Goal: Task Accomplishment & Management: Use online tool/utility

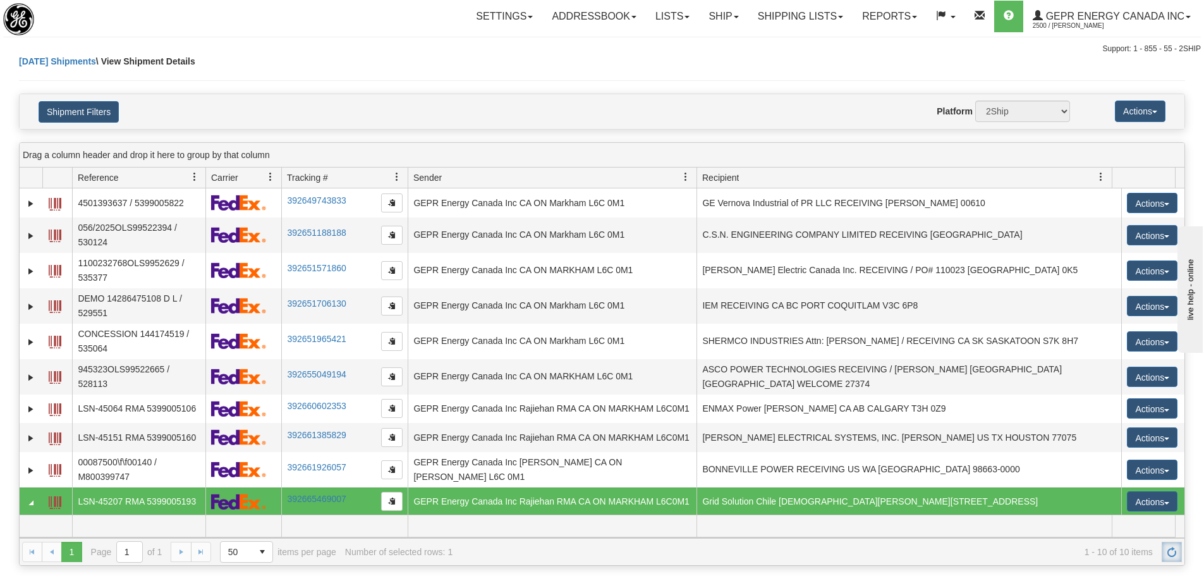
click at [1176, 545] on link "Refresh" at bounding box center [1172, 552] width 20 height 20
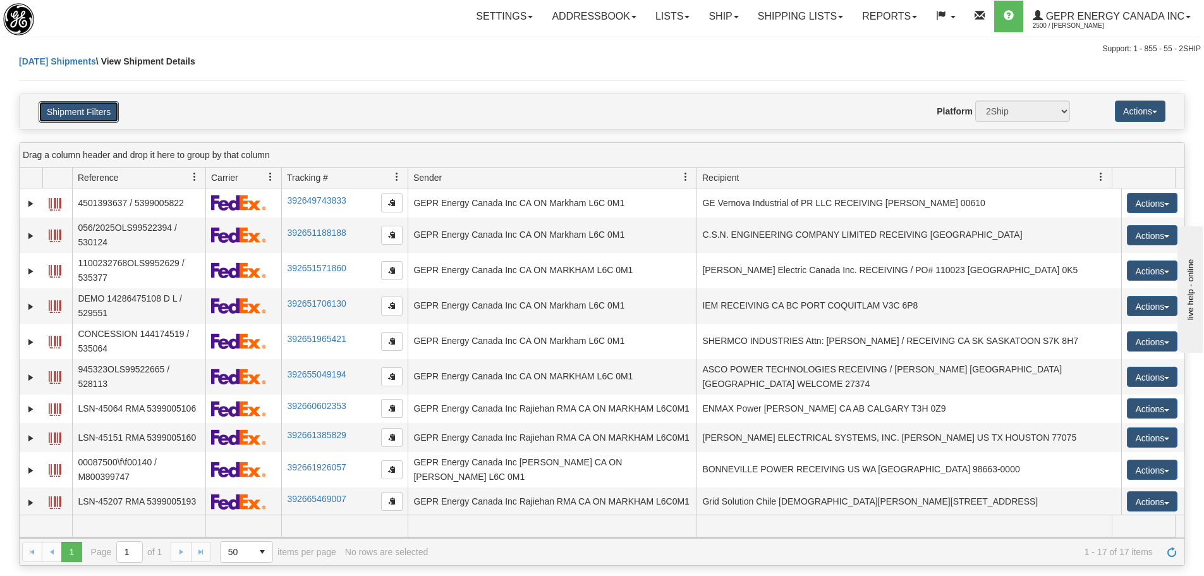
click at [80, 109] on button "Shipment Filters" at bounding box center [79, 111] width 80 height 21
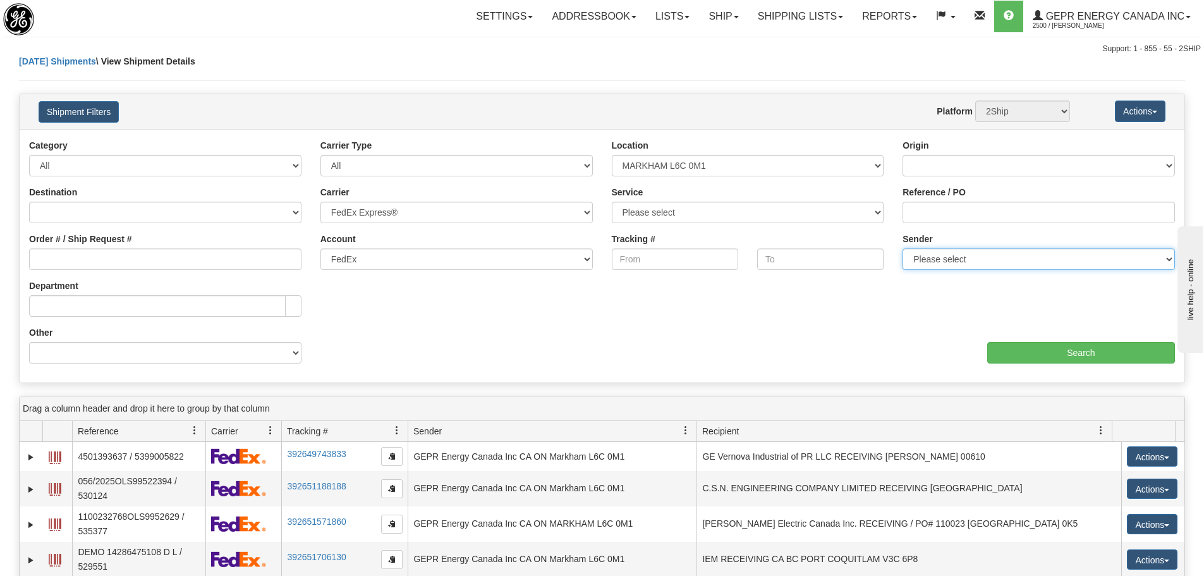
click at [940, 259] on select "Please select GEPR Energy Canada Inc, Rajiehan RMA, (CA)" at bounding box center [1038, 258] width 272 height 21
select select "210221"
click at [902, 248] on select "Please select GEPR Energy Canada Inc, Rajiehan RMA, (CA)" at bounding box center [1038, 258] width 272 height 21
click at [1011, 337] on div "aaa Search" at bounding box center [893, 344] width 583 height 37
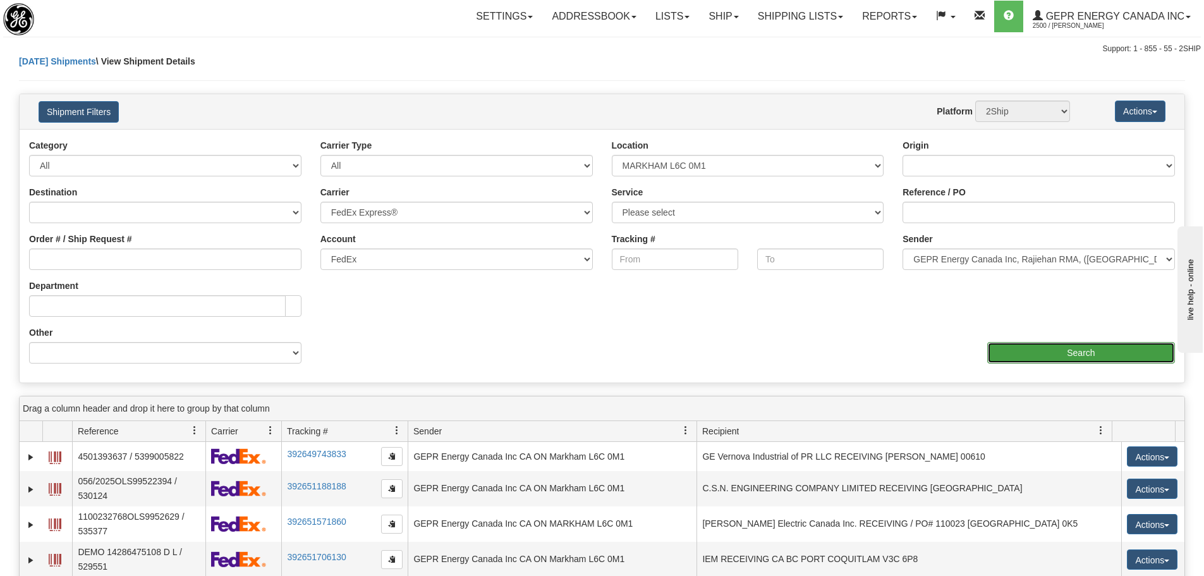
click at [1015, 344] on input "Search" at bounding box center [1081, 352] width 188 height 21
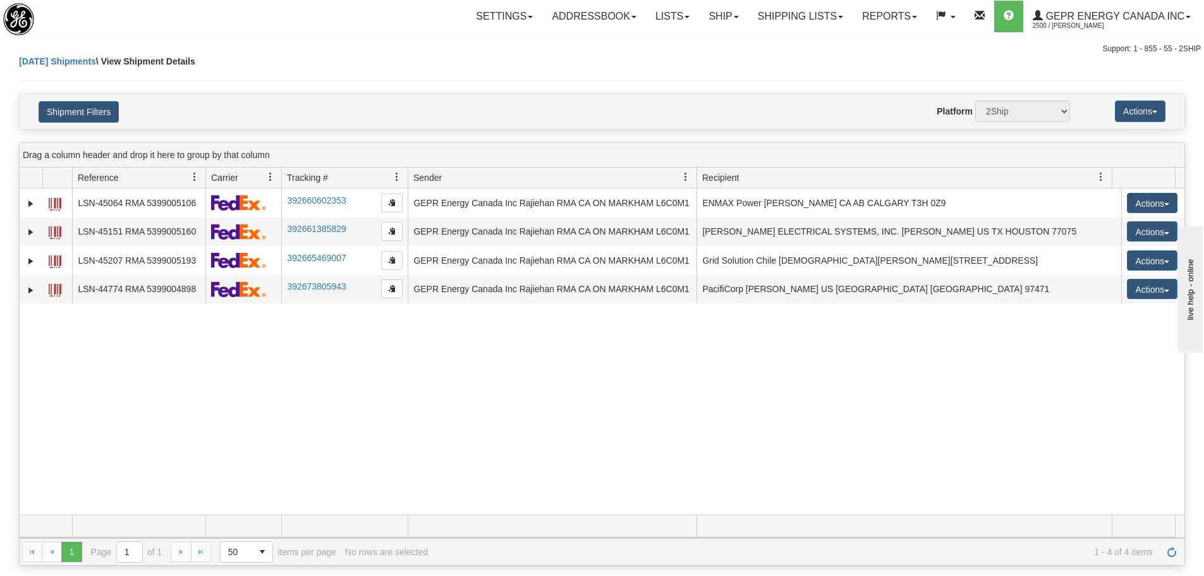
click at [464, 355] on div "31548277 2500 LSN-45064 RMA 5399005106 392660602353 08/29/2025 08/29/2025 11:41…" at bounding box center [602, 351] width 1165 height 326
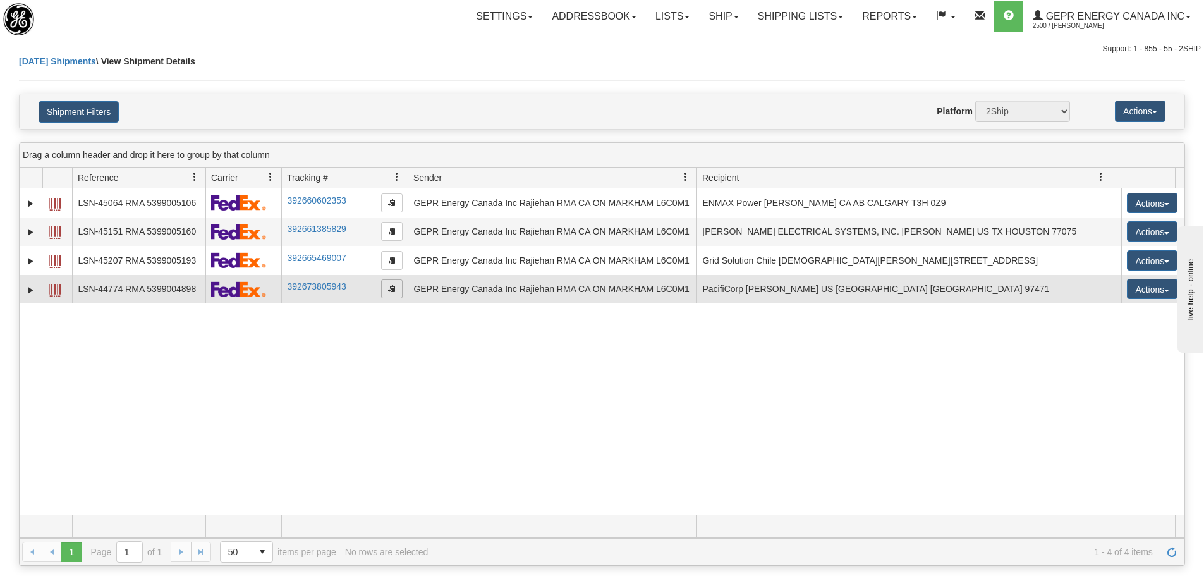
click at [388, 290] on span "button" at bounding box center [392, 288] width 8 height 8
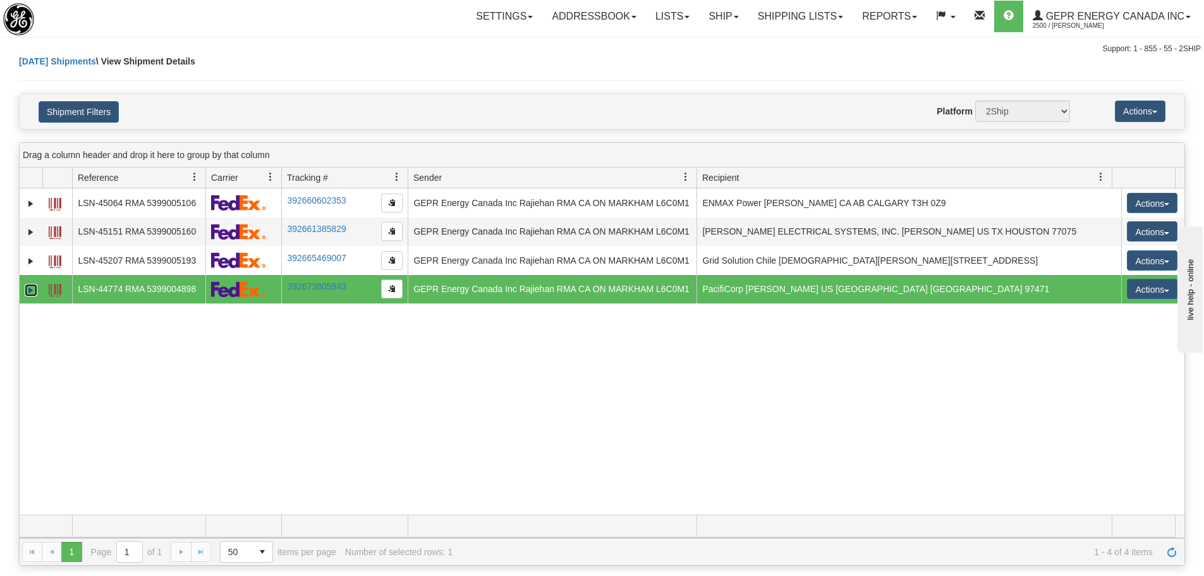
click at [35, 291] on link "Expand" at bounding box center [31, 290] width 13 height 13
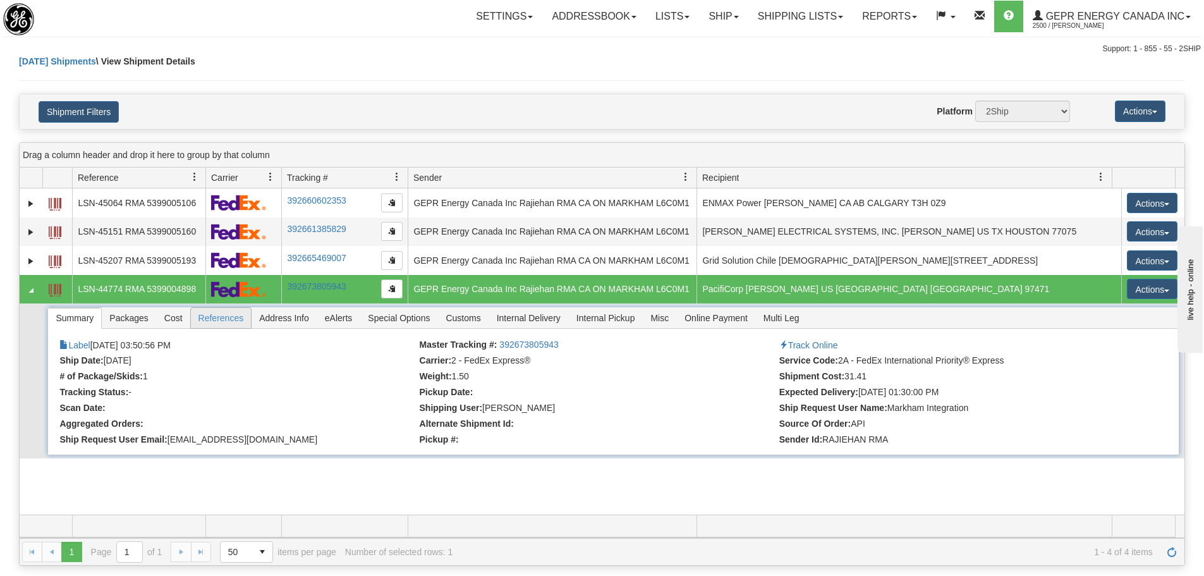
click at [205, 325] on span "References" at bounding box center [221, 318] width 61 height 20
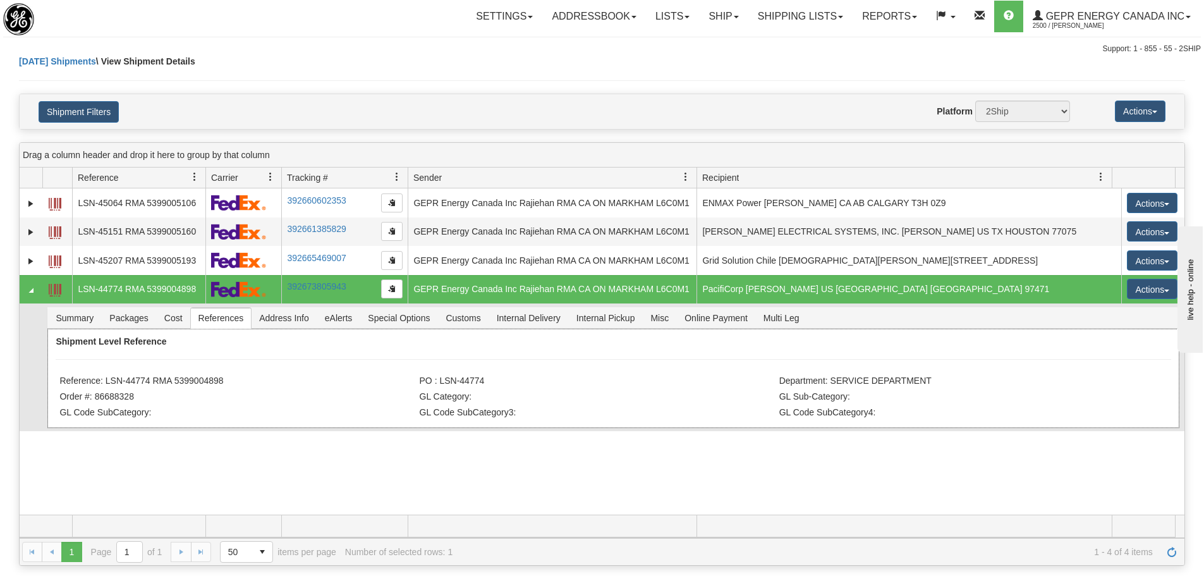
drag, startPoint x: 227, startPoint y: 379, endPoint x: 104, endPoint y: 385, distance: 122.8
click at [104, 385] on li "Reference: LSN-44774 RMA 5399004898" at bounding box center [237, 381] width 356 height 13
copy li "LSN-44774 RMA 5399004898"
click at [277, 29] on div "Settings Shipping Preferences Fields Preferences New Store Connections Addressb…" at bounding box center [706, 17] width 987 height 32
click at [379, 102] on div "Website Agent Nothing selected Client User Platform 2Ship Imported" at bounding box center [649, 110] width 859 height 21
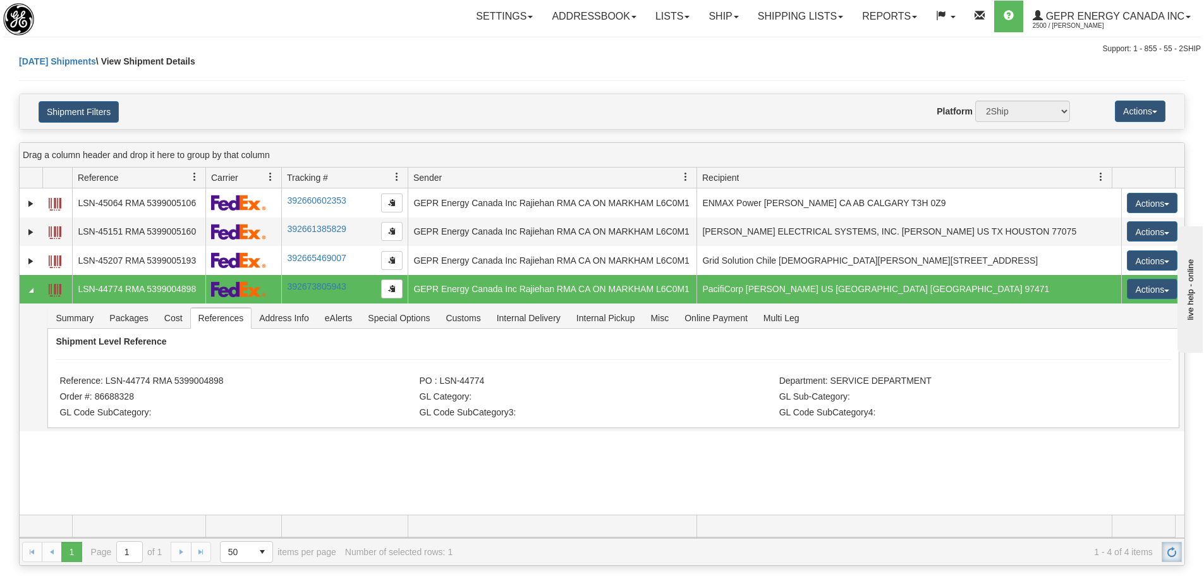
click at [1162, 547] on link "Refresh" at bounding box center [1172, 552] width 20 height 20
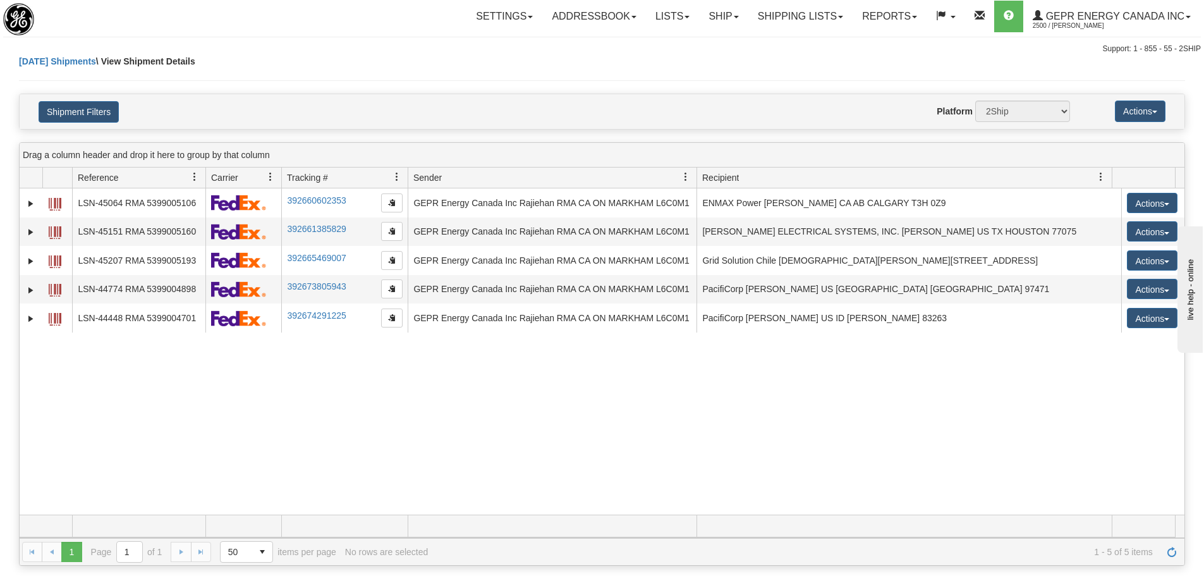
click at [372, 444] on div "31548277 2500 LSN-45064 RMA 5399005106 392660602353 08/29/2025 08/29/2025 11:41…" at bounding box center [602, 351] width 1165 height 326
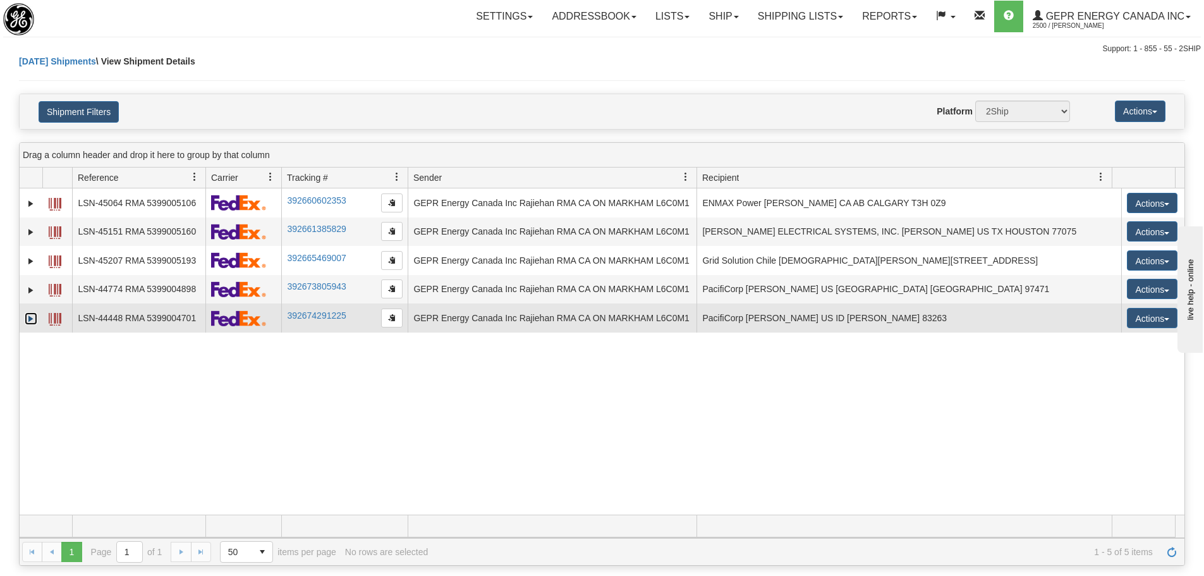
click at [37, 320] on link "Expand" at bounding box center [31, 318] width 13 height 13
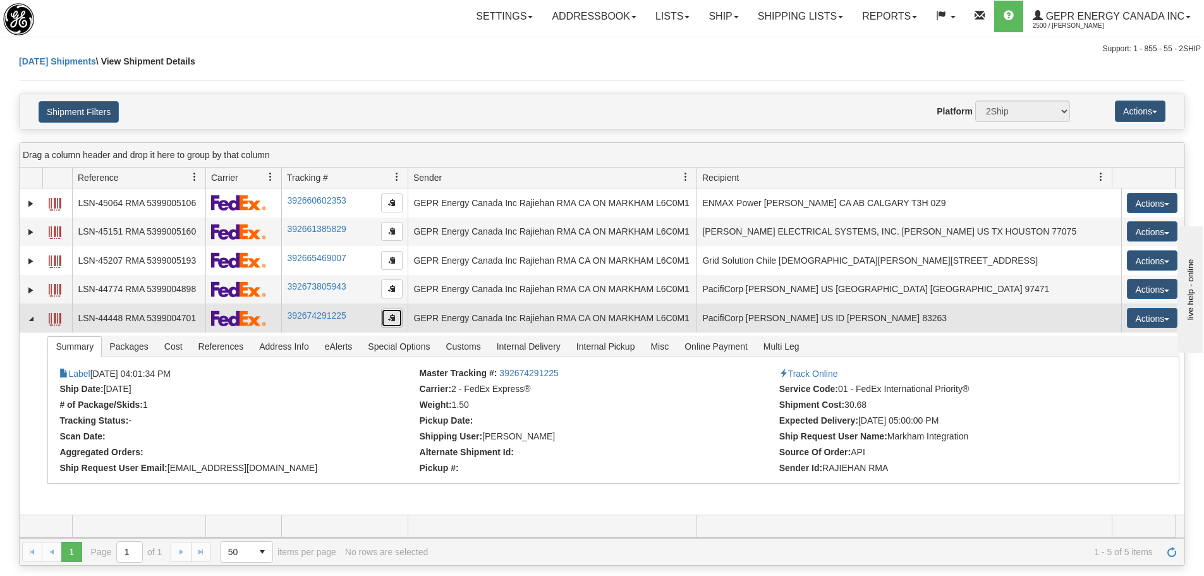
click at [386, 320] on button "button" at bounding box center [391, 317] width 21 height 19
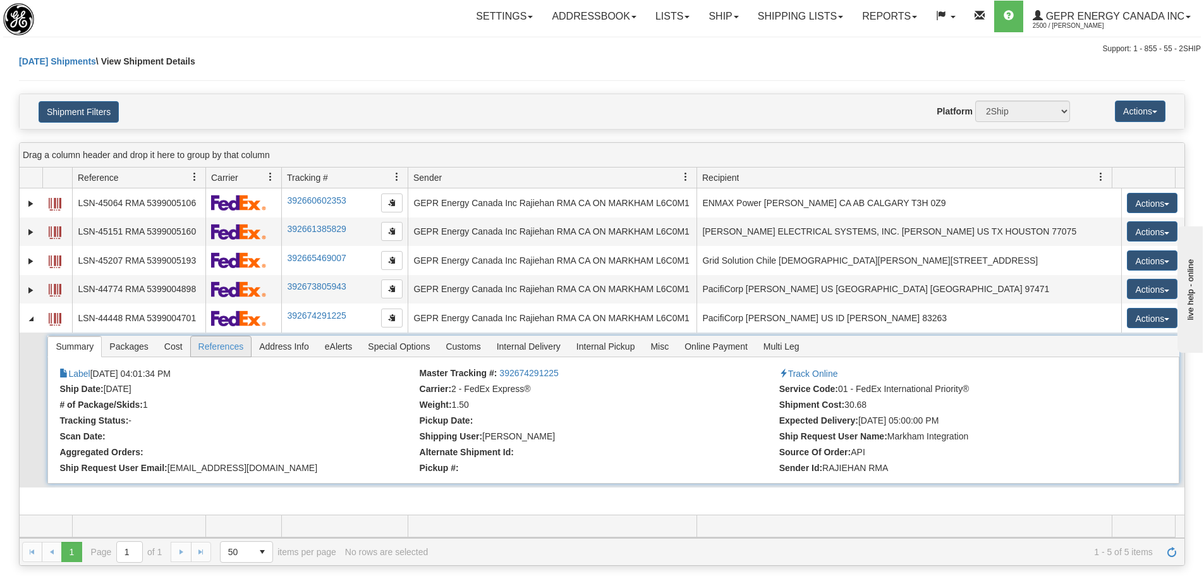
click at [210, 351] on span "References" at bounding box center [221, 346] width 61 height 20
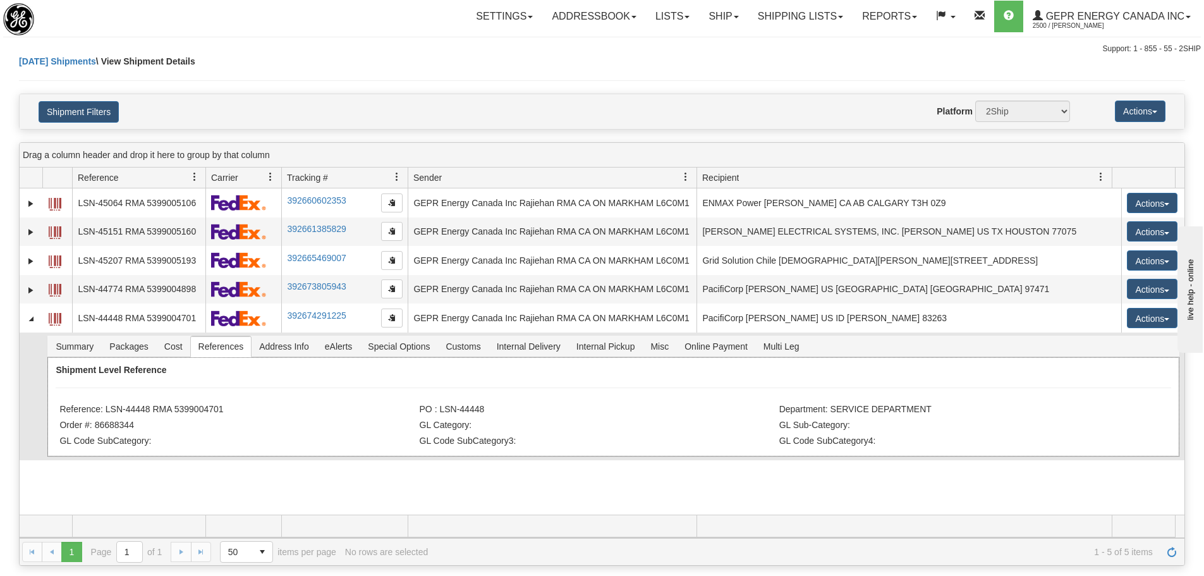
drag, startPoint x: 236, startPoint y: 408, endPoint x: 106, endPoint y: 415, distance: 130.3
click at [106, 415] on li "Reference: LSN-44448 RMA 5399004701" at bounding box center [237, 410] width 356 height 13
copy li "LSN-44448 RMA 5399004701"
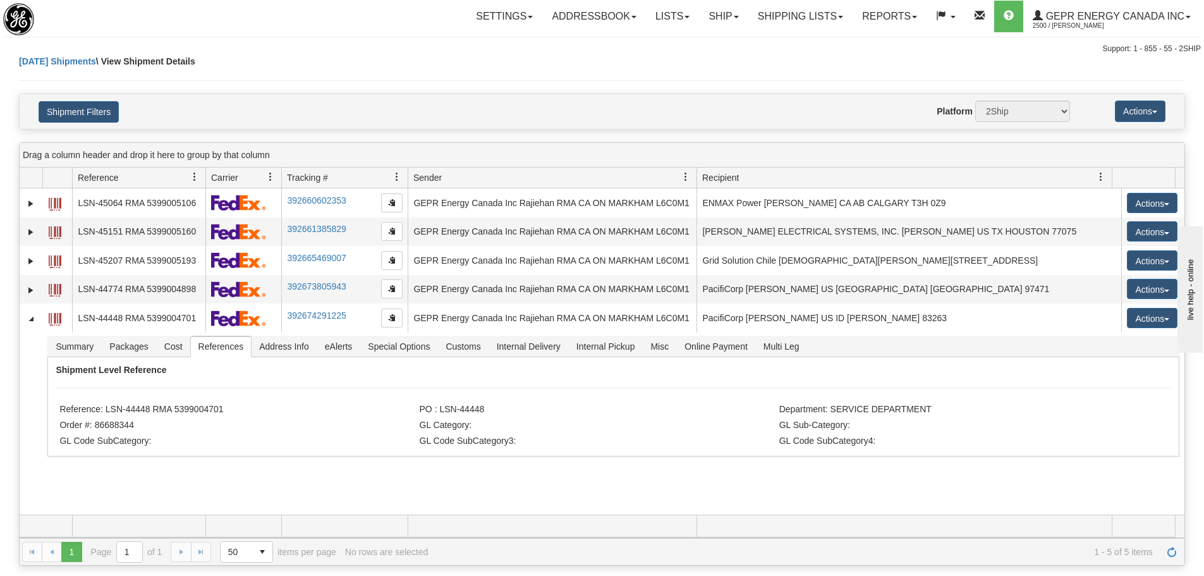
click at [380, 86] on div "Today Shipments \ View Shipment Details" at bounding box center [602, 74] width 1166 height 39
click at [296, 33] on div "Toggle navigation Settings Shipping Preferences Fields Preferences New" at bounding box center [602, 27] width 1204 height 55
click at [1167, 550] on span "Refresh" at bounding box center [1172, 552] width 10 height 10
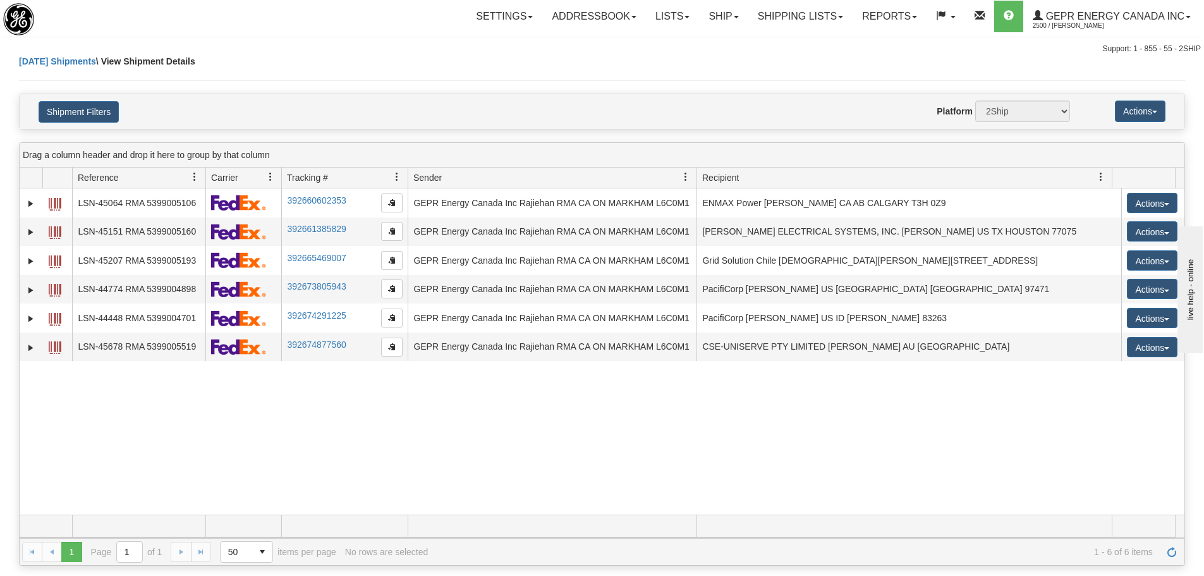
click at [246, 389] on div "31548277 2500 LSN-45064 RMA 5399005106 392660602353 08/29/2025 08/29/2025 11:41…" at bounding box center [602, 351] width 1165 height 326
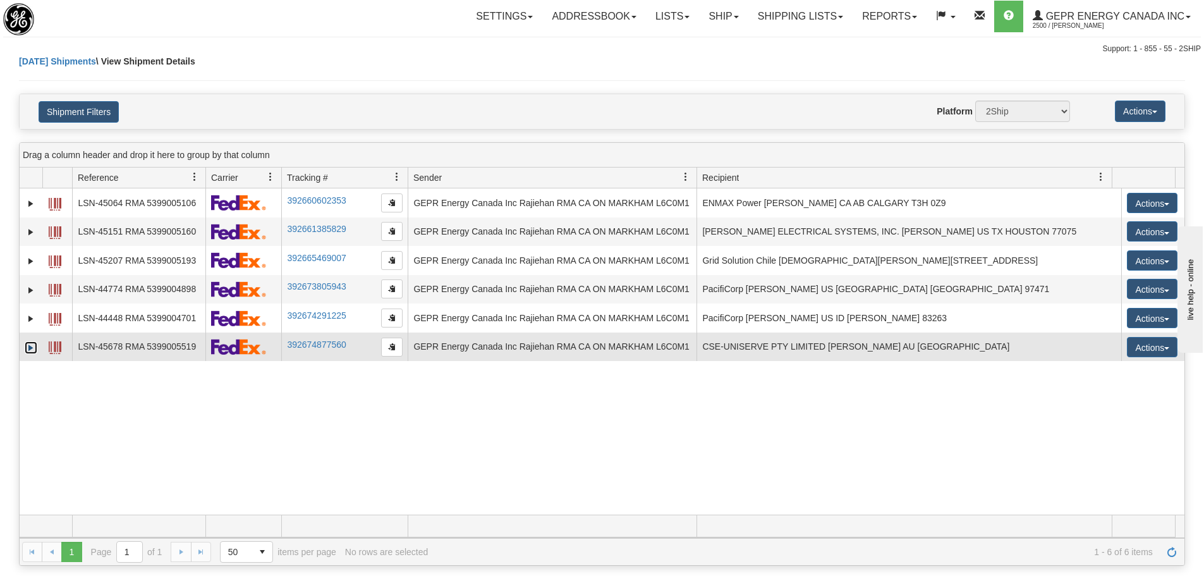
click at [36, 342] on link "Expand" at bounding box center [31, 347] width 13 height 13
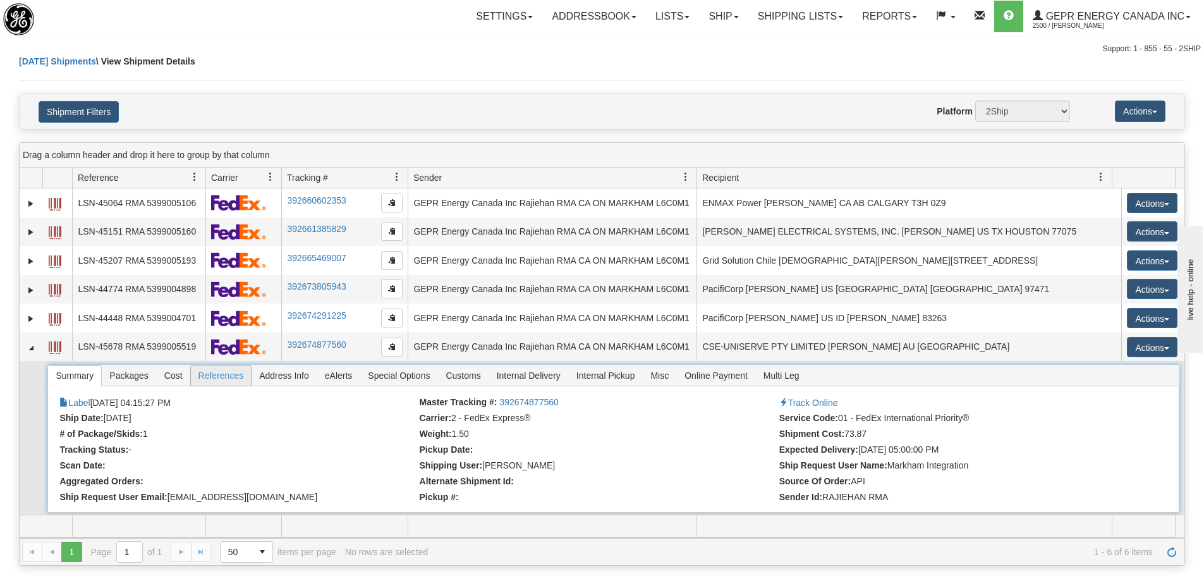
click at [209, 380] on span "References" at bounding box center [221, 375] width 61 height 20
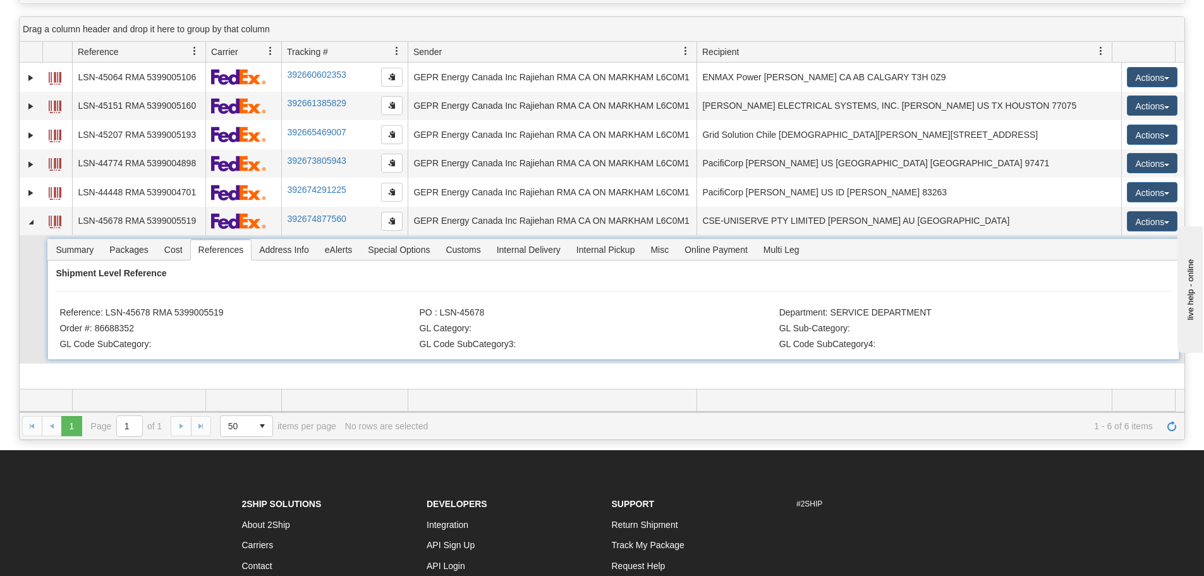
scroll to position [126, 0]
drag, startPoint x: 233, startPoint y: 313, endPoint x: 107, endPoint y: 314, distance: 126.4
click at [107, 314] on li "Reference: LSN-45678 RMA 5399005519" at bounding box center [237, 313] width 356 height 13
click at [129, 290] on hr at bounding box center [613, 290] width 1115 height 1
drag, startPoint x: 150, startPoint y: 312, endPoint x: 107, endPoint y: 307, distance: 43.2
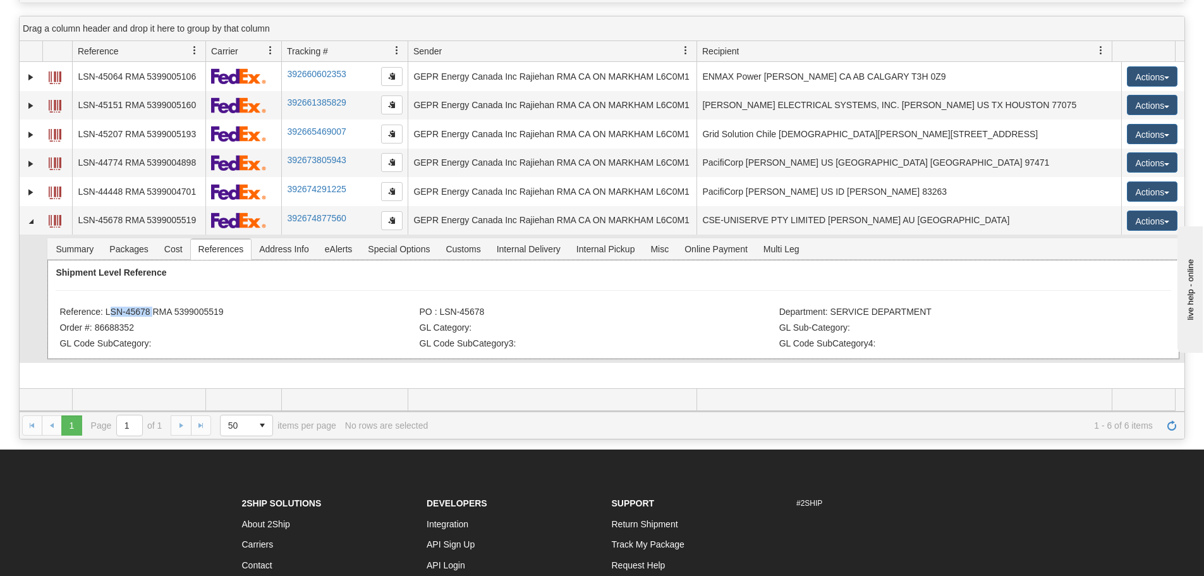
click at [107, 307] on li "Reference: LSN-45678 RMA 5399005519" at bounding box center [237, 313] width 356 height 13
copy li "LSN-45678"
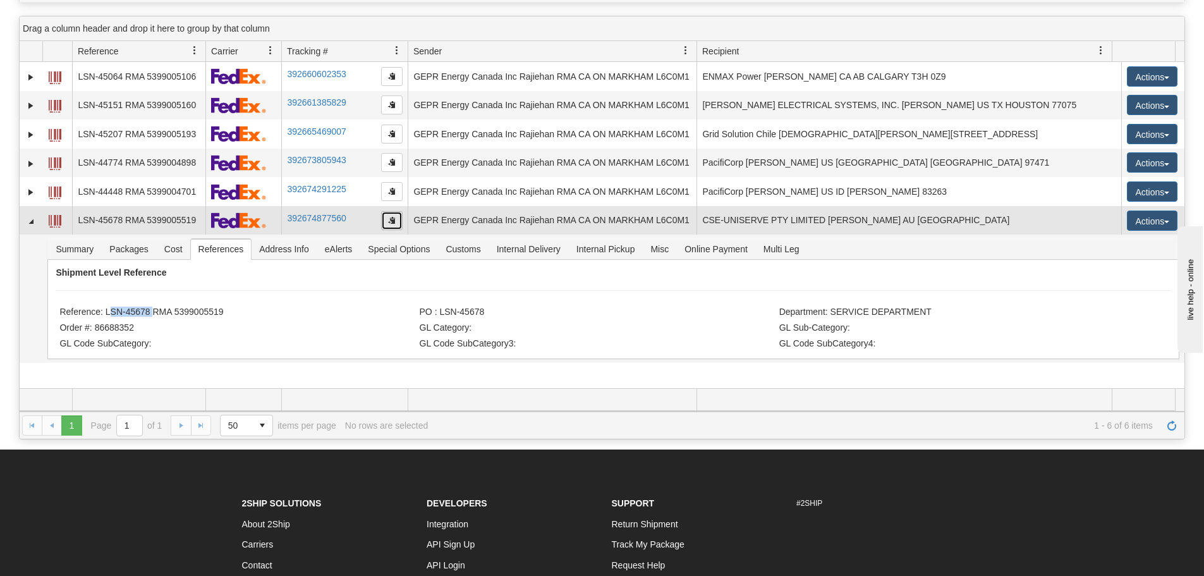
click at [396, 224] on button "button" at bounding box center [391, 220] width 21 height 19
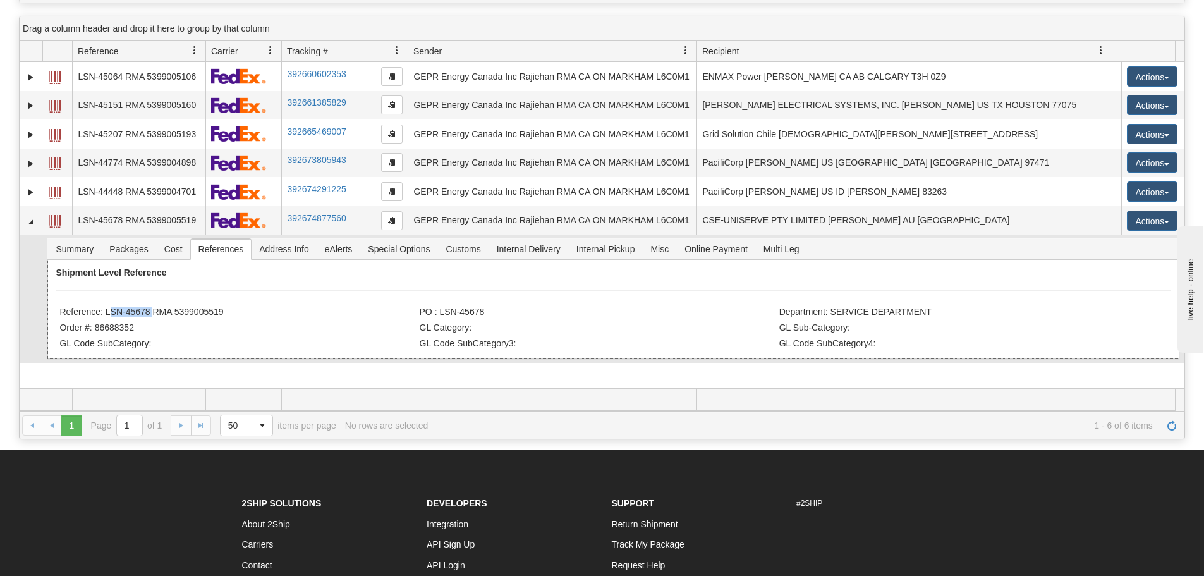
drag, startPoint x: 235, startPoint y: 312, endPoint x: 106, endPoint y: 313, distance: 128.9
click at [106, 313] on li "Reference: LSN-45678 RMA 5399005519" at bounding box center [237, 313] width 356 height 13
copy li "LSN-45678 RMA 5399005519"
click at [1167, 426] on span "Refresh" at bounding box center [1172, 425] width 10 height 10
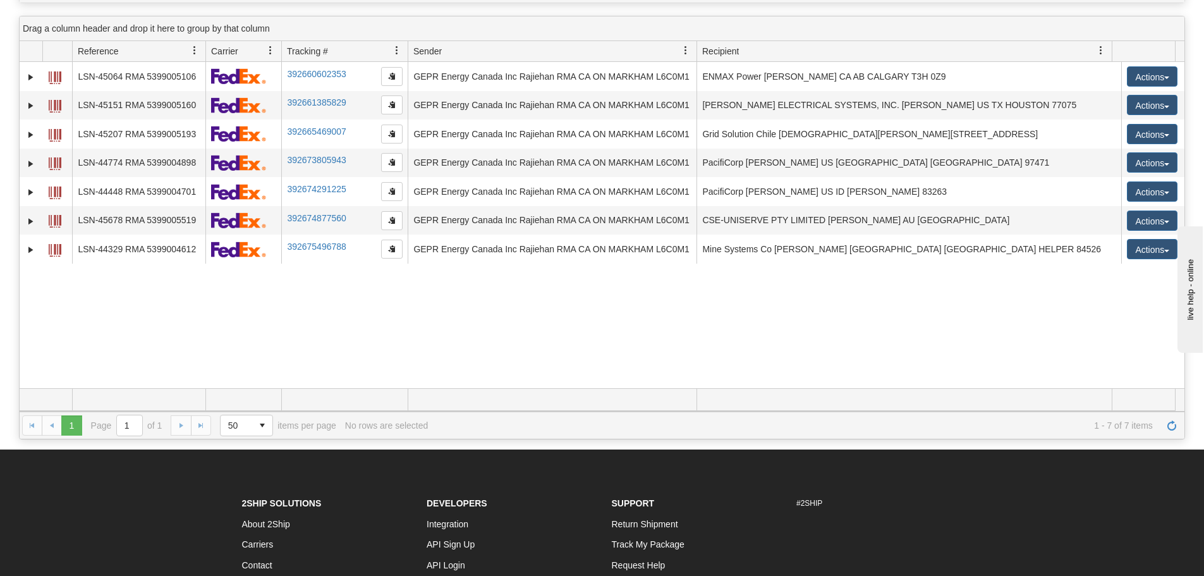
click at [412, 348] on div "31548277 2500 LSN-45064 RMA 5399005106 392660602353 08/29/2025 08/29/2025 11:41…" at bounding box center [602, 225] width 1165 height 326
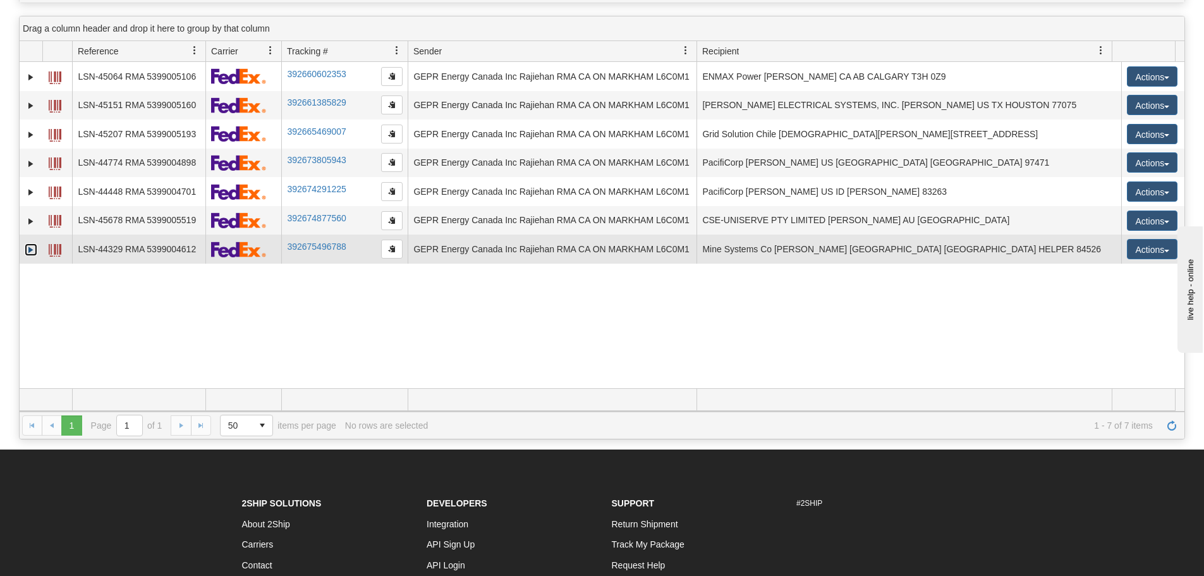
click at [29, 252] on link "Expand" at bounding box center [31, 249] width 13 height 13
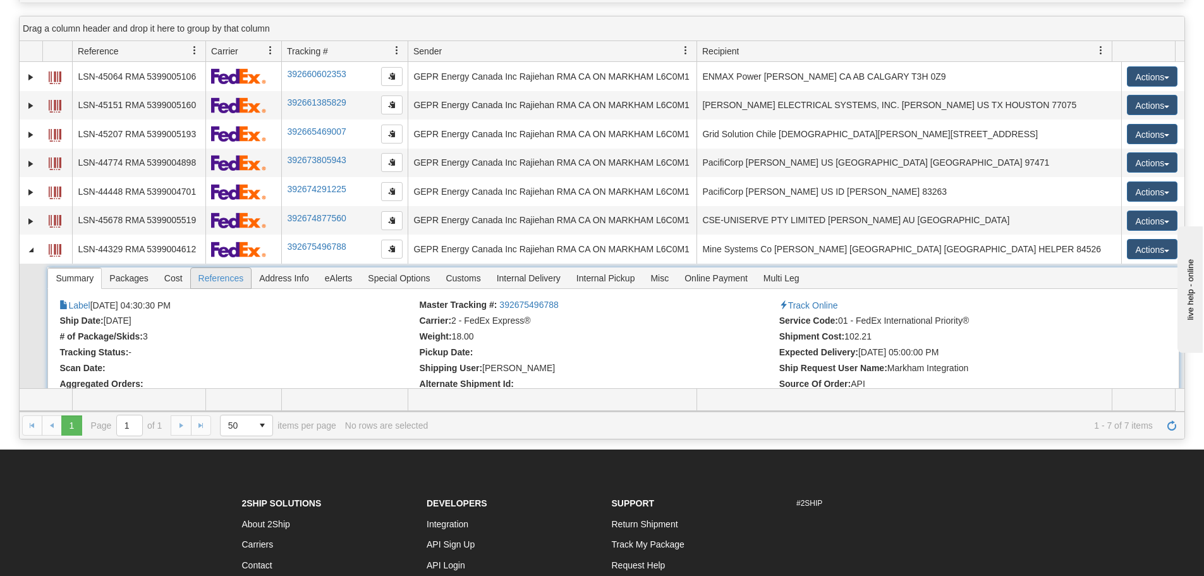
click at [215, 274] on span "References" at bounding box center [221, 278] width 61 height 20
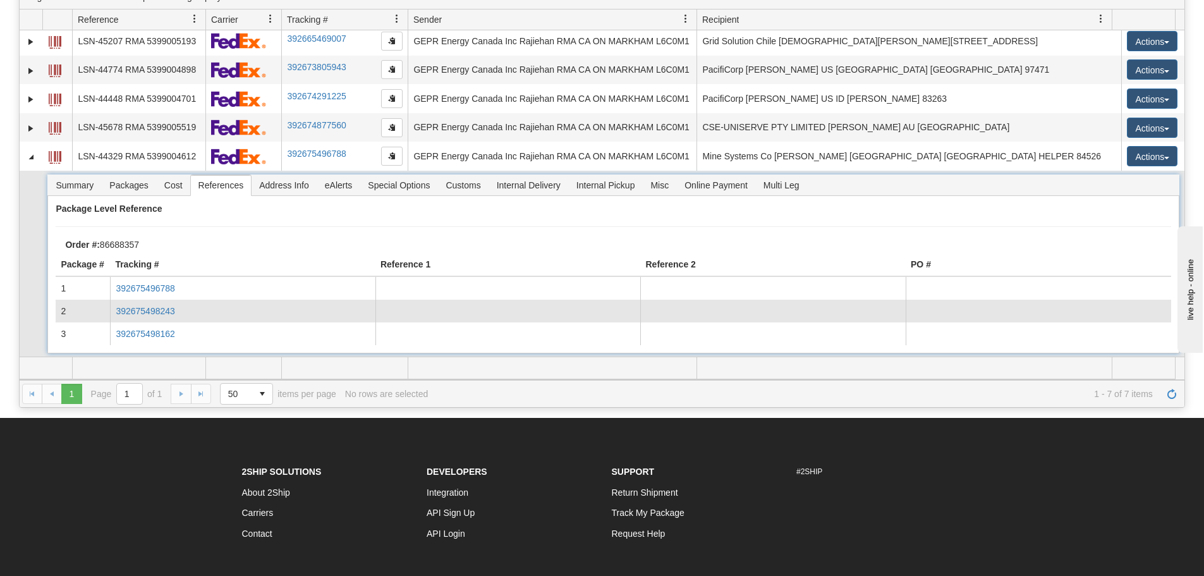
scroll to position [190, 0]
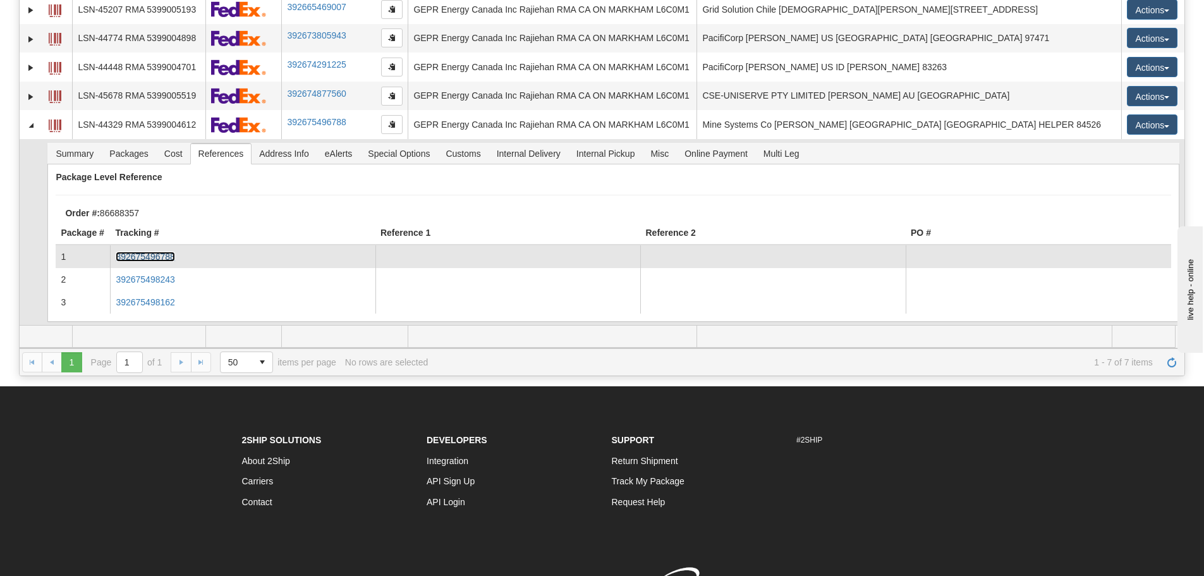
click at [168, 252] on link "392675496788" at bounding box center [145, 257] width 59 height 10
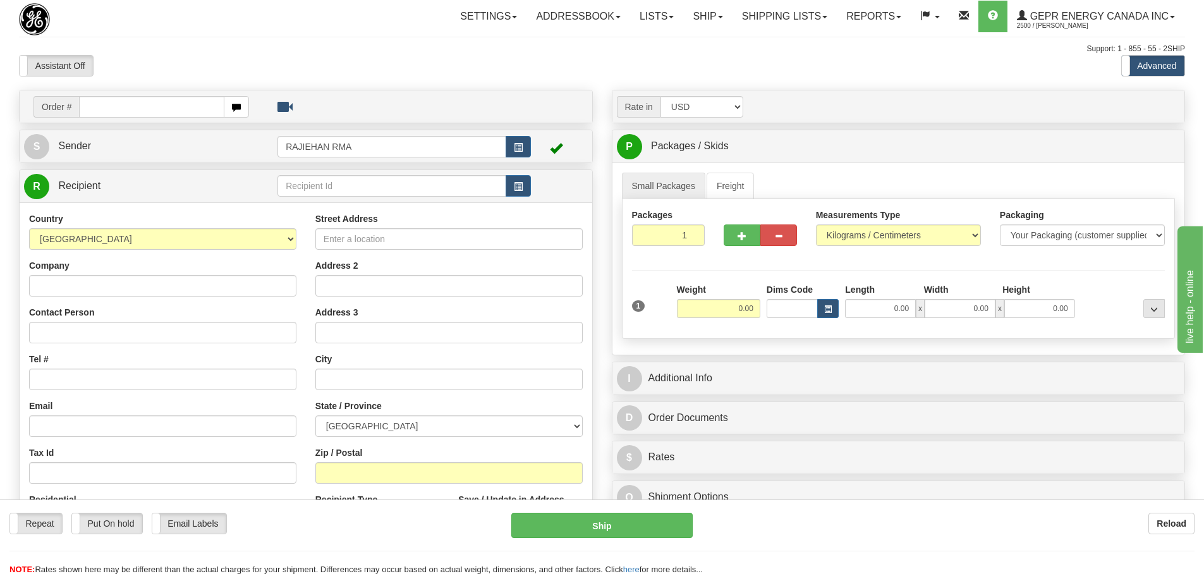
click at [221, 56] on div "Assistant On Assistant Off Do a return Do a return" at bounding box center [256, 65] width 494 height 21
click at [176, 105] on input "text" at bounding box center [151, 106] width 145 height 21
paste input "86688325"
type input "86688325"
click at [174, 67] on body "Training Course Close Toggle navigation Settings Shipping Preferences New Recip…" at bounding box center [602, 288] width 1204 height 576
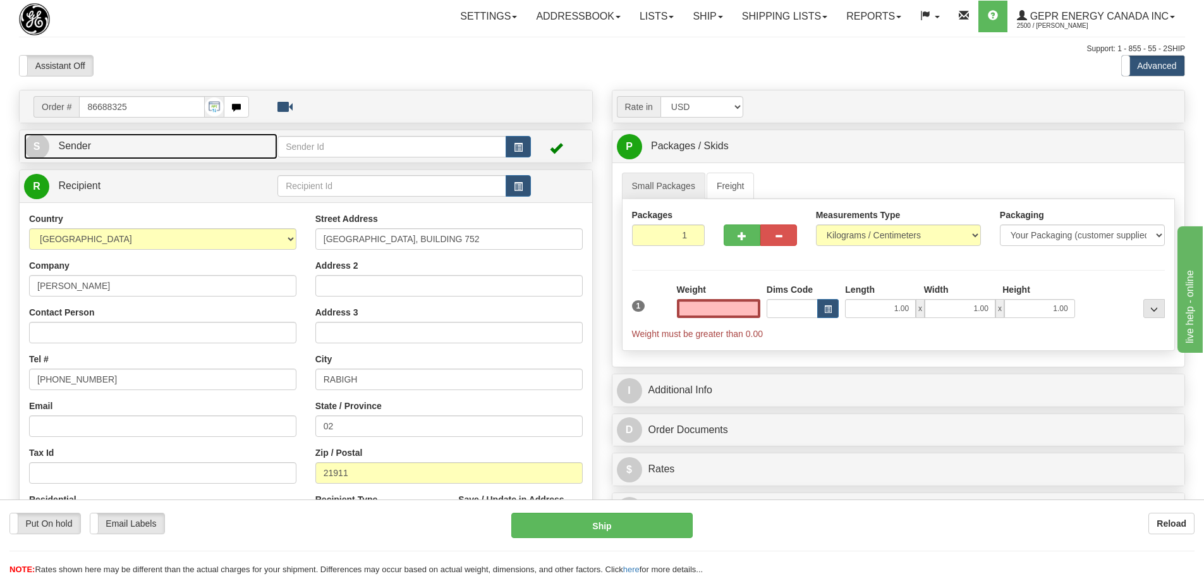
type input "0.00"
click at [219, 144] on link "S Sender" at bounding box center [150, 146] width 253 height 26
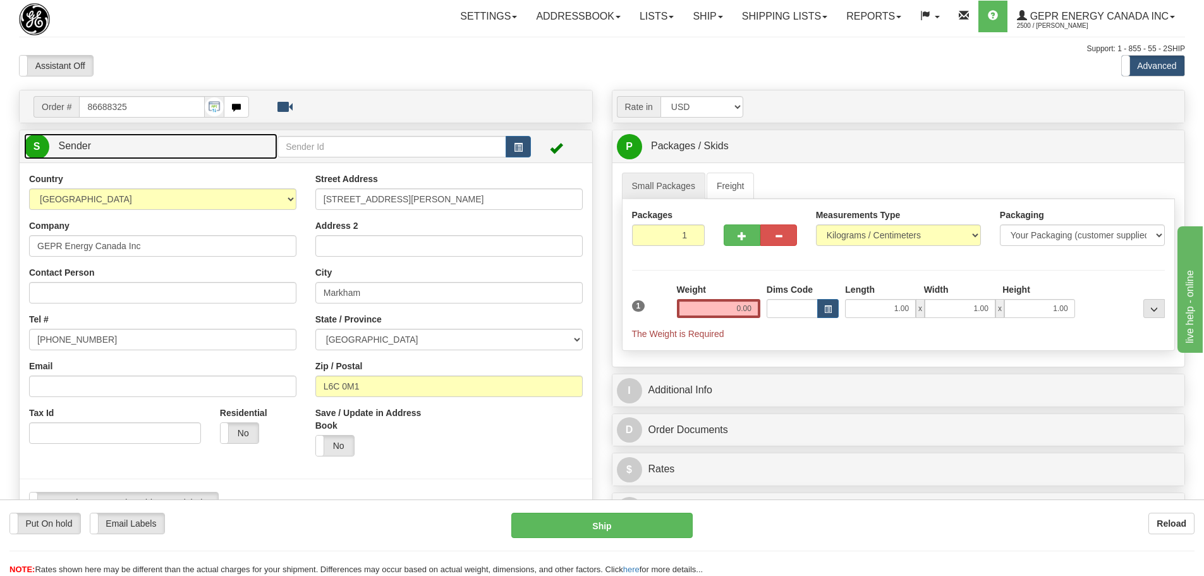
type input "MARKHAM"
click at [194, 133] on link "S Sender" at bounding box center [150, 146] width 253 height 26
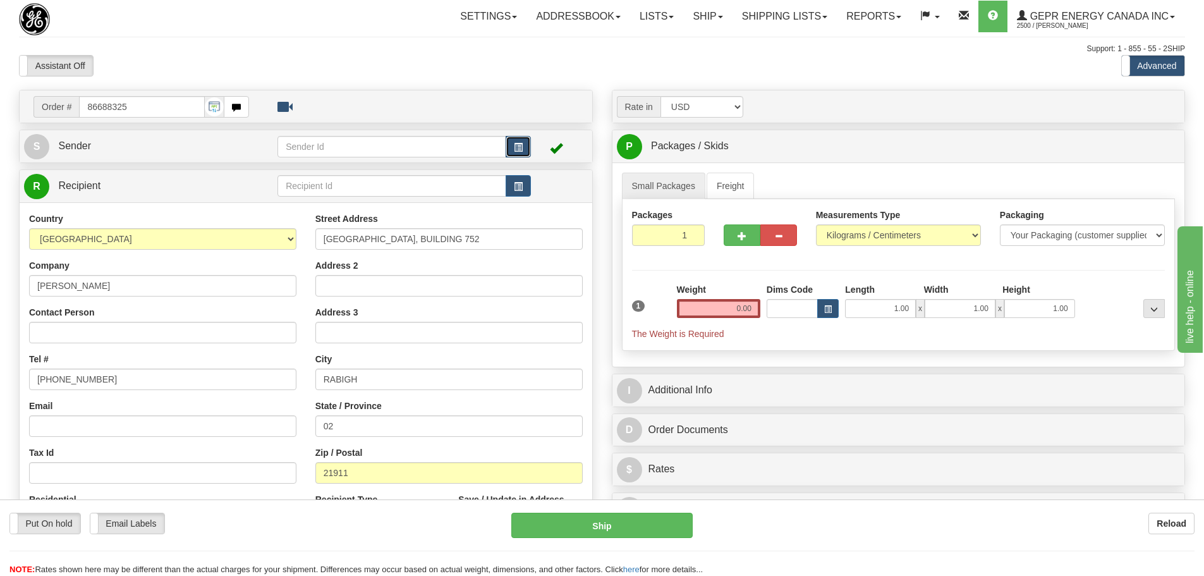
click at [520, 146] on span "button" at bounding box center [518, 147] width 9 height 8
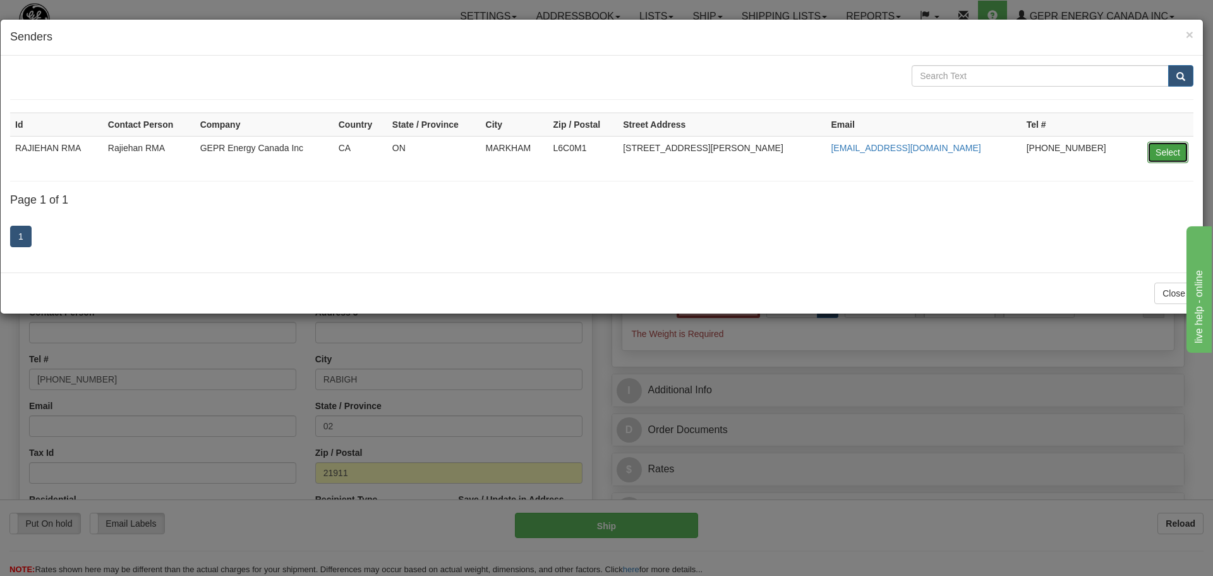
click at [1158, 145] on button "Select" at bounding box center [1168, 152] width 41 height 21
type input "RAJIEHAN RMA"
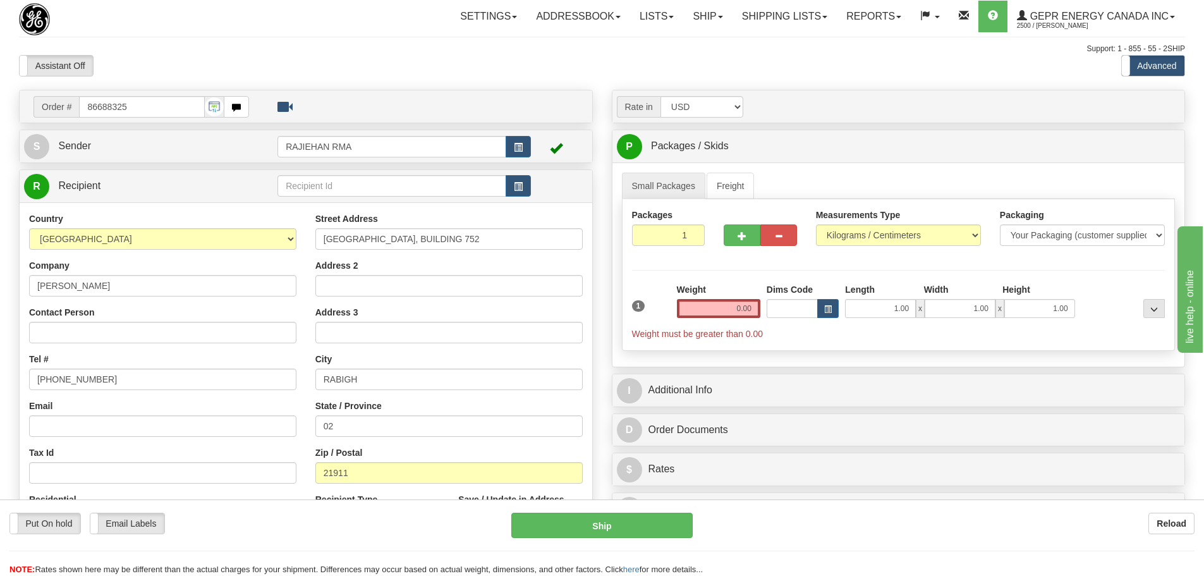
click at [468, 63] on div "Assistant On Assistant Off Do a return Do a return" at bounding box center [256, 65] width 494 height 21
click at [178, 322] on input "Contact Person" at bounding box center [162, 332] width 267 height 21
paste input "Muhammad Ahsan M"
type input "Muhammad Ahsan M"
drag, startPoint x: 160, startPoint y: 374, endPoint x: -42, endPoint y: 384, distance: 202.5
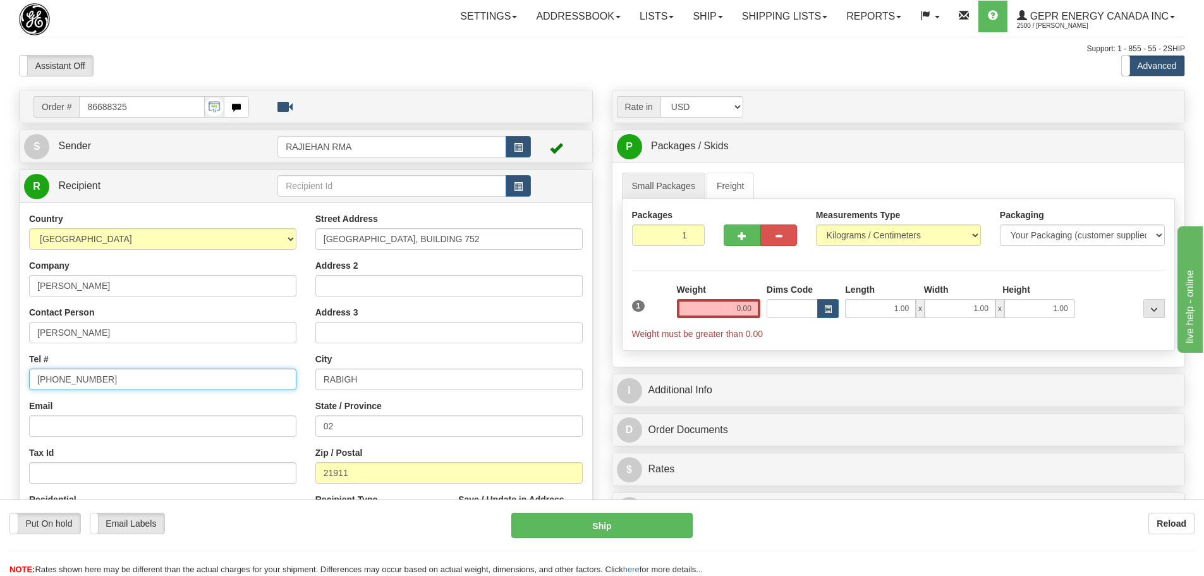
click at [0, 384] on html "Training Course Close Toggle navigation Settings Shipping Preferences New Sende…" at bounding box center [602, 288] width 1204 height 576
paste input "+966566358559"
type input "+966566358559"
click at [69, 363] on div "Tel # +966566358559" at bounding box center [162, 371] width 267 height 37
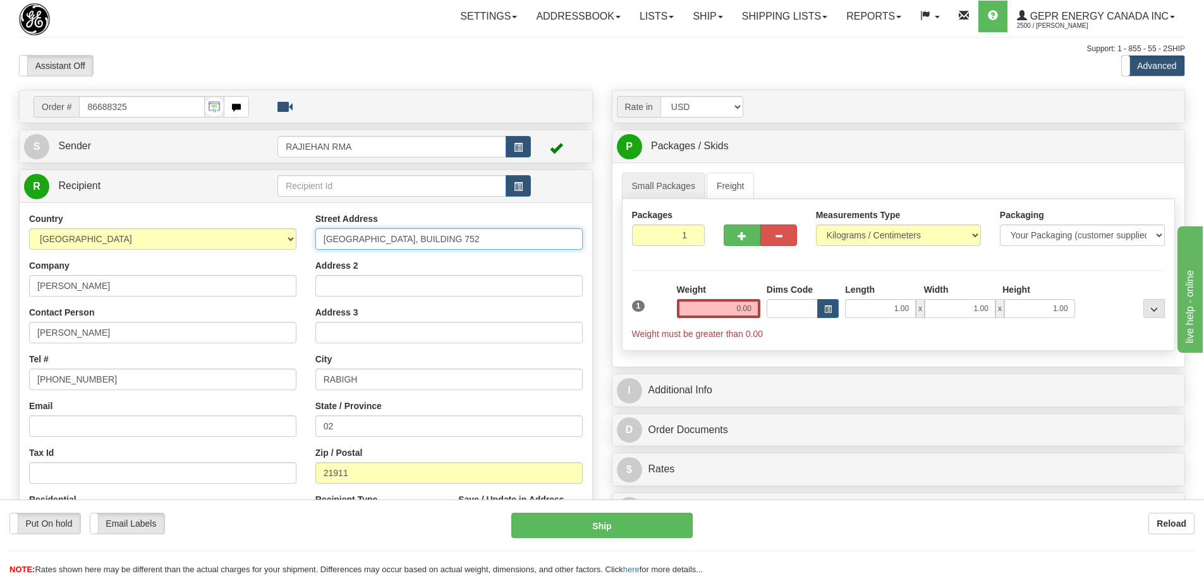
drag, startPoint x: 488, startPoint y: 239, endPoint x: 149, endPoint y: 225, distance: 339.7
click at [149, 227] on div "Country AFGHANISTAN ALAND ISLANDS ALBANIA ALGERIA AMERICAN SAMOA ANDORRA ANGOLA…" at bounding box center [306, 382] width 573 height 340
click at [411, 274] on div "Address 2" at bounding box center [448, 277] width 267 height 37
click at [409, 277] on input "Address 2" at bounding box center [448, 285] width 267 height 21
paste input "RABIGH/SAUDI ARABIA"
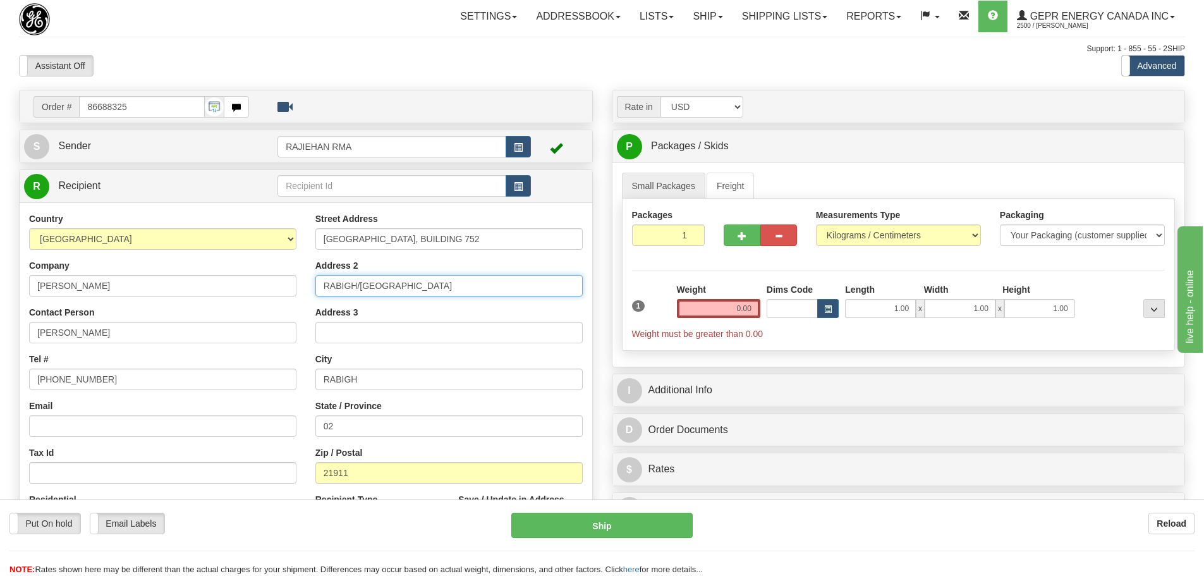
type input "RABIGH/SAUDI ARABIA"
drag, startPoint x: 410, startPoint y: 430, endPoint x: 257, endPoint y: 430, distance: 153.6
click at [257, 430] on div "Country AFGHANISTAN ALAND ISLANDS ALBANIA ALGERIA AMERICAN SAMOA ANDORRA ANGOLA…" at bounding box center [306, 382] width 573 height 340
paste input "Makkah Al Mukarramah"
type input "Makkah Al Mukarramah"
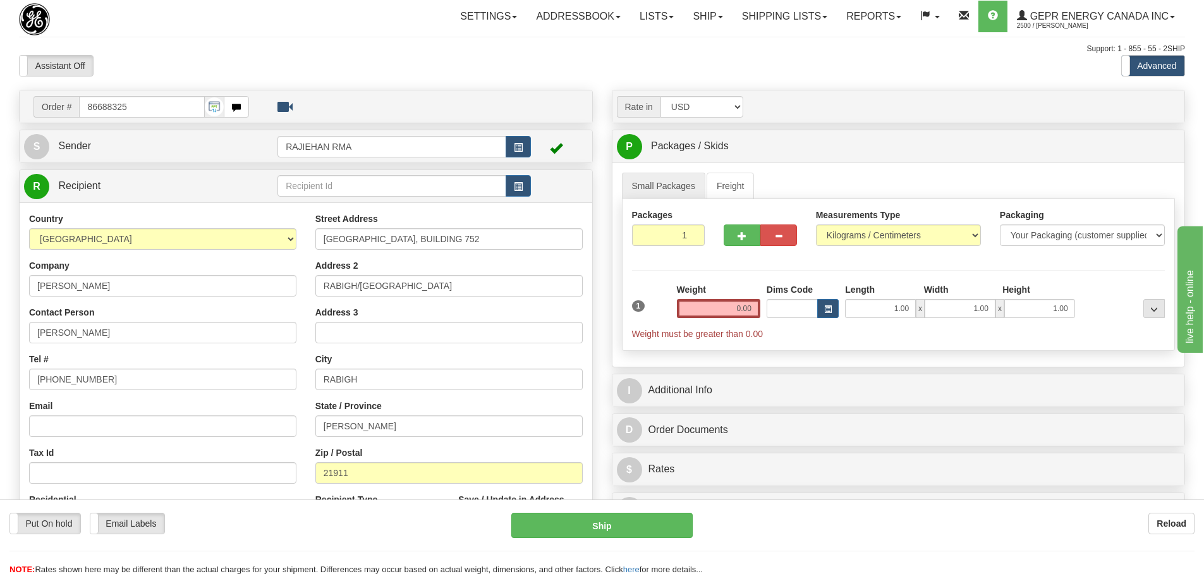
click at [292, 394] on div "Country AFGHANISTAN ALAND ISLANDS ALBANIA ALGERIA AMERICAN SAMOA ANDORRA ANGOLA…" at bounding box center [163, 375] width 286 height 327
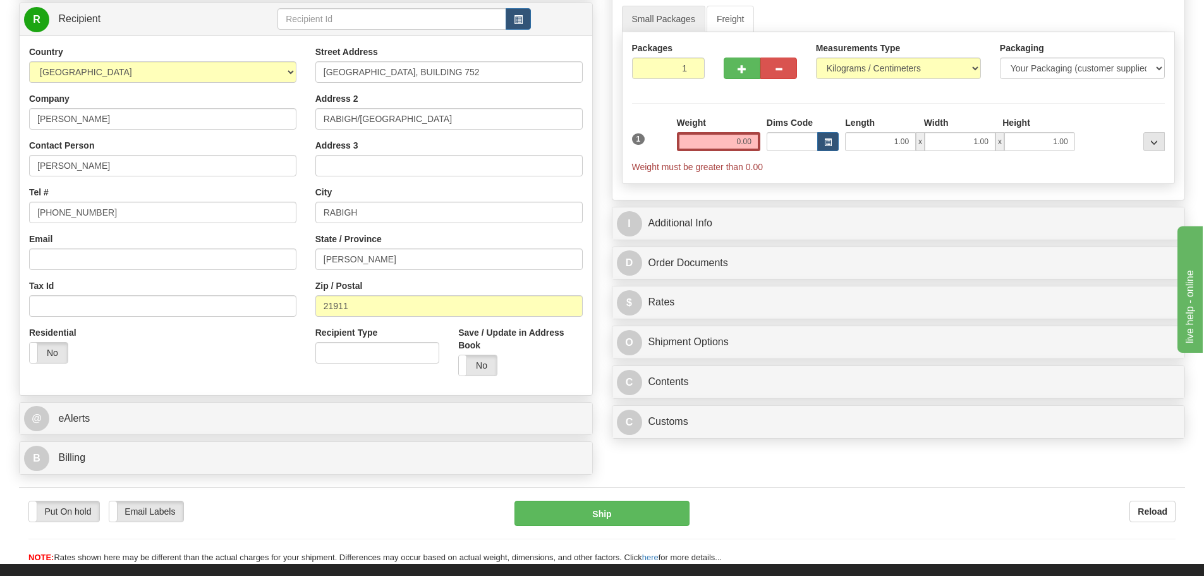
scroll to position [190, 0]
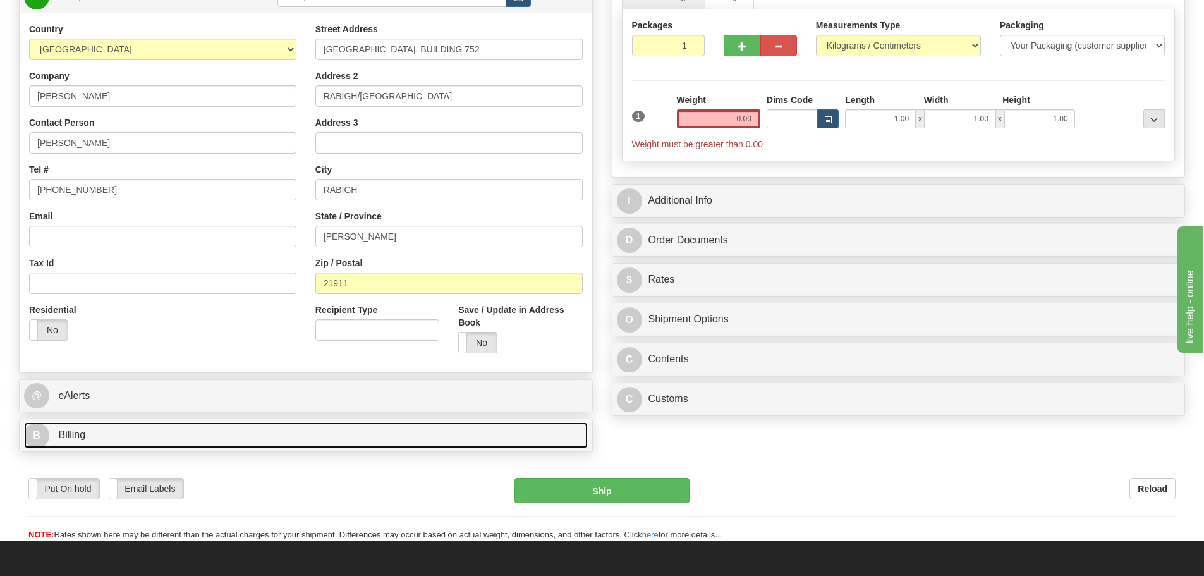
click at [164, 436] on link "B Billing" at bounding box center [306, 435] width 564 height 26
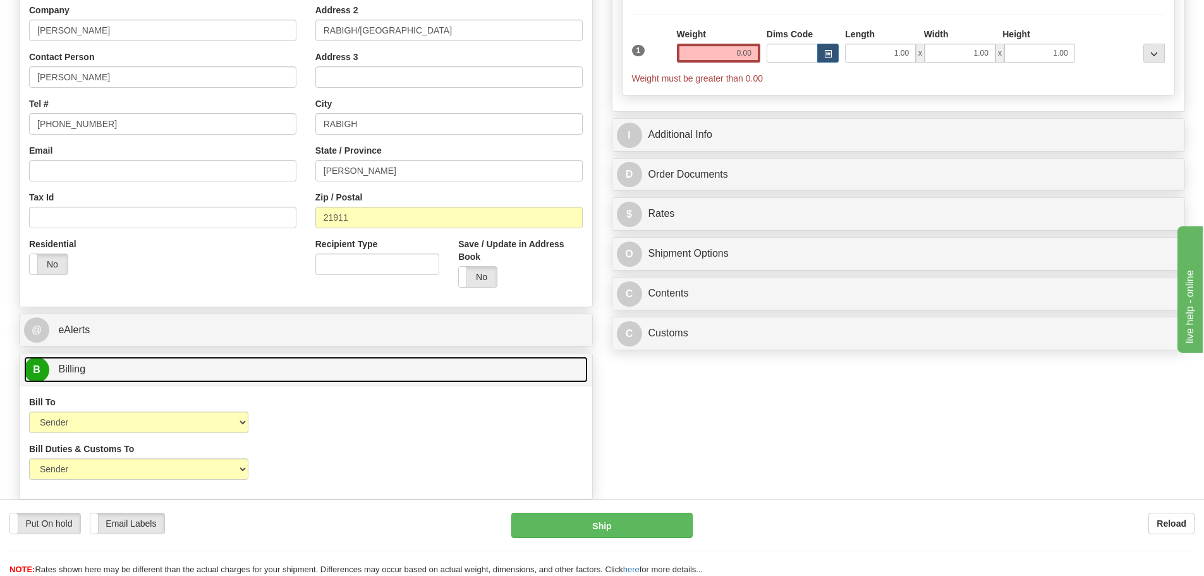
scroll to position [316, 0]
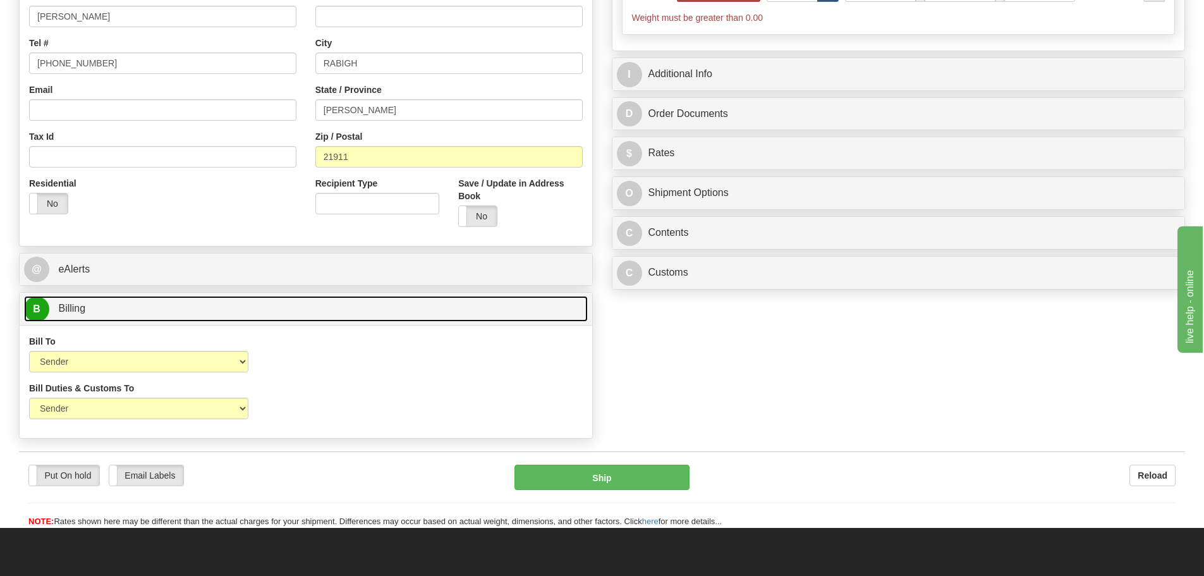
click at [277, 309] on link "B Billing" at bounding box center [306, 309] width 564 height 26
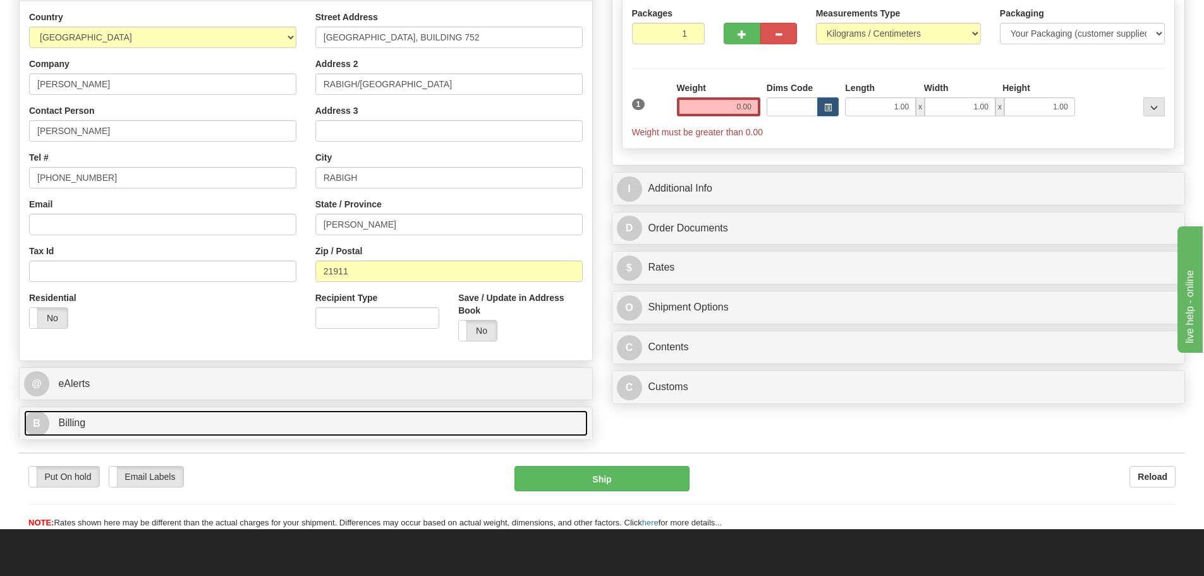
scroll to position [190, 0]
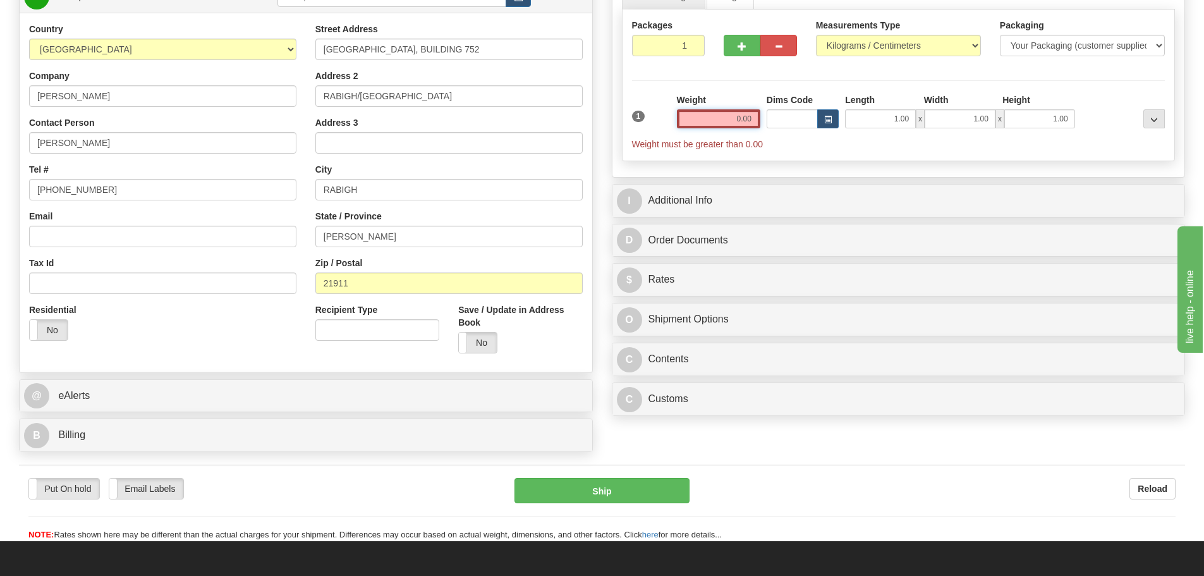
click at [693, 114] on input "0.00" at bounding box center [718, 118] width 83 height 19
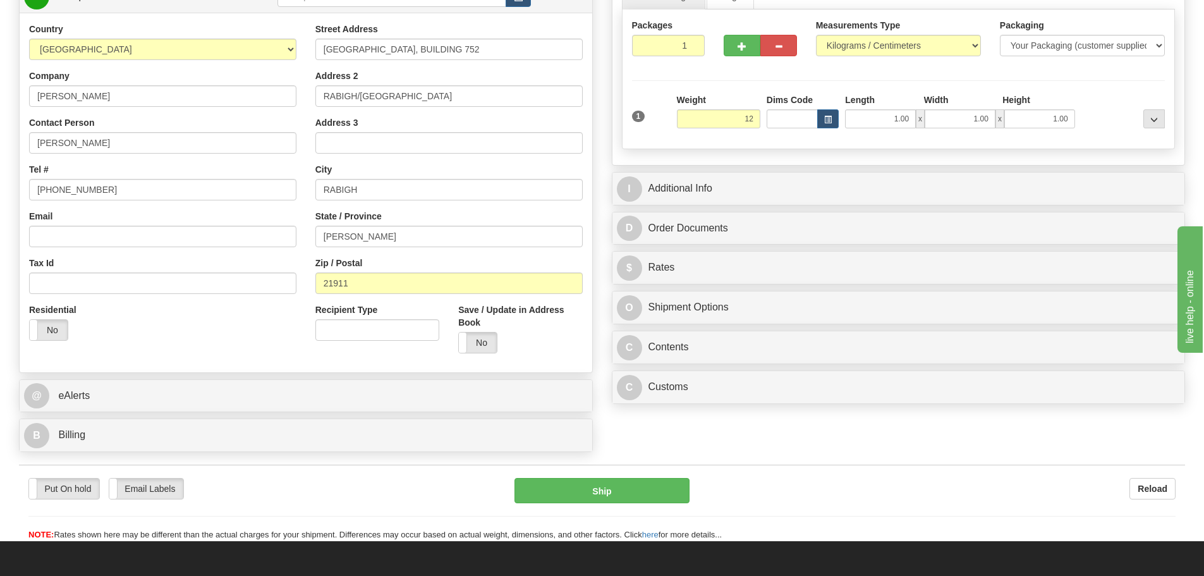
type input "12.00"
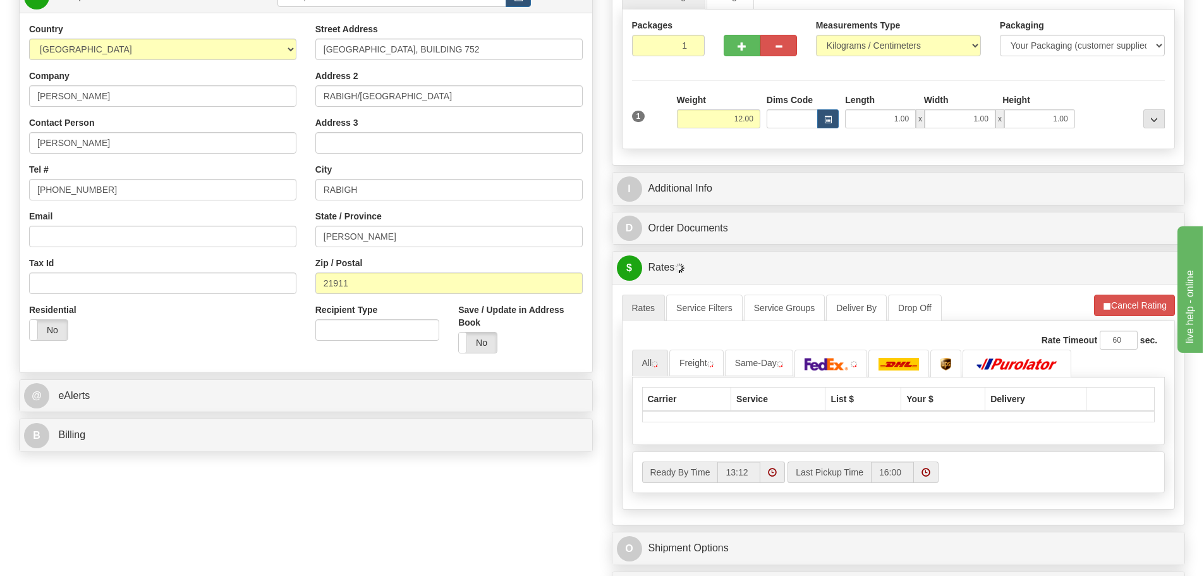
click at [677, 95] on label "Weight" at bounding box center [691, 100] width 29 height 13
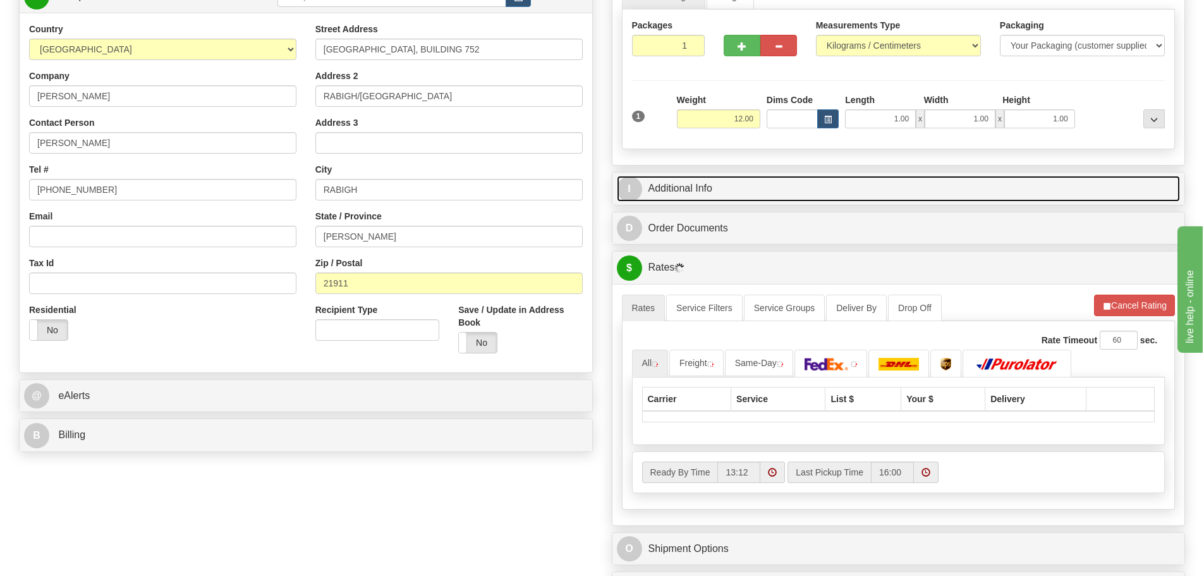
click at [733, 186] on link "I Additional Info" at bounding box center [899, 189] width 564 height 26
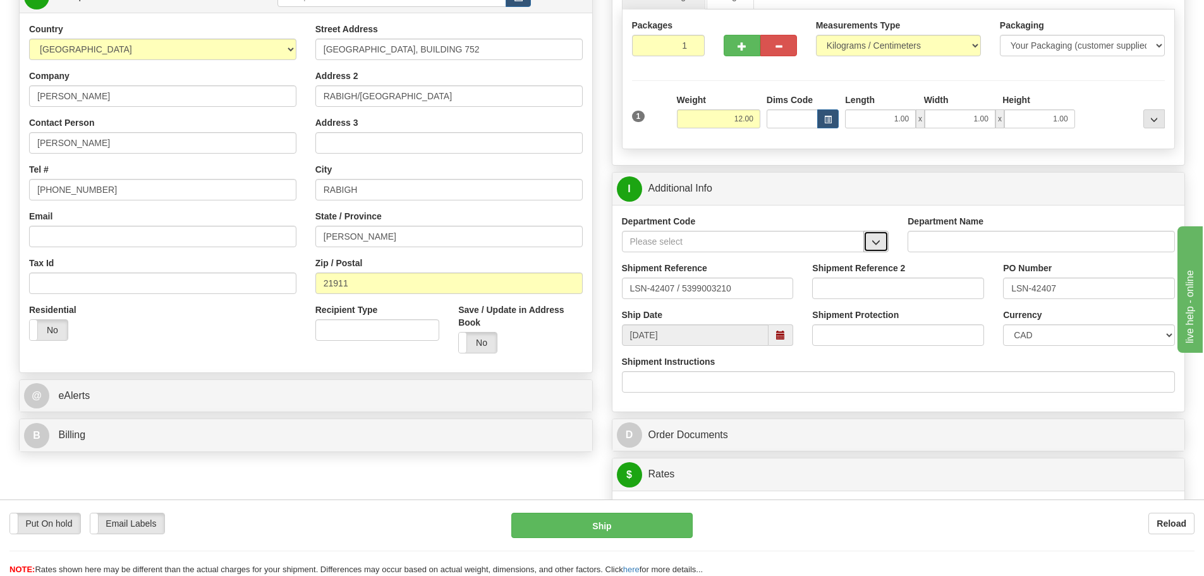
click at [871, 239] on span "button" at bounding box center [875, 242] width 9 height 8
click at [813, 263] on div "SER" at bounding box center [740, 261] width 230 height 14
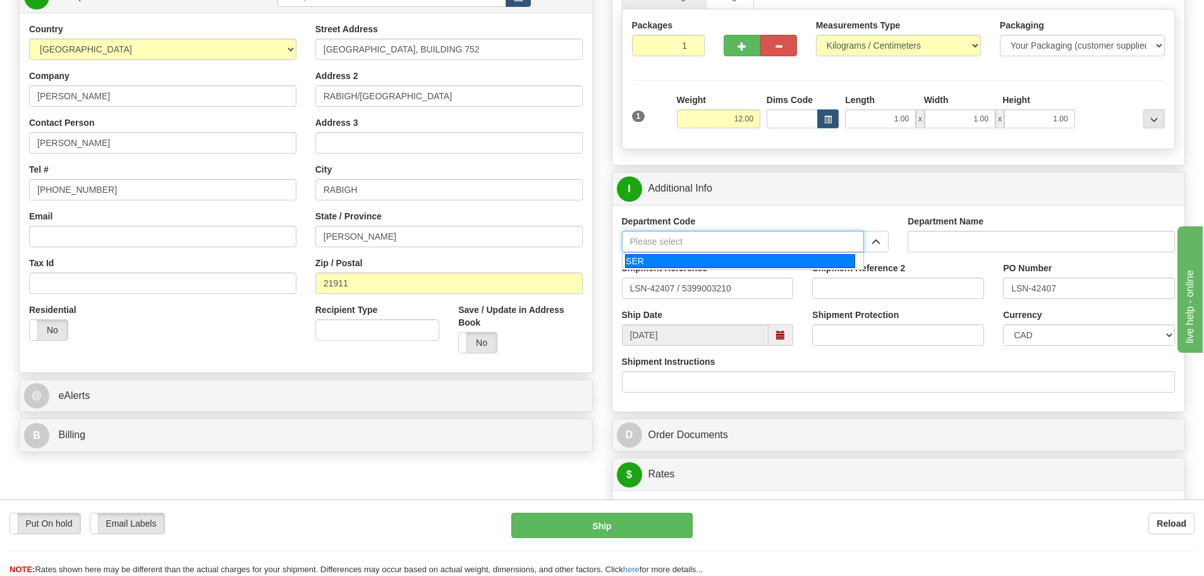
type input "SER"
type input "SERVICE DEPARTMENT"
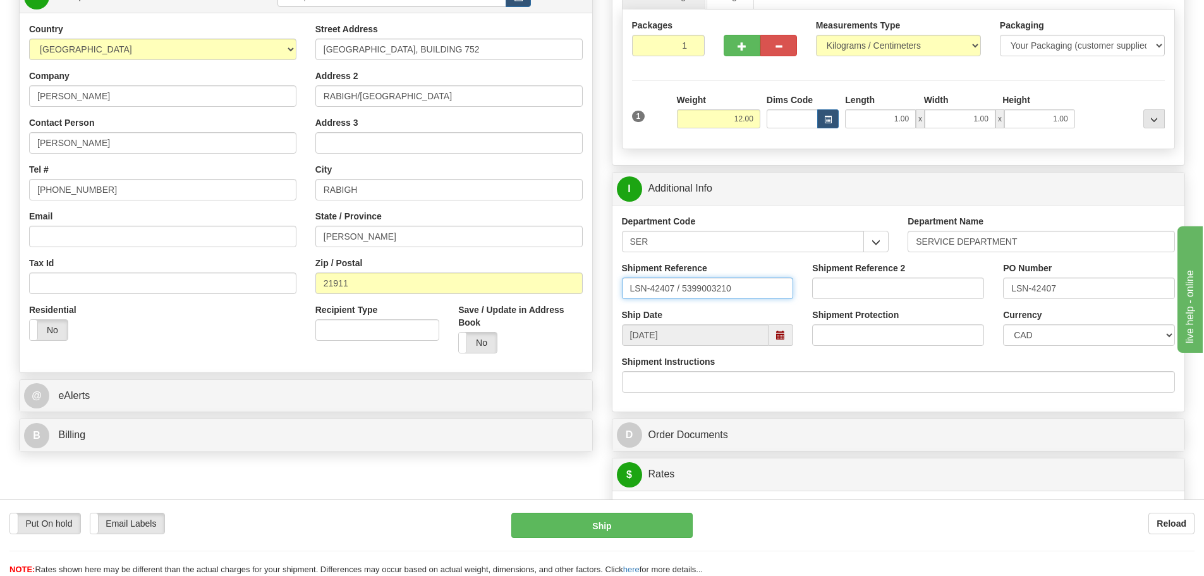
click at [675, 292] on input "LSN-42407 / 5399003210" at bounding box center [708, 287] width 172 height 21
type input "LSN-42407 RMA 5399003210"
click at [1086, 342] on select "CAD USD EUR ZAR [PERSON_NAME] ARN AUD AUS AWG BBD BFR BGN BHD BMD BND BRC BRL C…" at bounding box center [1089, 334] width 172 height 21
select select "1"
click at [1003, 324] on select "CAD USD EUR ZAR [PERSON_NAME] ARN AUD AUS AWG BBD BFR BGN BHD BMD BND BRC BRL C…" at bounding box center [1089, 334] width 172 height 21
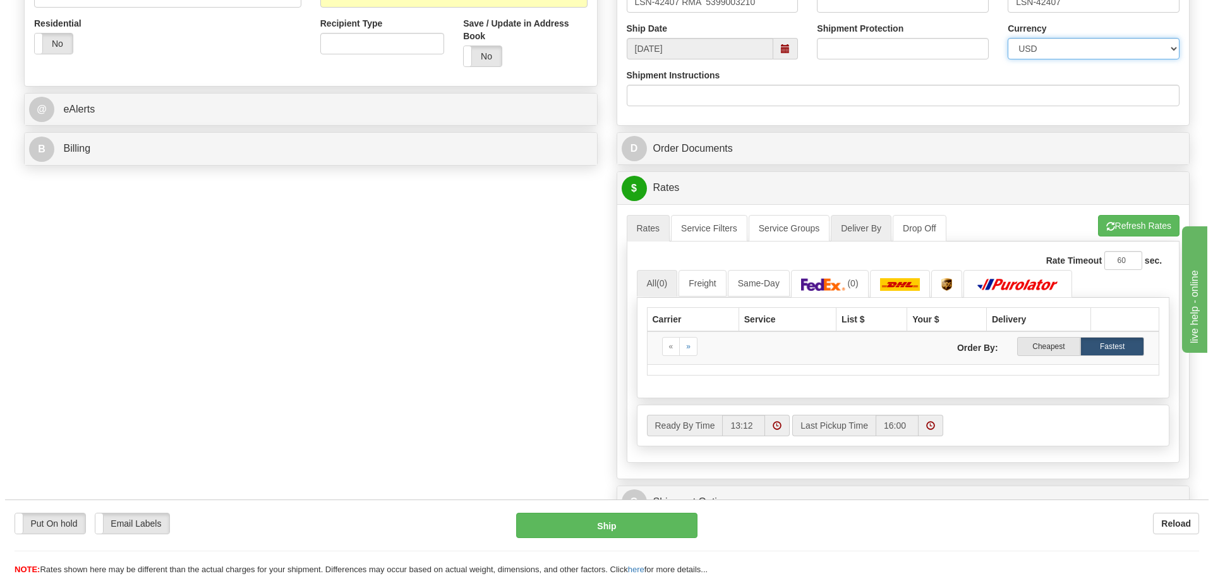
scroll to position [506, 0]
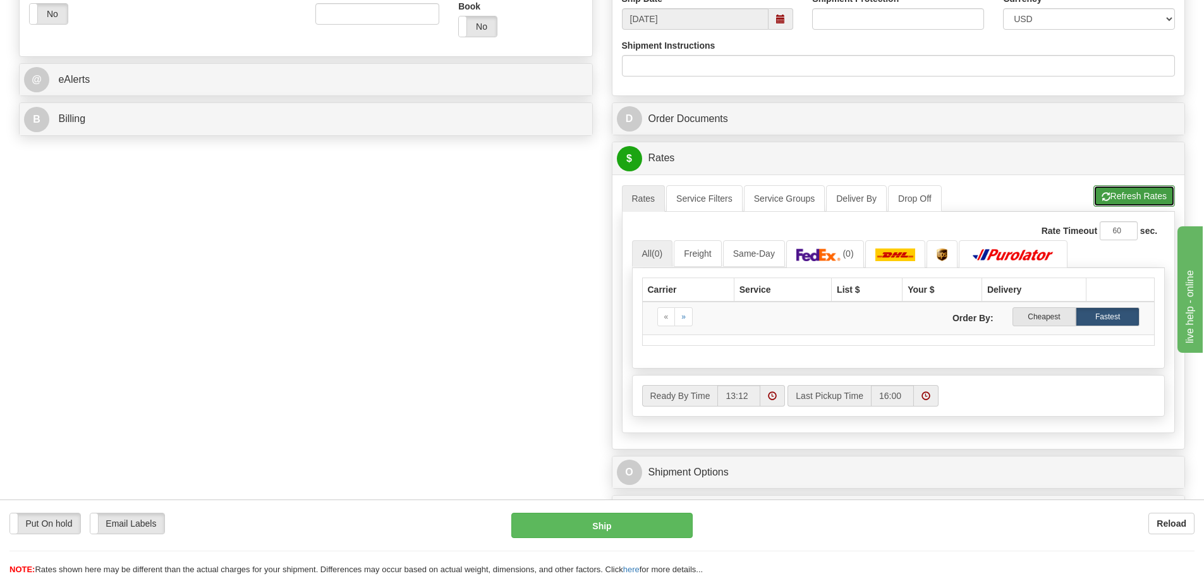
click at [1134, 201] on button "Refresh Rates" at bounding box center [1134, 195] width 82 height 21
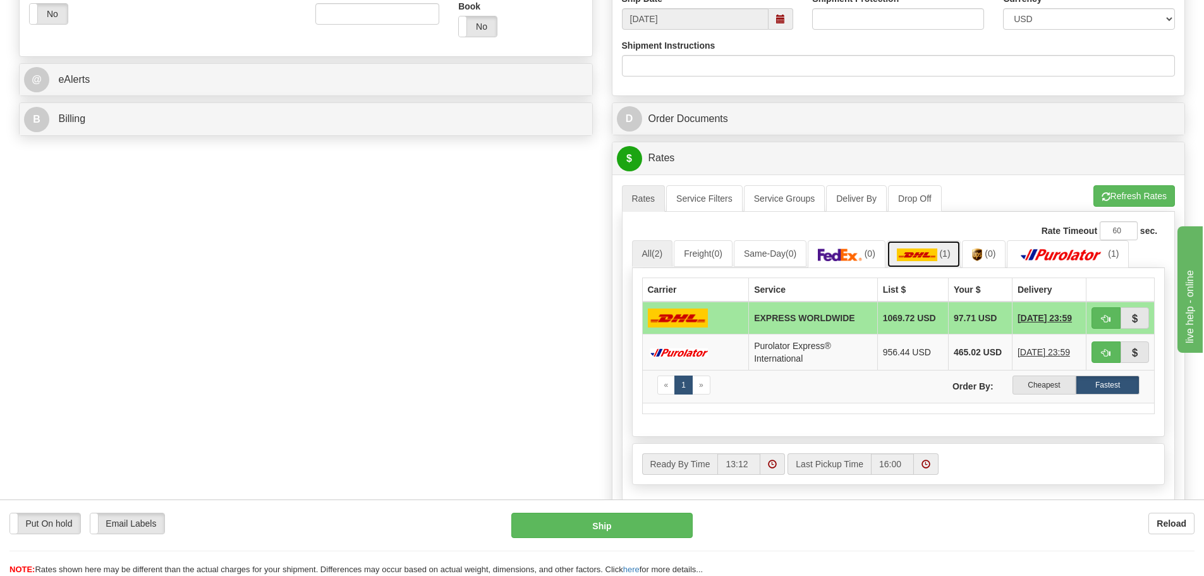
click at [937, 255] on img at bounding box center [917, 254] width 40 height 13
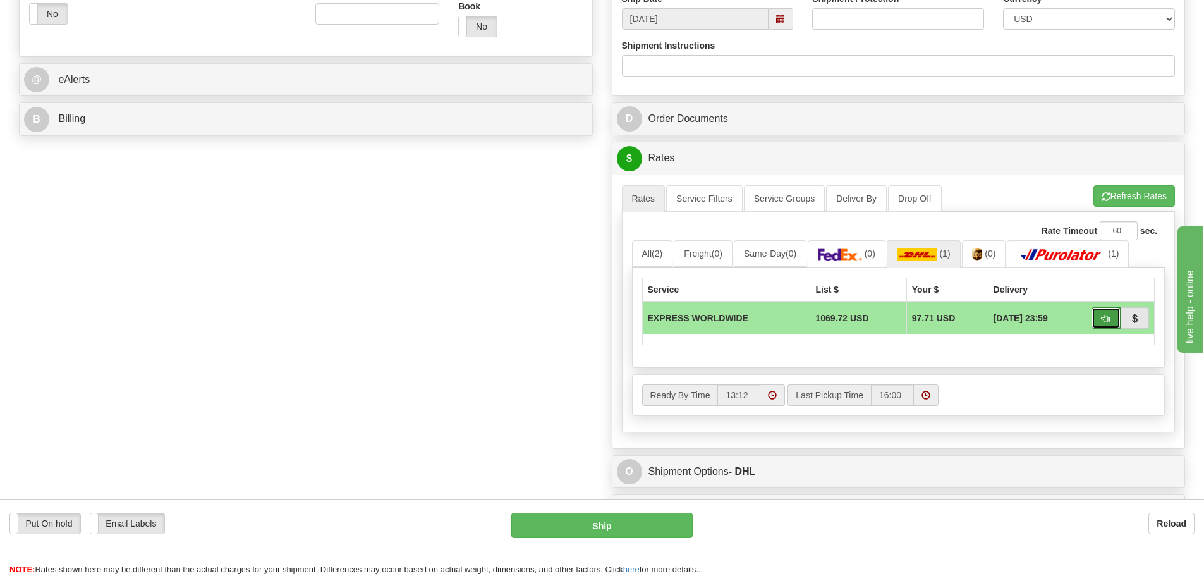
click at [1111, 325] on button "button" at bounding box center [1105, 317] width 29 height 21
type input "P"
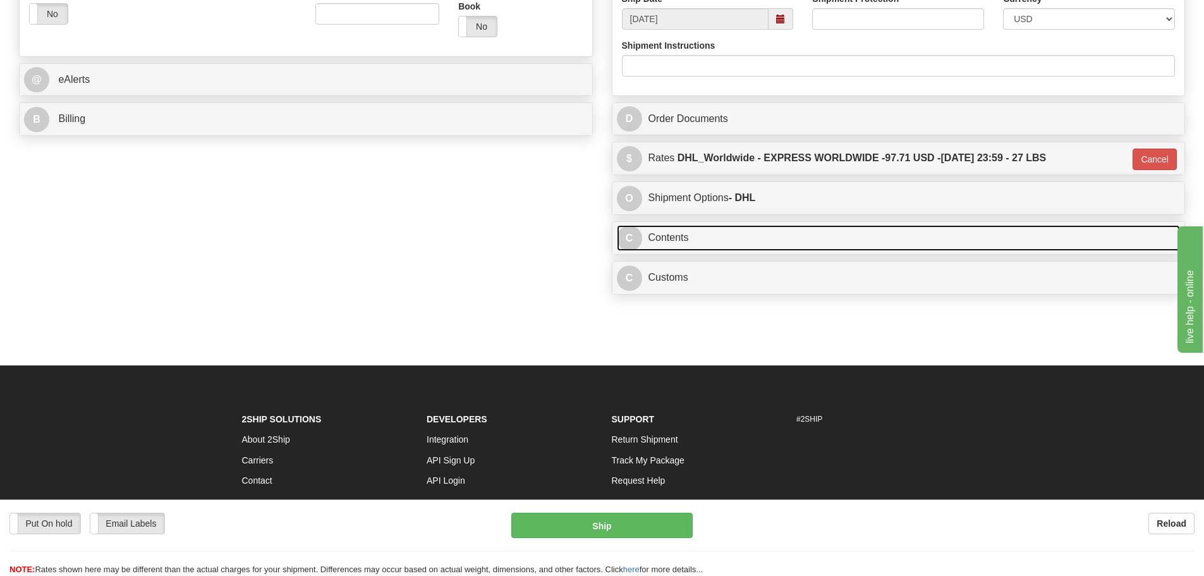
click at [755, 238] on link "C Contents" at bounding box center [899, 238] width 564 height 26
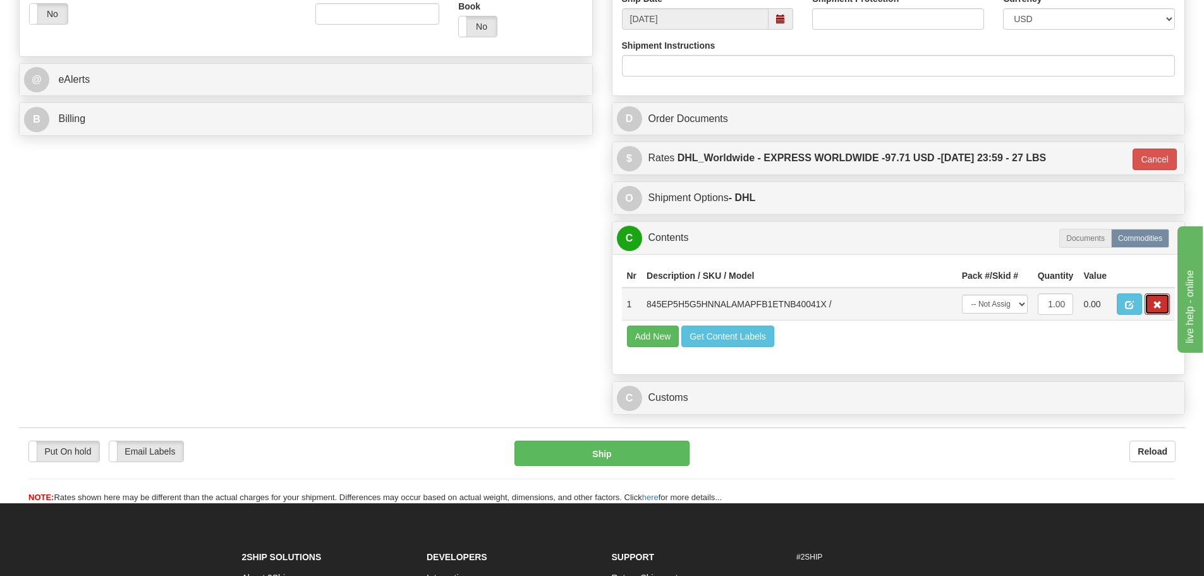
click at [1147, 298] on button "button" at bounding box center [1156, 303] width 25 height 21
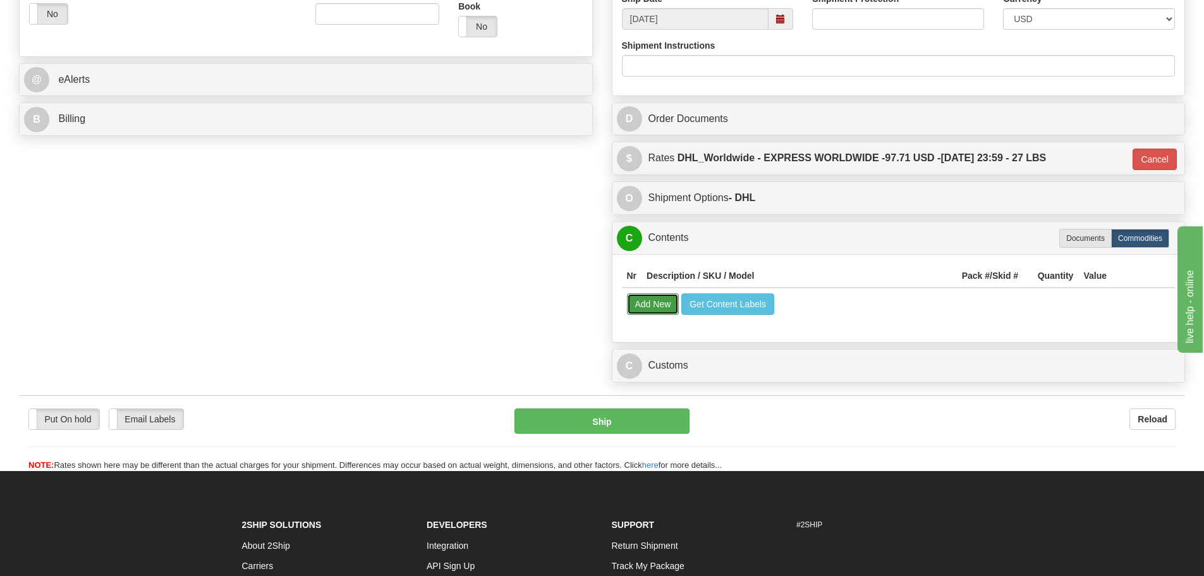
click at [648, 310] on button "Add New" at bounding box center [653, 303] width 52 height 21
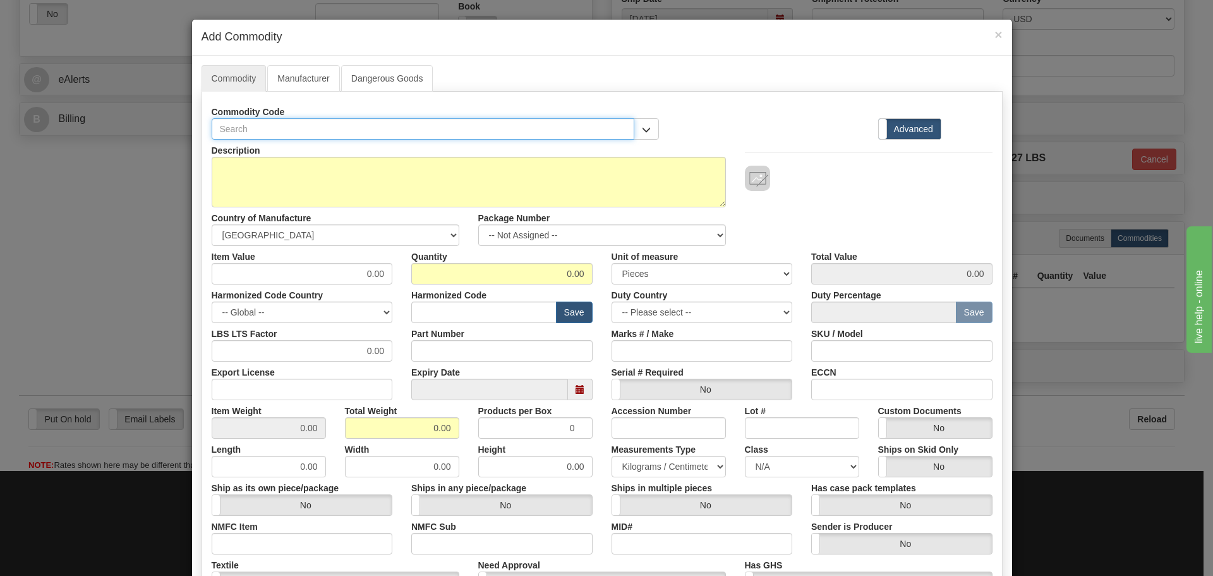
click at [303, 122] on input "text" at bounding box center [423, 128] width 423 height 21
paste input "845EP5H5G5HNNALAMAPFB1ETNB40"
type input "845EP5H5G5HNNALAMAPFB1ETNB40"
click at [422, 344] on input "Part Number" at bounding box center [501, 350] width 181 height 21
paste input "845EP5H5G5HNNALAMAPFB1ETNB40"
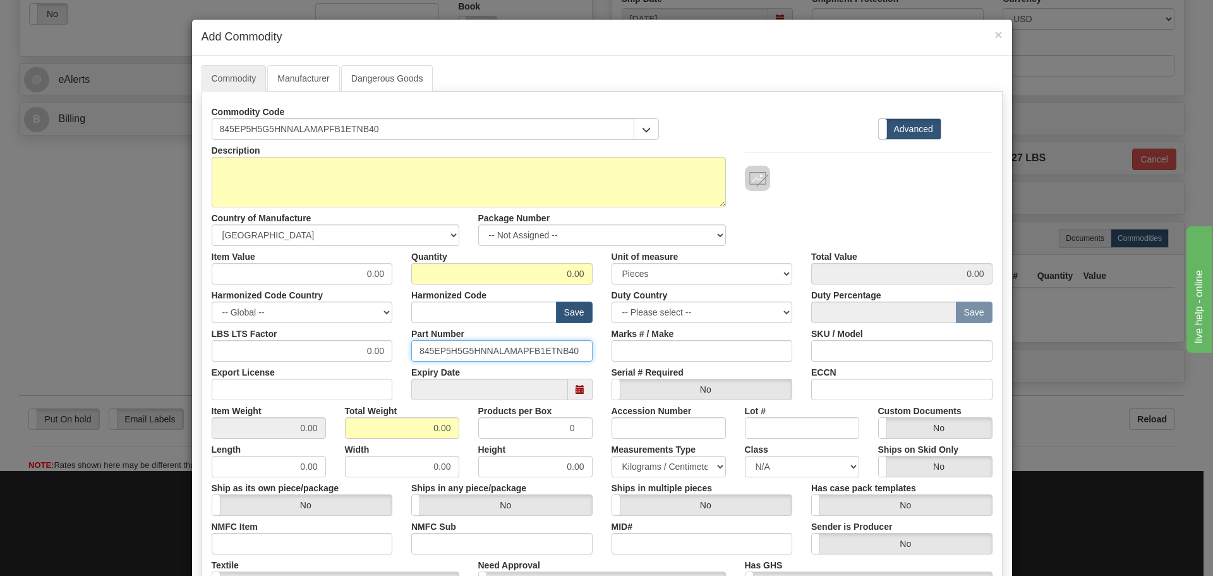
type input "845EP5H5G5HNNALAMAPFB1ETNB40"
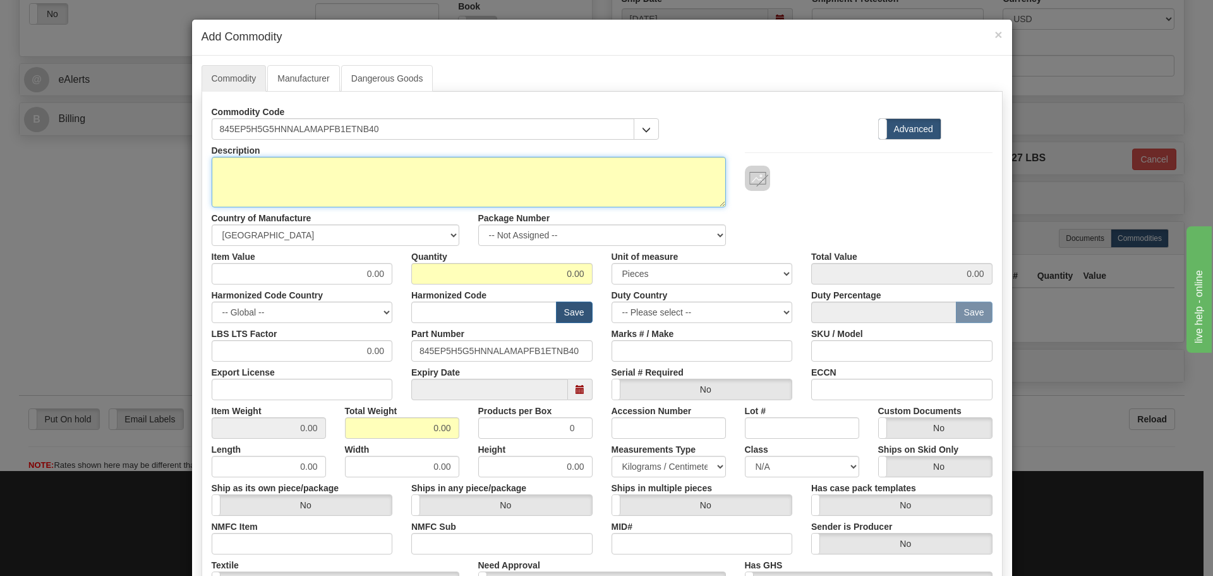
click at [342, 186] on textarea "Description" at bounding box center [469, 182] width 514 height 51
click at [267, 203] on textarea "Description" at bounding box center [469, 182] width 514 height 51
paste textarea "845 Transformer Protection System"
type textarea "845 Transformer Protection System"
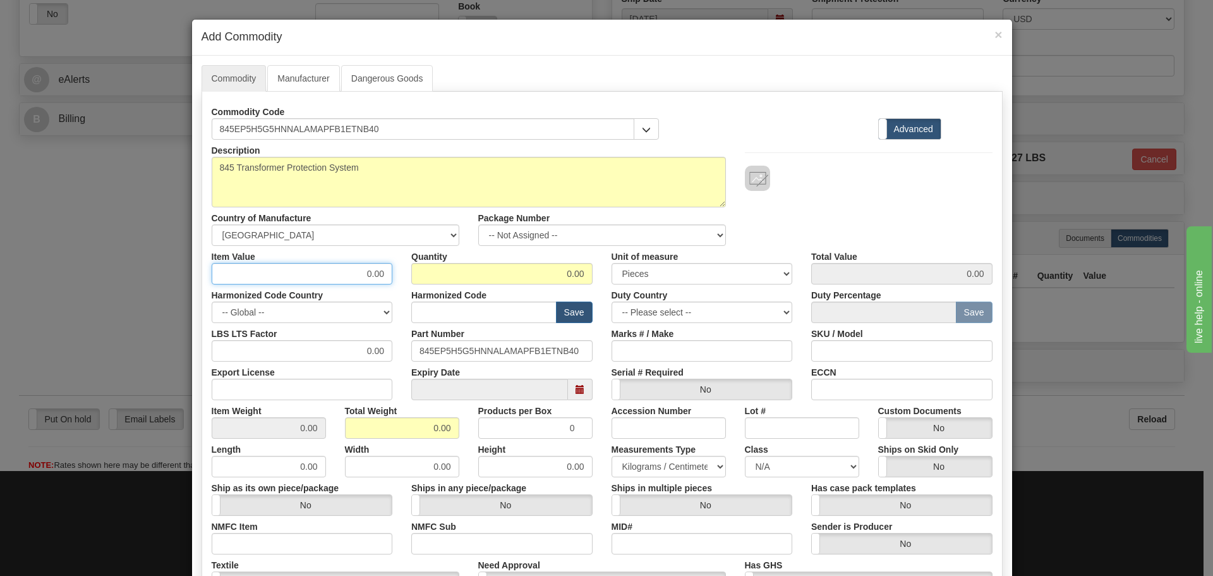
drag, startPoint x: 373, startPoint y: 274, endPoint x: 407, endPoint y: 278, distance: 33.8
click at [407, 278] on div "Item Value 0.00 Quantity 0.00 Unit of measure 3 Thousand Square Inches Adjustme…" at bounding box center [602, 265] width 800 height 39
type input "75"
type input "1"
type input "75.00"
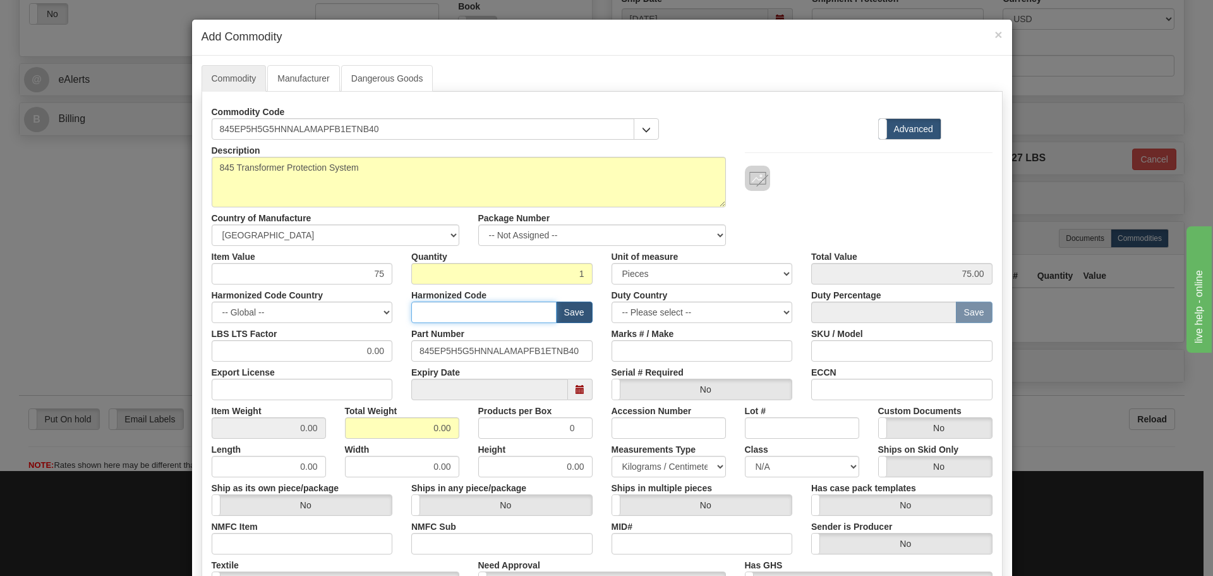
click at [471, 303] on input "text" at bounding box center [483, 311] width 145 height 21
type input "8536.49.0080"
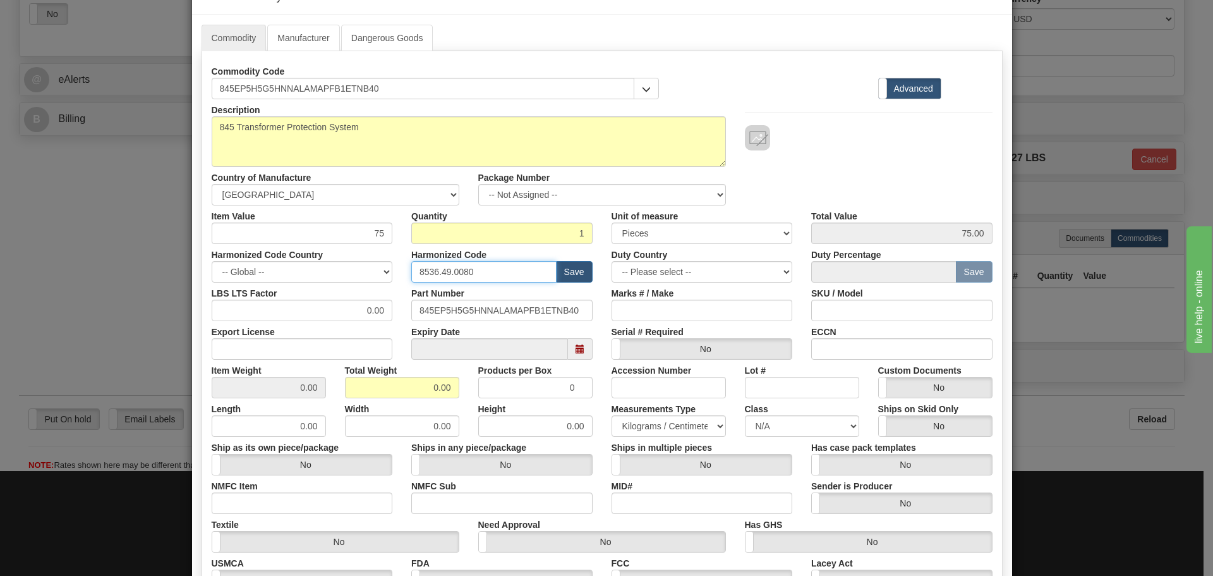
scroll to position [63, 0]
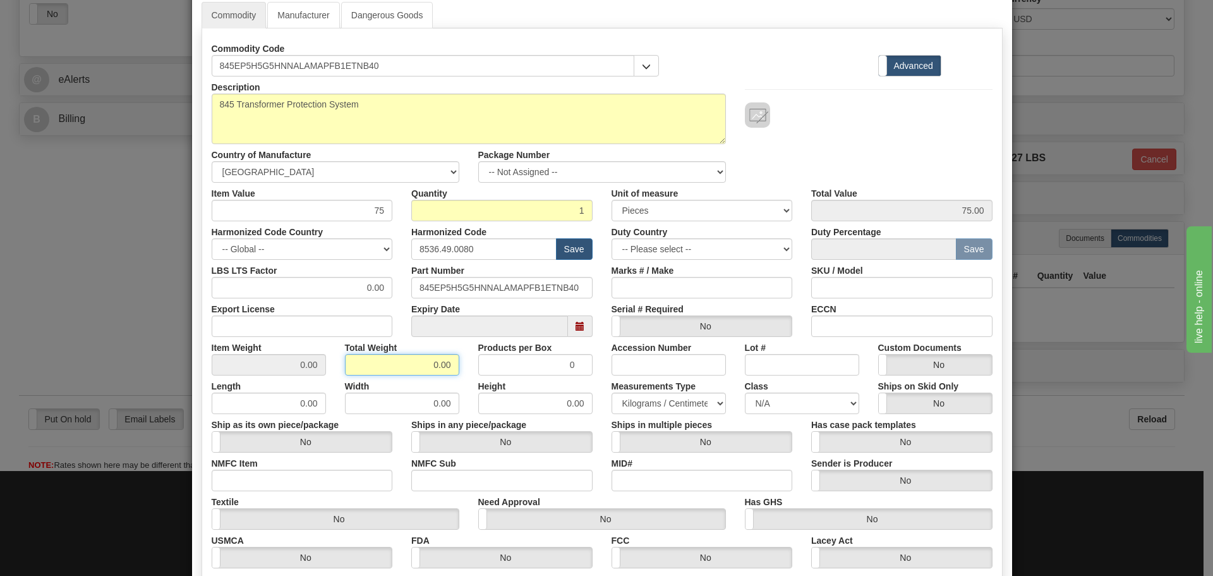
click at [389, 370] on input "0.00" at bounding box center [402, 364] width 114 height 21
drag, startPoint x: 389, startPoint y: 370, endPoint x: 475, endPoint y: 370, distance: 86.0
click at [475, 370] on div "Item Weight 0.00 Total Weight 0.00 Products per Box 0 Accession Number Lot # Cu…" at bounding box center [602, 356] width 800 height 39
type input "12"
type input "12.0000"
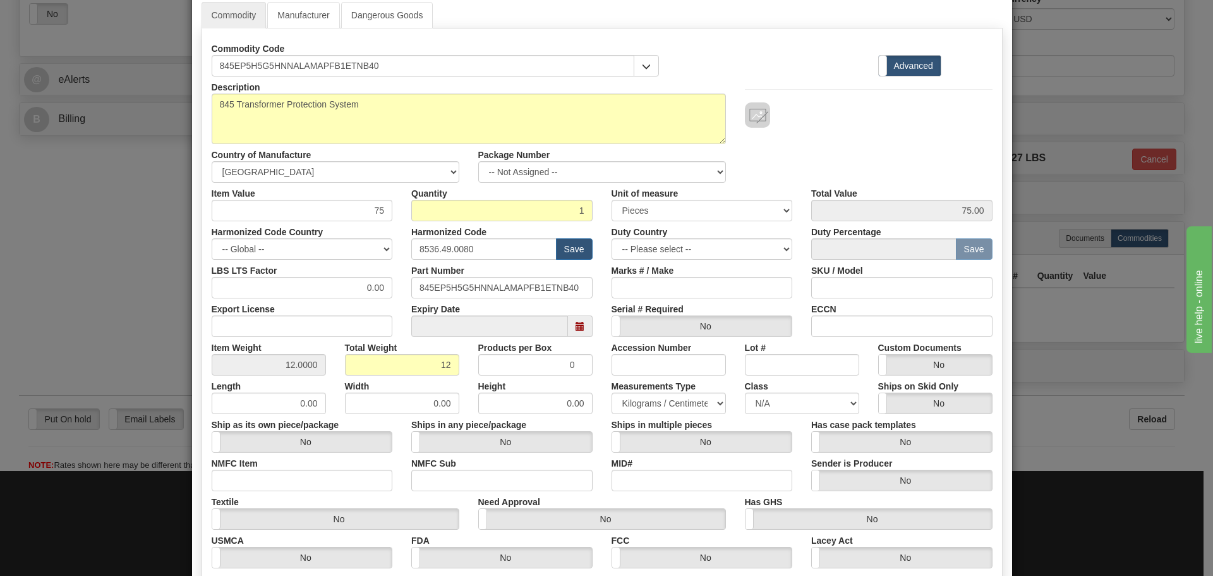
click at [463, 391] on div "Width 0.00" at bounding box center [402, 394] width 133 height 39
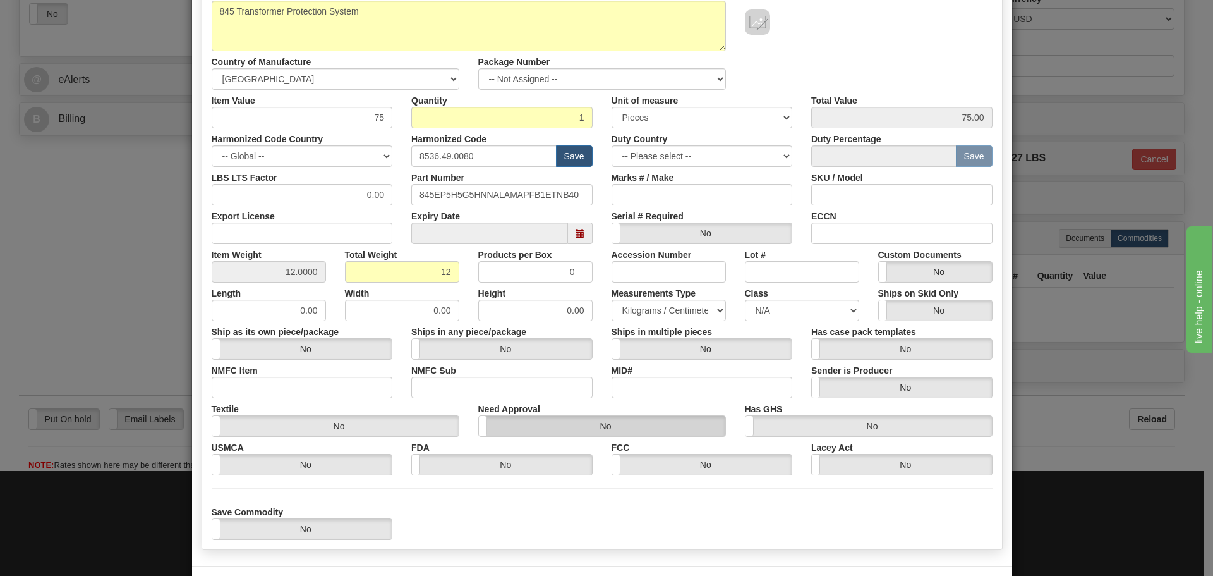
scroll to position [190, 0]
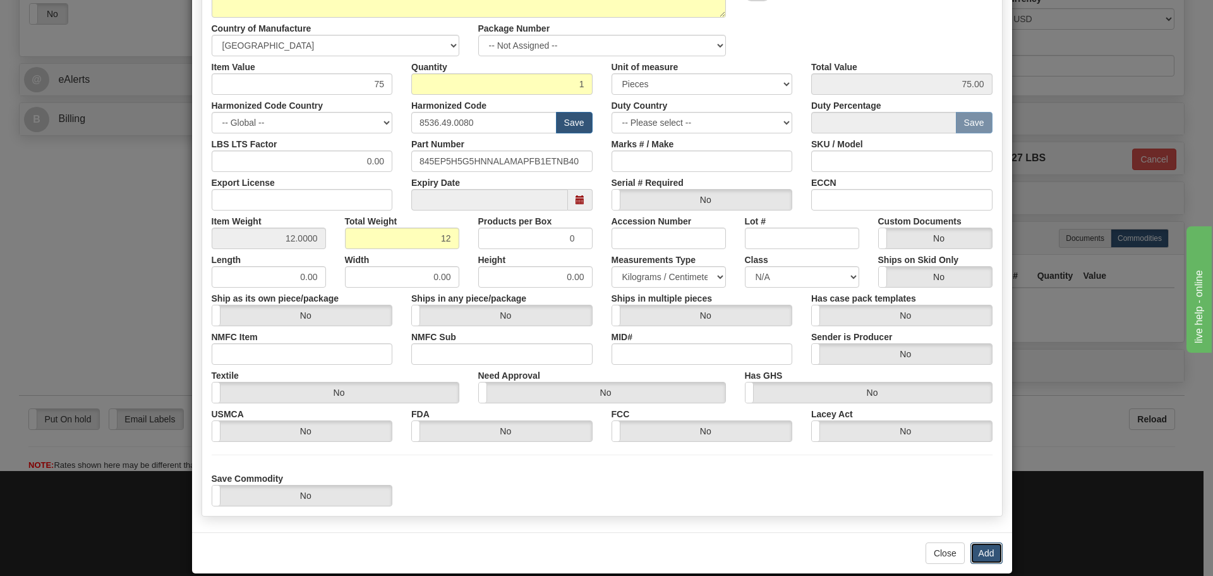
click at [981, 544] on button "Add" at bounding box center [987, 552] width 32 height 21
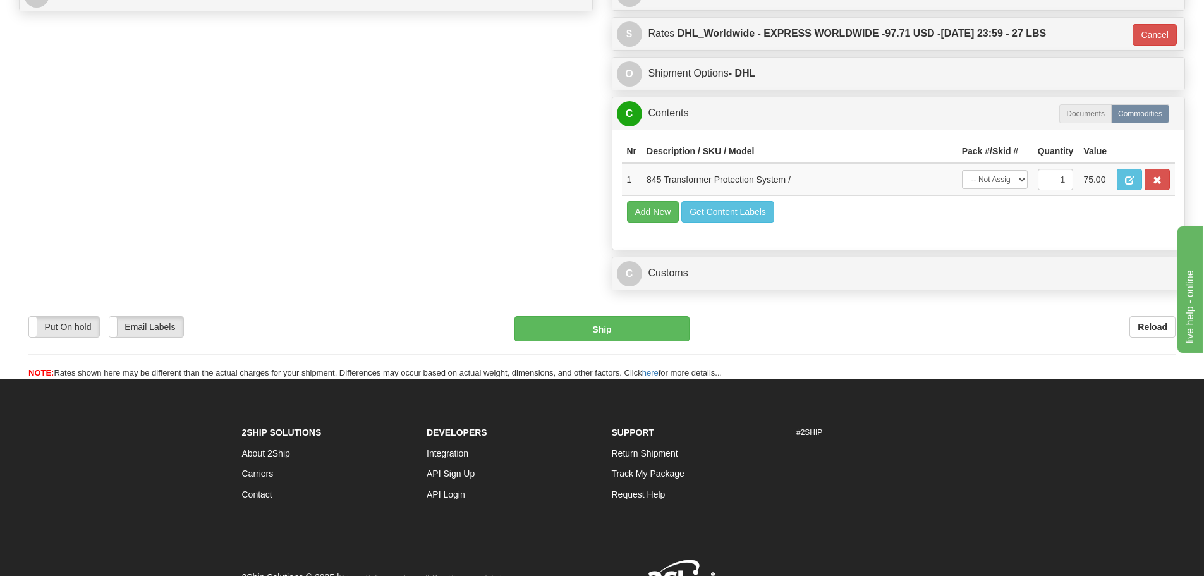
scroll to position [632, 0]
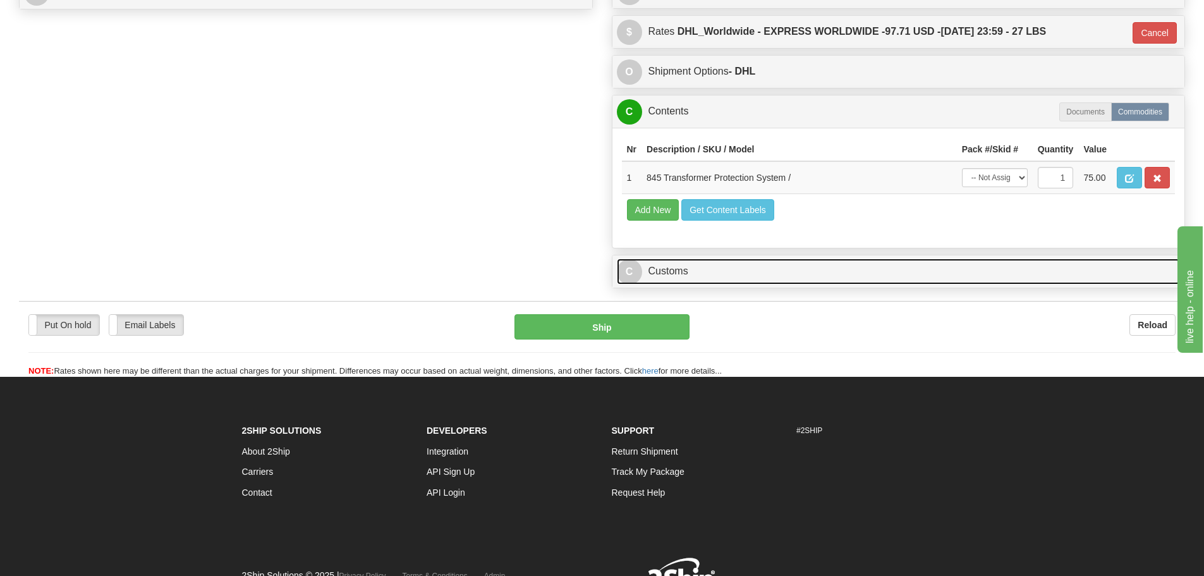
click at [680, 273] on link "C Customs" at bounding box center [899, 271] width 564 height 26
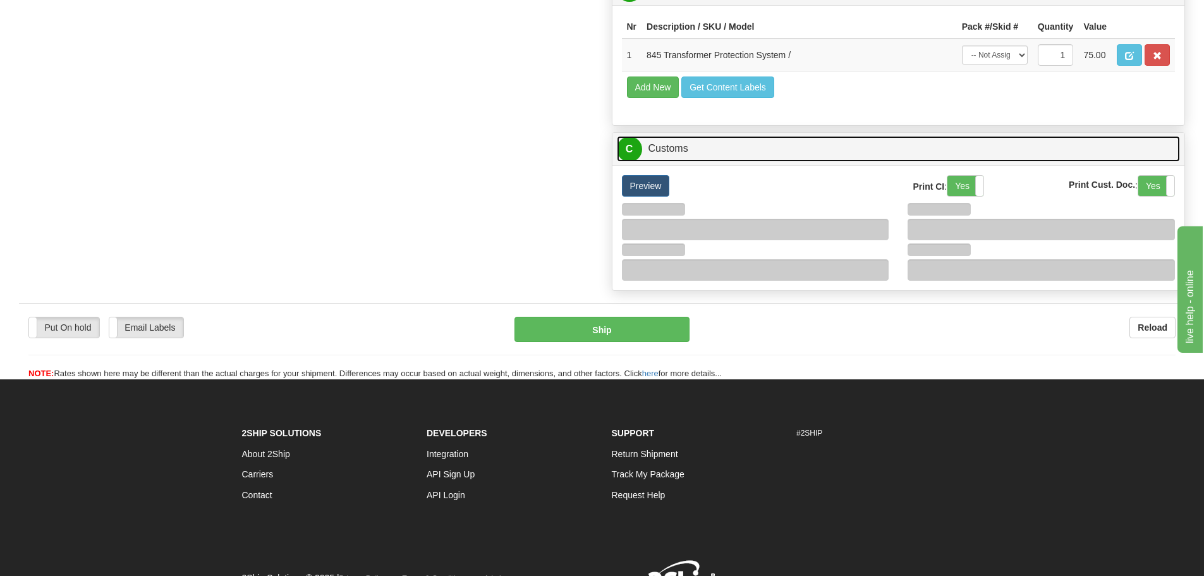
scroll to position [758, 0]
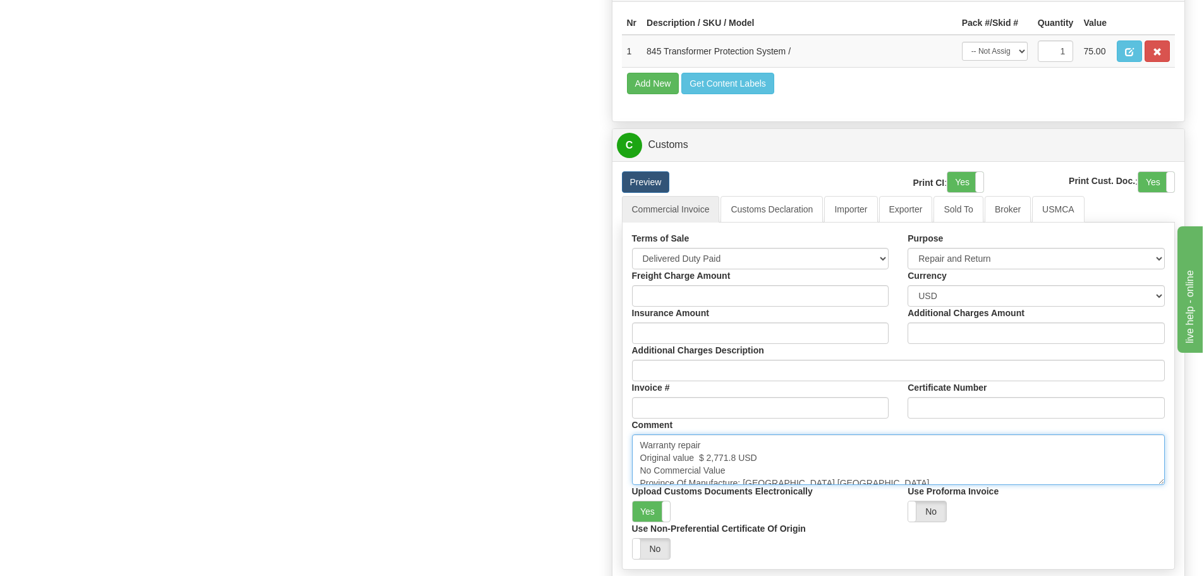
drag, startPoint x: 735, startPoint y: 459, endPoint x: 700, endPoint y: 459, distance: 35.4
click at [700, 459] on textarea "Warranty repair Original value $ 2,771.8 USD No Commercial Value Province Of Ma…" at bounding box center [898, 459] width 533 height 51
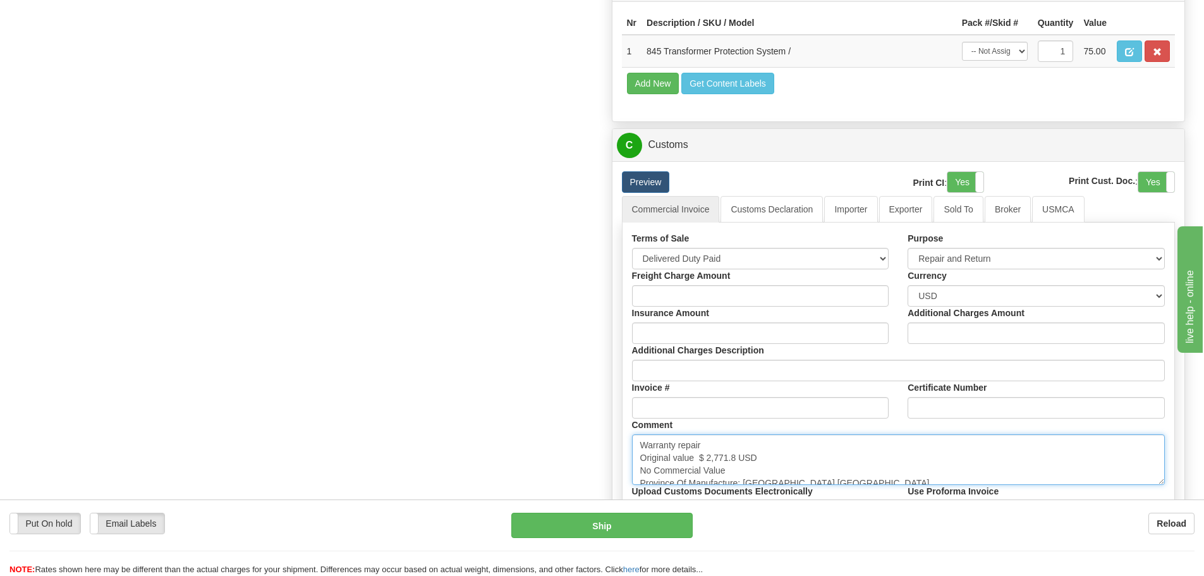
paste textarea "13,171.81"
drag, startPoint x: 836, startPoint y: 474, endPoint x: 639, endPoint y: 480, distance: 197.3
click at [634, 485] on div "Terms of Sale Free Carrier Free On Board Ex Works Delivered Duty Unpaid Deliver…" at bounding box center [898, 395] width 552 height 327
type textarea "Warranty repair Original value $ 13,171.81 USD No Commercial Value Province Of …"
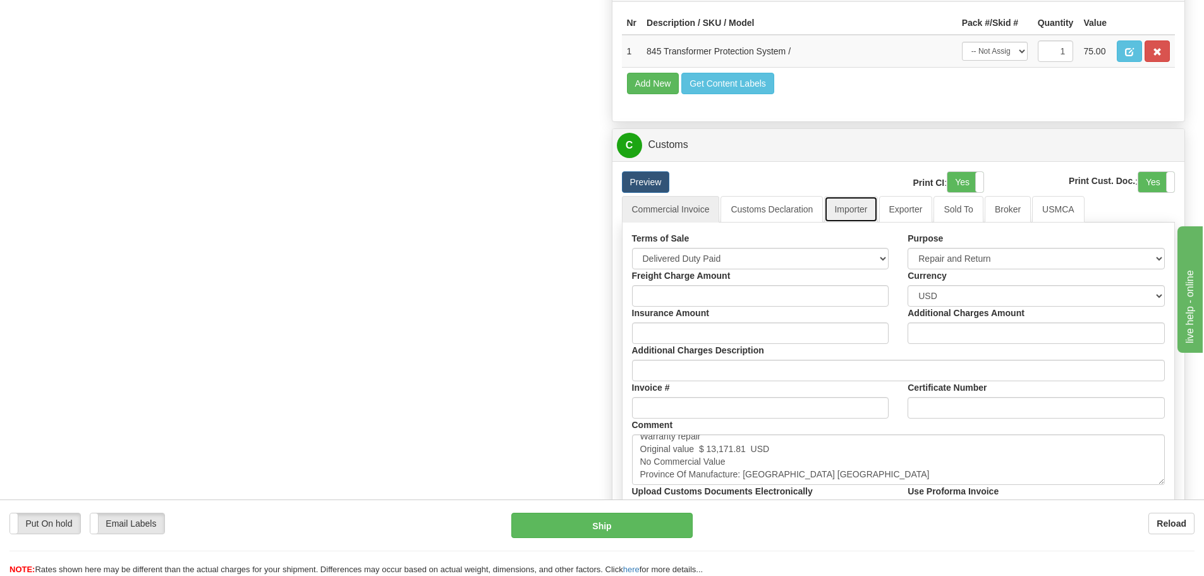
click at [851, 209] on link "Importer" at bounding box center [850, 209] width 53 height 27
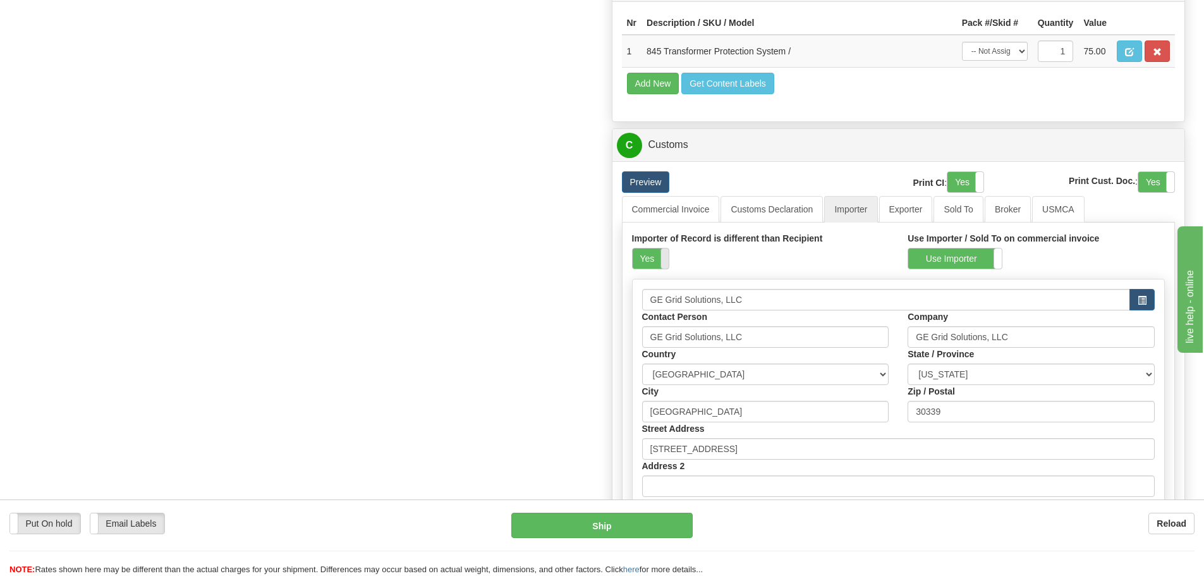
click at [664, 258] on span at bounding box center [668, 258] width 16 height 20
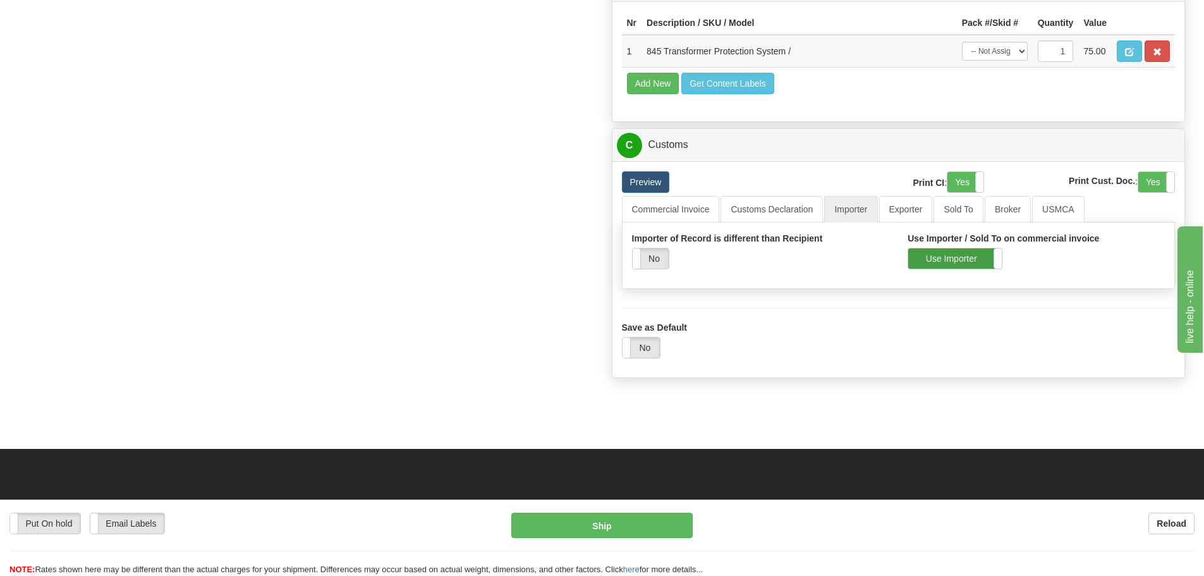
click at [912, 262] on label "Use Importer" at bounding box center [955, 258] width 94 height 20
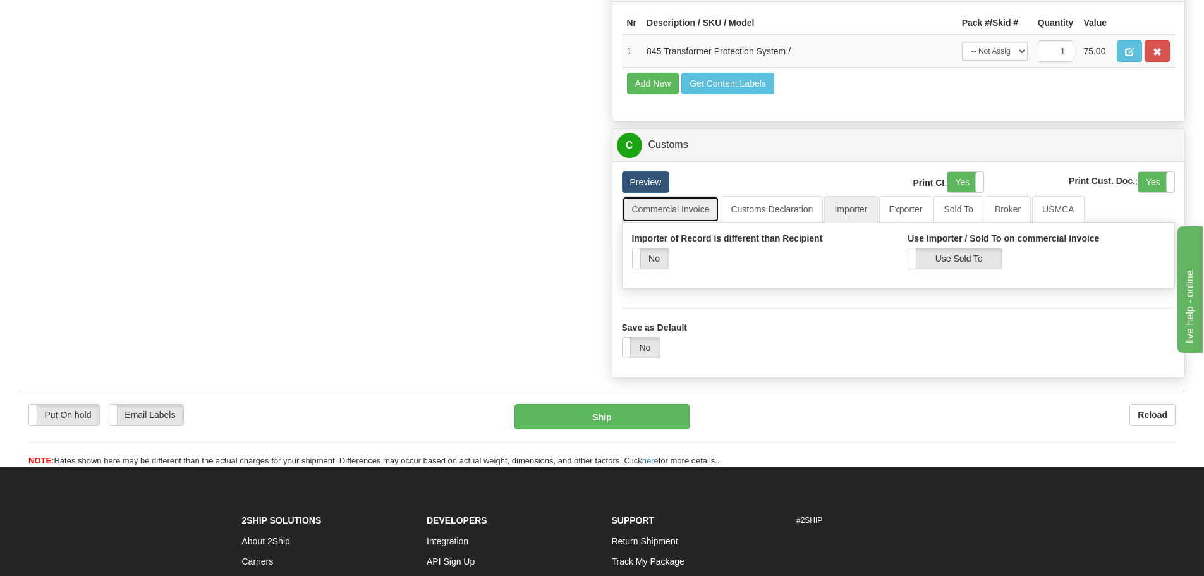
click at [696, 215] on link "Commercial Invoice" at bounding box center [671, 209] width 98 height 27
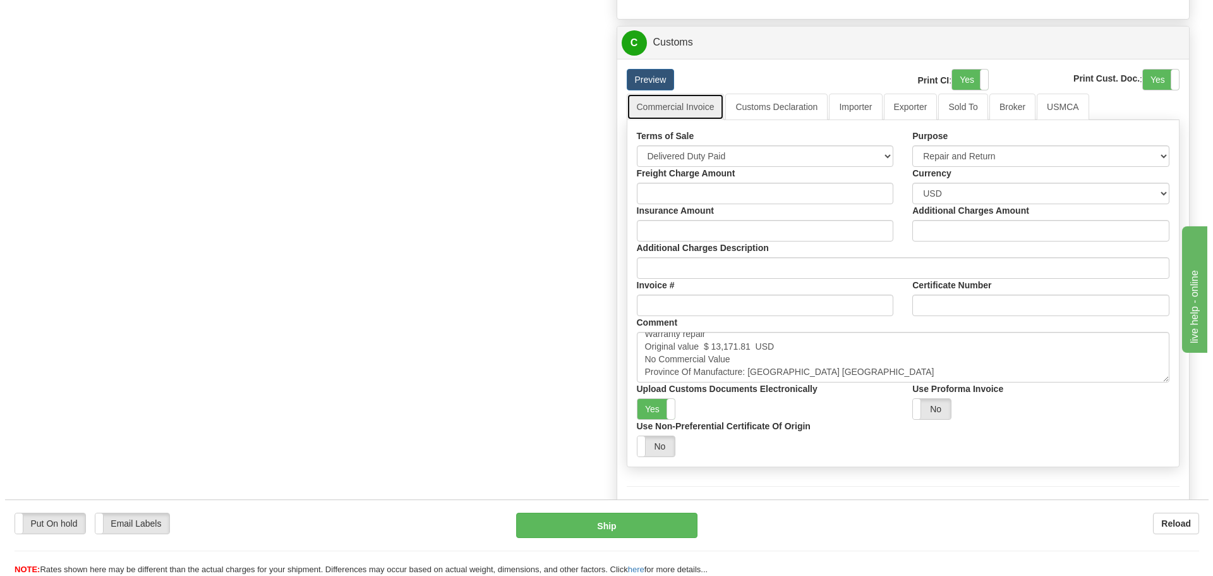
scroll to position [885, 0]
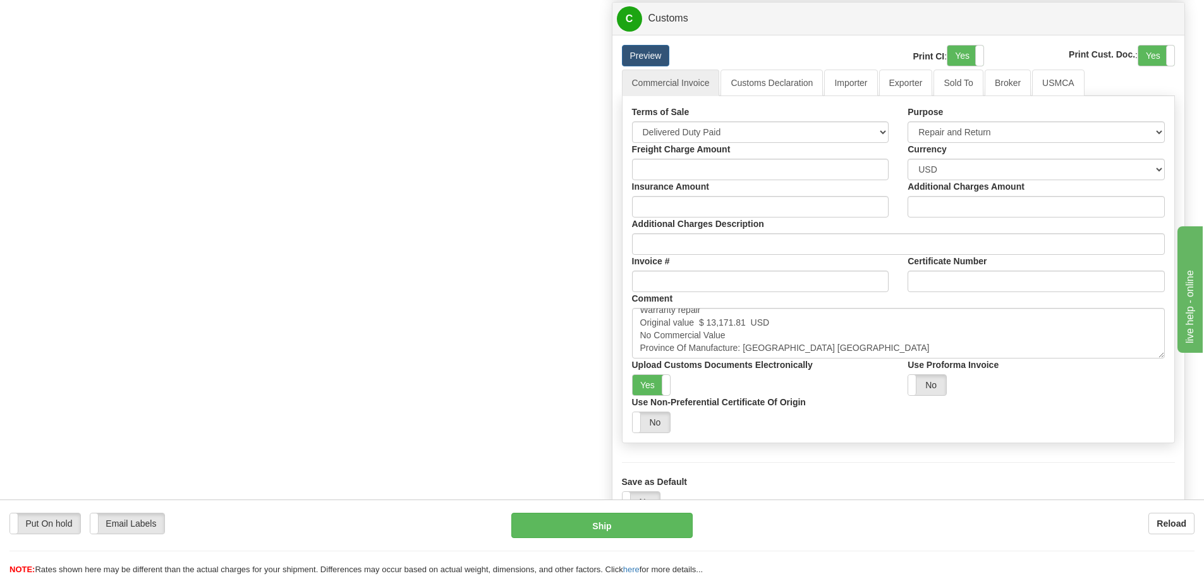
click at [626, 540] on div "Put On hold Put On hold Email Labels Email Labels Edit Reload Ship" at bounding box center [602, 544] width 1204 height 63
click at [628, 527] on button "Ship" at bounding box center [601, 525] width 181 height 25
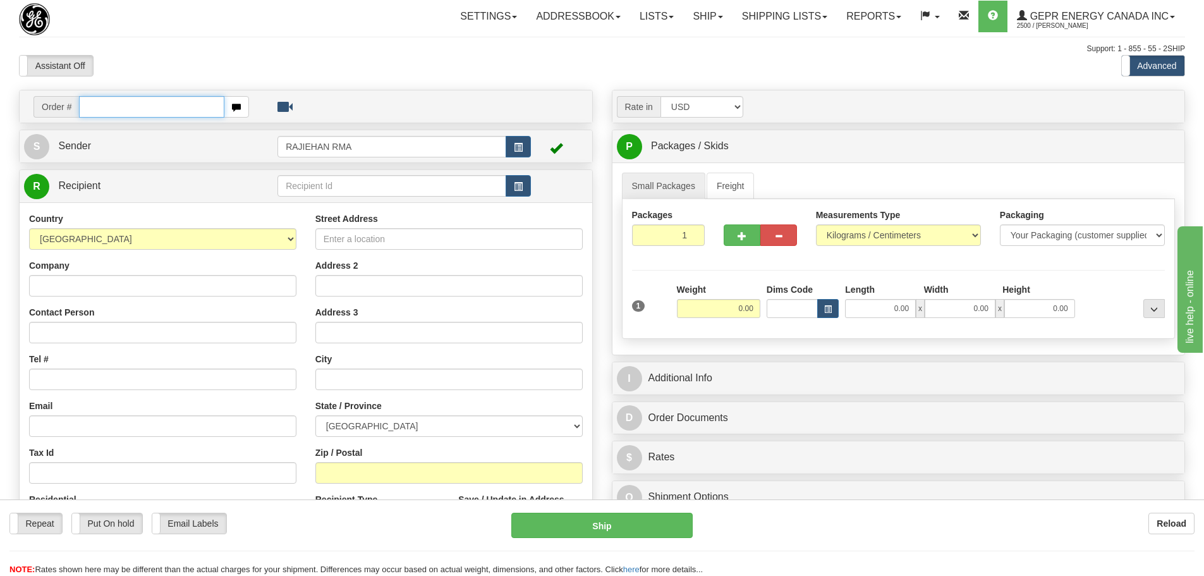
click at [126, 96] on input "text" at bounding box center [151, 106] width 145 height 21
paste input "86688328"
type input "86688328"
click at [142, 55] on body "Training Course Close Toggle navigation Settings Shipping Preferences New Recip…" at bounding box center [602, 288] width 1204 height 576
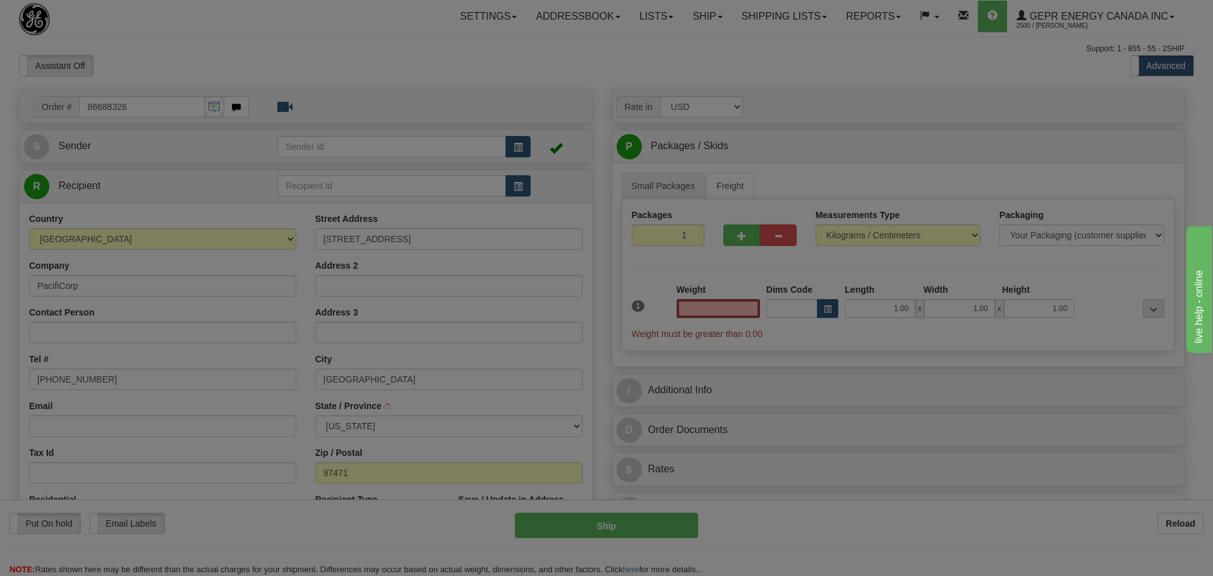
type input "[GEOGRAPHIC_DATA]"
type input "0.00"
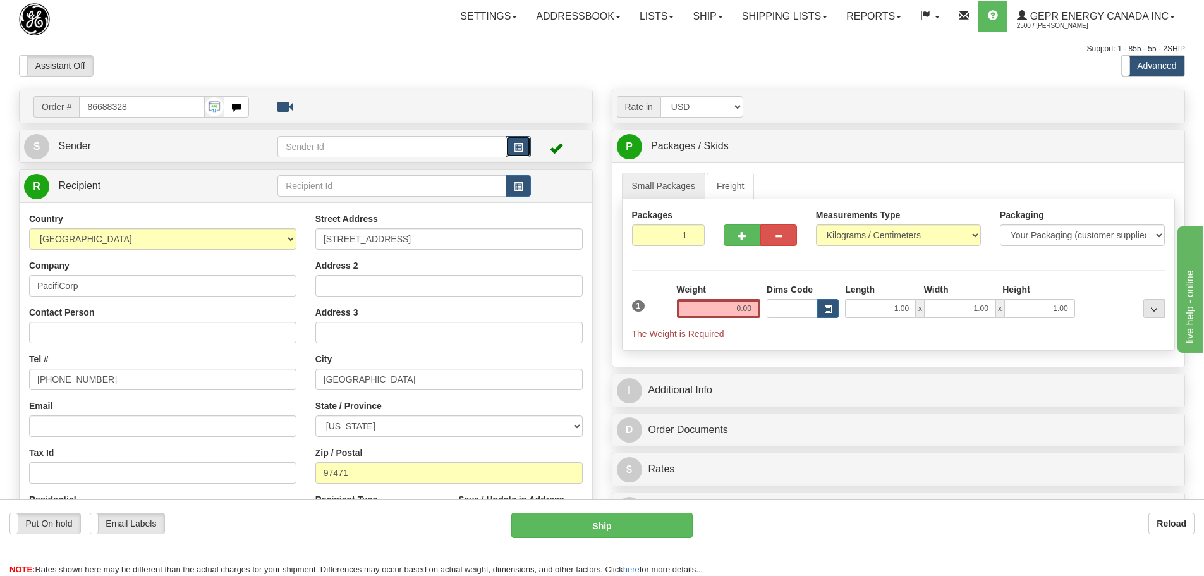
click at [526, 144] on button "button" at bounding box center [518, 146] width 25 height 21
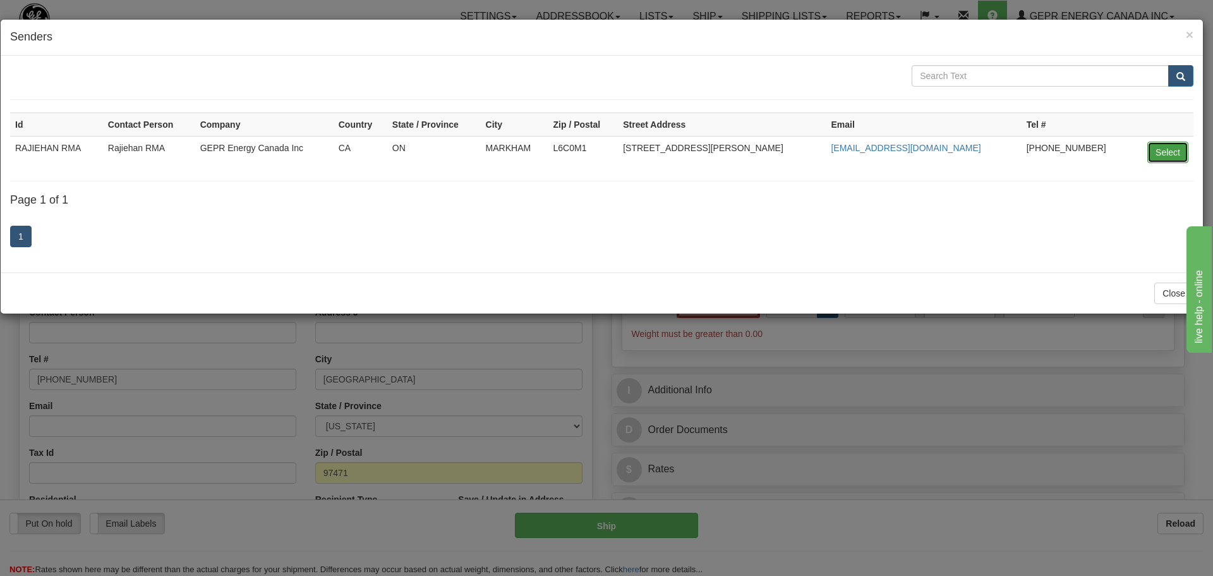
click at [1154, 157] on button "Select" at bounding box center [1168, 152] width 41 height 21
type input "RAJIEHAN RMA"
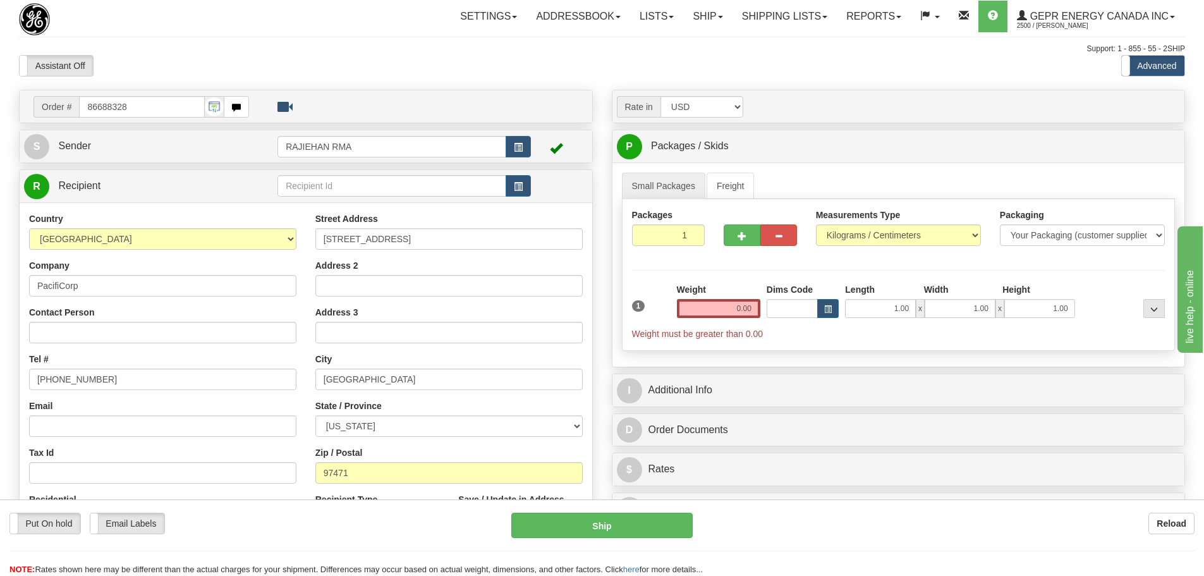
click at [495, 75] on div "Assistant On Assistant Off Do a return Do a return" at bounding box center [256, 65] width 494 height 21
click at [516, 187] on span "button" at bounding box center [518, 187] width 9 height 8
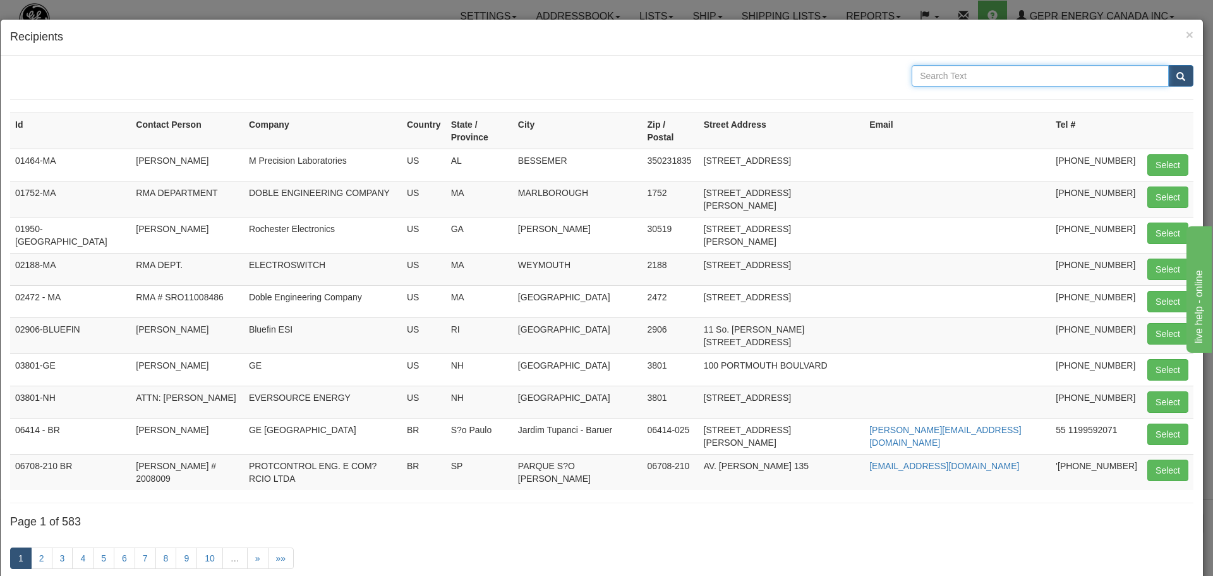
click at [933, 78] on input "text" at bounding box center [1040, 75] width 257 height 21
paste input "4025 Old Hwy"
click at [1157, 72] on input "4025 Old Hwy" at bounding box center [1040, 75] width 257 height 21
type input "4025 Old Hwy"
click at [1169, 75] on button "submit" at bounding box center [1181, 75] width 25 height 21
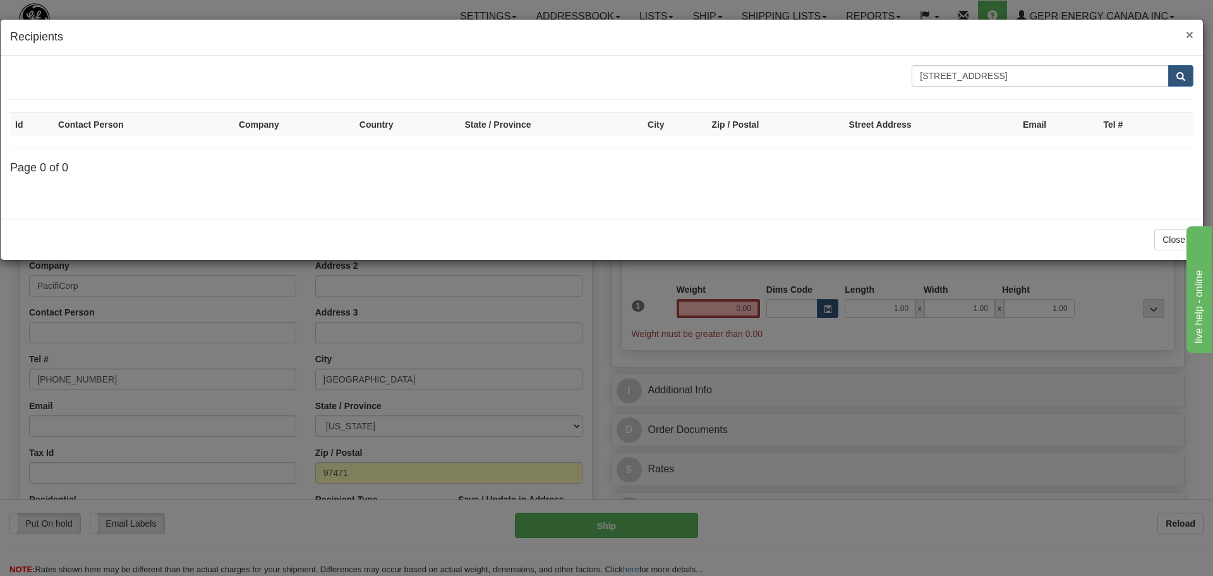
click at [1186, 30] on span "×" at bounding box center [1190, 34] width 8 height 15
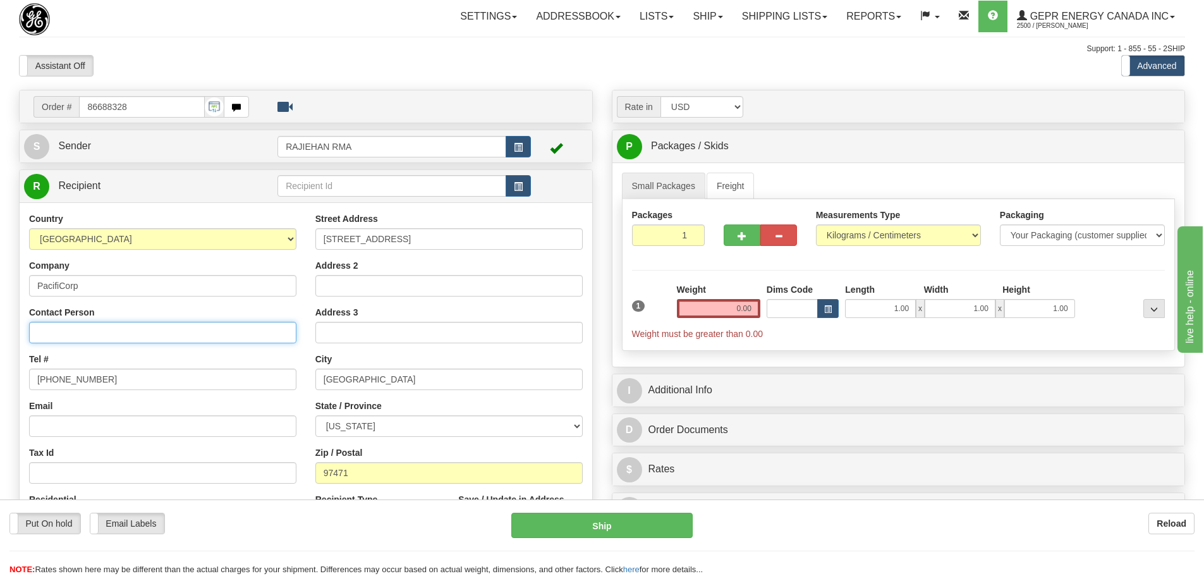
click at [124, 327] on input "Contact Person" at bounding box center [162, 332] width 267 height 21
paste input "Maridee Dearing"
type input "Maridee Dearing"
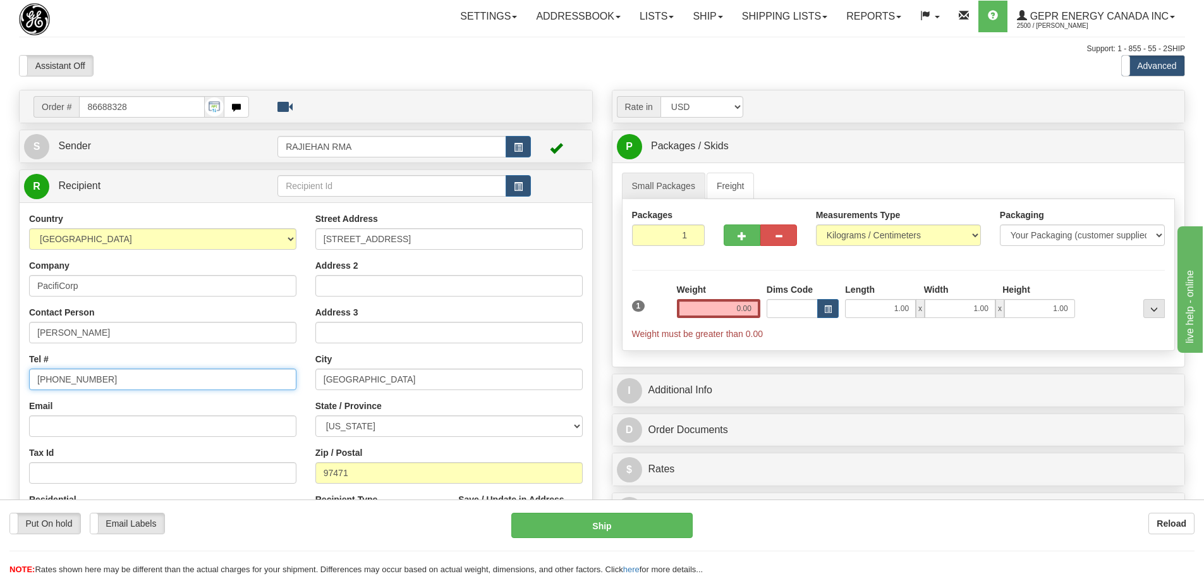
drag, startPoint x: 113, startPoint y: 376, endPoint x: -57, endPoint y: 376, distance: 170.0
click at [0, 376] on html "Training Course Close Toggle navigation Settings Shipping Preferences New Sende…" at bounding box center [602, 288] width 1204 height 576
paste input "503-737-3308"
type input "503-737-3308"
click at [20, 335] on div "Country AFGHANISTAN ALAND ISLANDS ALBANIA ALGERIA AMERICAN SAMOA ANDORRA ANGOLA…" at bounding box center [163, 375] width 286 height 327
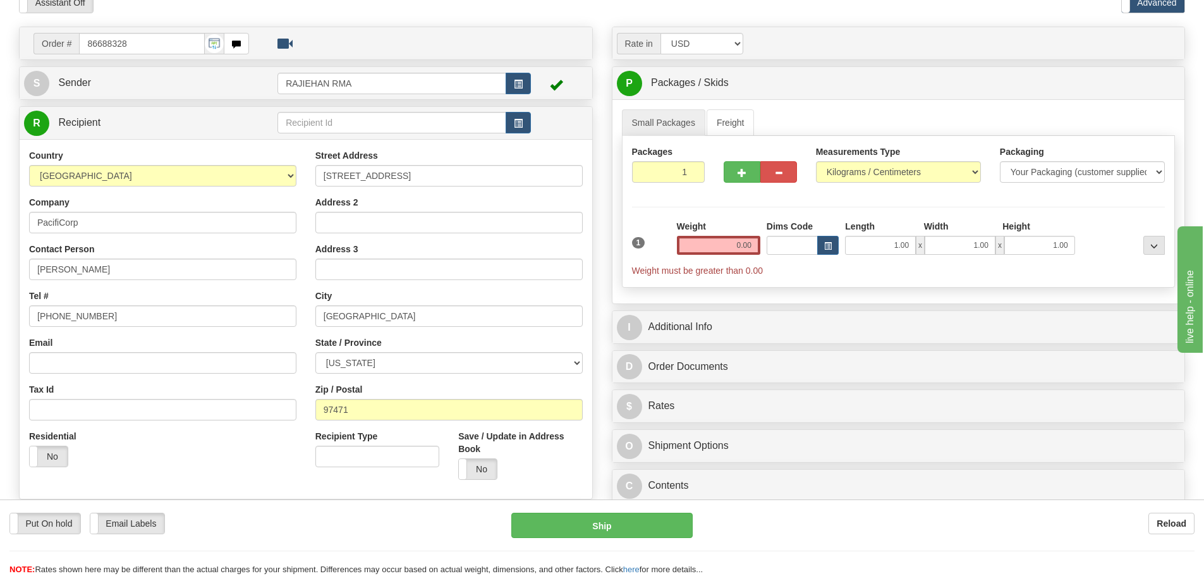
scroll to position [126, 0]
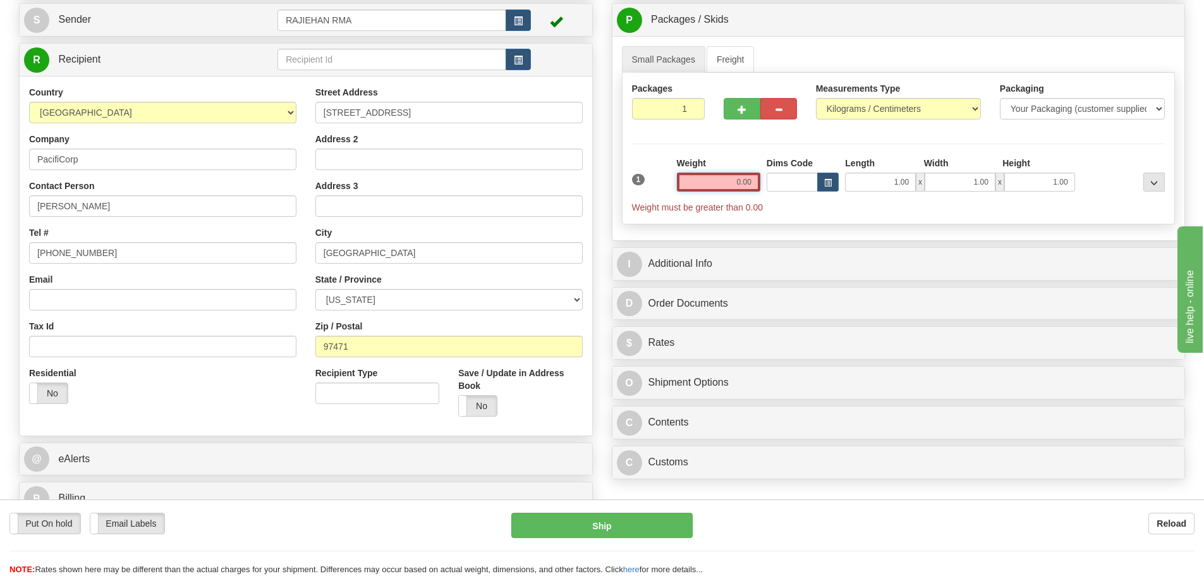
click at [717, 188] on input "0.00" at bounding box center [718, 182] width 83 height 19
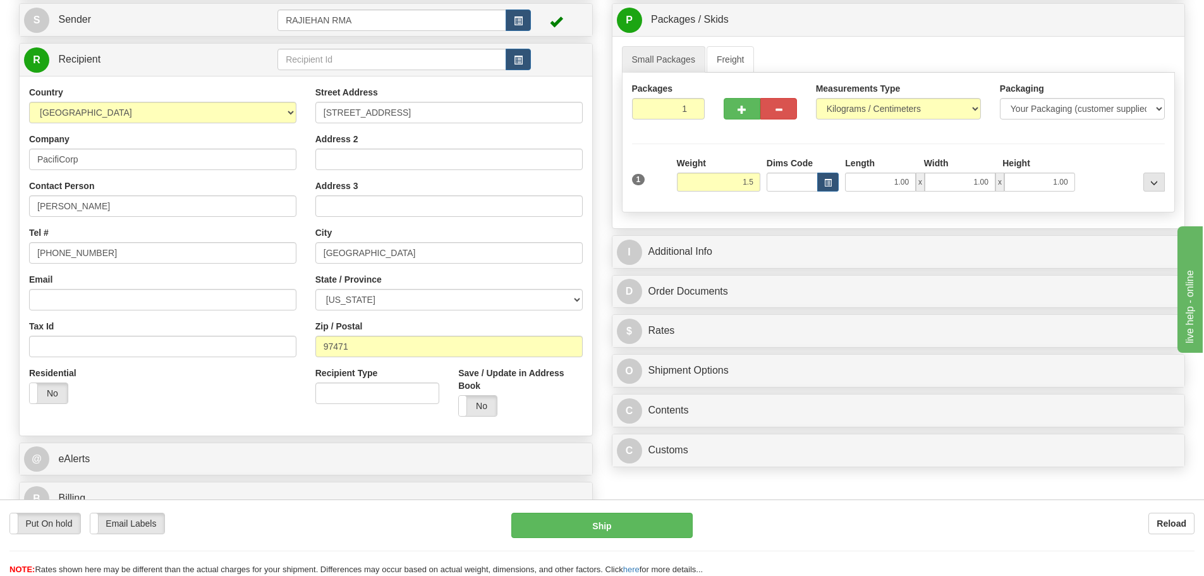
type input "1.50"
click at [734, 140] on div "Packages 1 1 Measurements Type" at bounding box center [899, 143] width 554 height 140
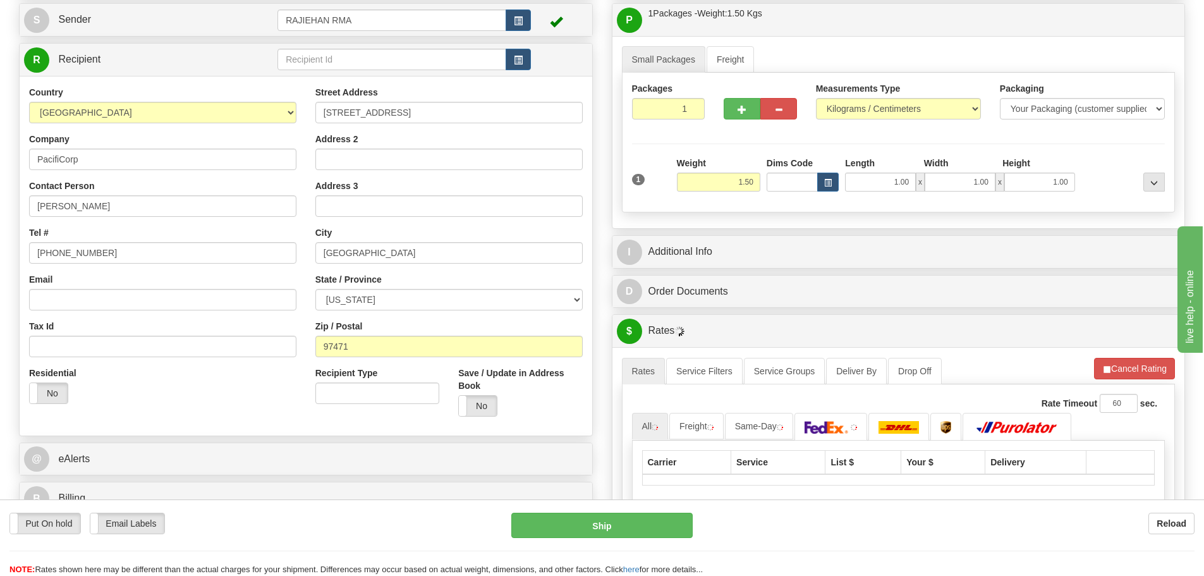
click at [742, 235] on div "I Additional Info" at bounding box center [899, 251] width 574 height 33
click at [742, 236] on div "I Additional Info" at bounding box center [898, 252] width 573 height 32
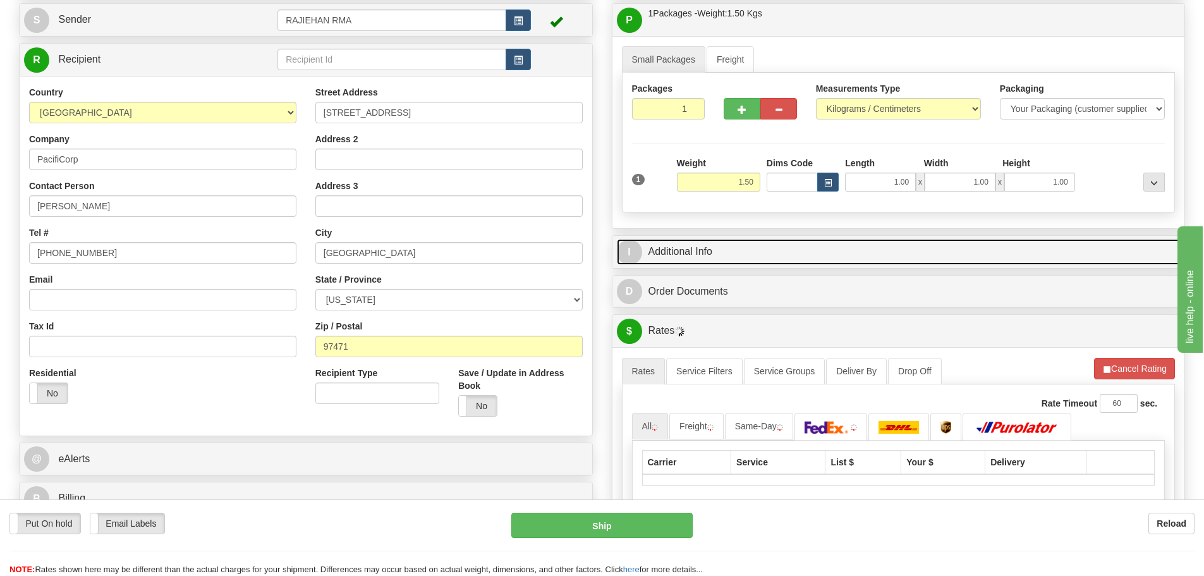
click at [744, 245] on link "I Additional Info" at bounding box center [899, 252] width 564 height 26
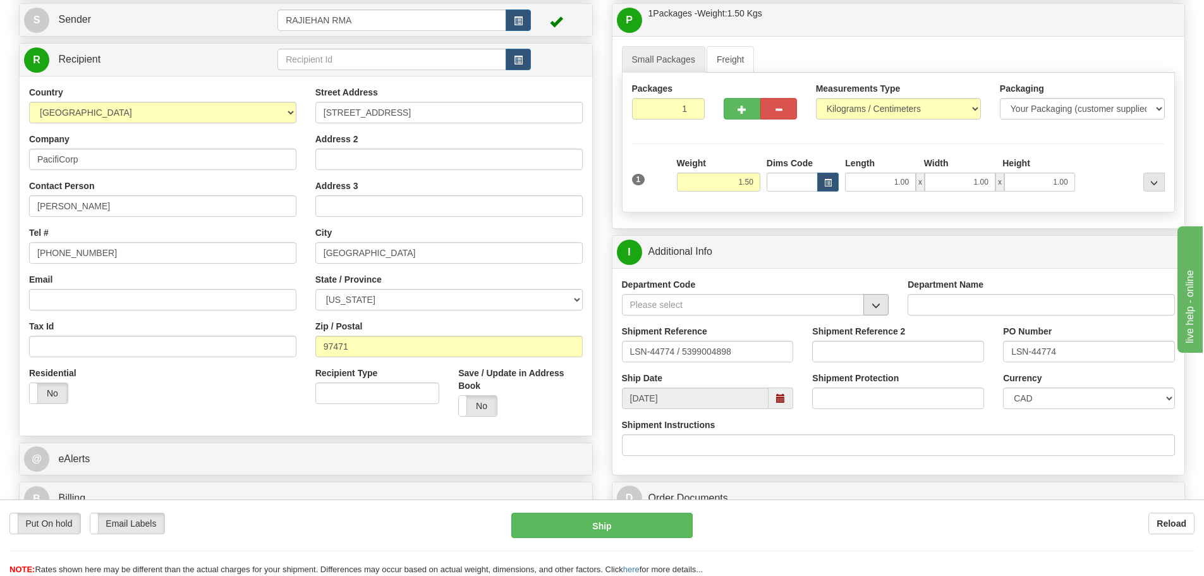
click at [890, 305] on div "Department Code" at bounding box center [755, 301] width 286 height 47
click at [888, 308] on button "button" at bounding box center [875, 304] width 25 height 21
click at [859, 318] on li "SER" at bounding box center [742, 324] width 241 height 16
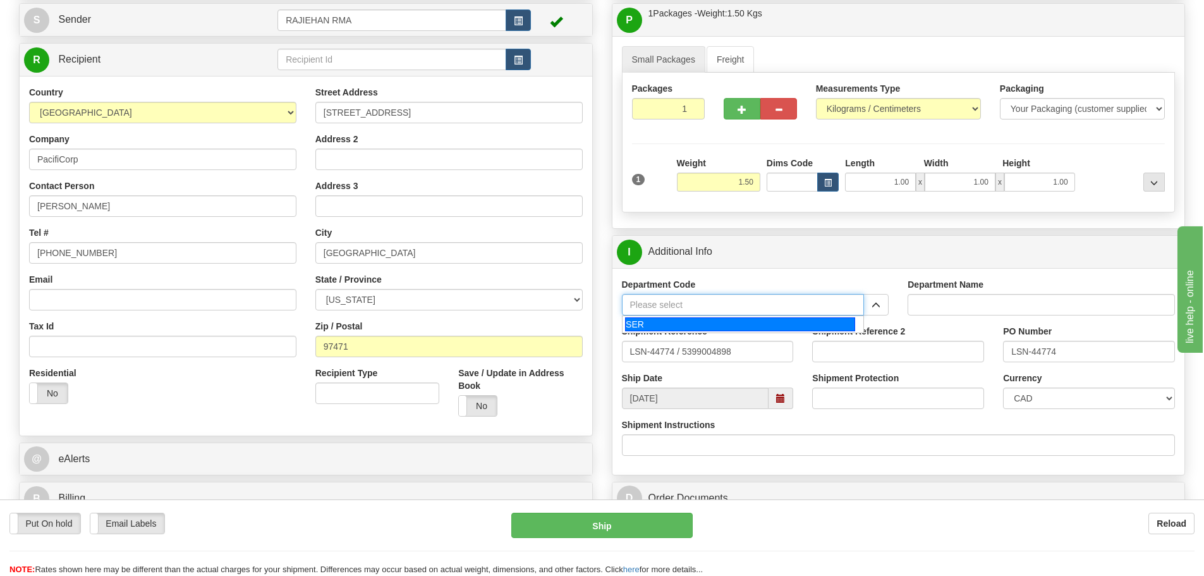
type input "SER"
type input "SERVICE DEPARTMENT"
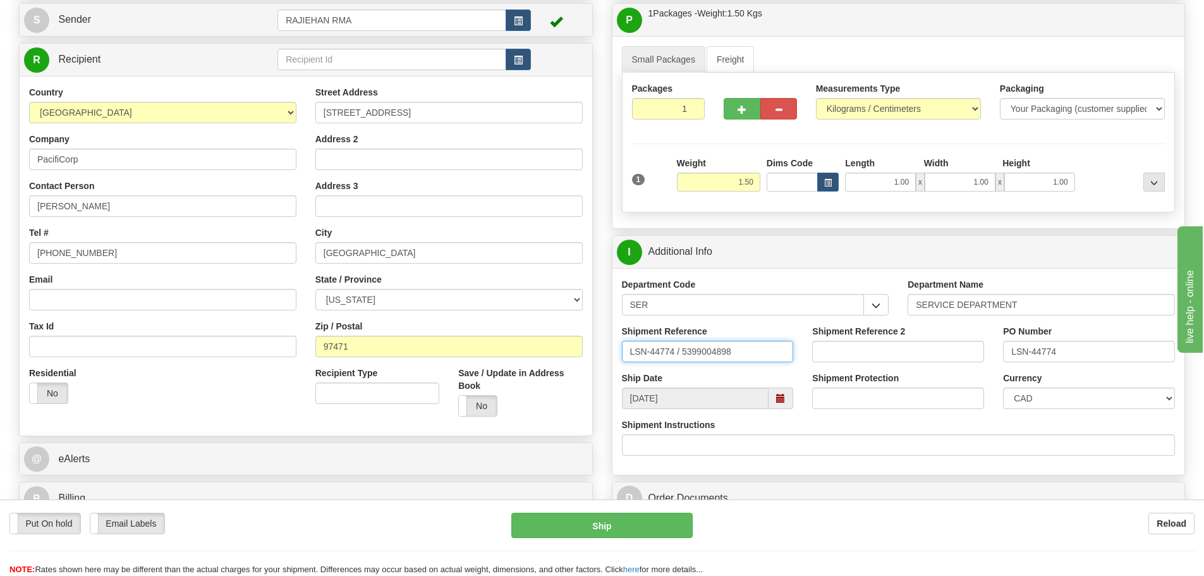
click at [681, 353] on input "LSN-44774 / 5399004898" at bounding box center [708, 351] width 172 height 21
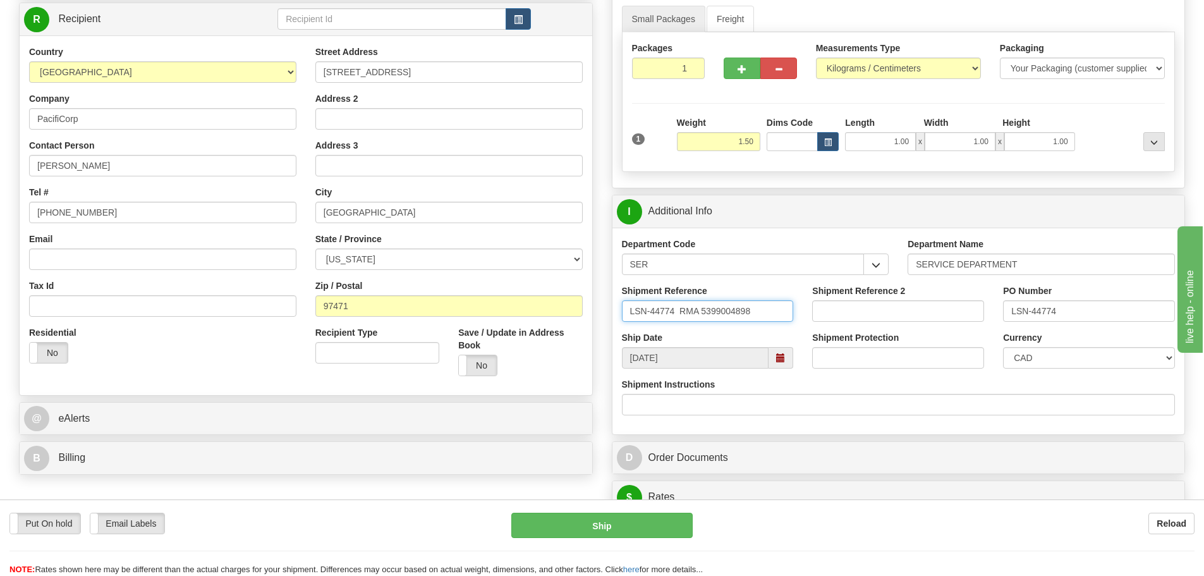
scroll to position [190, 0]
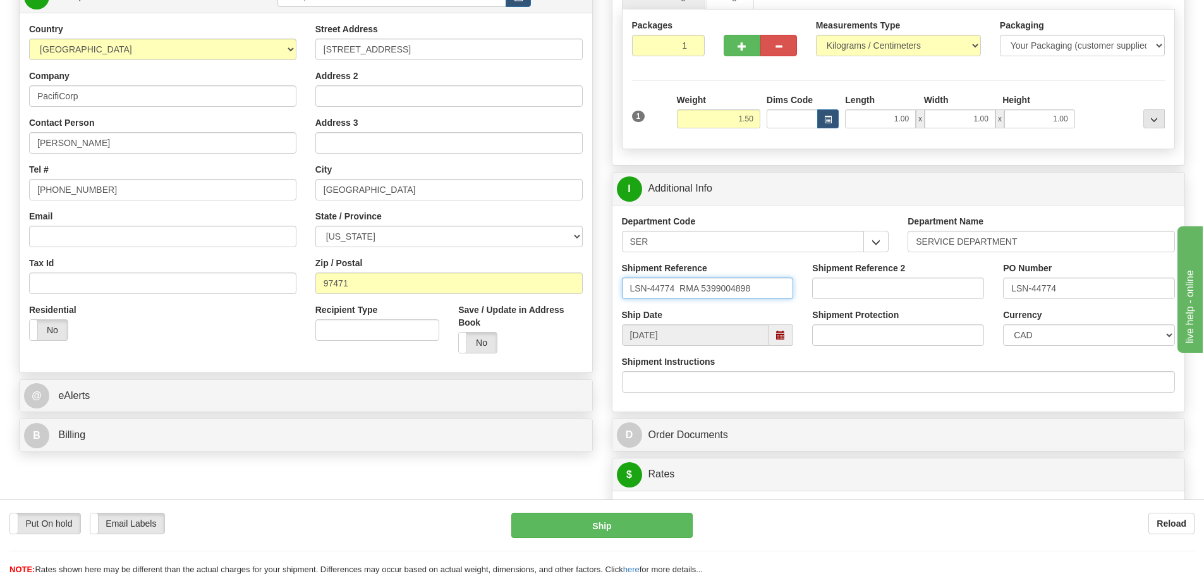
type input "LSN-44774 RMA 5399004898"
click at [1084, 344] on select "CAD USD EUR ZAR [PERSON_NAME] ARN AUD AUS AWG BBD BFR BGN BHD BMD BND BRC BRL C…" at bounding box center [1089, 334] width 172 height 21
select select "1"
click at [1003, 324] on select "CAD USD EUR ZAR [PERSON_NAME] ARN AUD AUS AWG BBD BFR BGN BHD BMD BND BRC BRL C…" at bounding box center [1089, 334] width 172 height 21
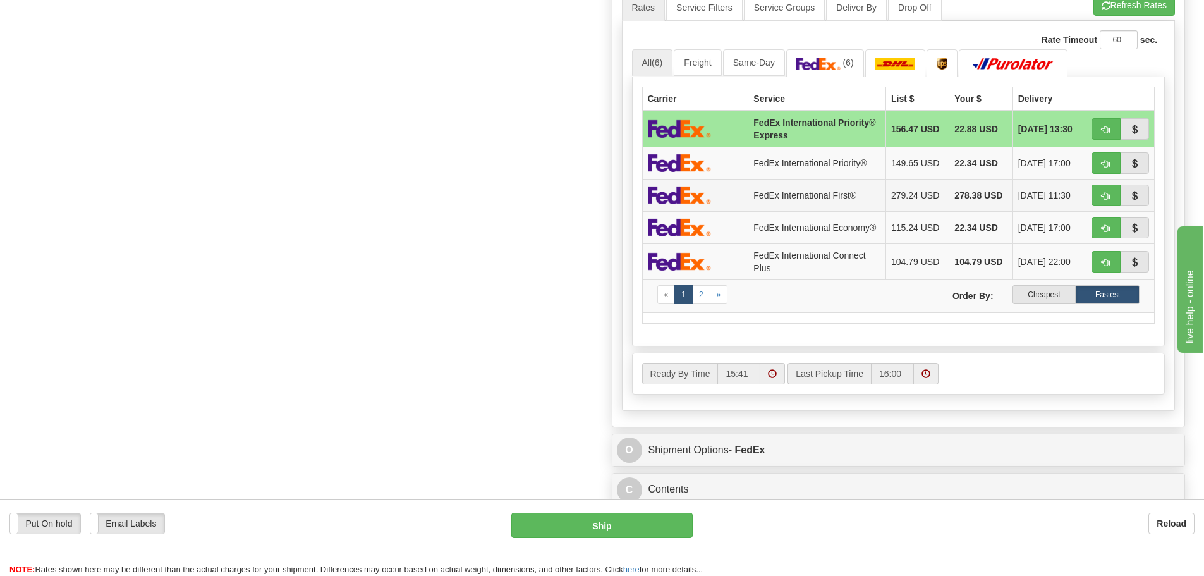
scroll to position [695, 0]
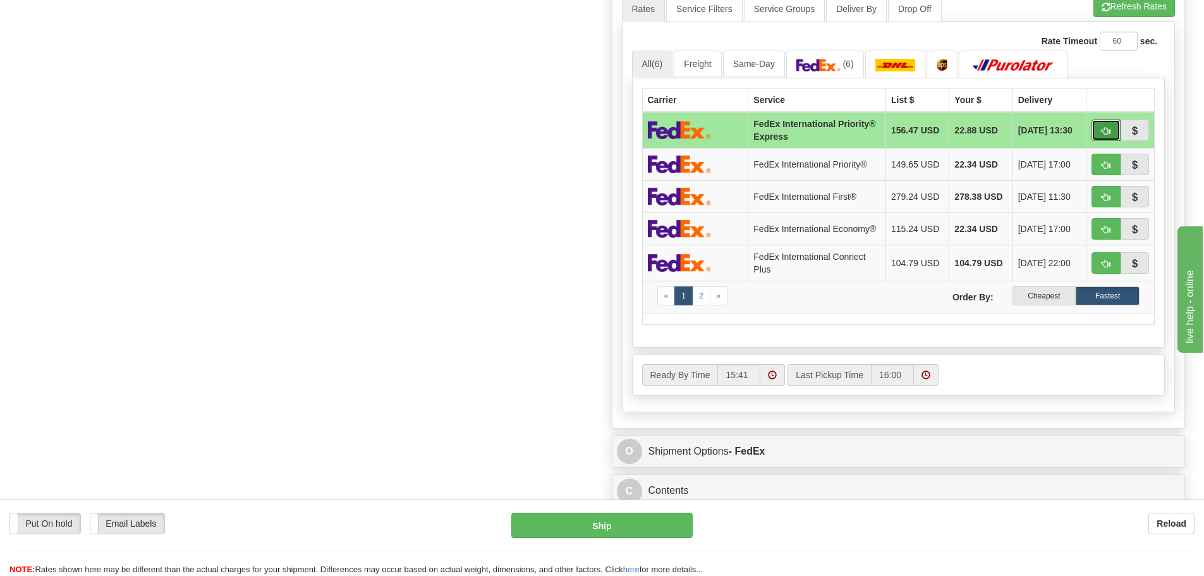
click at [1101, 126] on button "button" at bounding box center [1105, 129] width 29 height 21
type input "2A"
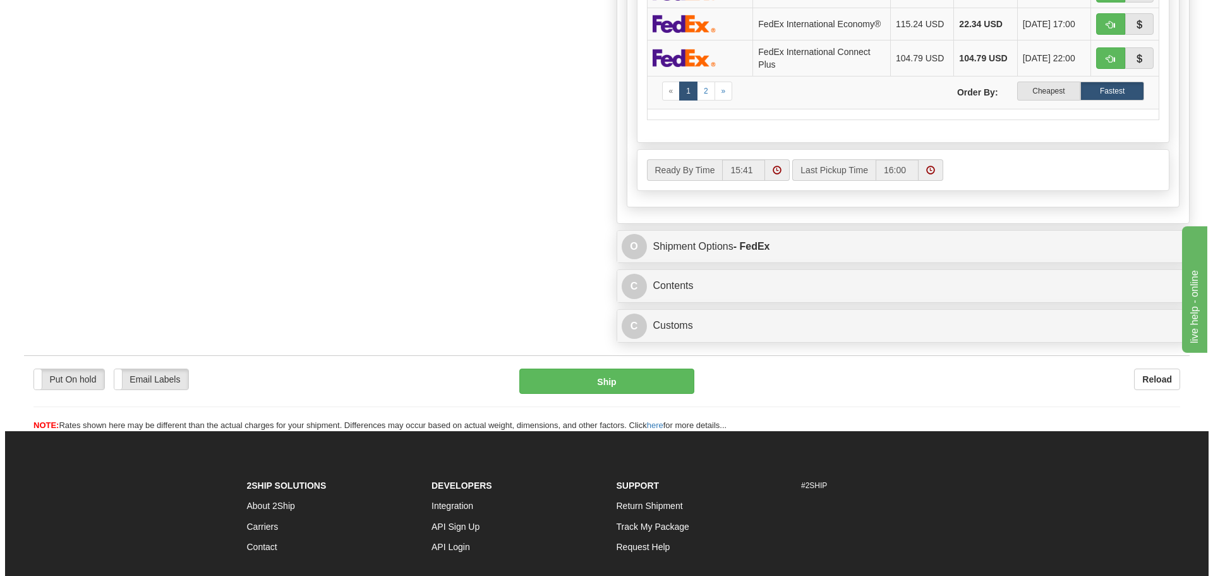
scroll to position [973, 0]
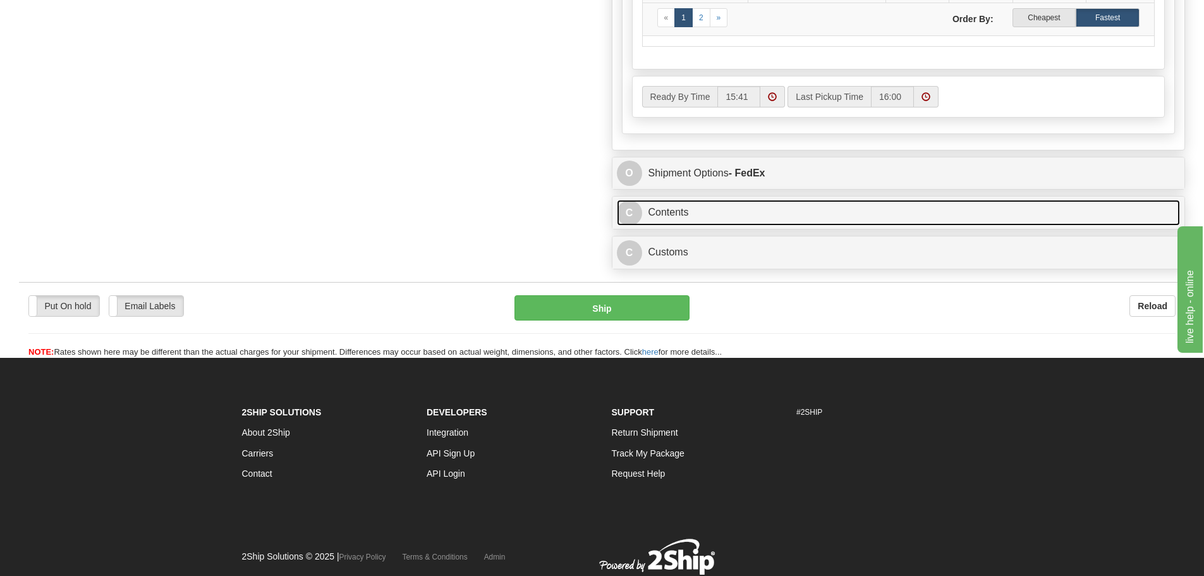
click at [720, 226] on link "C Contents" at bounding box center [899, 213] width 564 height 26
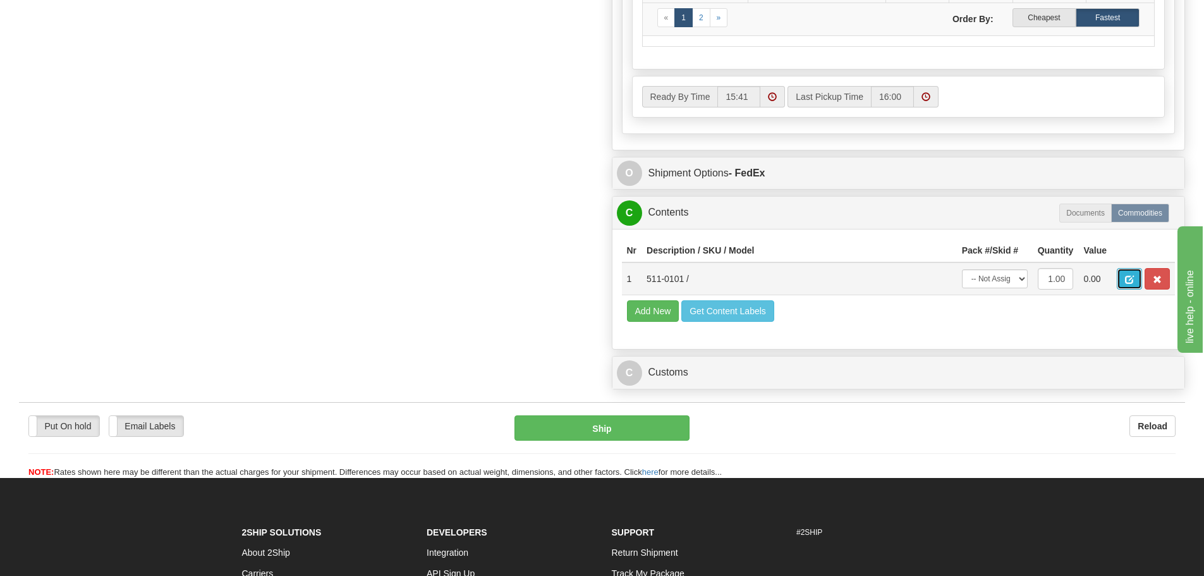
click at [1132, 289] on button "button" at bounding box center [1129, 278] width 25 height 21
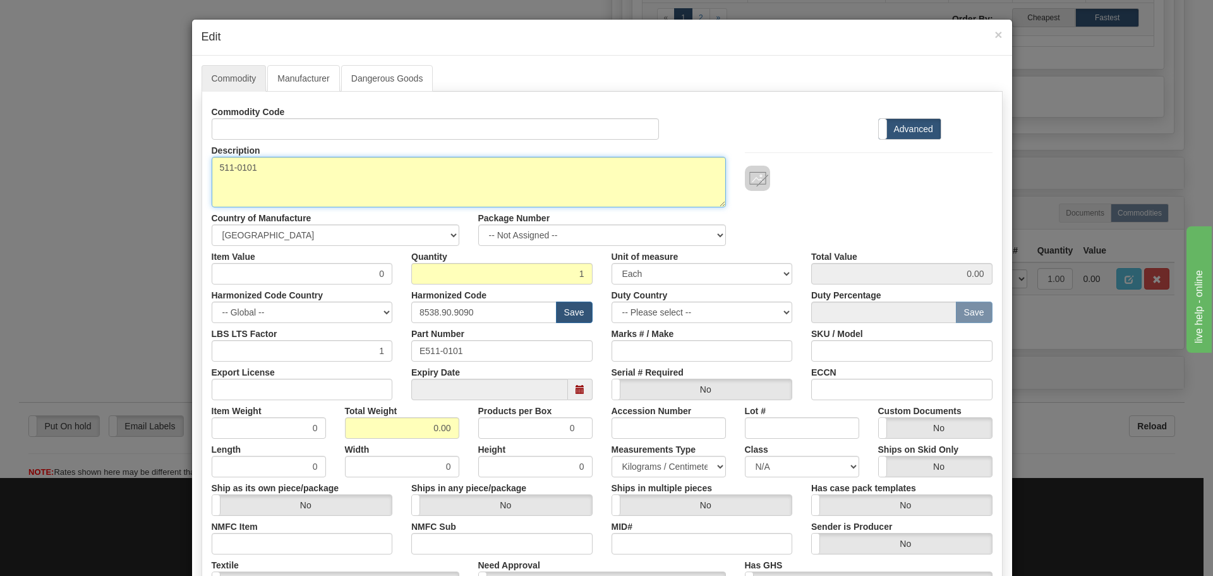
click at [260, 191] on textarea "511-0101" at bounding box center [469, 182] width 514 height 51
drag, startPoint x: 265, startPoint y: 185, endPoint x: 215, endPoint y: 188, distance: 50.7
click at [215, 188] on textarea "511-0101" at bounding box center [469, 182] width 514 height 51
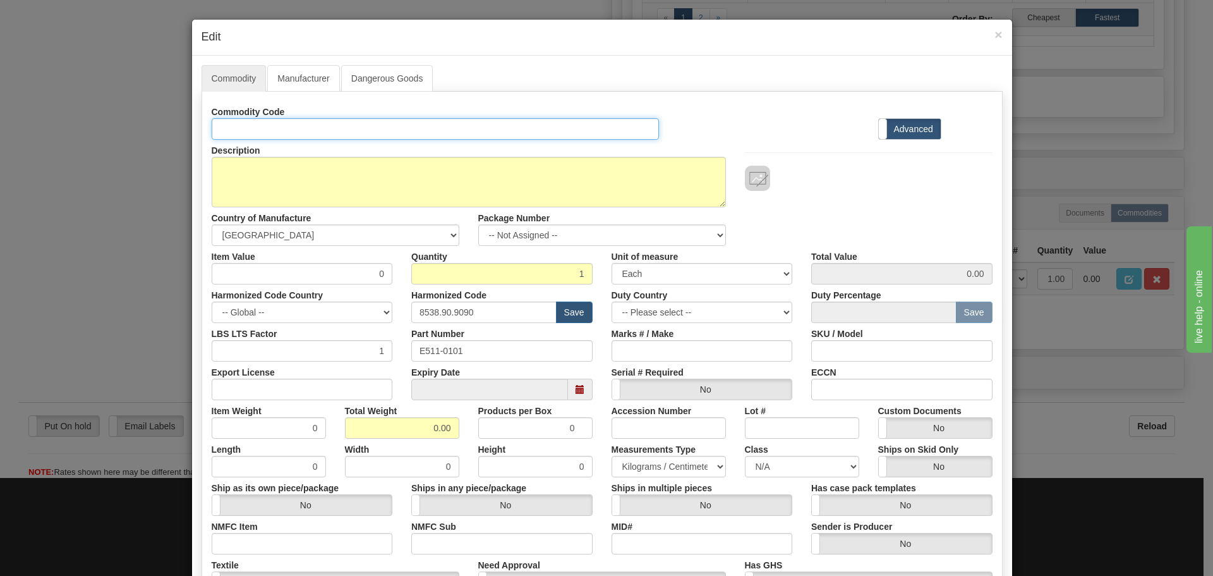
click at [258, 135] on input "Id" at bounding box center [436, 128] width 448 height 21
paste input "511-0101"
type input "511-0101"
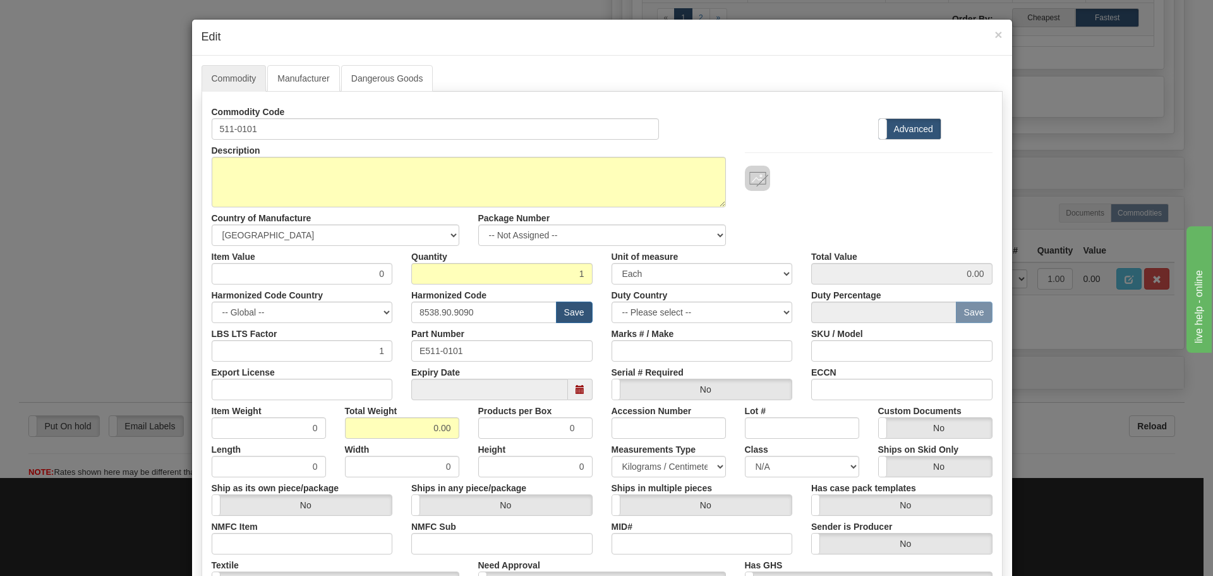
click at [271, 155] on div "Description 511-0101" at bounding box center [468, 174] width 533 height 68
drag, startPoint x: 487, startPoint y: 344, endPoint x: 353, endPoint y: 350, distance: 134.7
click at [356, 350] on div "LBS LTS Factor 1 Part Number E511-0101 Marks # / Make SKU / Model" at bounding box center [602, 342] width 800 height 39
paste input "text"
type input "511-0101"
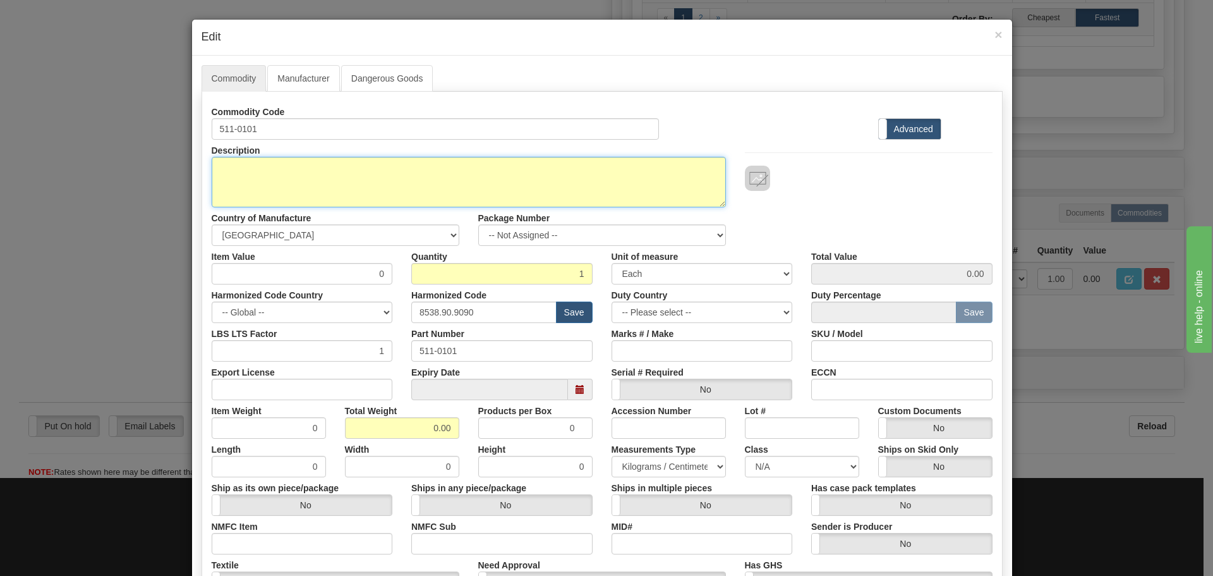
click at [322, 199] on textarea "511-0101" at bounding box center [469, 182] width 514 height 51
paste textarea "WESDAC D20A TYPE 1 VERSION 1"
type textarea "WESDAC D20A TYPE 1 VERSION 1"
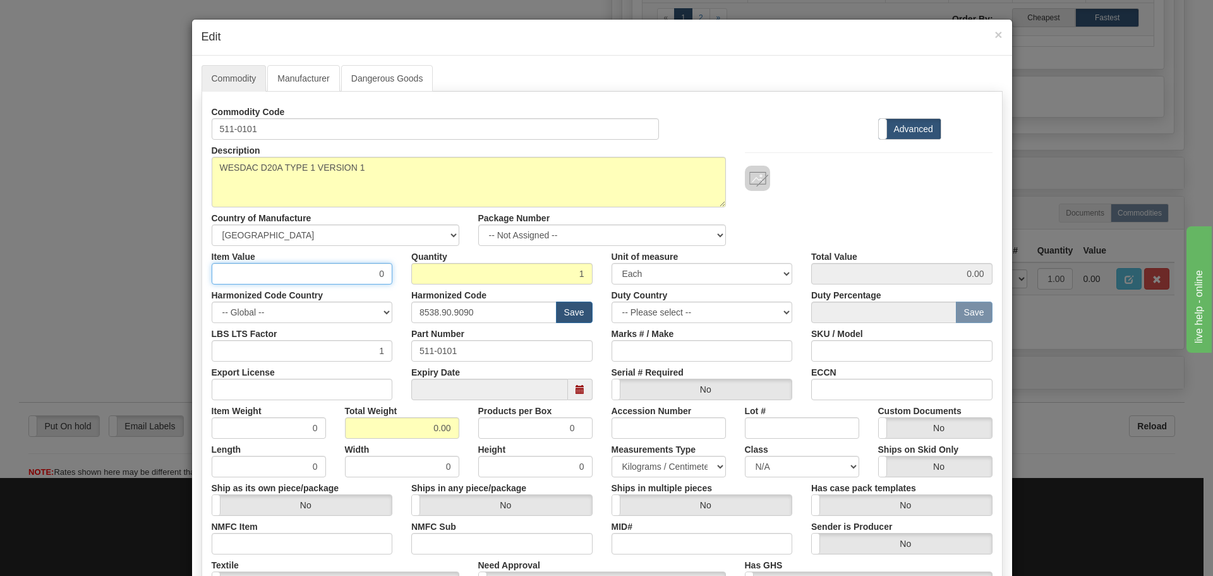
drag, startPoint x: 345, startPoint y: 274, endPoint x: 394, endPoint y: 284, distance: 49.7
click at [394, 284] on div "Commodity Code 511-0101 Standard Advanced Description 511-0101 Country of Manuf…" at bounding box center [602, 366] width 781 height 530
type input "75"
type input "75.00"
drag, startPoint x: 479, startPoint y: 312, endPoint x: 388, endPoint y: 327, distance: 92.2
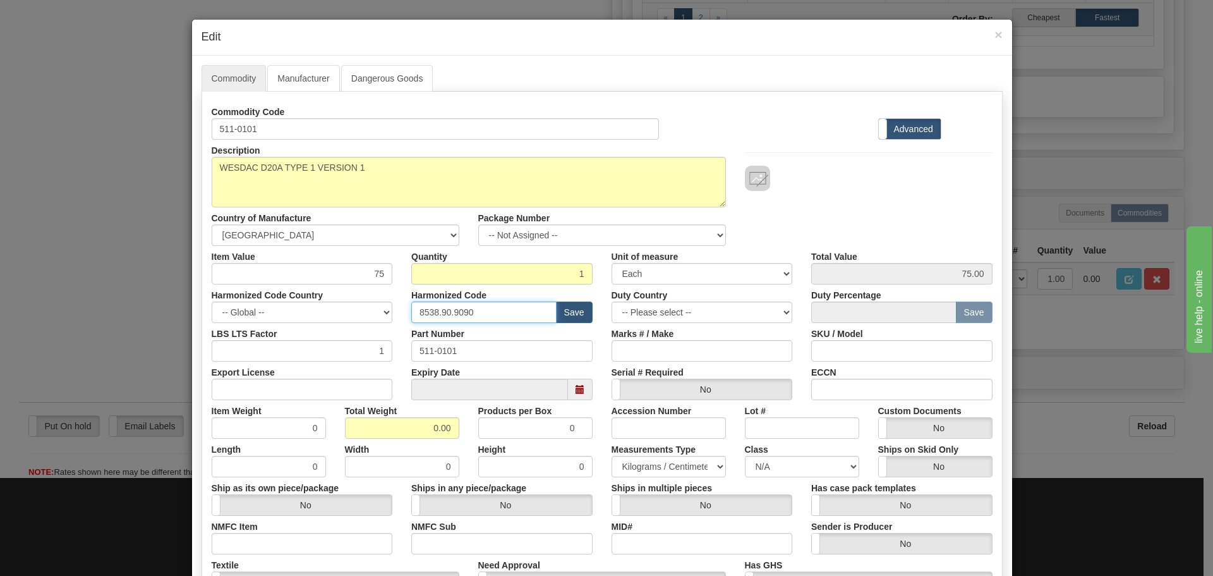
click at [385, 315] on div "Harmonized Code Country -- Global -- AFGHANISTAN ALAND ISLANDS ALBANIA ALGERIA …" at bounding box center [602, 303] width 800 height 39
click at [462, 313] on input "text" at bounding box center [483, 311] width 145 height 21
type input "8537.10.9070"
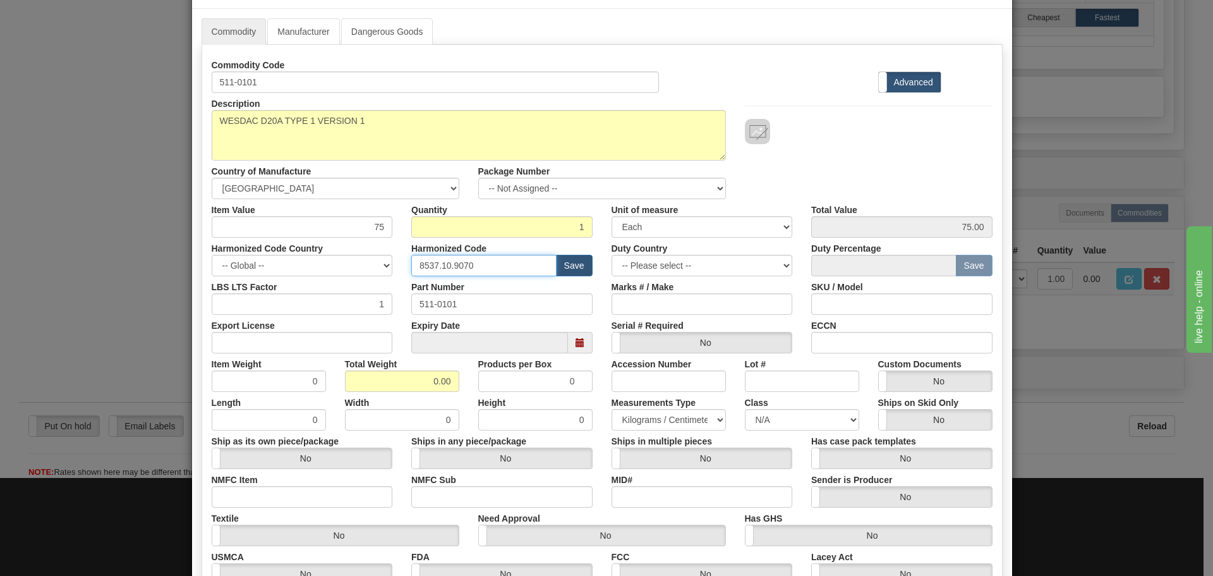
scroll to position [126, 0]
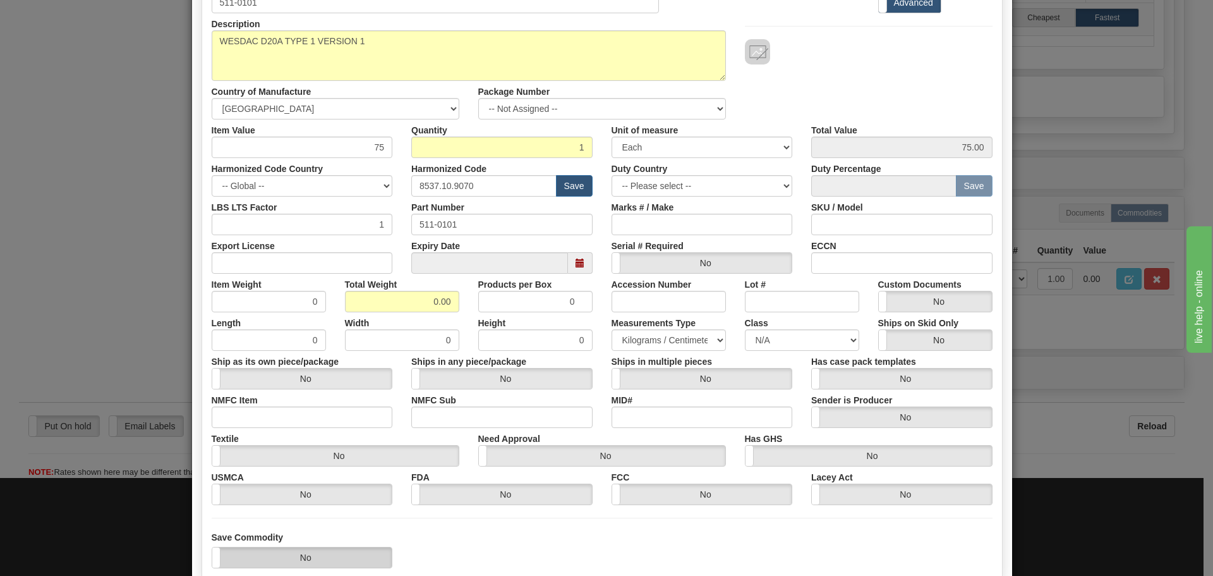
click at [352, 554] on label "No" at bounding box center [302, 557] width 180 height 20
click at [433, 543] on div "Save Commodity Yes No" at bounding box center [602, 549] width 800 height 37
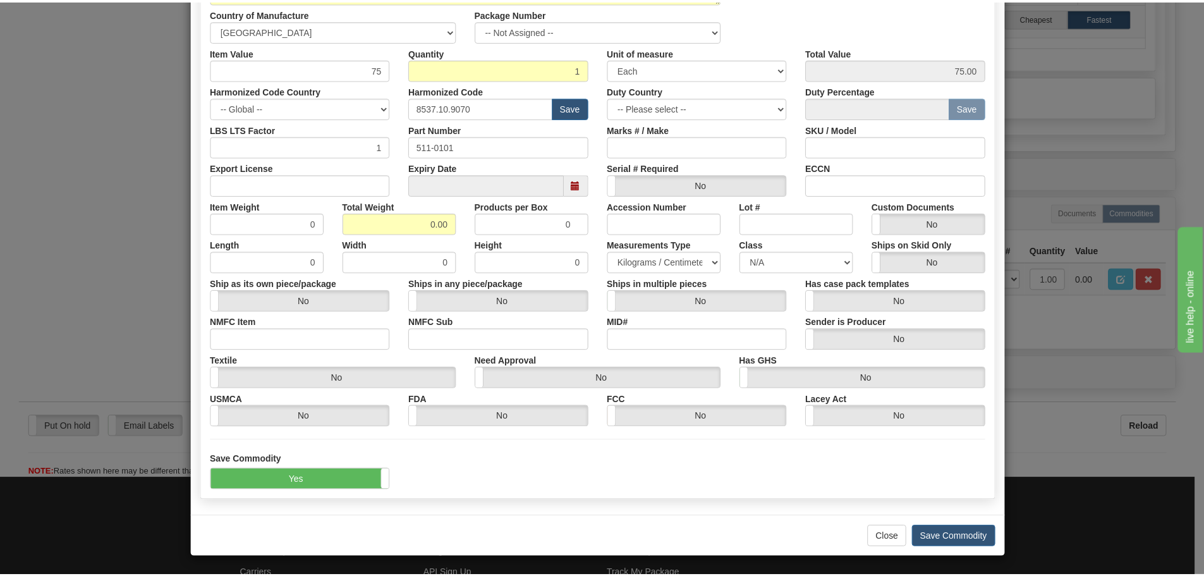
scroll to position [205, 0]
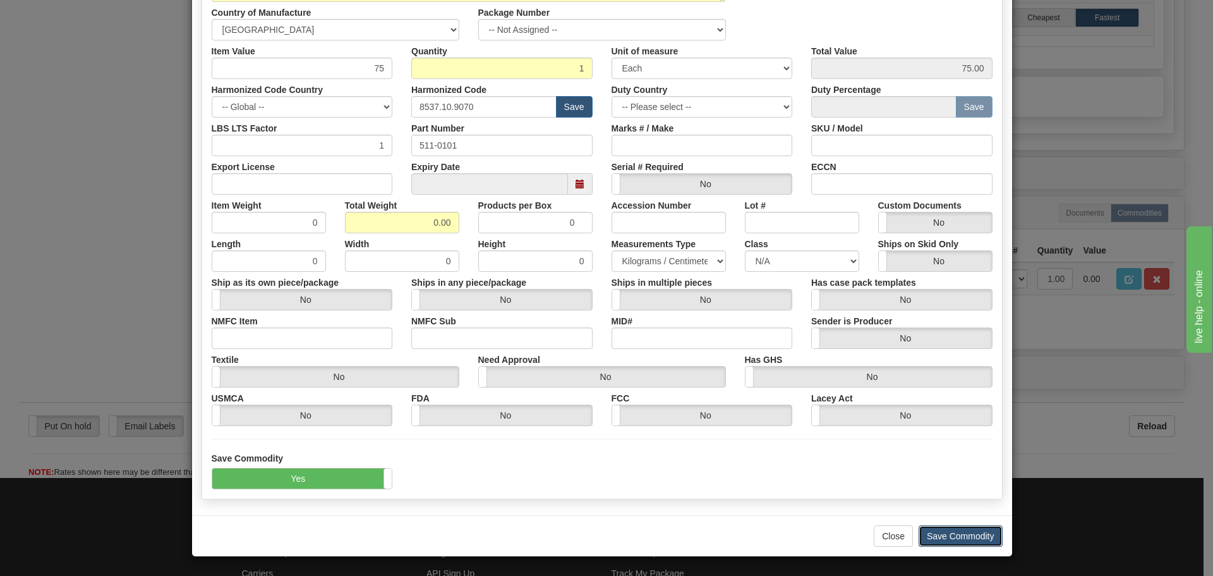
click at [935, 535] on button "Save Commodity" at bounding box center [961, 535] width 84 height 21
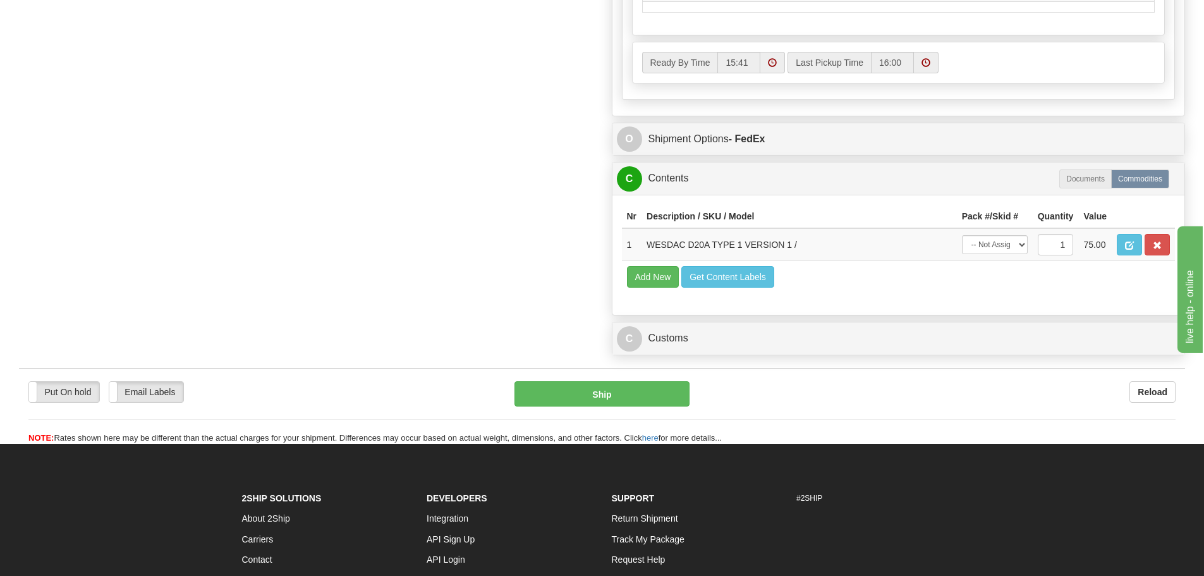
scroll to position [1036, 0]
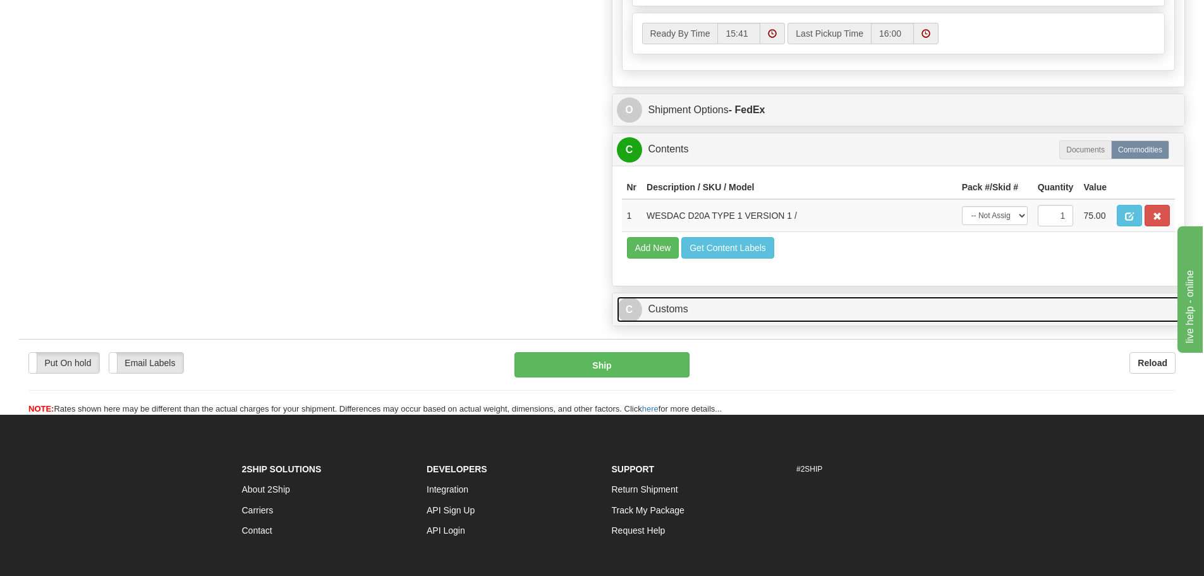
click at [701, 322] on link "C Customs" at bounding box center [899, 309] width 564 height 26
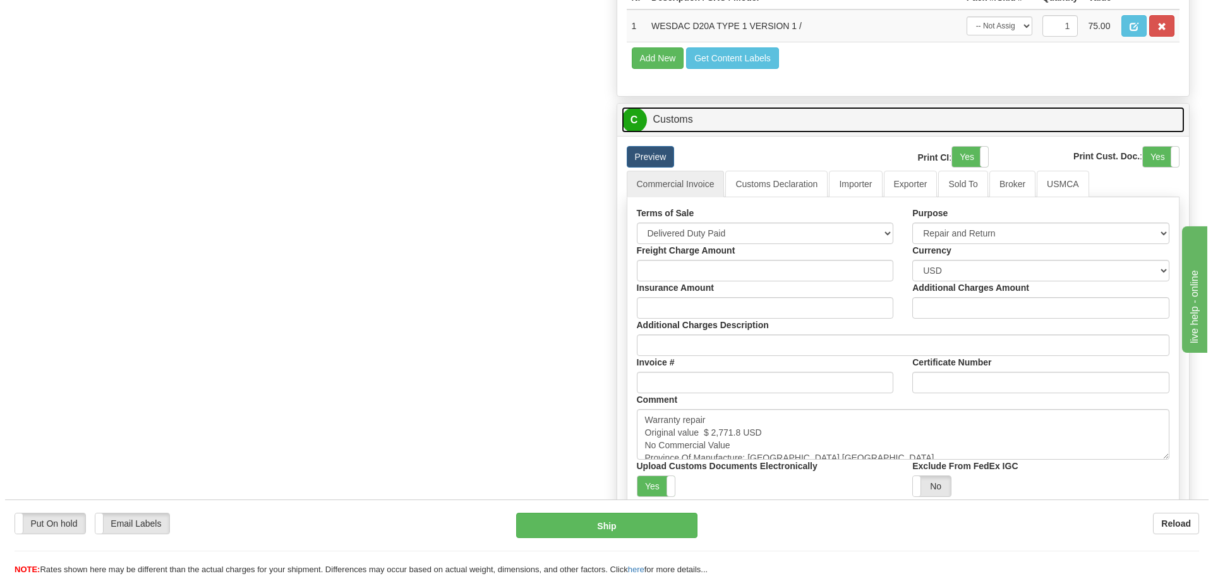
scroll to position [1352, 0]
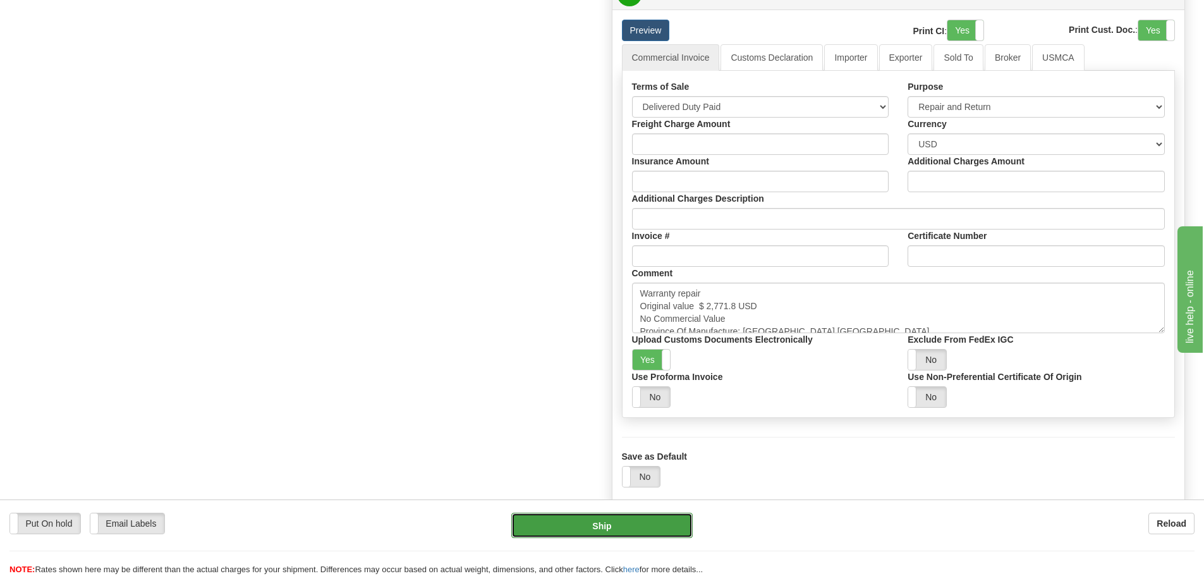
click at [689, 527] on button "Ship" at bounding box center [601, 525] width 181 height 25
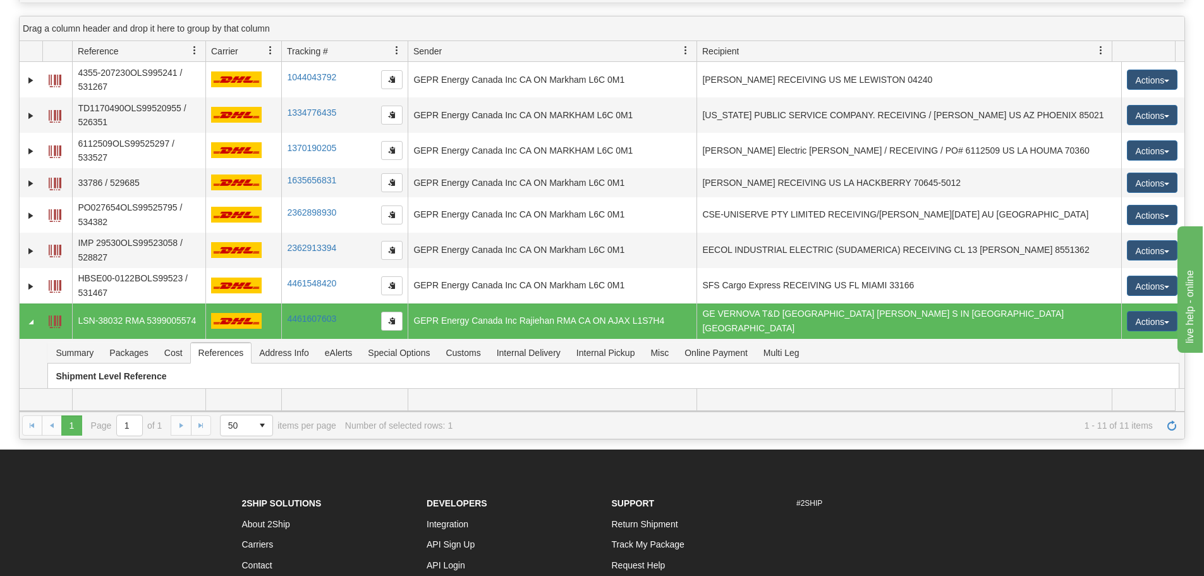
scroll to position [78, 0]
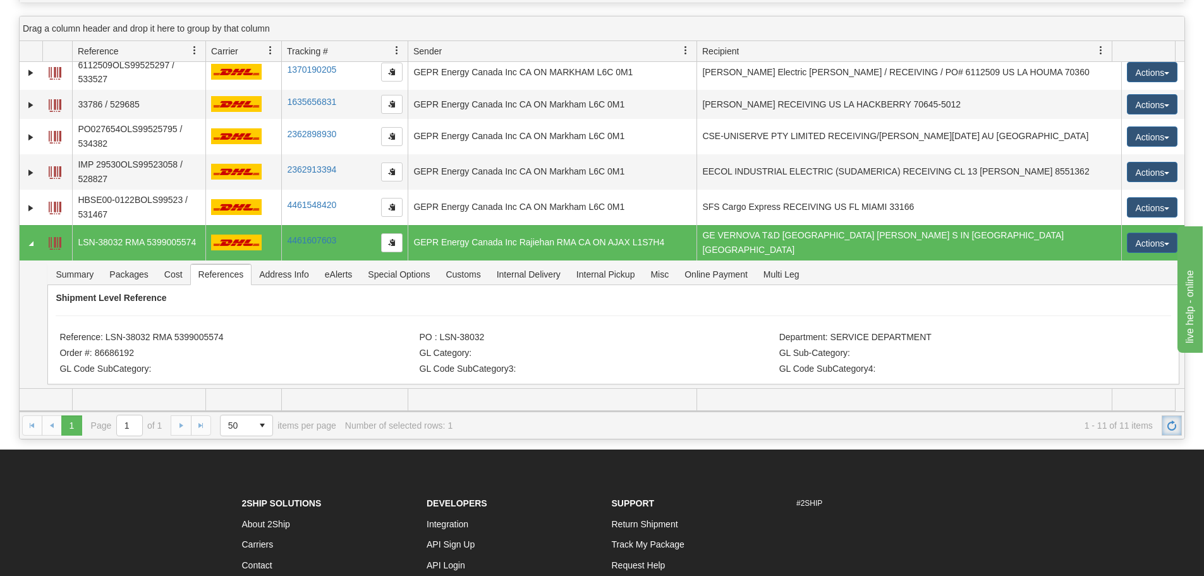
click at [1169, 416] on link "Refresh" at bounding box center [1172, 425] width 20 height 20
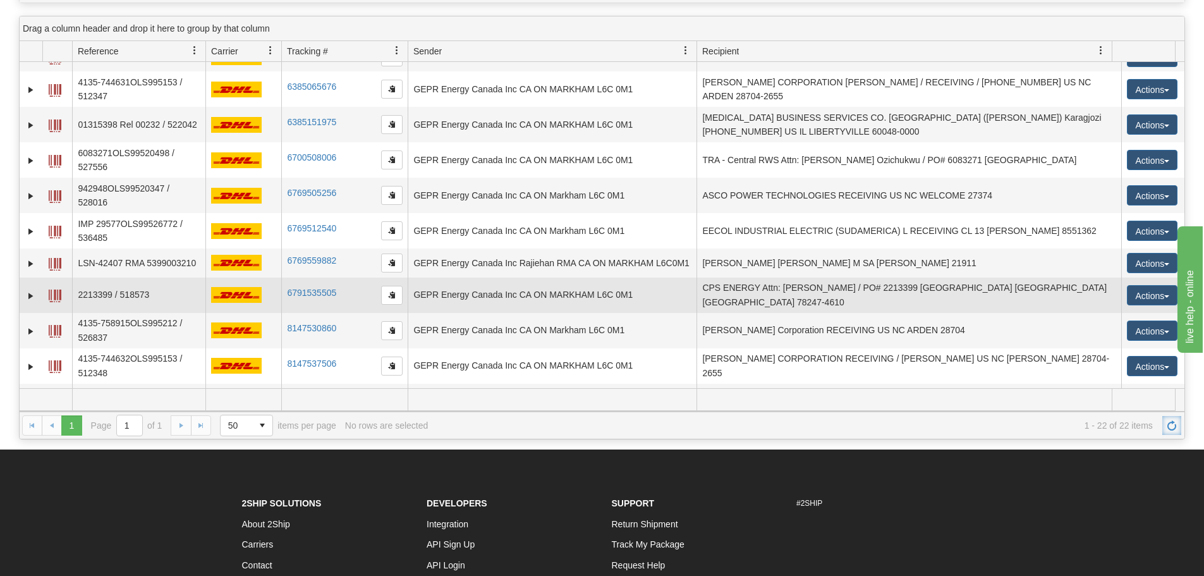
scroll to position [406, 0]
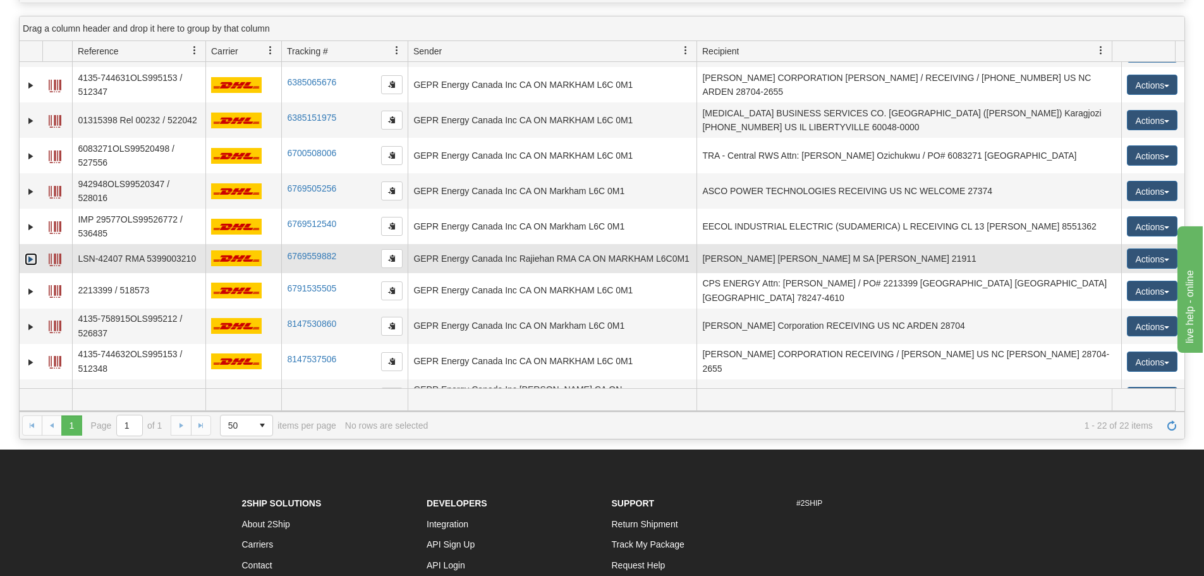
click at [25, 253] on link "Expand" at bounding box center [31, 259] width 13 height 13
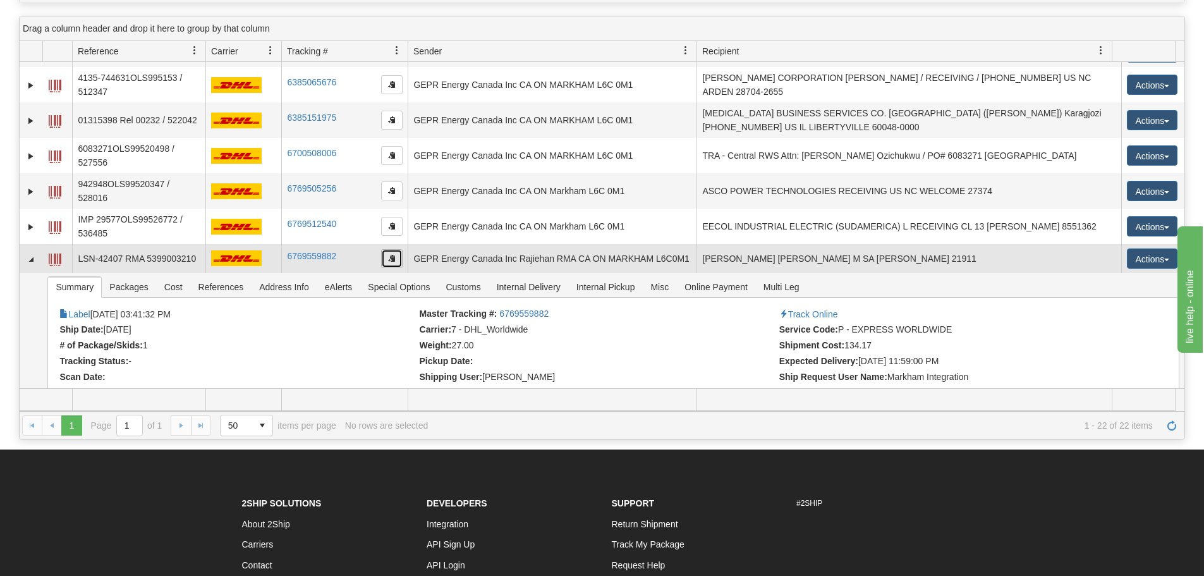
click at [386, 249] on button "button" at bounding box center [391, 258] width 21 height 19
click at [395, 254] on span "button" at bounding box center [392, 258] width 8 height 8
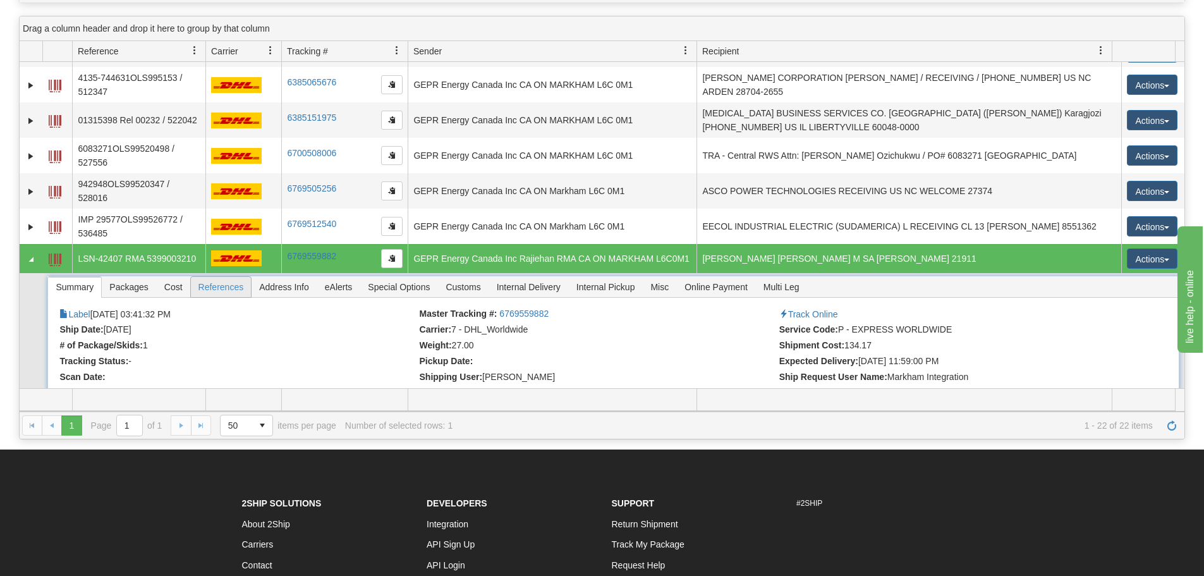
click at [234, 277] on span "References" at bounding box center [221, 287] width 61 height 20
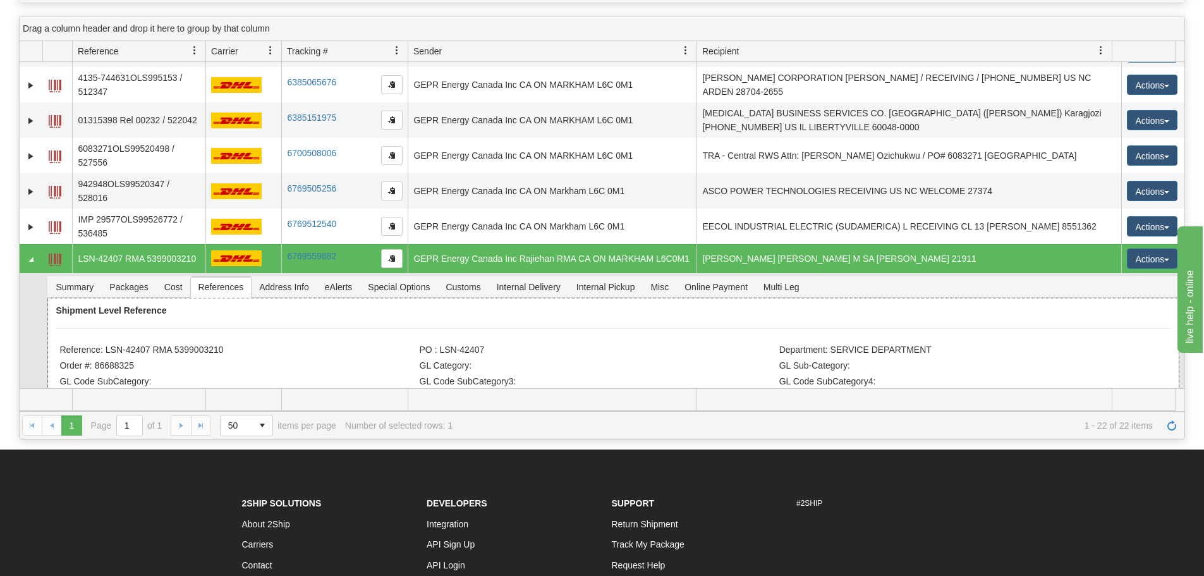
drag, startPoint x: 234, startPoint y: 339, endPoint x: 105, endPoint y: 338, distance: 128.9
click at [105, 344] on li "Reference: LSN-42407 RMA 5399003210" at bounding box center [237, 350] width 356 height 13
copy li "LSN-42407 RMA 5399003210"
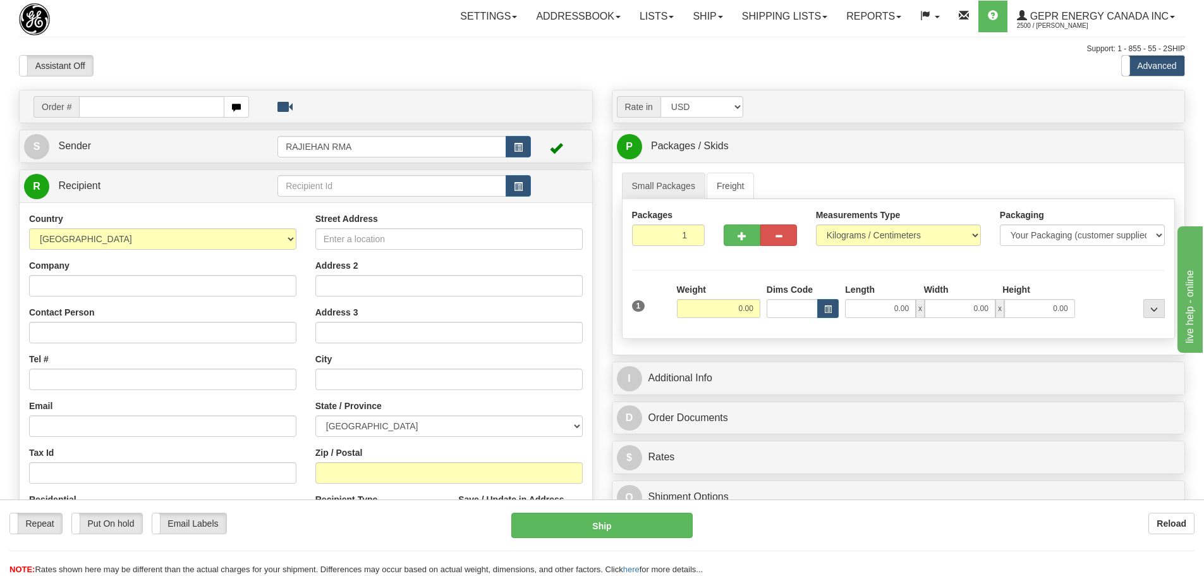
click at [179, 25] on div at bounding box center [111, 19] width 185 height 32
click at [124, 94] on div "Order #" at bounding box center [306, 106] width 573 height 32
click at [124, 101] on input "text" at bounding box center [151, 106] width 145 height 21
paste input "86688344"
type input "86688344"
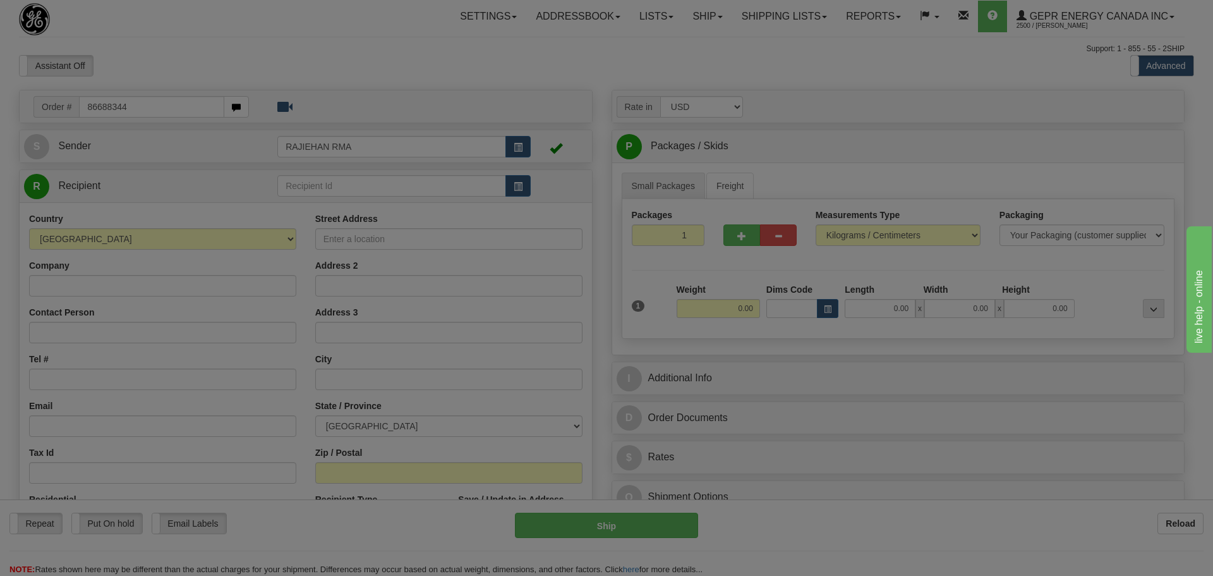
click at [154, 73] on body "Training Course Close Toggle navigation Settings Shipping Preferences New Recip…" at bounding box center [606, 288] width 1213 height 576
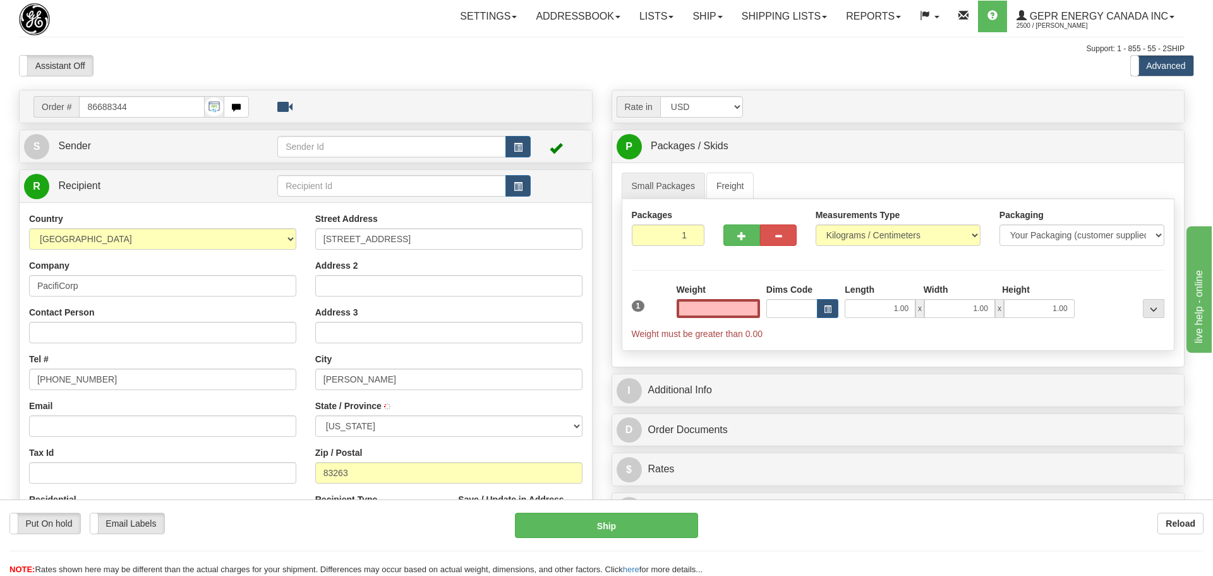
type input "[PERSON_NAME]"
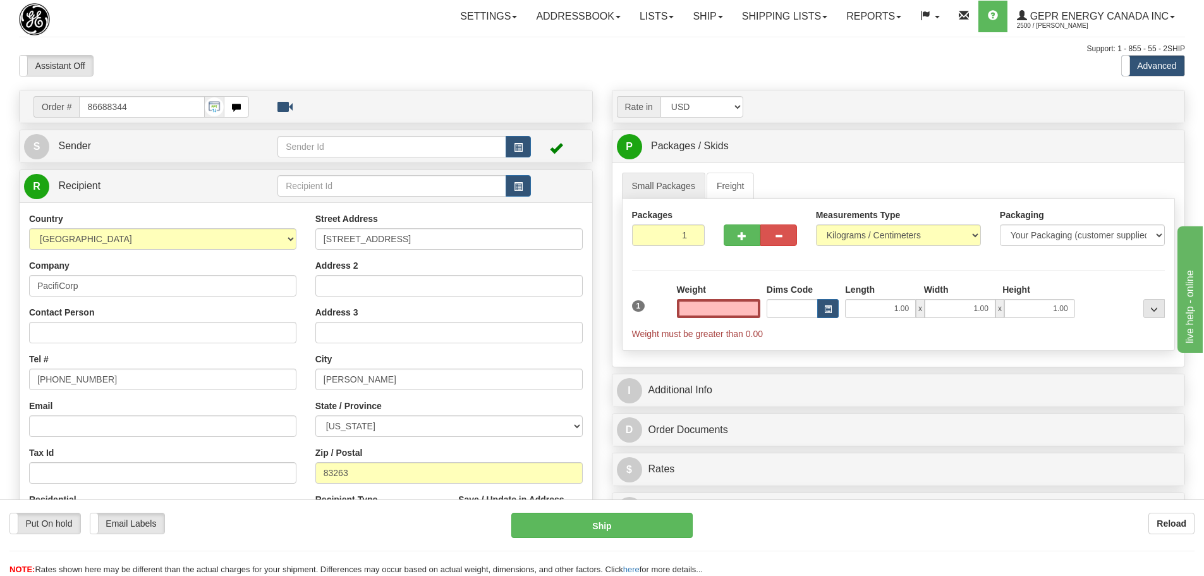
type input "0.00"
click at [411, 85] on div "Toggle navigation Settings Shipping Preferences Fields Preferences New" at bounding box center [602, 356] width 1204 height 712
click at [518, 142] on button "button" at bounding box center [518, 146] width 25 height 21
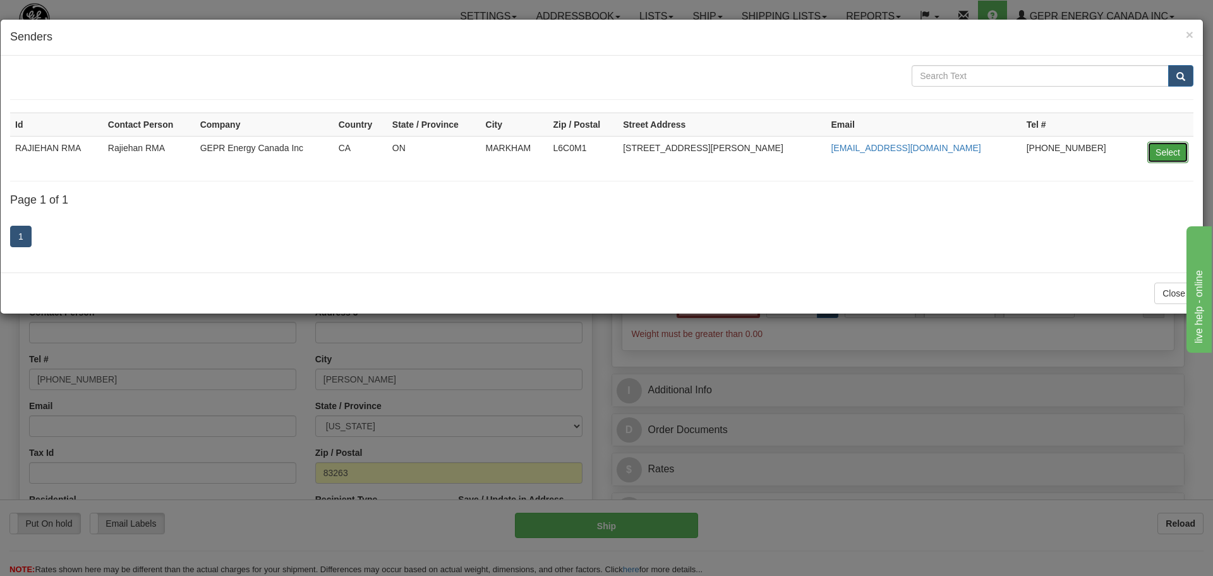
click at [1182, 148] on button "Select" at bounding box center [1168, 152] width 41 height 21
type input "RAJIEHAN RMA"
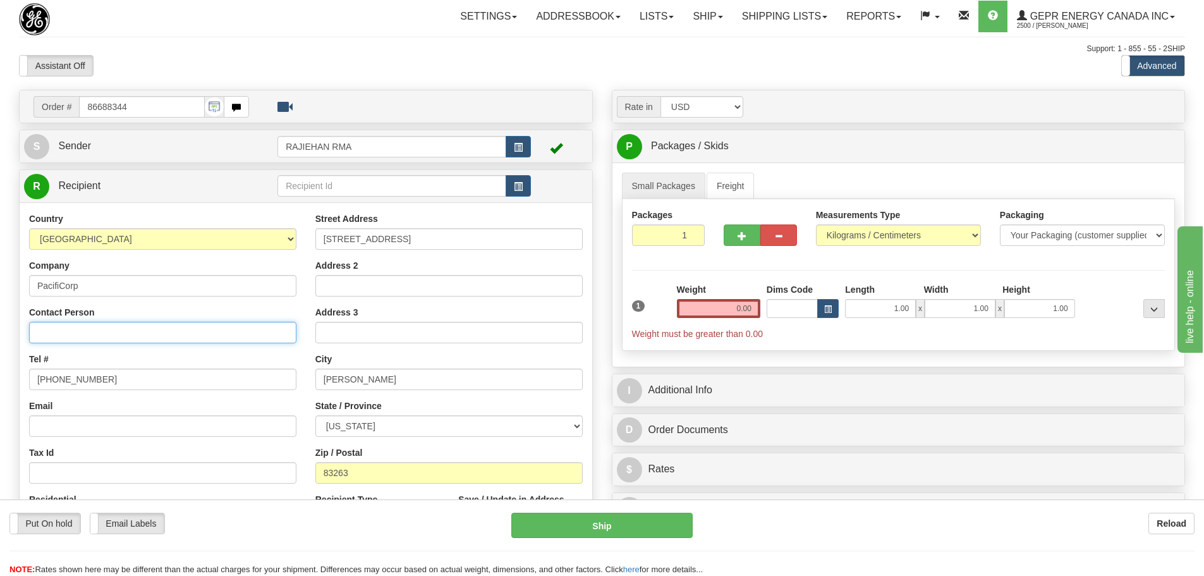
click at [143, 332] on input "Contact Person" at bounding box center [162, 332] width 267 height 21
paste input "Barton Gundersen"
type input "Barton Gundersen"
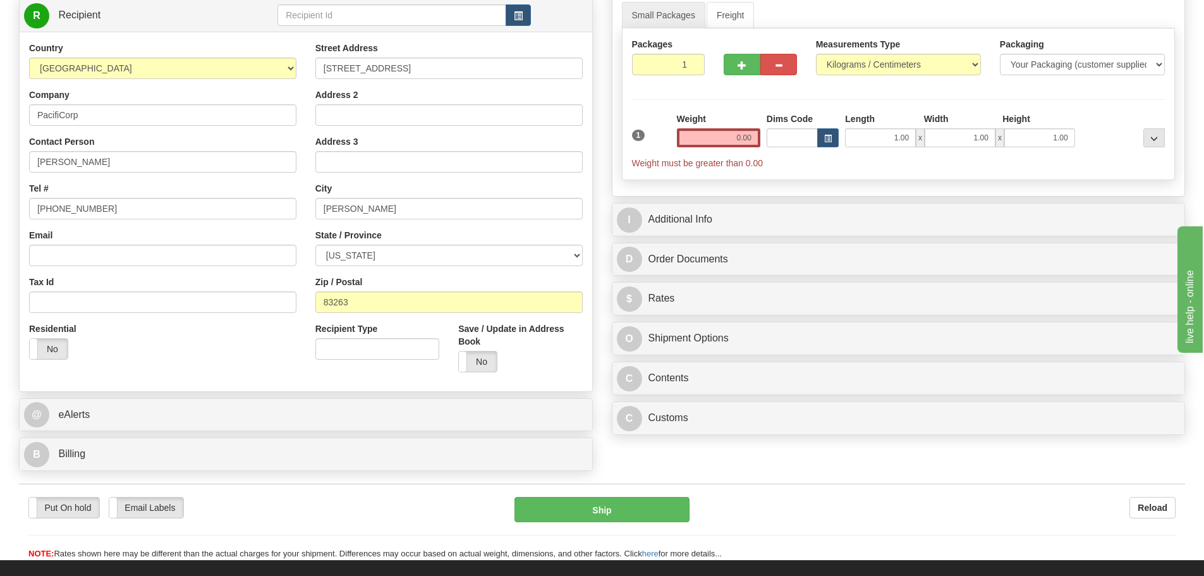
scroll to position [190, 0]
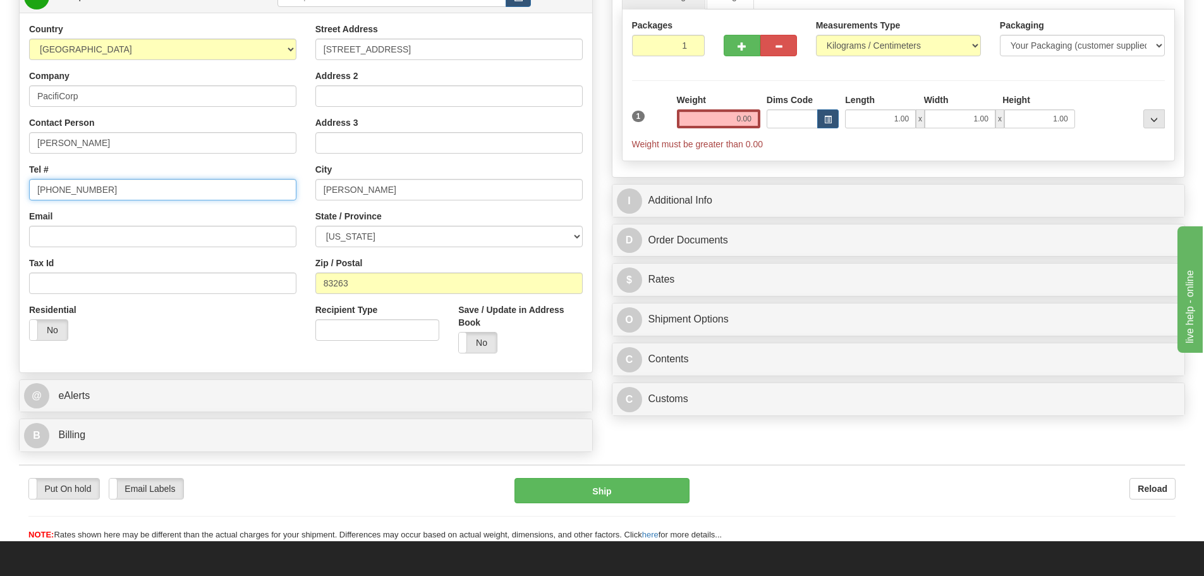
drag, startPoint x: 124, startPoint y: 188, endPoint x: -35, endPoint y: 209, distance: 161.2
click at [0, 209] on html "Training Course Close Toggle navigation Settings Shipping Preferences New Sende…" at bounding box center [602, 98] width 1204 height 576
click at [47, 188] on input "Tel #" at bounding box center [162, 189] width 267 height 21
type input "1111111111"
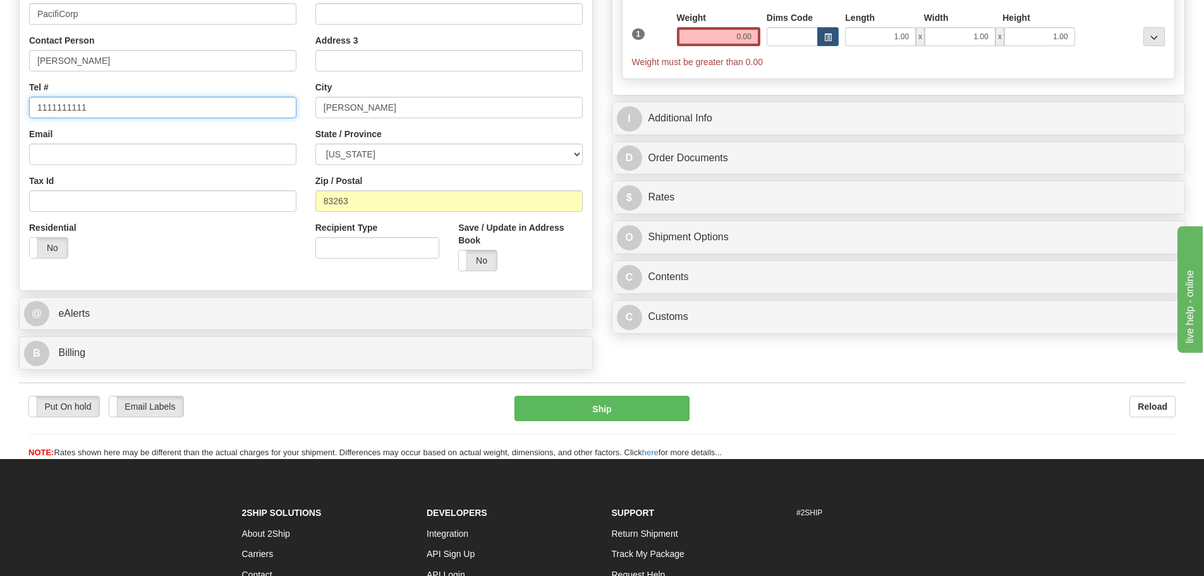
scroll to position [316, 0]
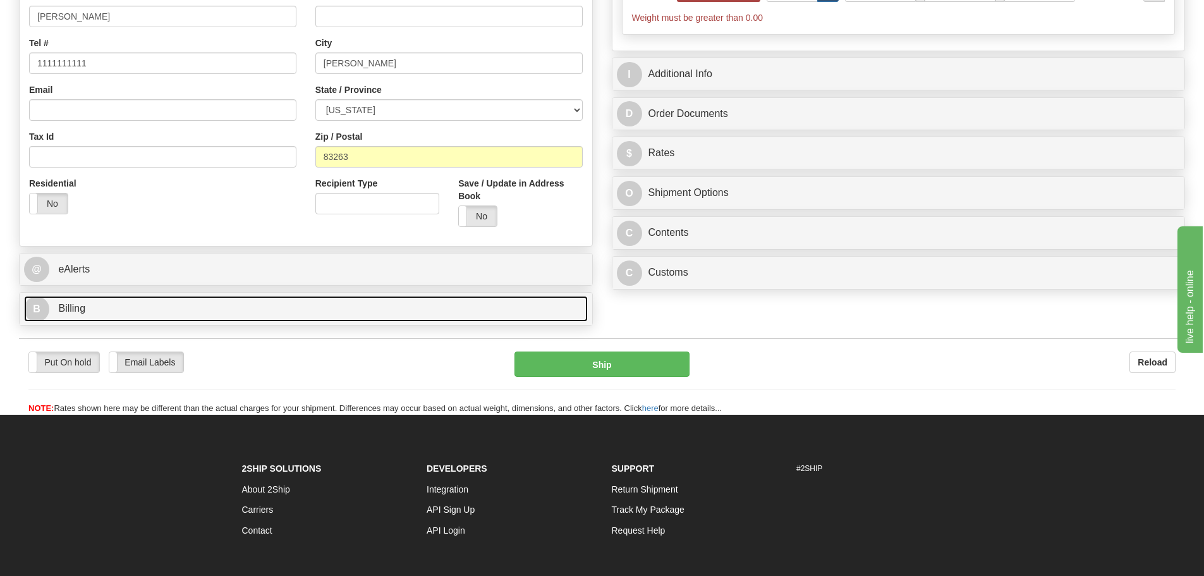
click at [358, 305] on link "B Billing" at bounding box center [306, 309] width 564 height 26
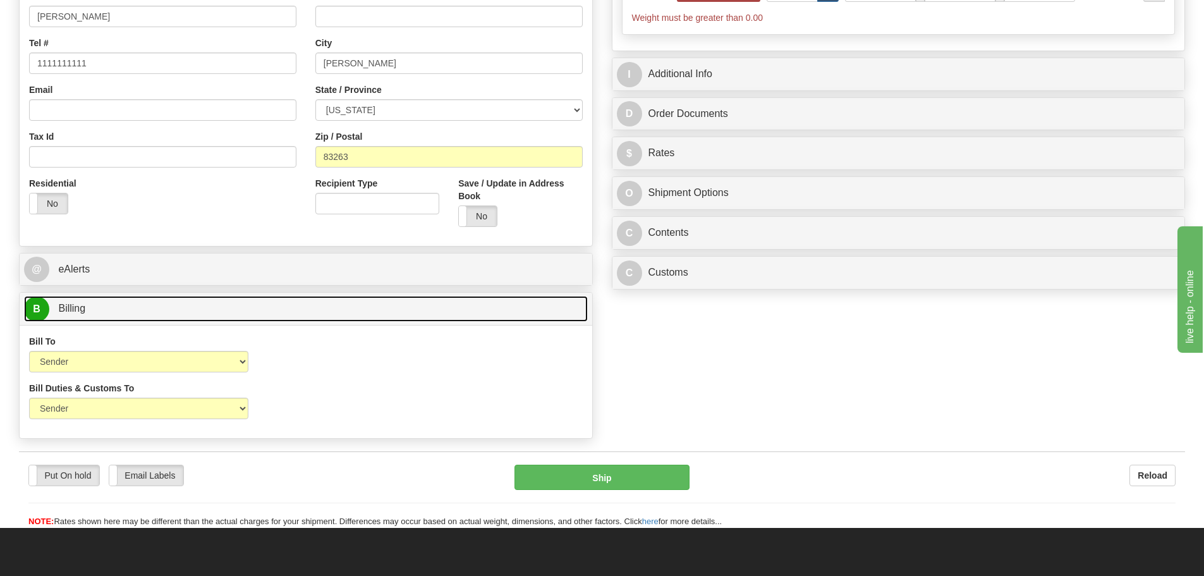
click at [400, 298] on link "B Billing" at bounding box center [306, 309] width 564 height 26
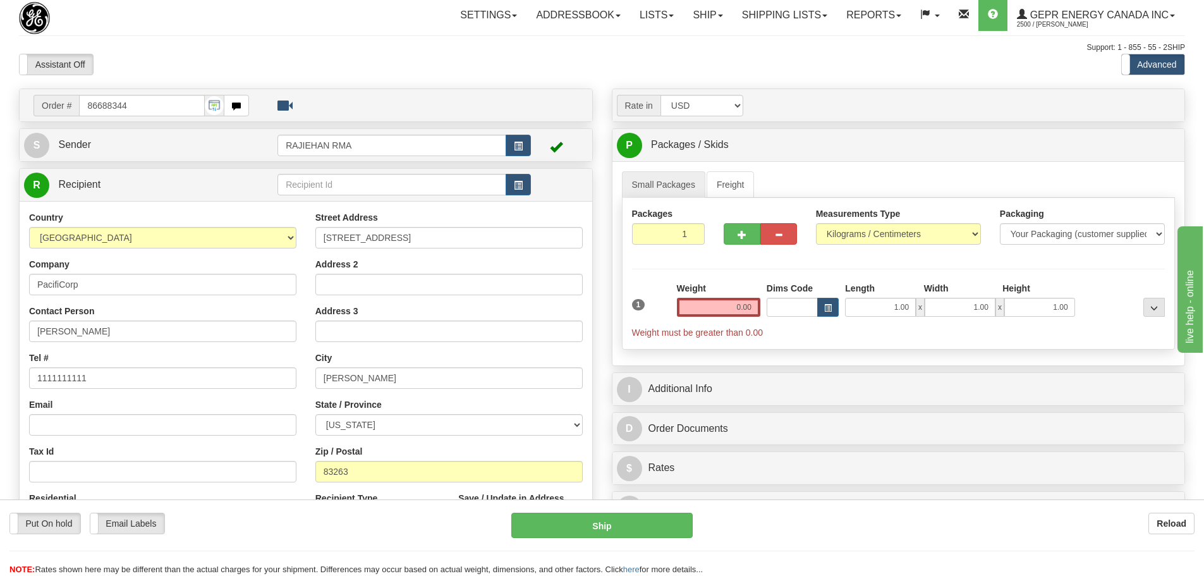
scroll to position [0, 0]
click at [733, 304] on input "0.00" at bounding box center [718, 308] width 83 height 19
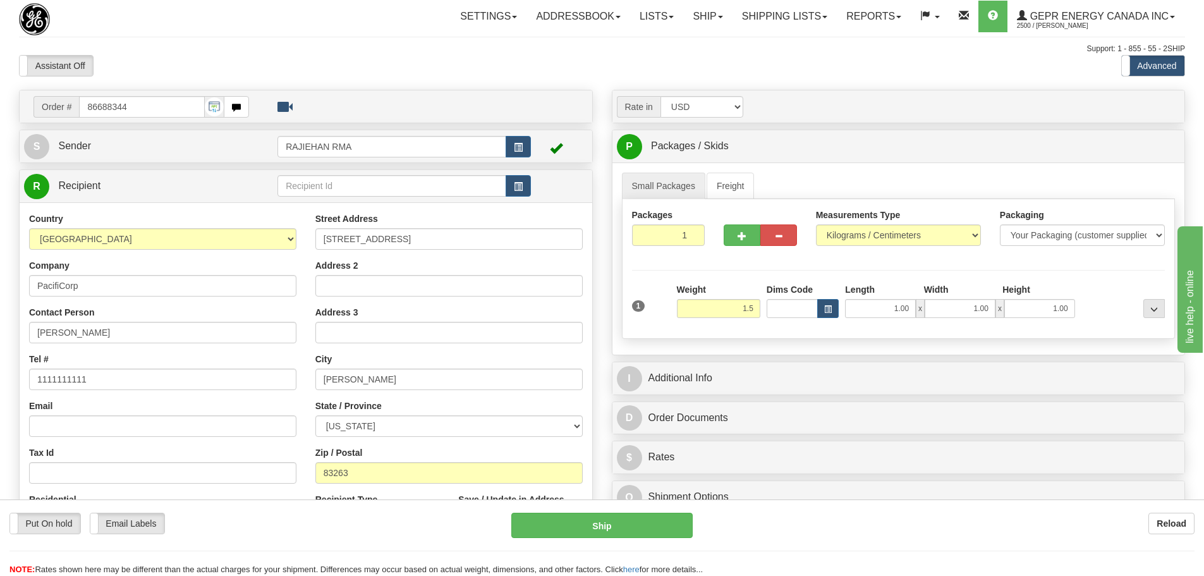
type input "1.50"
click at [746, 286] on div "Weight 1.50" at bounding box center [718, 300] width 83 height 35
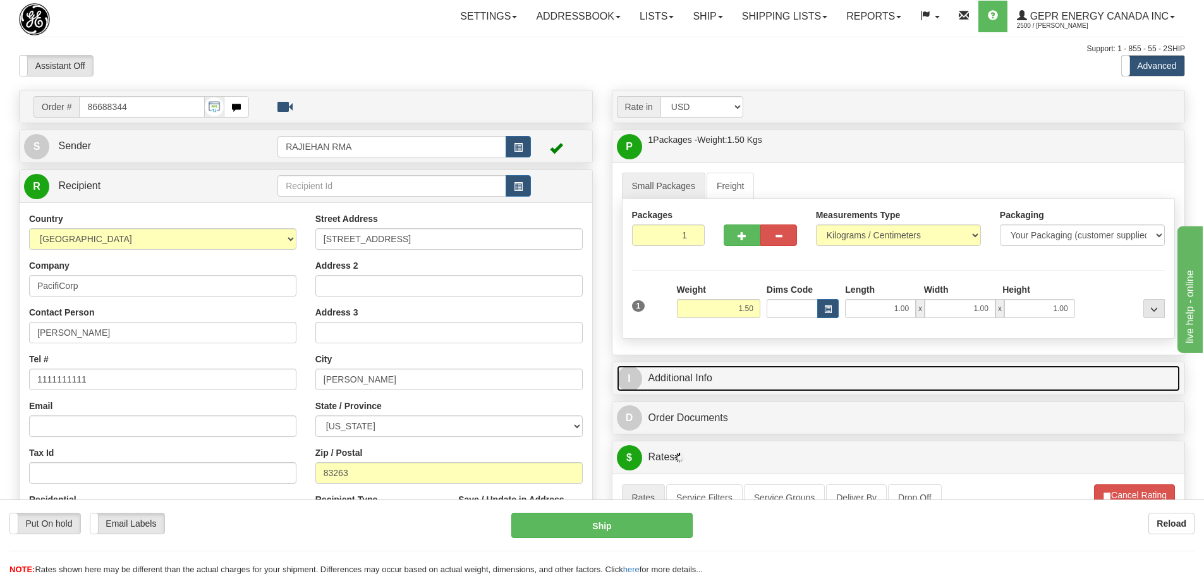
click at [755, 366] on link "I Additional Info" at bounding box center [899, 378] width 564 height 26
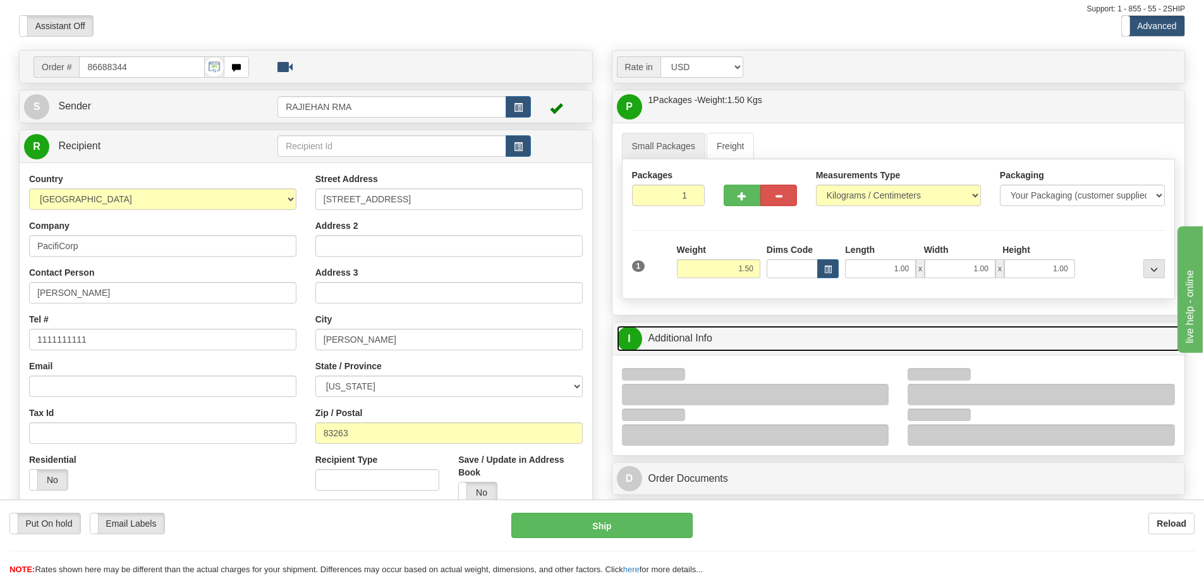
scroll to position [126, 0]
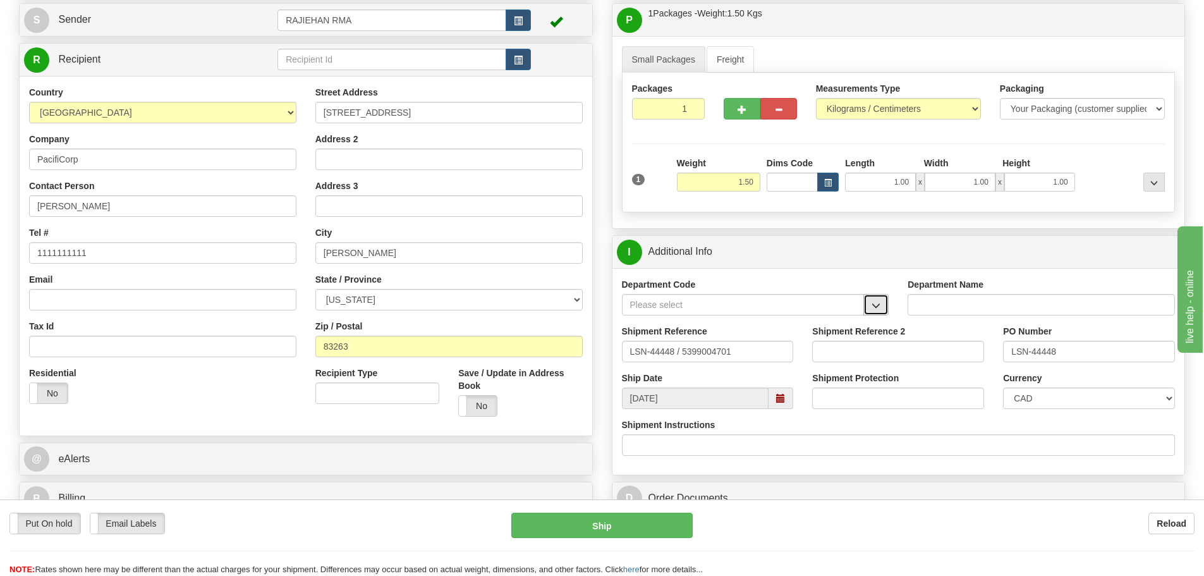
click at [870, 306] on button "button" at bounding box center [875, 304] width 25 height 21
click at [834, 317] on div "SER" at bounding box center [740, 324] width 230 height 14
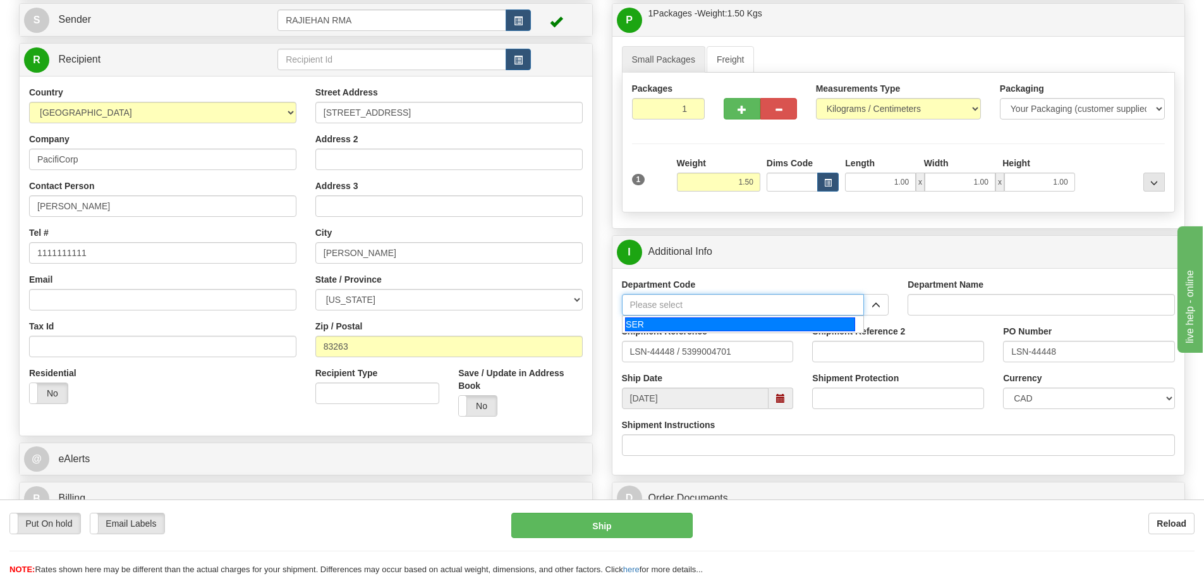
type input "SER"
type input "SERVICE DEPARTMENT"
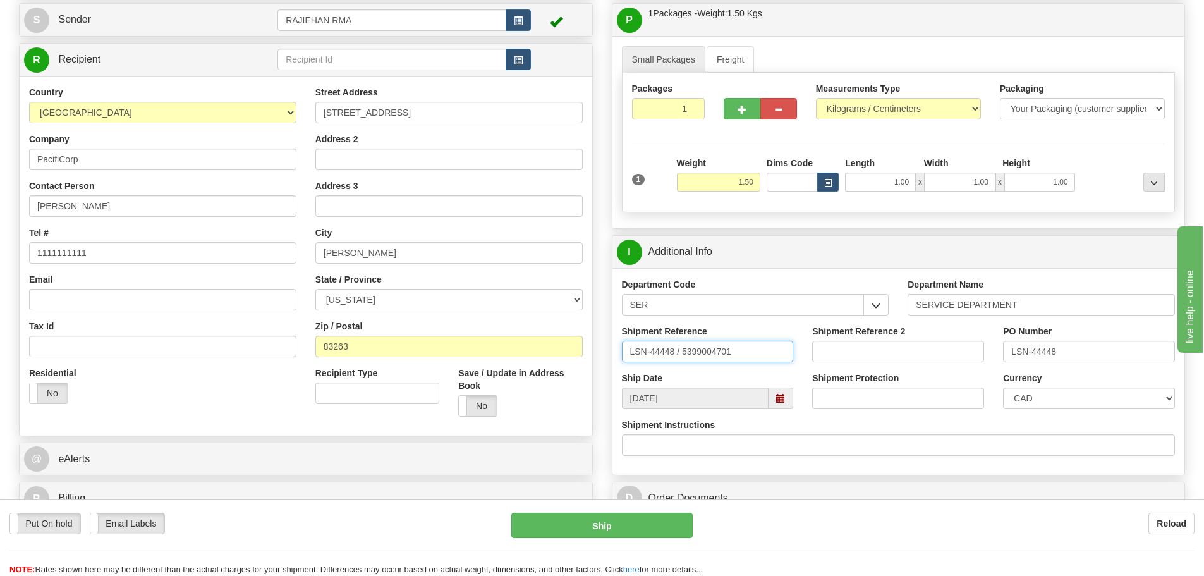
drag, startPoint x: 674, startPoint y: 356, endPoint x: 680, endPoint y: 359, distance: 6.5
click at [680, 359] on input "LSN-44448 / 5399004701" at bounding box center [708, 351] width 172 height 21
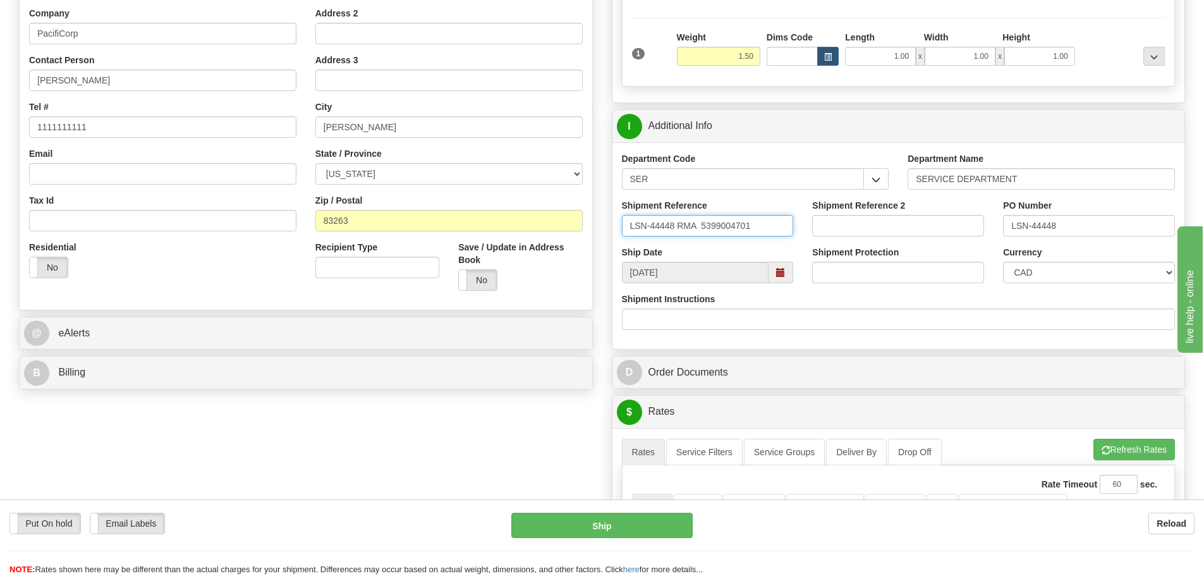
scroll to position [253, 0]
type input "LSN-44448 RMA 5399004701"
click at [1063, 288] on div "Currency CAD USD EUR ZAR RON ANG ARN AUD AUS AWG BBD BFR BGN BHD BMD BND BRC BR…" at bounding box center [1088, 268] width 191 height 47
click at [1063, 285] on div "Currency CAD USD EUR ZAR RON ANG ARN AUD AUS AWG BBD BFR BGN BHD BMD BND BRC BR…" at bounding box center [1088, 268] width 191 height 47
click at [1073, 262] on select "CAD USD EUR ZAR [PERSON_NAME] ARN AUD AUS AWG BBD BFR BGN BHD BMD BND BRC BRL C…" at bounding box center [1089, 271] width 172 height 21
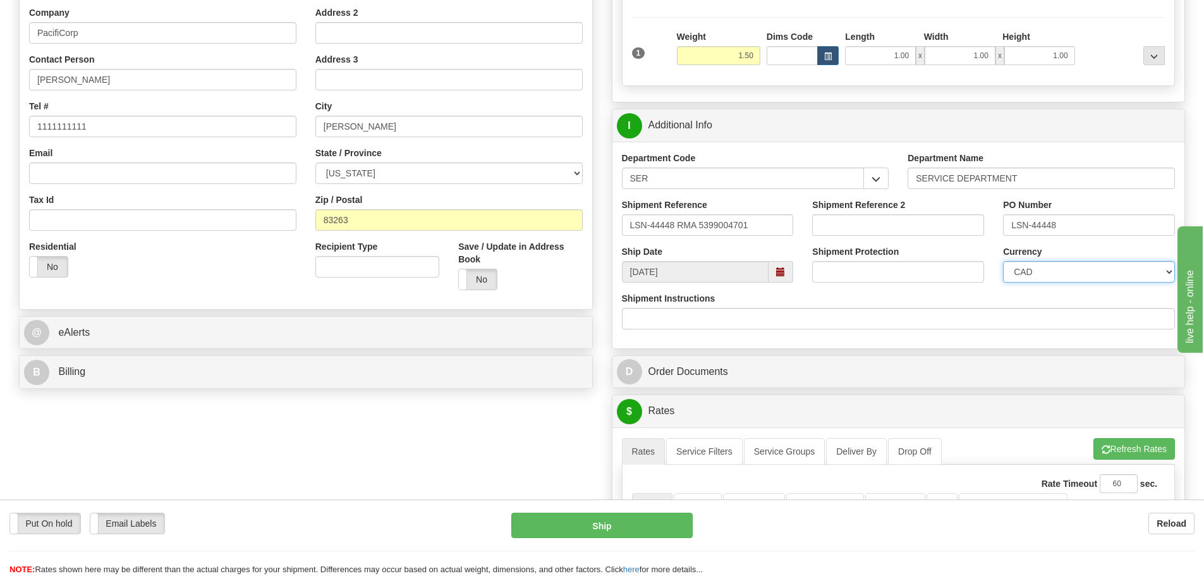
select select "1"
click at [1003, 261] on select "CAD USD EUR ZAR [PERSON_NAME] ARN AUD AUS AWG BBD BFR BGN BHD BMD BND BRC BRL C…" at bounding box center [1089, 271] width 172 height 21
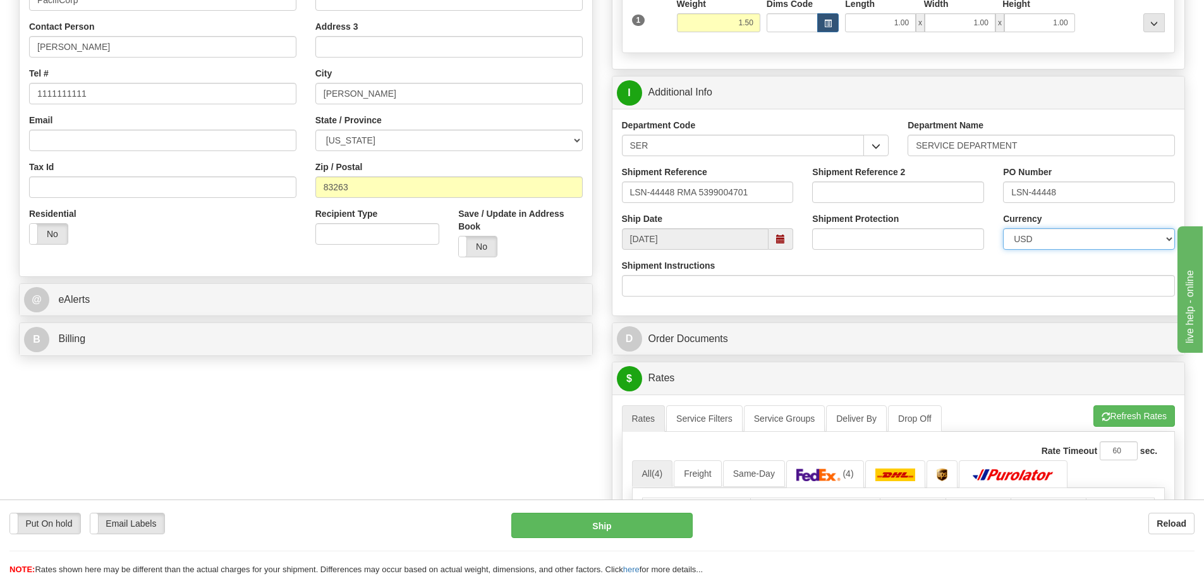
scroll to position [316, 0]
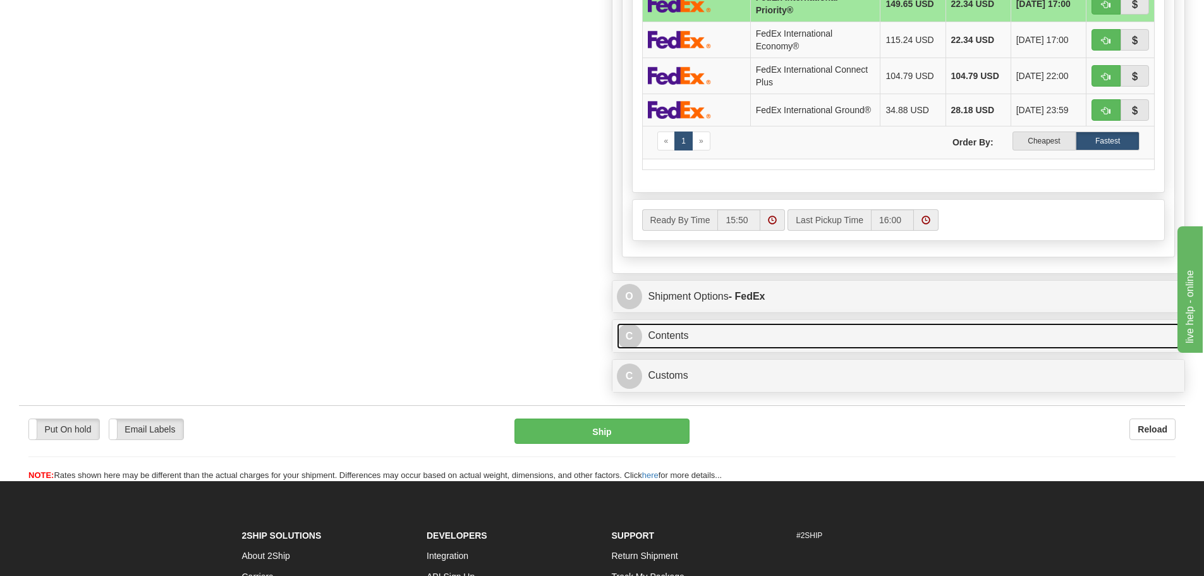
click at [774, 336] on link "C Contents" at bounding box center [899, 336] width 564 height 26
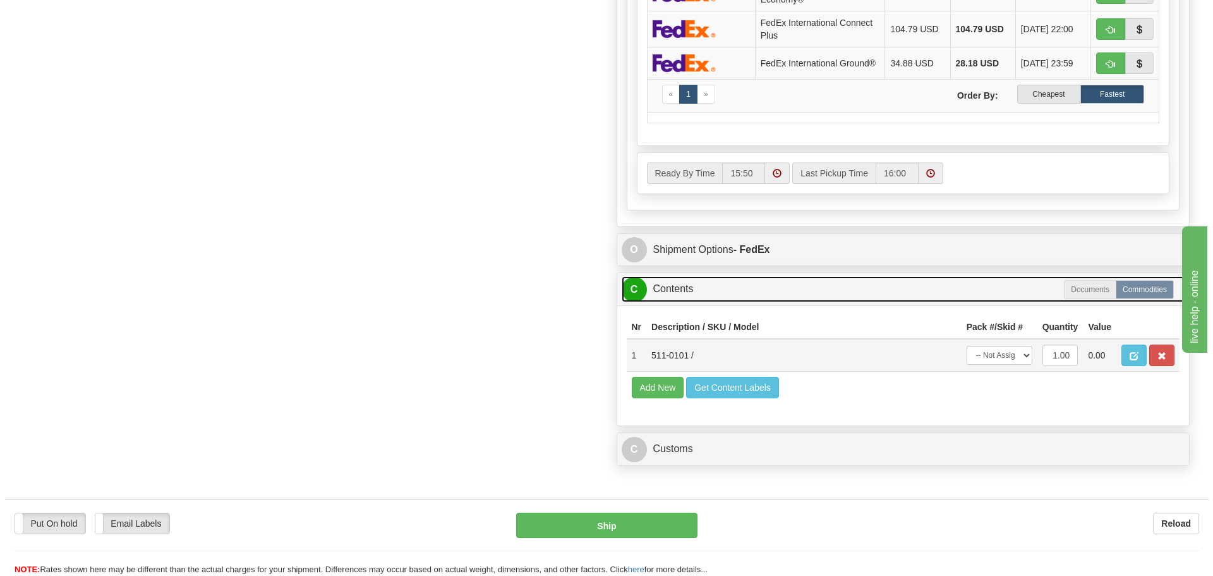
scroll to position [948, 0]
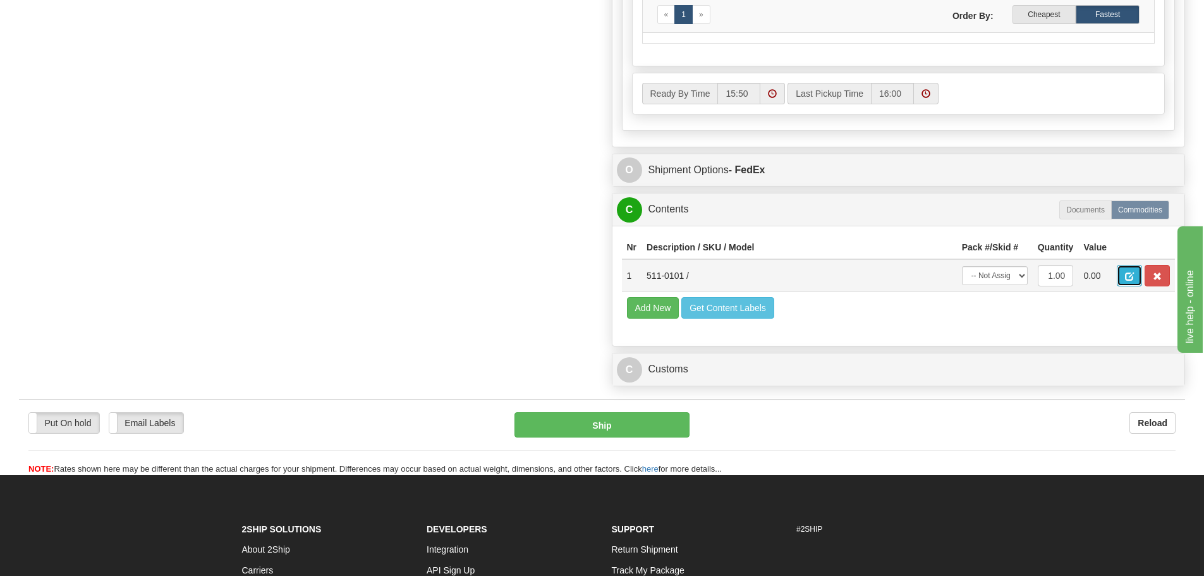
click at [1120, 284] on button "button" at bounding box center [1129, 275] width 25 height 21
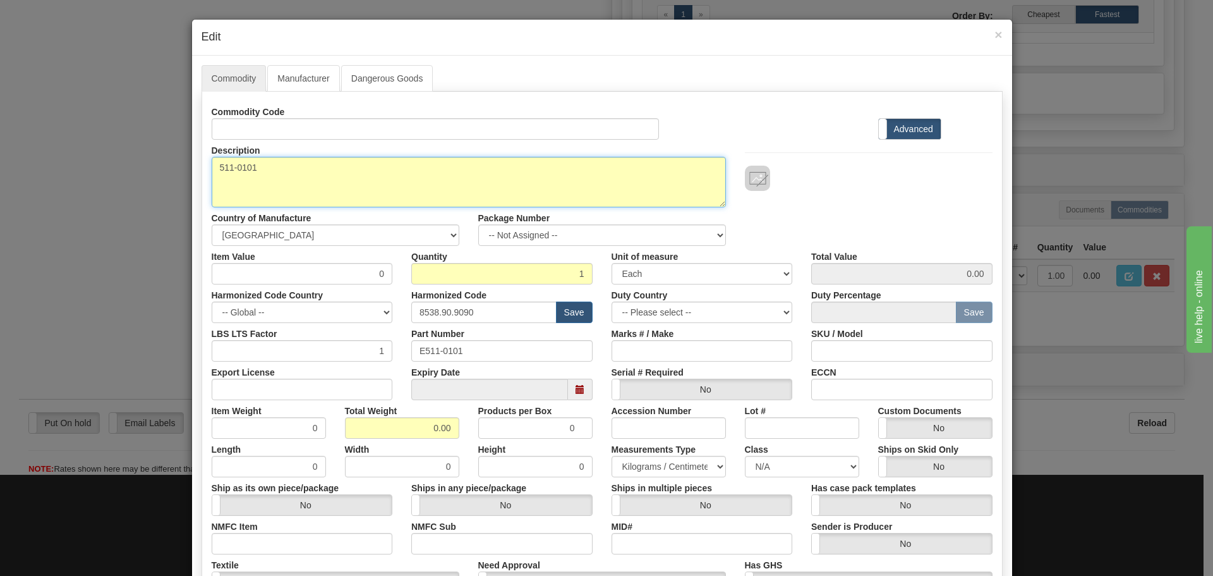
drag, startPoint x: 313, startPoint y: 164, endPoint x: 142, endPoint y: 172, distance: 172.1
click at [142, 172] on div "× Edit Commodity Manufacturer Dangerous Goods Commodity Code Standard Advanced …" at bounding box center [606, 288] width 1213 height 576
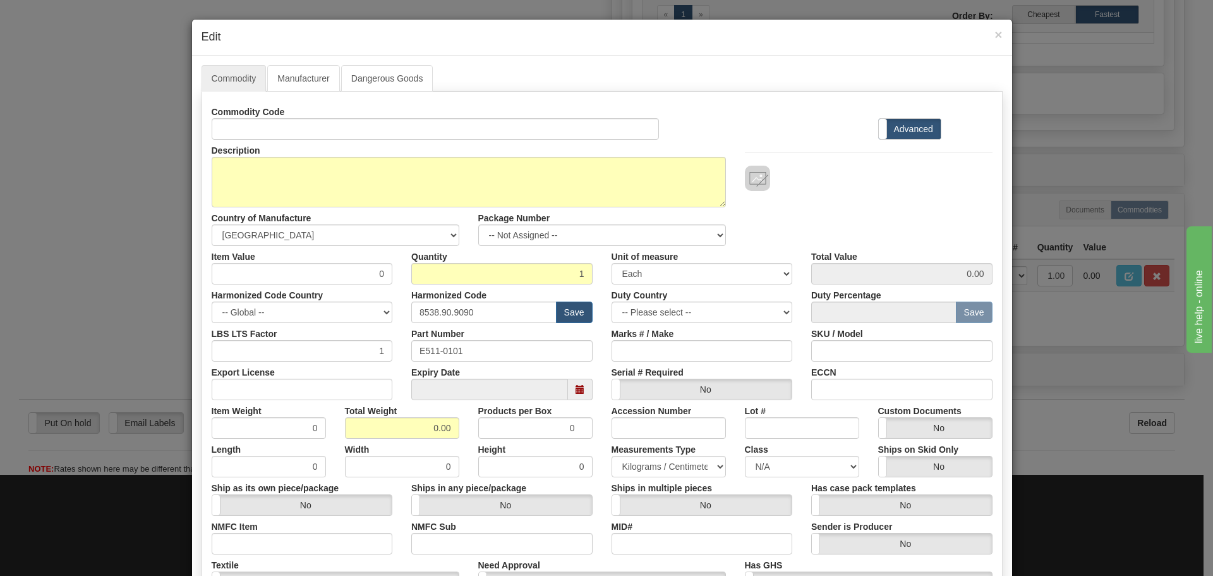
click at [203, 131] on div "Commodity Code" at bounding box center [435, 120] width 467 height 39
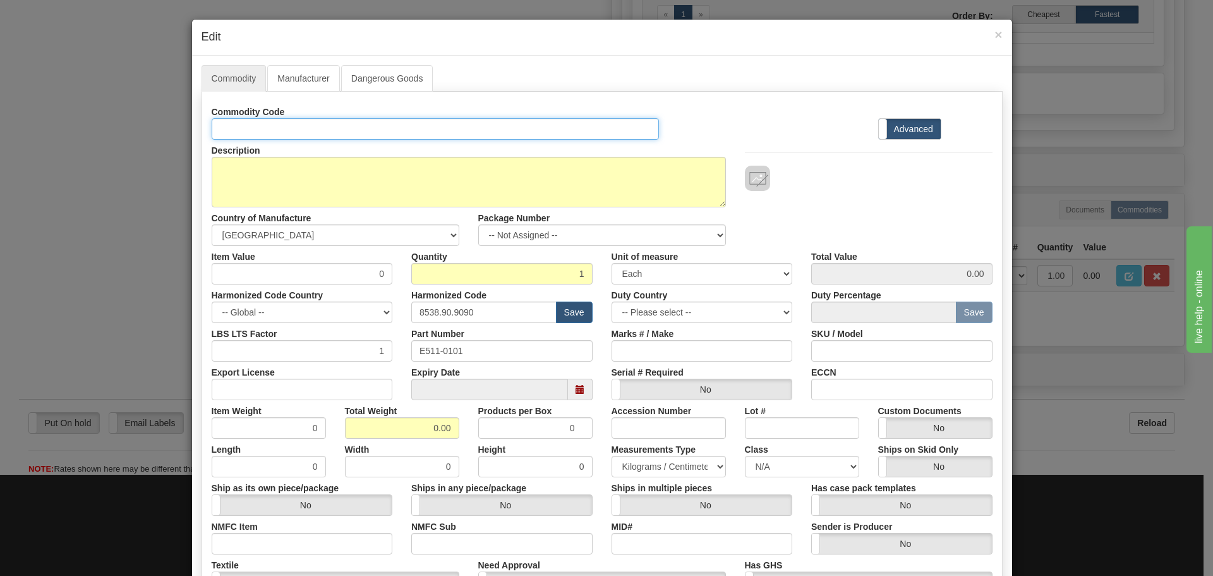
click at [218, 135] on input "Id" at bounding box center [436, 128] width 448 height 21
paste input "511-0101"
type input "511-0101"
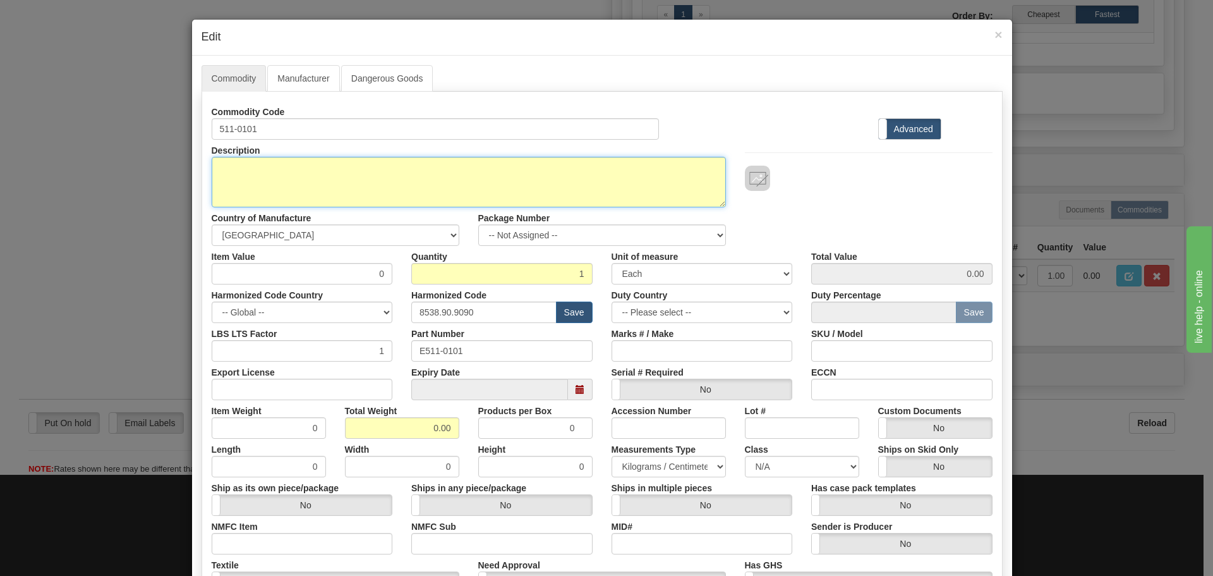
click at [251, 159] on textarea "511-0101" at bounding box center [469, 182] width 514 height 51
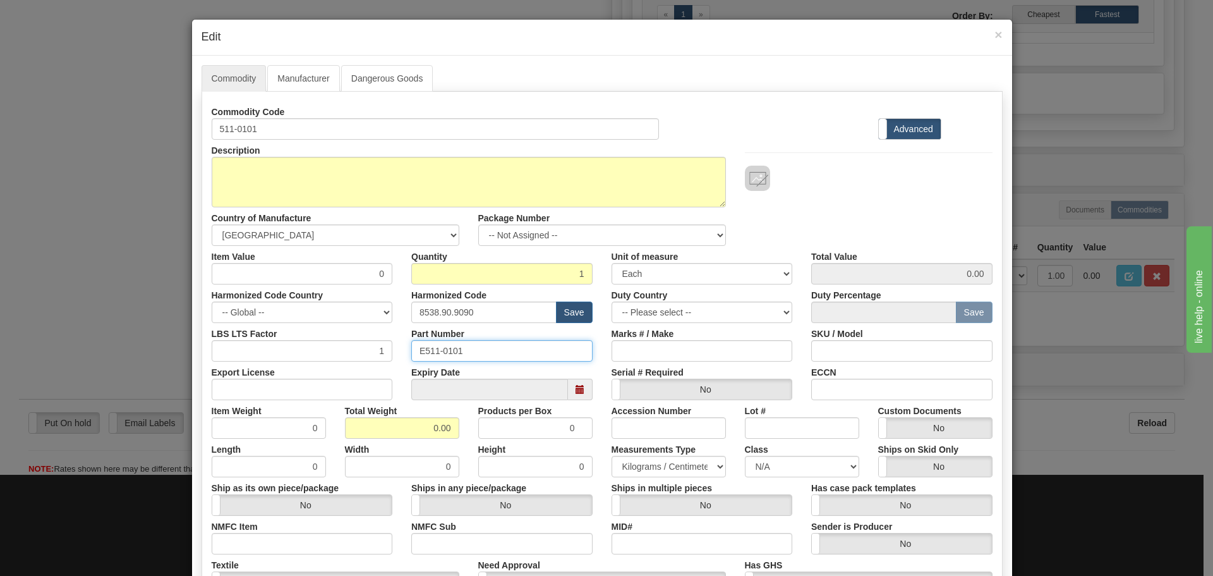
drag, startPoint x: 474, startPoint y: 343, endPoint x: 386, endPoint y: 350, distance: 88.7
click at [386, 350] on div "LBS LTS Factor 1 Part Number E511-0101 Marks # / Make SKU / Model" at bounding box center [602, 342] width 800 height 39
paste input "text"
type input "511-0101"
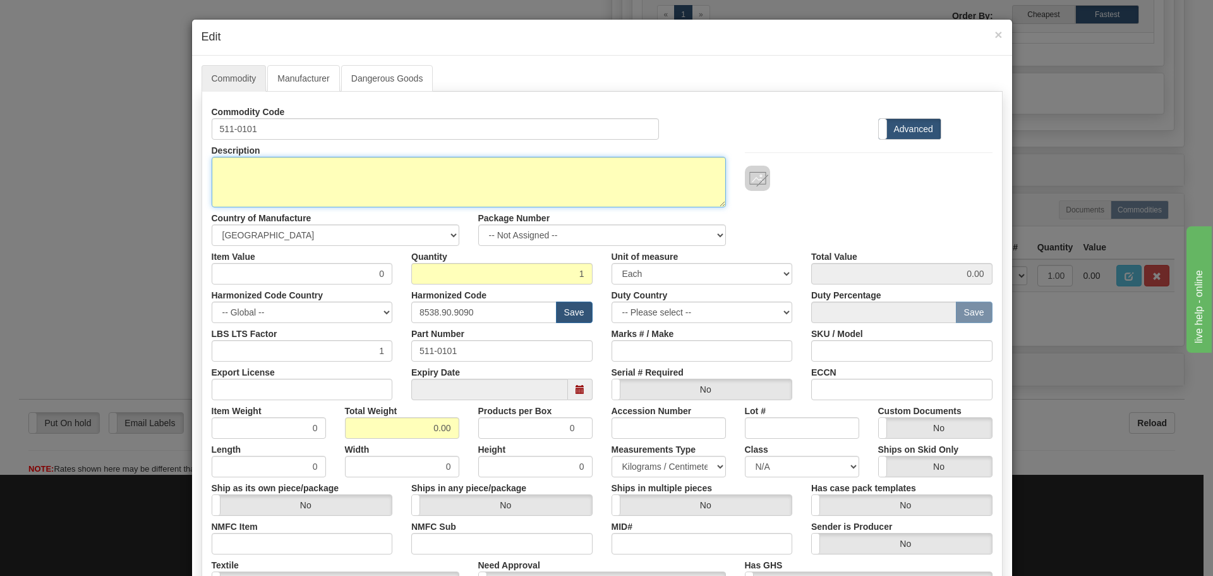
click at [376, 189] on textarea "511-0101" at bounding box center [469, 182] width 514 height 51
click at [288, 168] on textarea "511-0101" at bounding box center [469, 182] width 514 height 51
click at [224, 185] on textarea "511-0101" at bounding box center [469, 182] width 514 height 51
paste textarea "WESDAC D20A TYPE 1 VERSION 1"
type textarea "WESDAC D20A TYPE 1 VERSION 1"
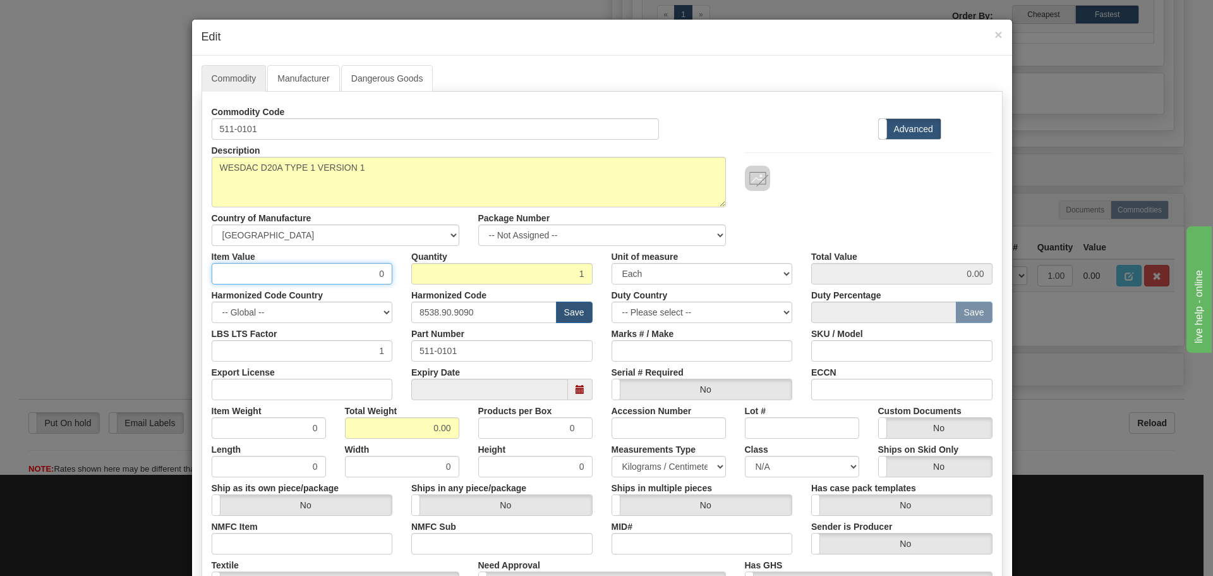
drag, startPoint x: 327, startPoint y: 284, endPoint x: 386, endPoint y: 281, distance: 58.2
click at [386, 281] on input "0" at bounding box center [302, 273] width 181 height 21
type input "75"
type input "75.00"
drag, startPoint x: 519, startPoint y: 321, endPoint x: 315, endPoint y: 365, distance: 209.3
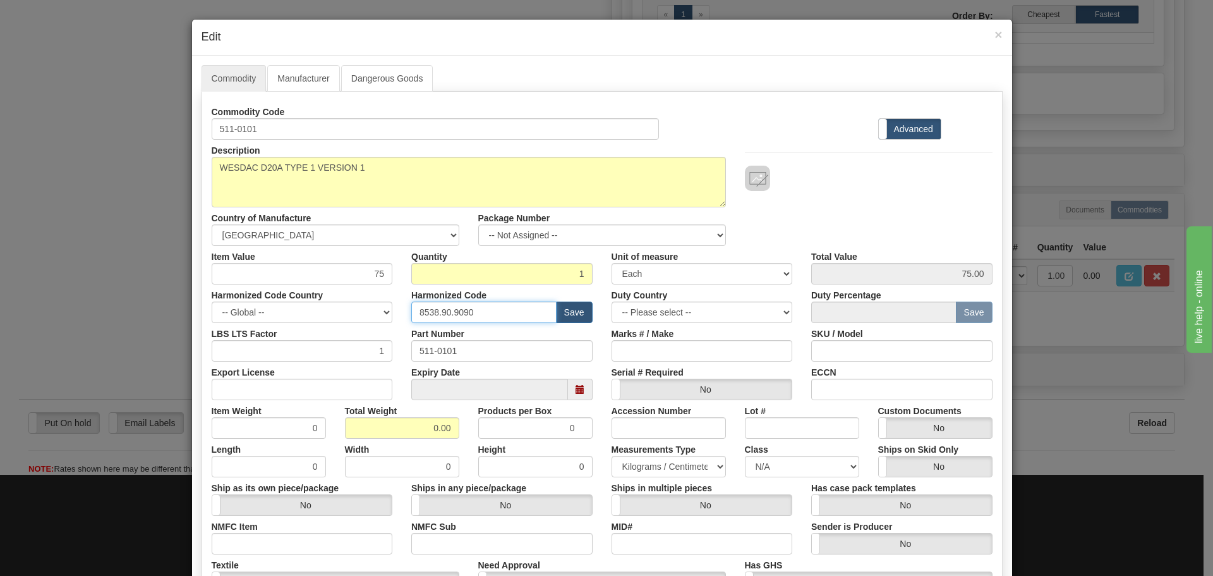
click at [315, 365] on div "Commodity Code 511-0101 Standard Advanced Description 511-0101 Country of Manuf…" at bounding box center [602, 366] width 781 height 530
click at [451, 309] on input "text" at bounding box center [483, 311] width 145 height 21
type input "8537.10.9070"
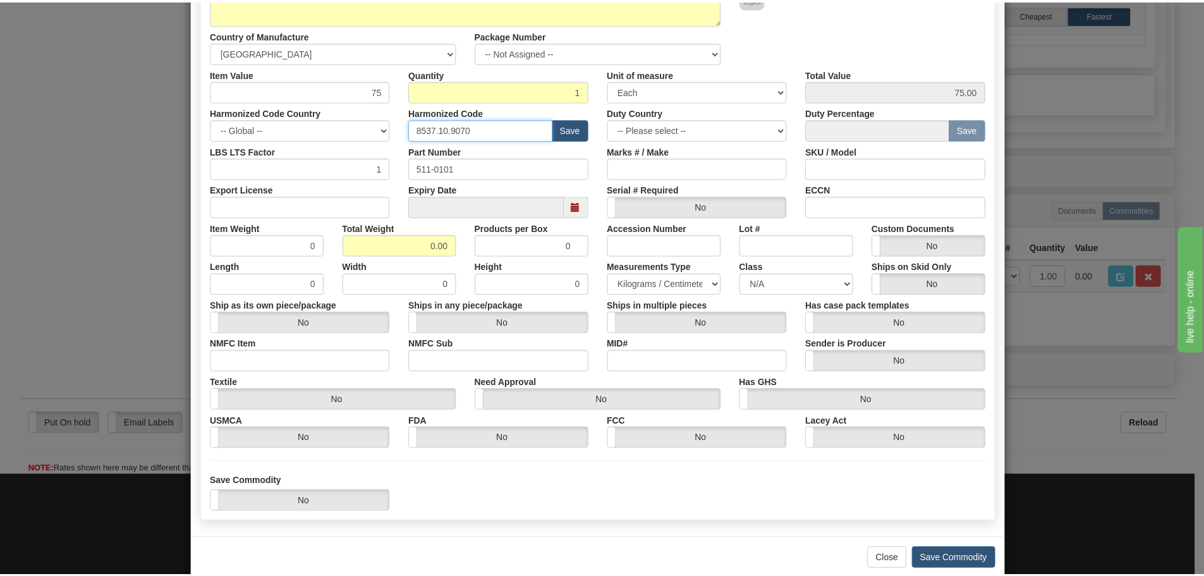
scroll to position [190, 0]
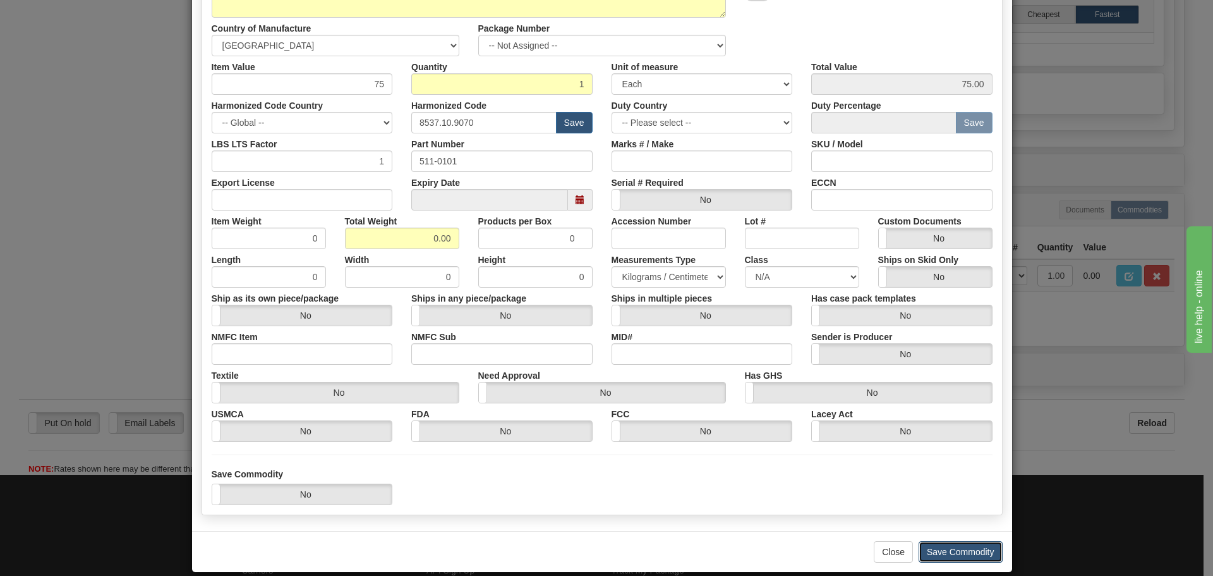
click at [955, 545] on button "Save Commodity" at bounding box center [961, 551] width 84 height 21
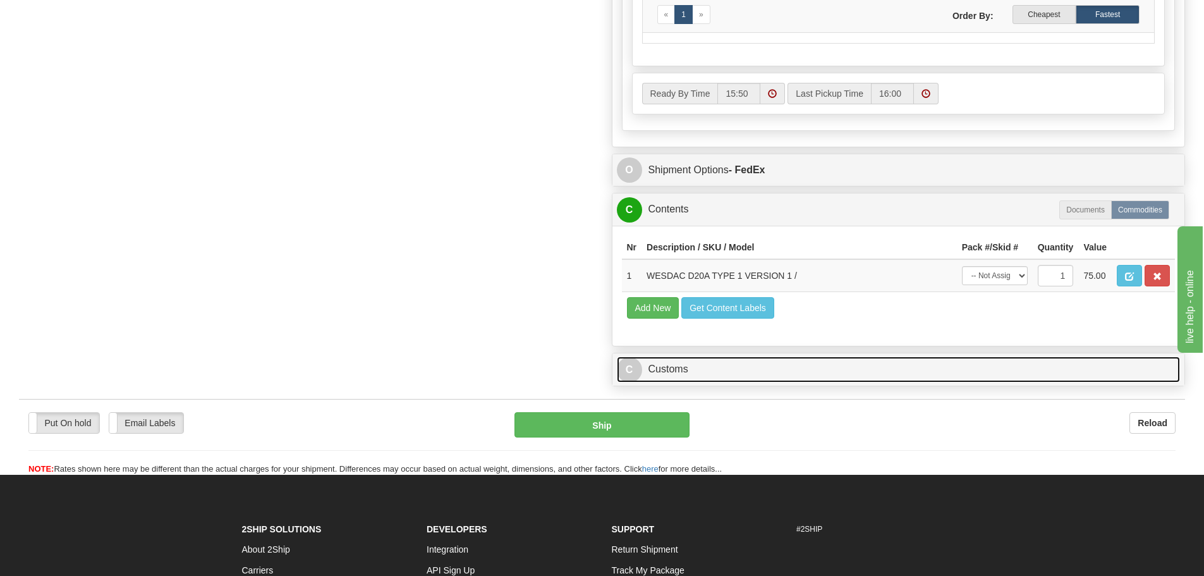
click at [811, 372] on link "C Customs" at bounding box center [899, 369] width 564 height 26
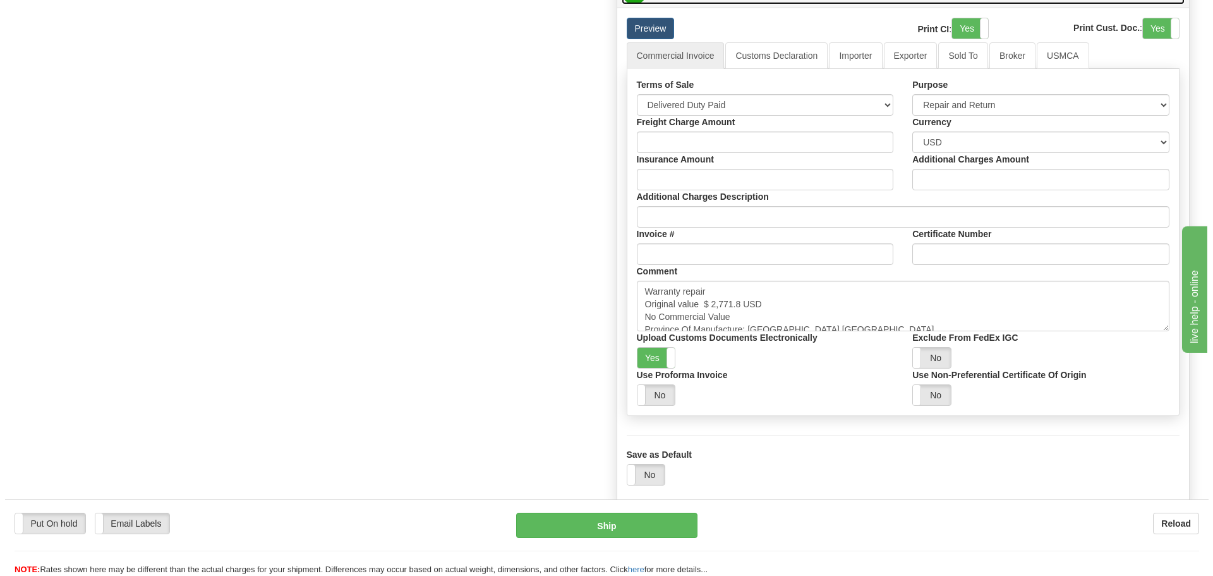
scroll to position [1327, 0]
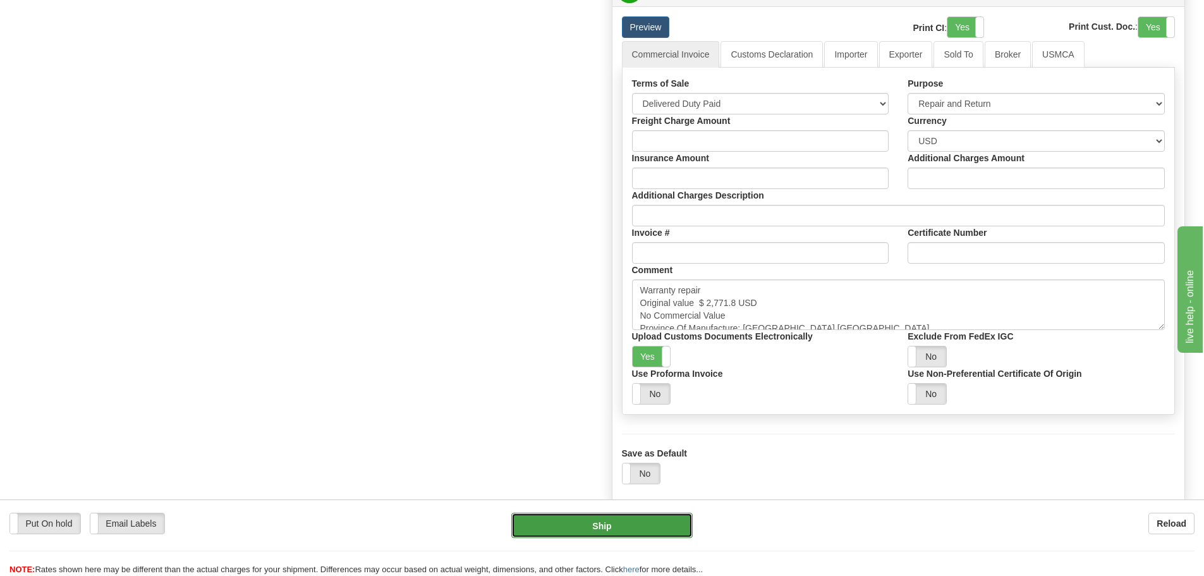
click at [612, 515] on button "Ship" at bounding box center [601, 525] width 181 height 25
type input "01"
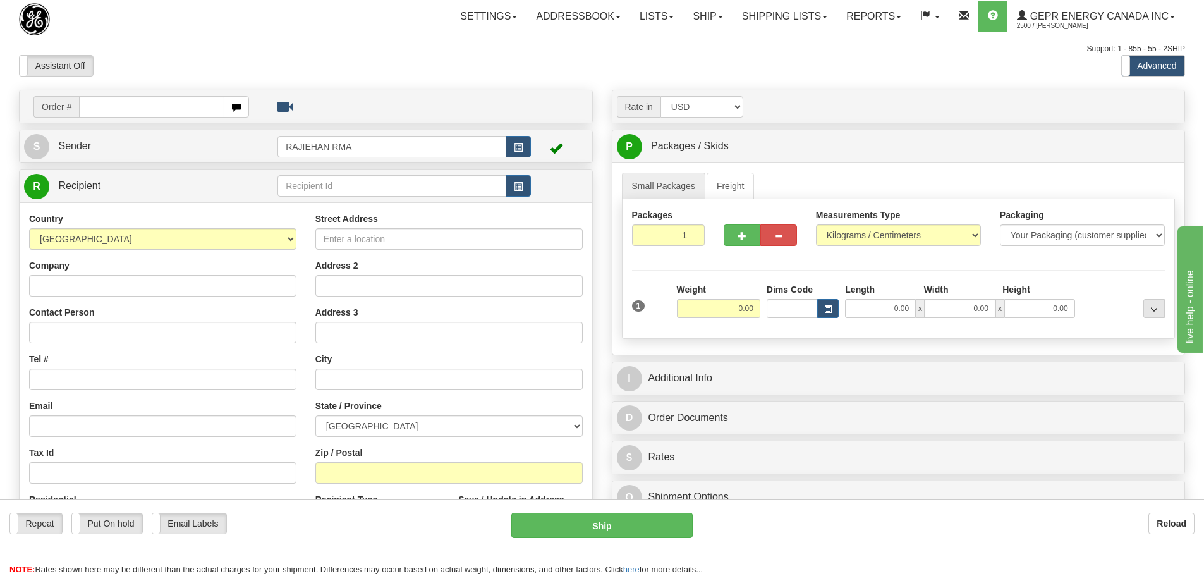
drag, startPoint x: 149, startPoint y: 97, endPoint x: 148, endPoint y: 107, distance: 10.8
click at [149, 100] on td "Order #" at bounding box center [306, 107] width 564 height 26
click at [148, 110] on input "text" at bounding box center [151, 106] width 145 height 21
click at [148, 112] on input "text" at bounding box center [151, 106] width 145 height 21
paste input "86688352"
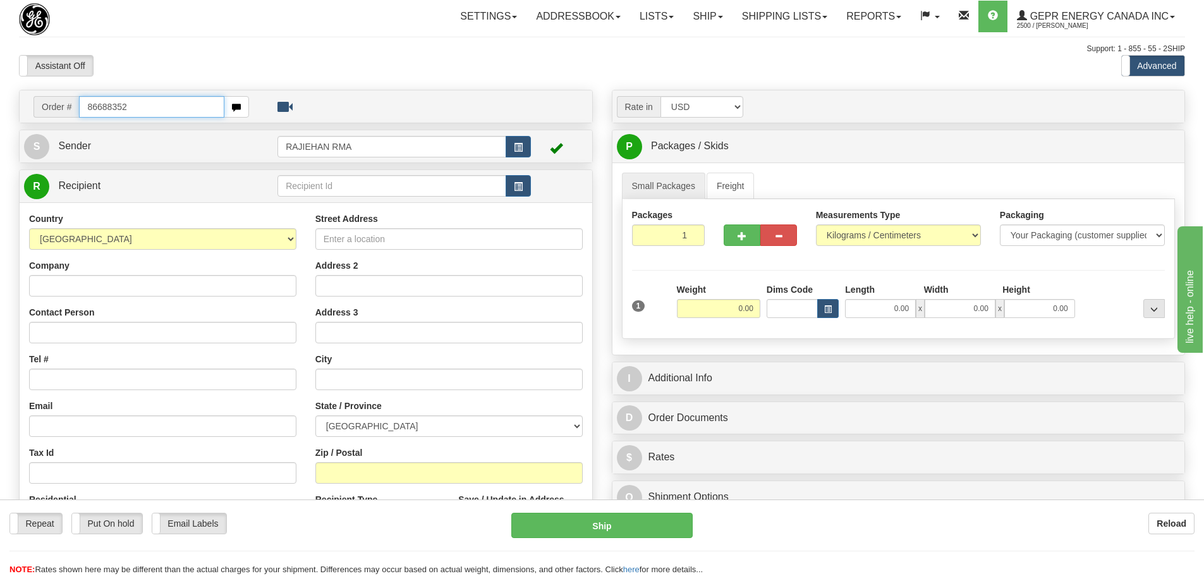
type input "86688352"
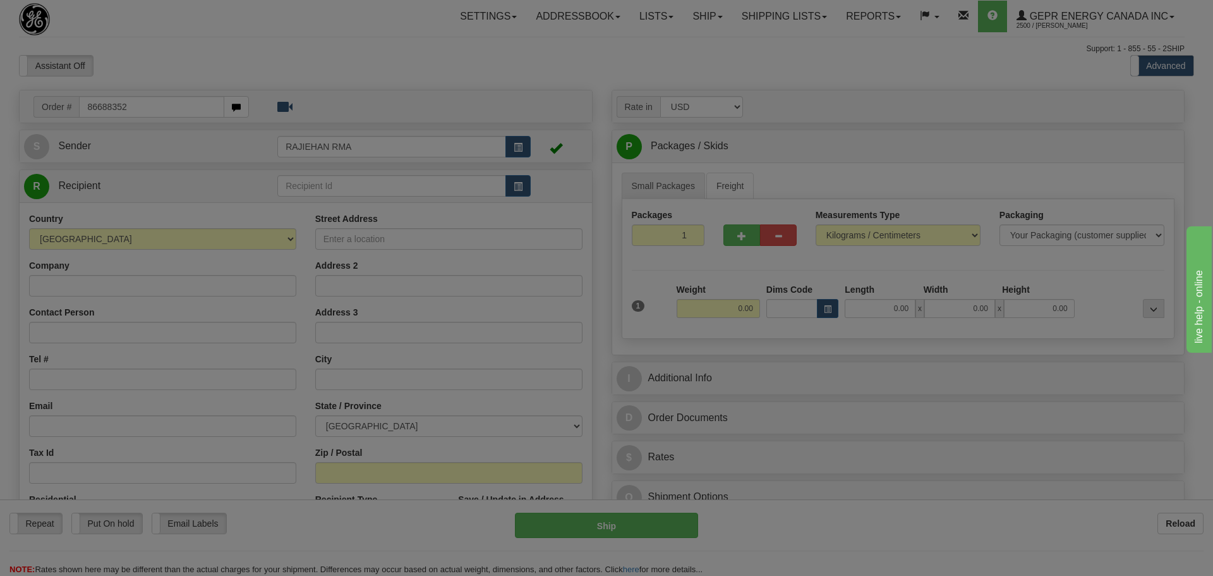
click at [173, 58] on body "Training Course Close Toggle navigation Settings Shipping Preferences New Recip…" at bounding box center [606, 288] width 1213 height 576
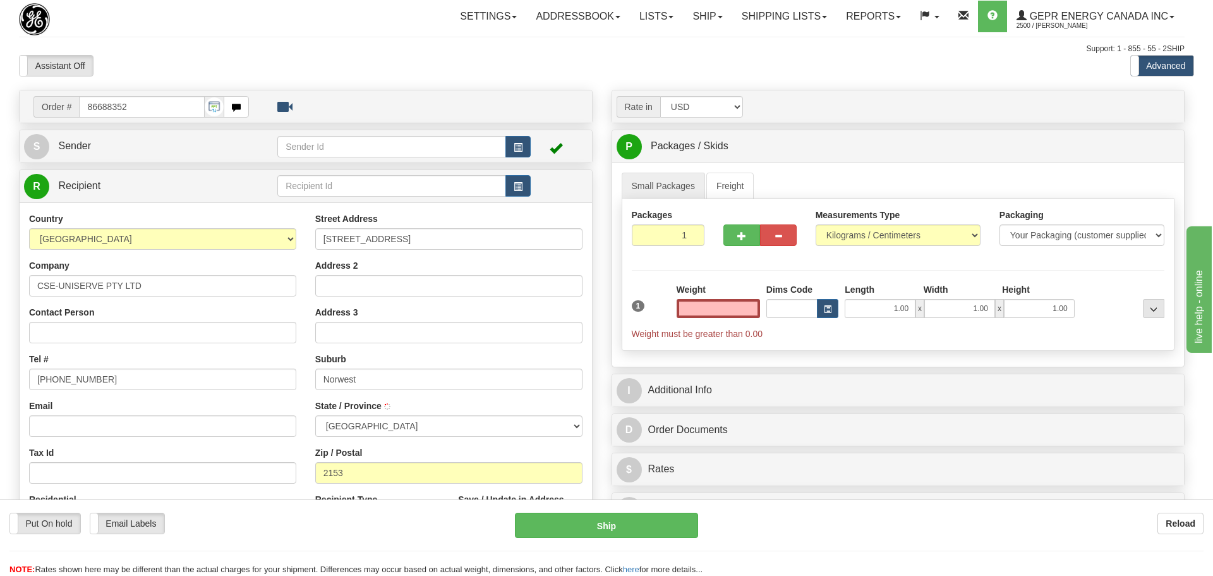
type input "0.00"
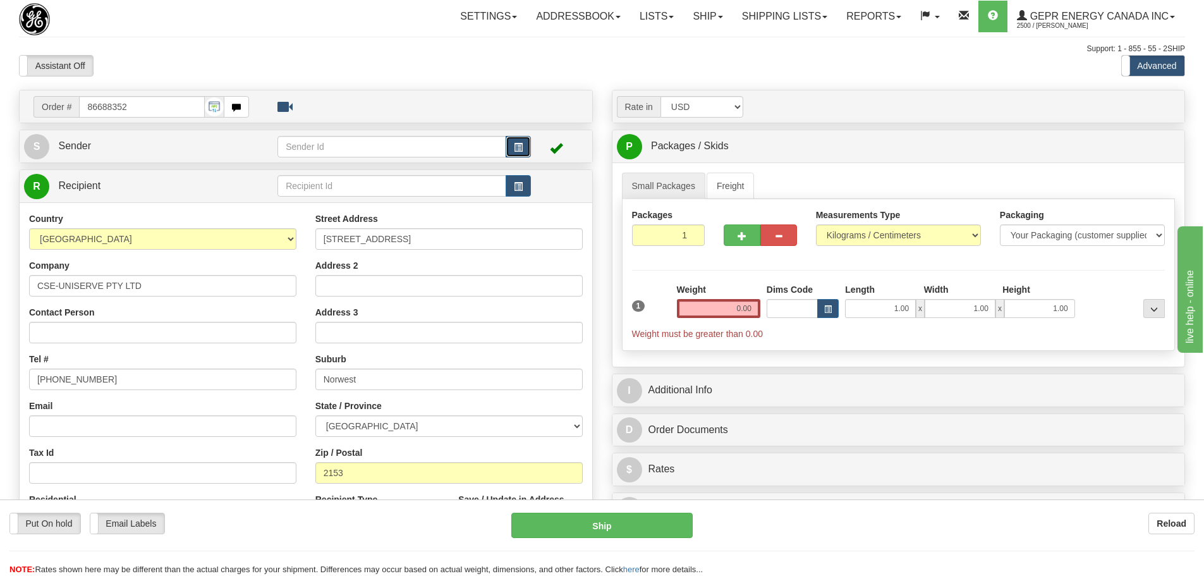
click at [526, 147] on button "button" at bounding box center [518, 146] width 25 height 21
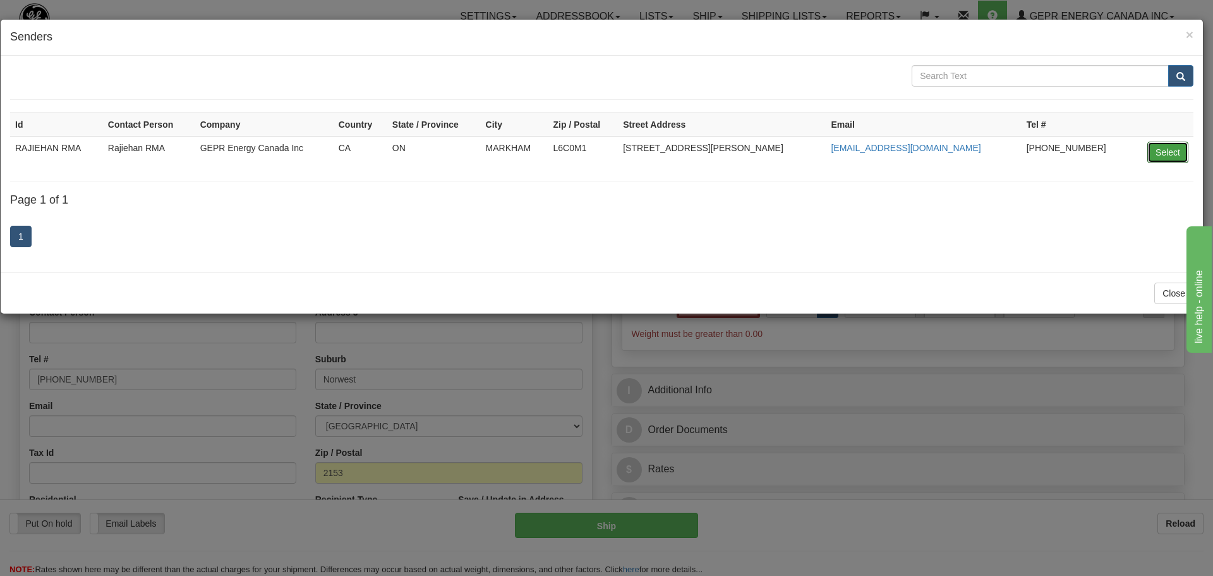
drag, startPoint x: 1162, startPoint y: 150, endPoint x: 1143, endPoint y: 150, distance: 19.0
click at [1162, 150] on button "Select" at bounding box center [1168, 152] width 41 height 21
type input "RAJIEHAN RMA"
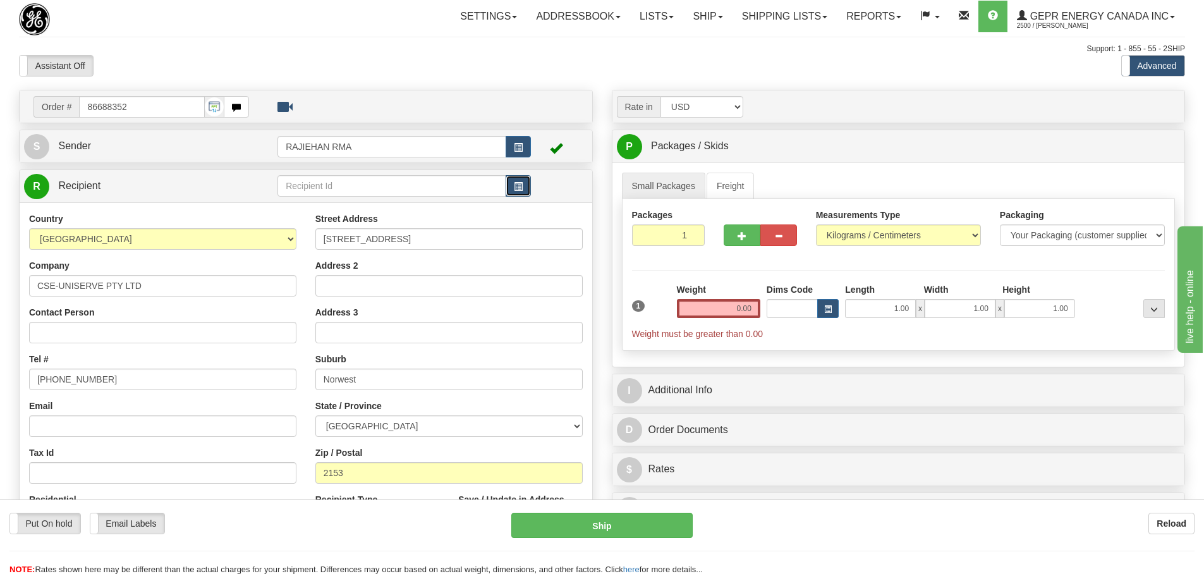
click at [513, 183] on button "button" at bounding box center [518, 185] width 25 height 21
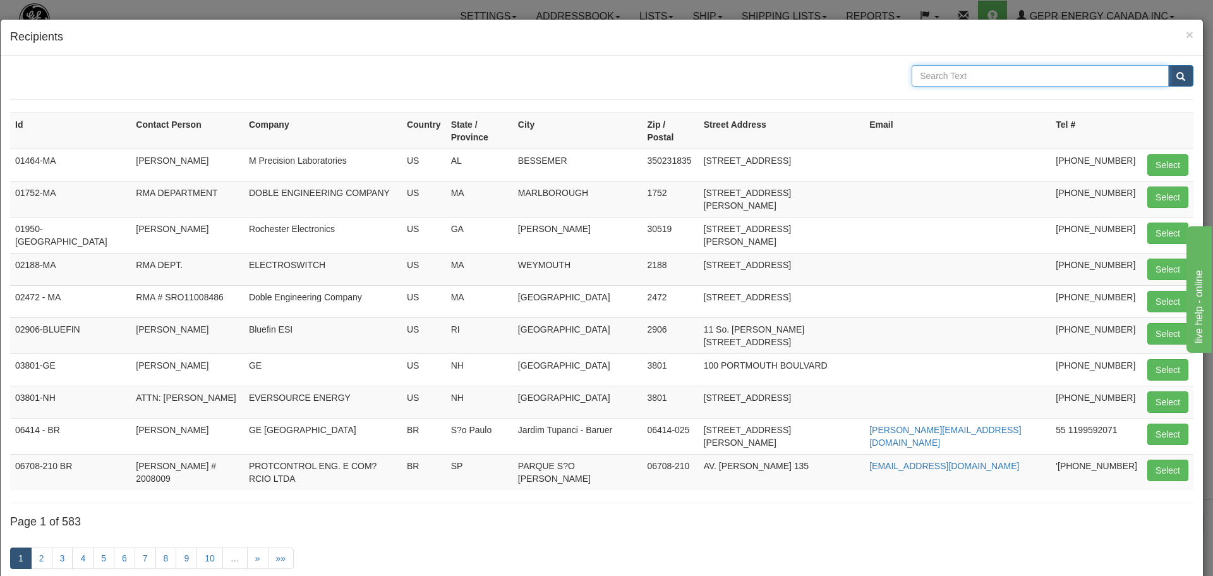
click at [981, 80] on input "text" at bounding box center [1040, 75] width 257 height 21
type input "[STREET_ADDRESS]"
click at [1176, 73] on button "submit" at bounding box center [1181, 75] width 25 height 21
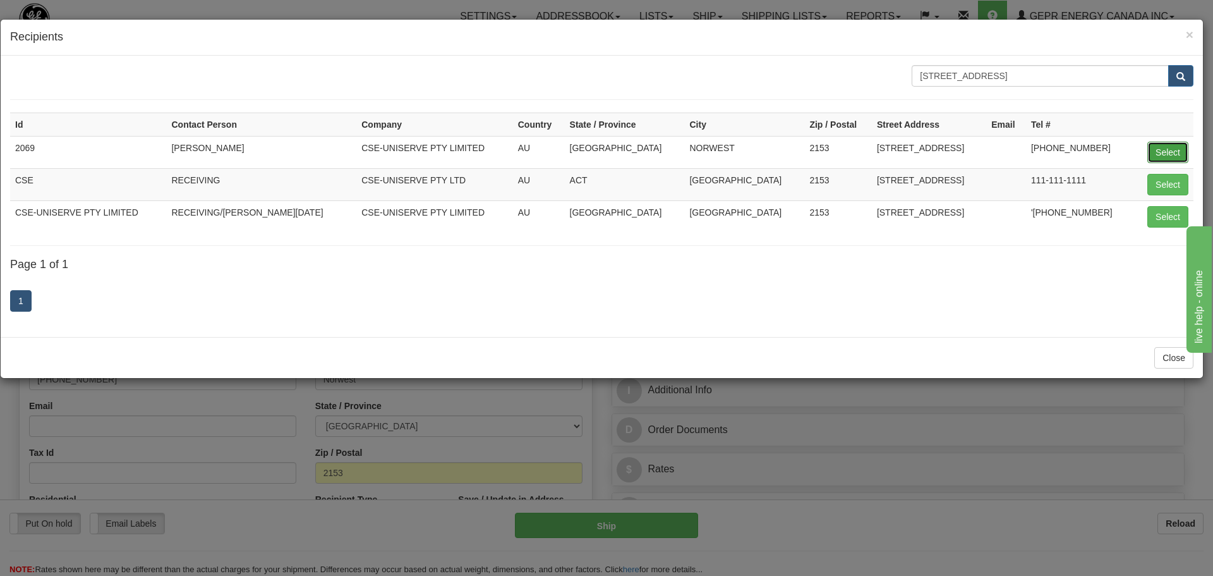
click at [1170, 154] on button "Select" at bounding box center [1168, 152] width 41 height 21
type input "2069"
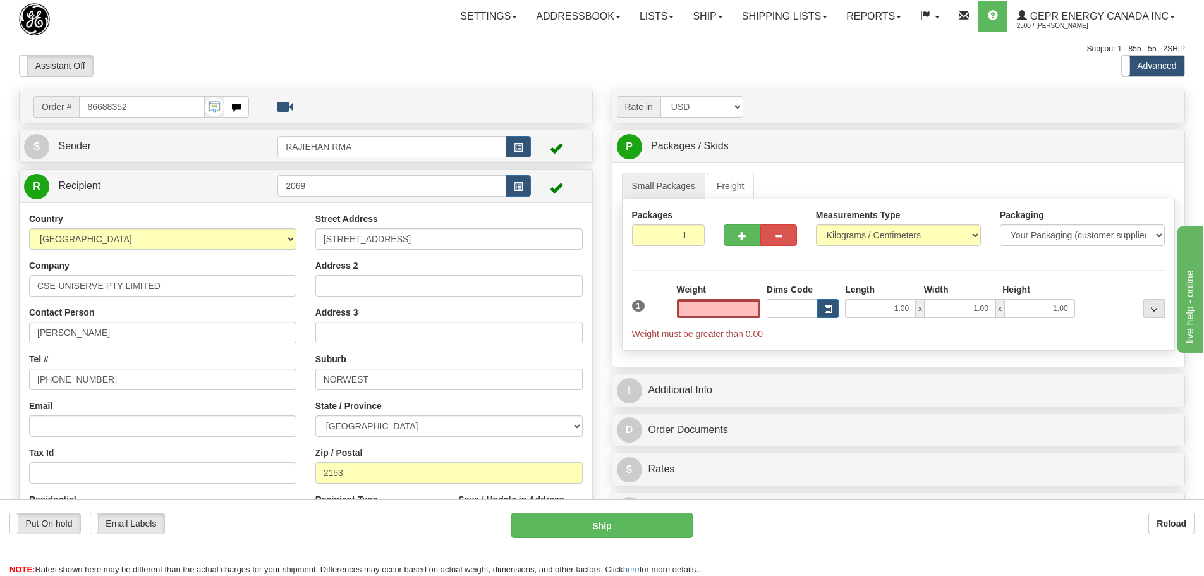
type input "0.00"
click at [731, 320] on div "Weight 0.00" at bounding box center [719, 305] width 90 height 44
click at [722, 310] on input "0.00" at bounding box center [718, 308] width 83 height 19
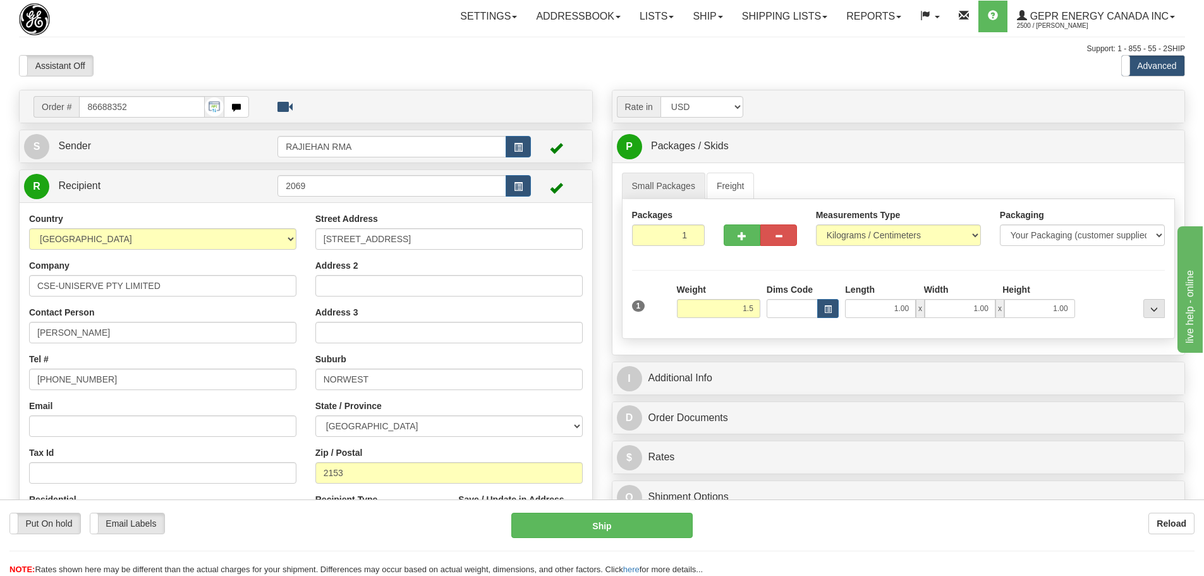
type input "1.50"
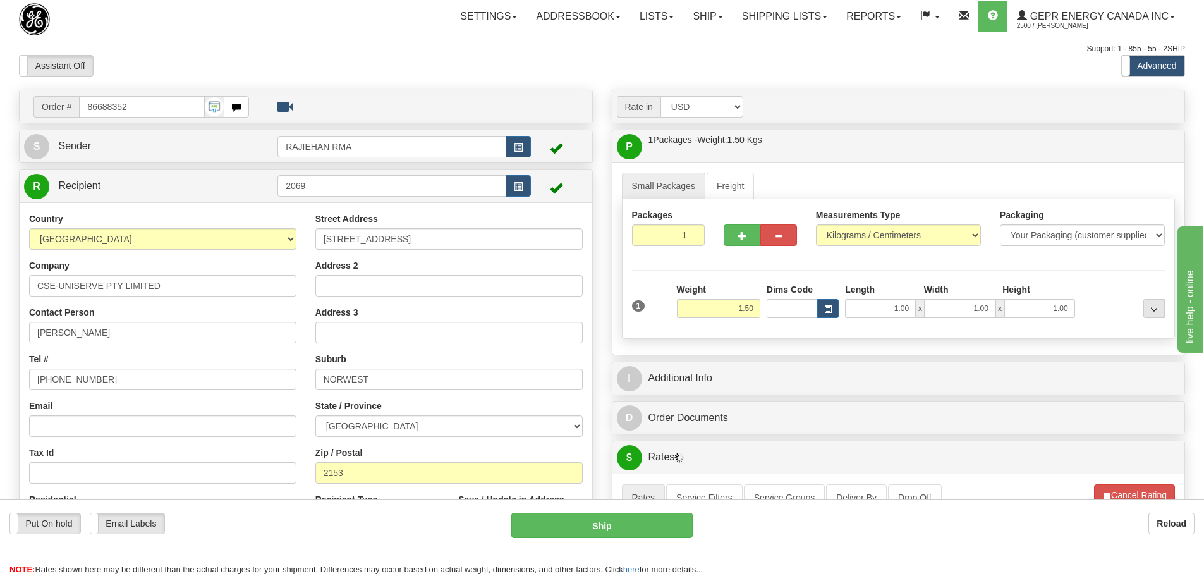
click at [729, 284] on div "Weight 1.50" at bounding box center [718, 300] width 83 height 35
click at [729, 362] on div "I Additional Info" at bounding box center [898, 378] width 573 height 32
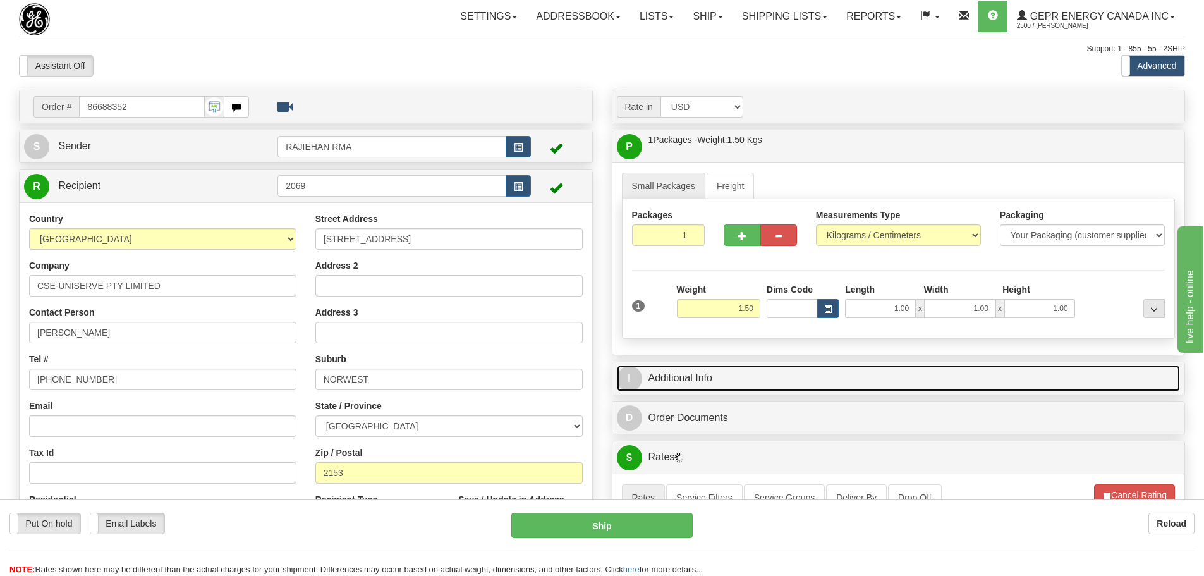
click at [729, 367] on link "I Additional Info" at bounding box center [899, 378] width 564 height 26
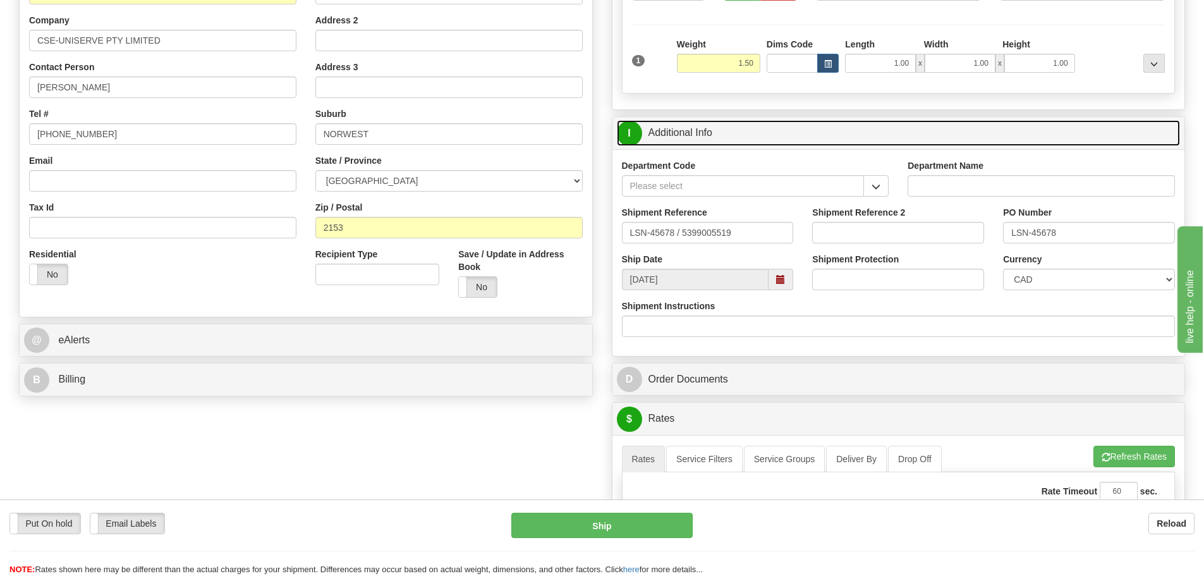
scroll to position [190, 0]
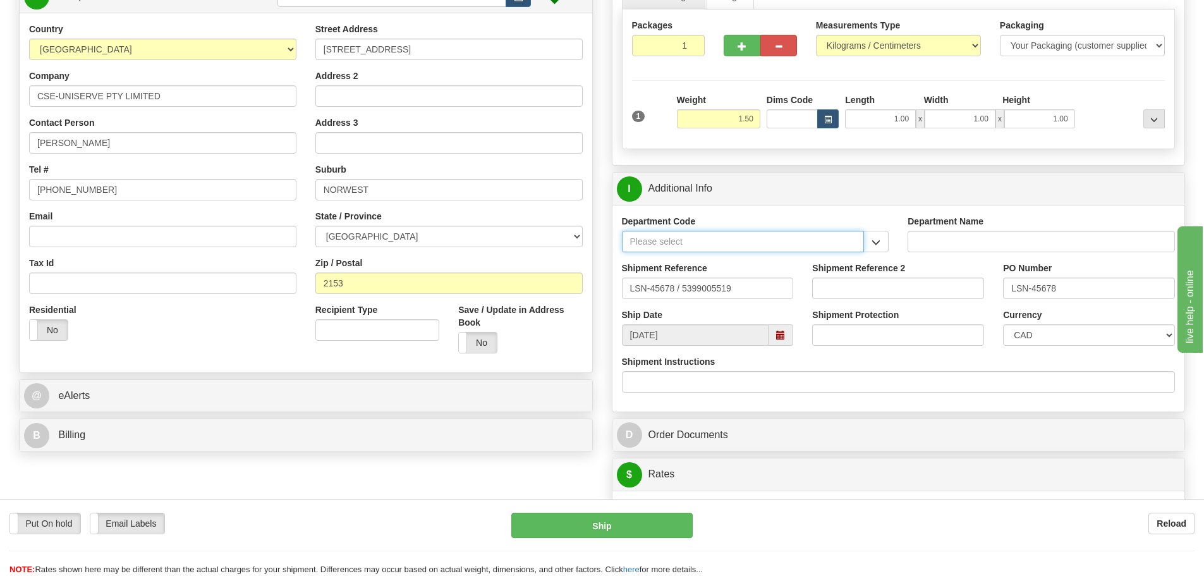
click at [861, 240] on input "Department Code" at bounding box center [743, 241] width 243 height 21
click at [873, 241] on span "button" at bounding box center [875, 242] width 9 height 8
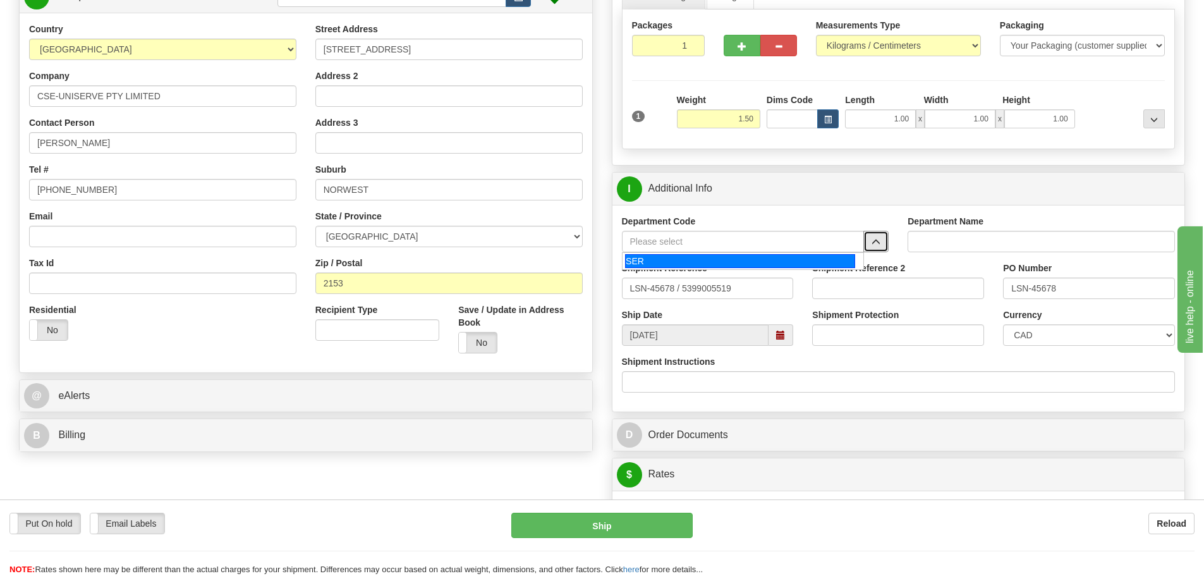
click at [790, 260] on div "SER" at bounding box center [740, 261] width 230 height 14
type input "SER"
type input "SERVICE DEPARTMENT"
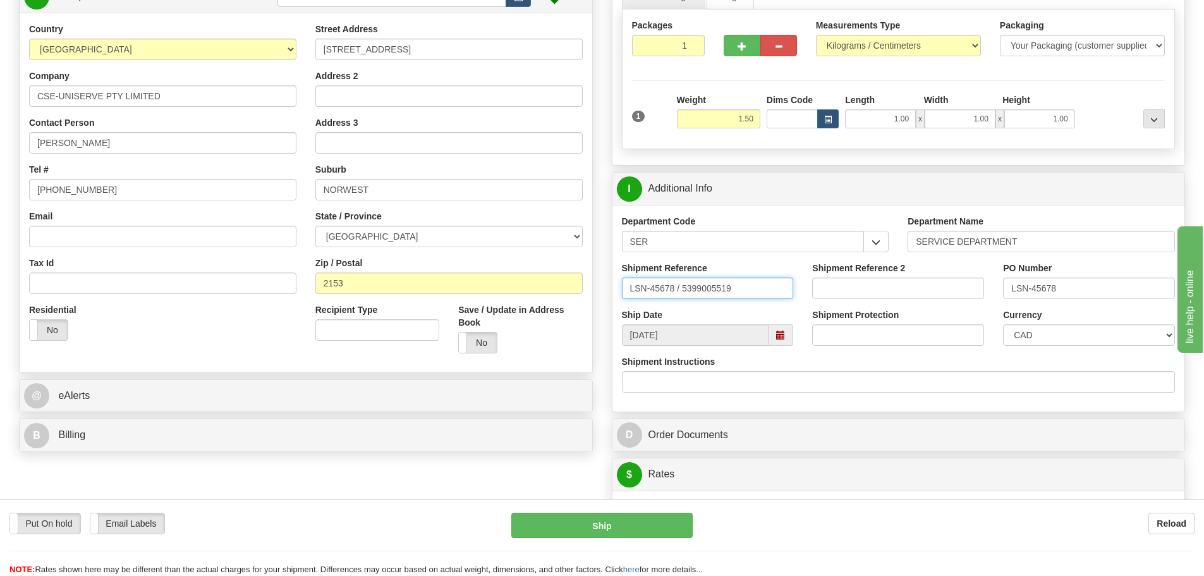
drag, startPoint x: 674, startPoint y: 291, endPoint x: 681, endPoint y: 288, distance: 6.8
click at [681, 289] on input "LSN-45678 / 5399005519" at bounding box center [708, 287] width 172 height 21
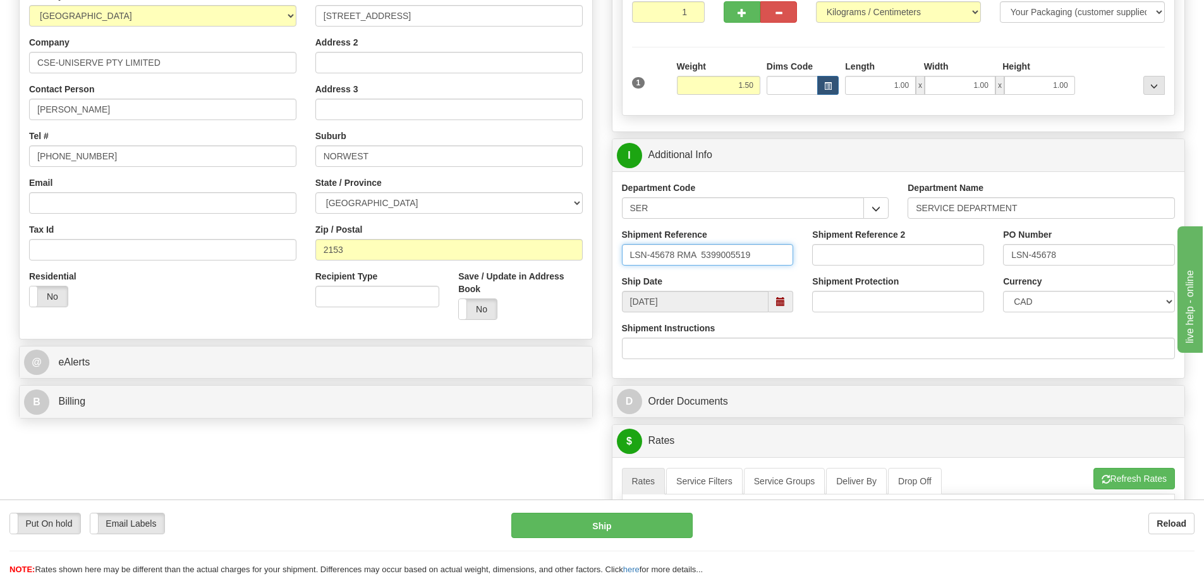
scroll to position [253, 0]
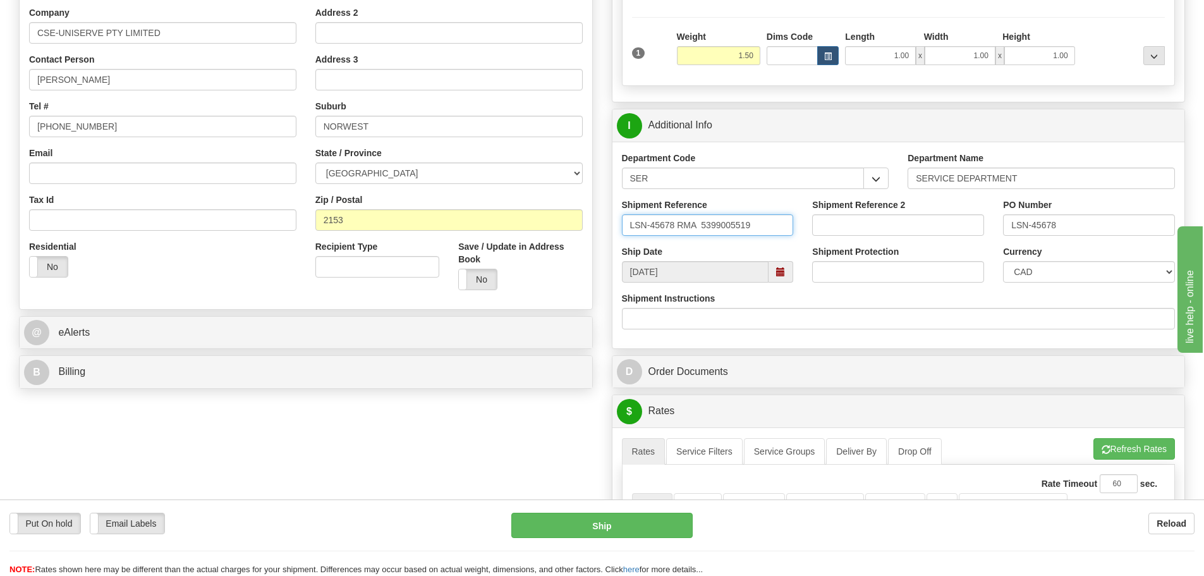
type input "LSN-45678 RMA 5399005519"
click at [1028, 269] on select "CAD USD EUR ZAR [PERSON_NAME] ARN AUD AUS AWG BBD BFR BGN BHD BMD BND BRC BRL C…" at bounding box center [1089, 271] width 172 height 21
select select "1"
click at [1003, 261] on select "CAD USD EUR ZAR [PERSON_NAME] ARN AUD AUS AWG BBD BFR BGN BHD BMD BND BRC BRL C…" at bounding box center [1089, 271] width 172 height 21
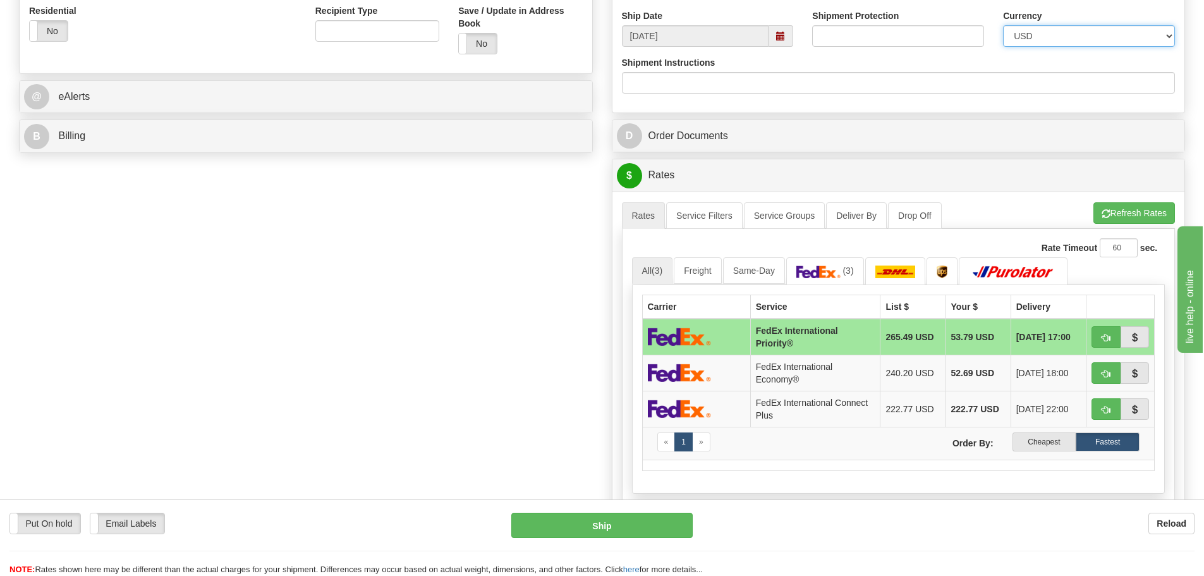
scroll to position [506, 0]
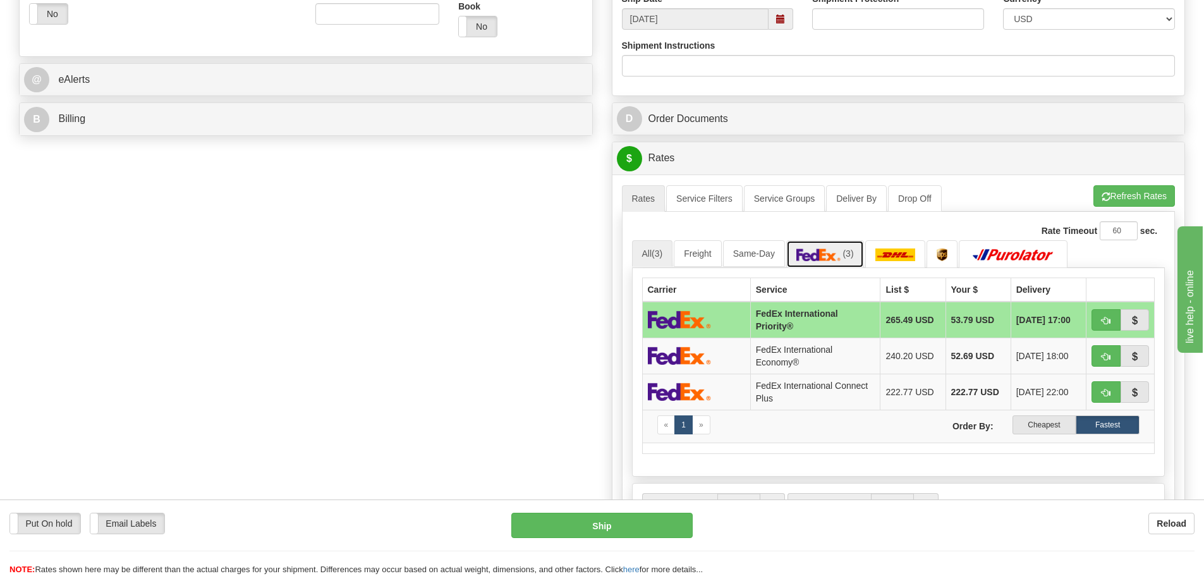
click at [837, 253] on img at bounding box center [818, 254] width 44 height 13
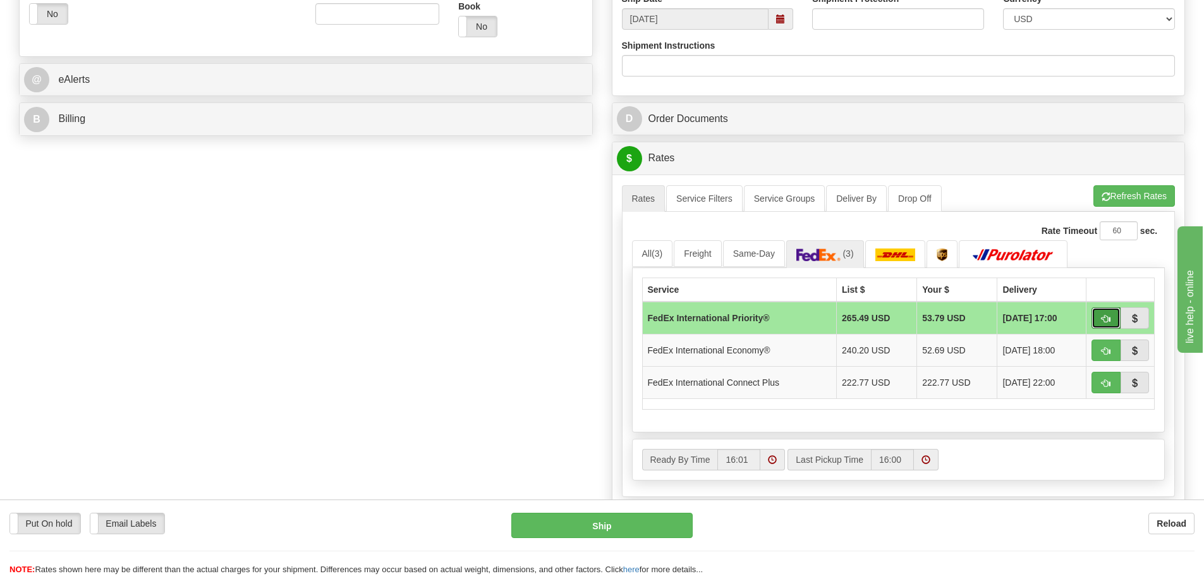
click at [1099, 320] on button "button" at bounding box center [1105, 317] width 29 height 21
type input "01"
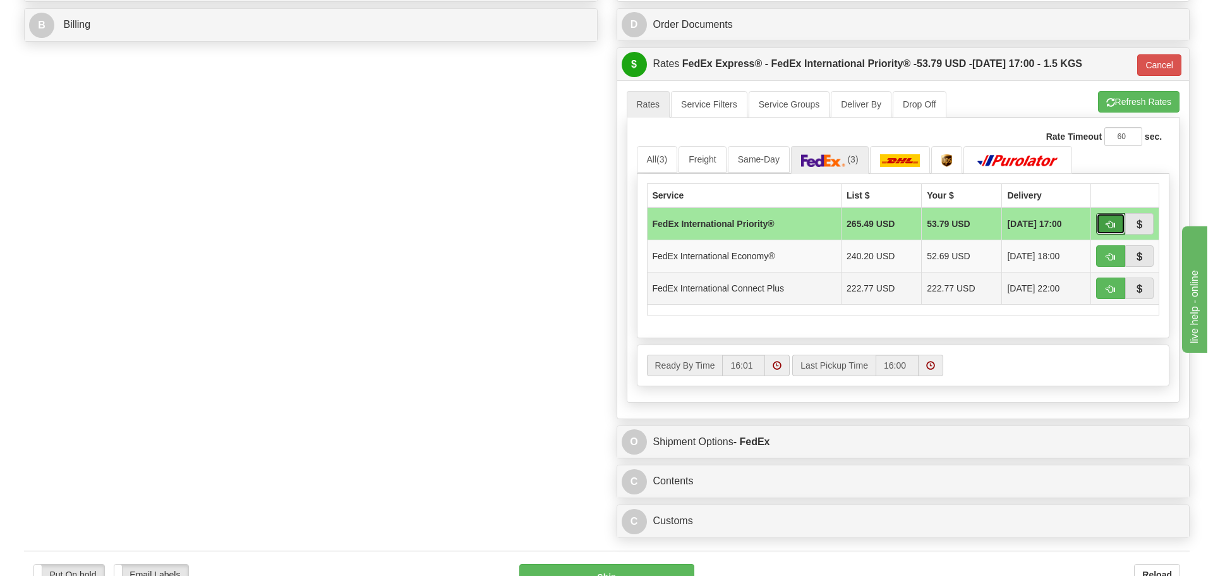
scroll to position [758, 0]
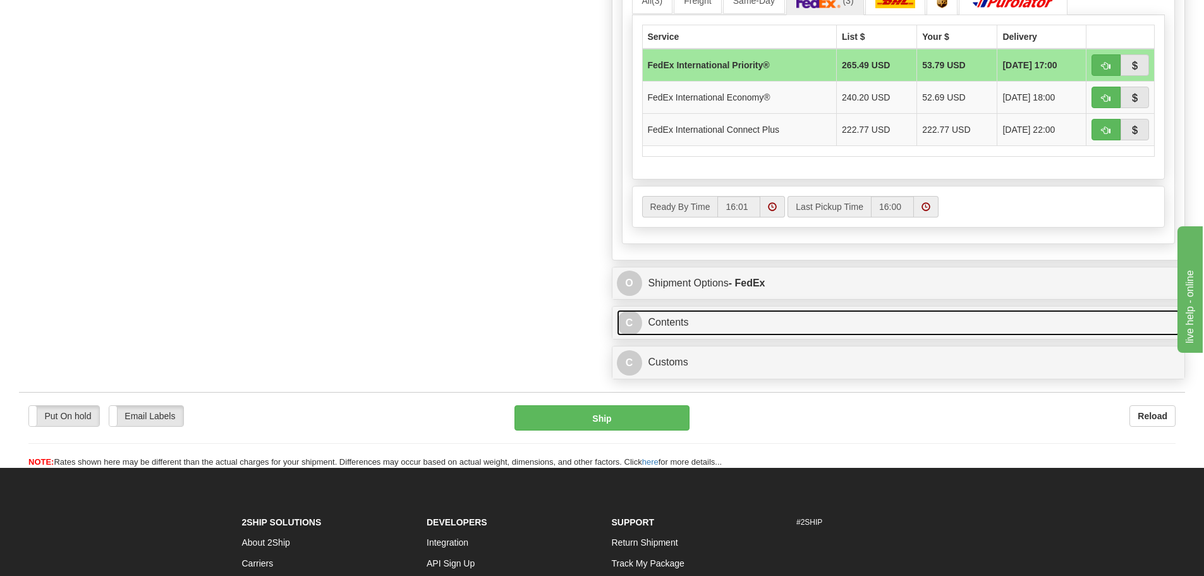
click at [698, 317] on link "C Contents" at bounding box center [899, 323] width 564 height 26
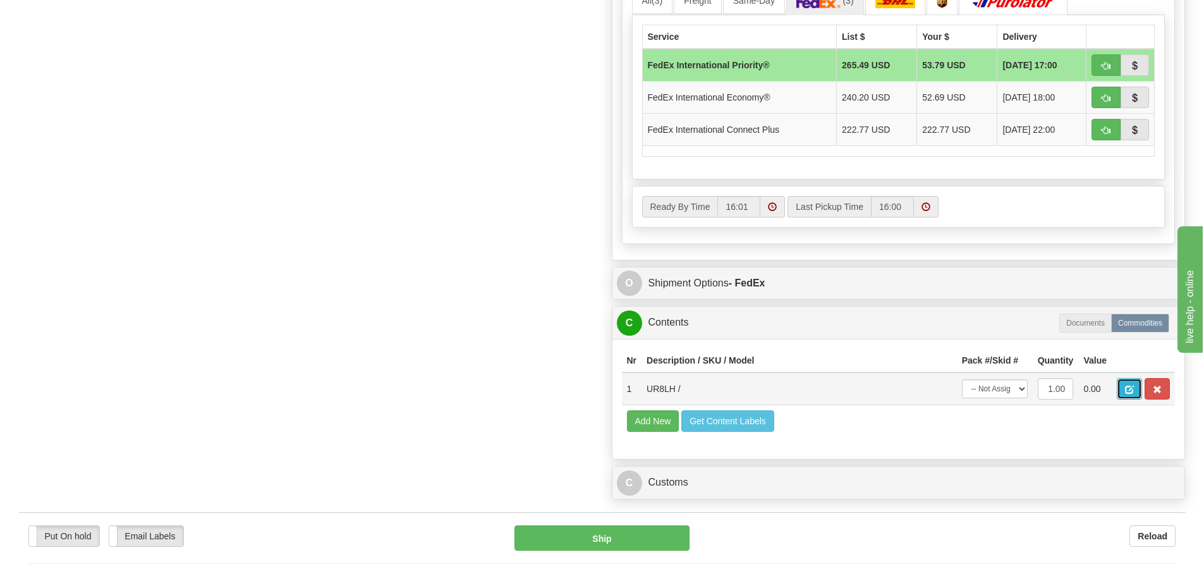
click at [1130, 388] on span "button" at bounding box center [1129, 390] width 9 height 8
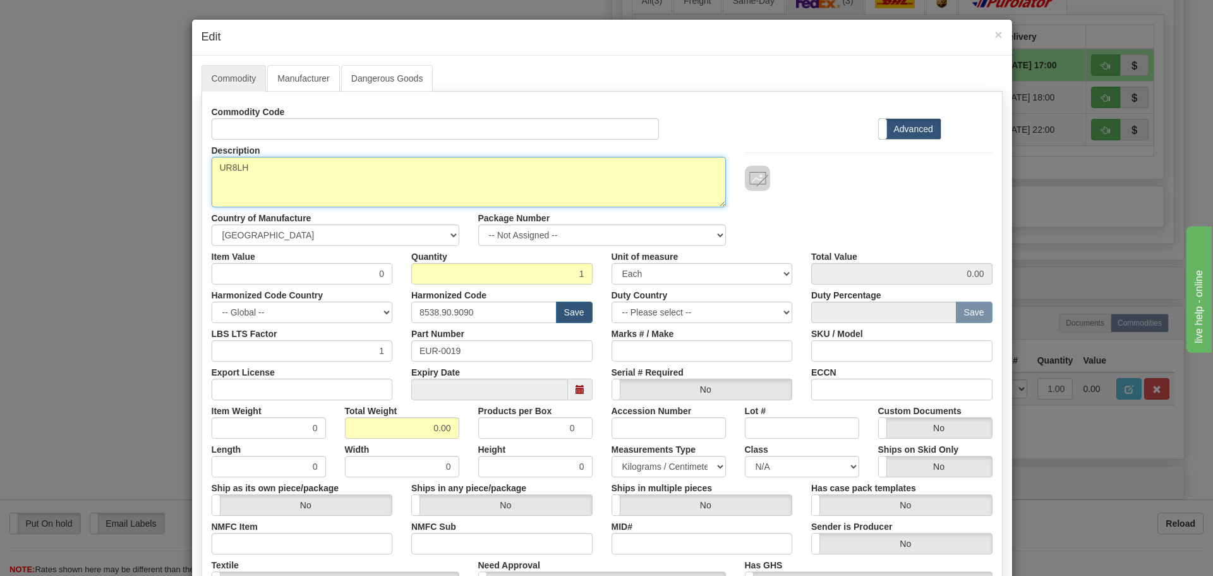
drag, startPoint x: 269, startPoint y: 176, endPoint x: 209, endPoint y: 183, distance: 60.4
click at [212, 183] on textarea "UR8LH" at bounding box center [469, 182] width 514 height 51
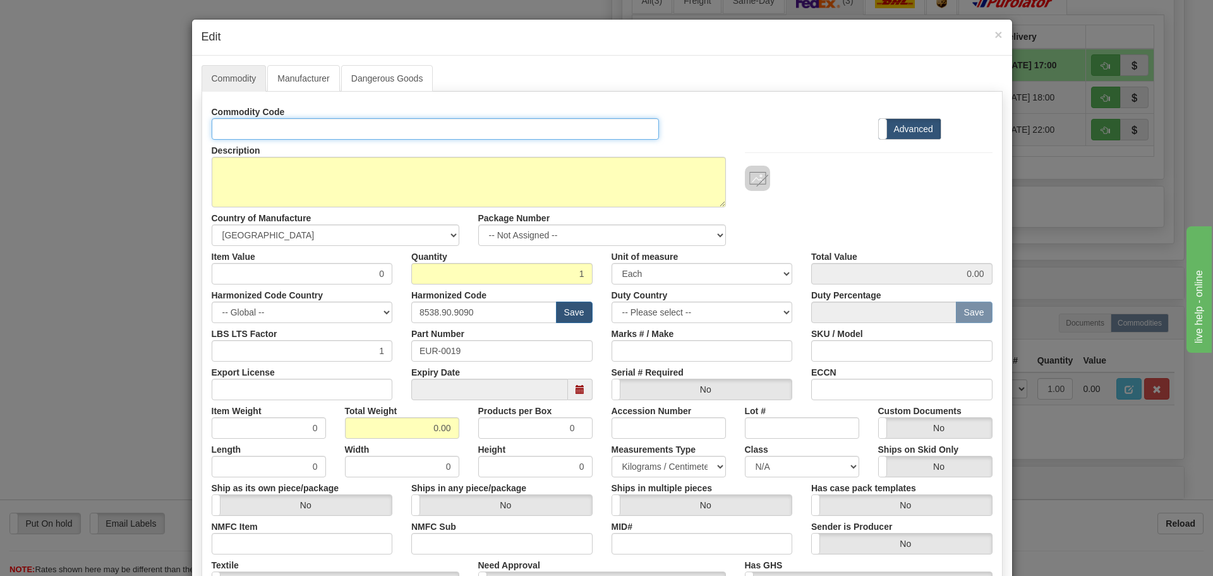
click at [237, 128] on input "Id" at bounding box center [436, 128] width 448 height 21
paste input "UR8LH"
type input "UR8LH"
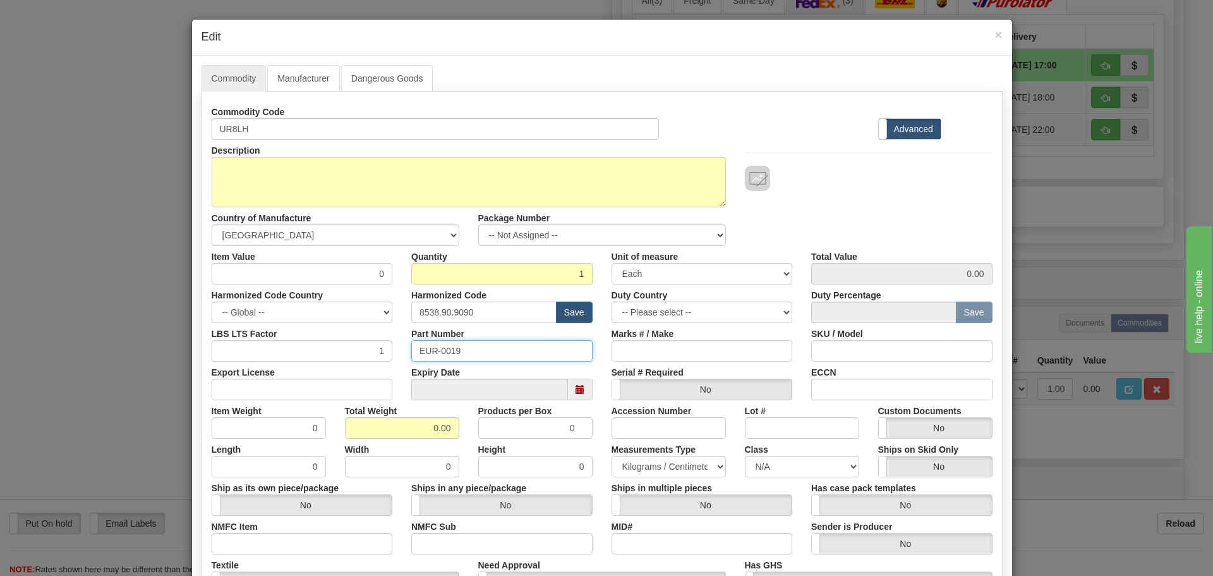
drag, startPoint x: 497, startPoint y: 339, endPoint x: 427, endPoint y: 353, distance: 70.8
click at [428, 353] on input "EUR-0019" at bounding box center [501, 350] width 181 height 21
paste input "UR8LH"
drag, startPoint x: 423, startPoint y: 350, endPoint x: 415, endPoint y: 349, distance: 8.3
click at [415, 349] on input "EUUR8LH" at bounding box center [501, 350] width 181 height 21
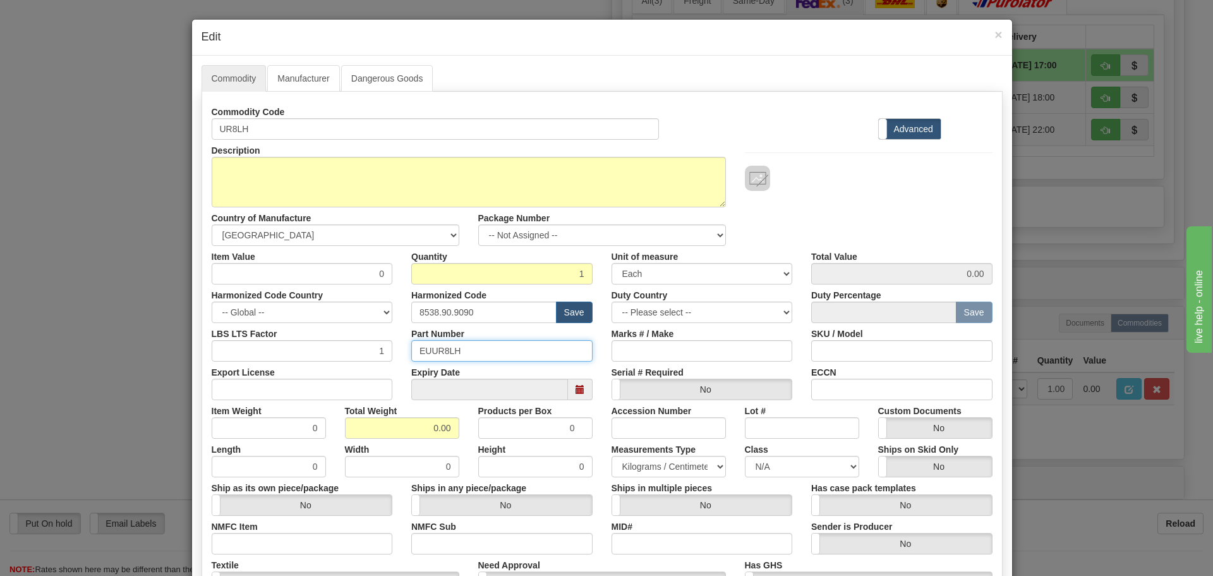
paste input "text"
type input "UR8LH"
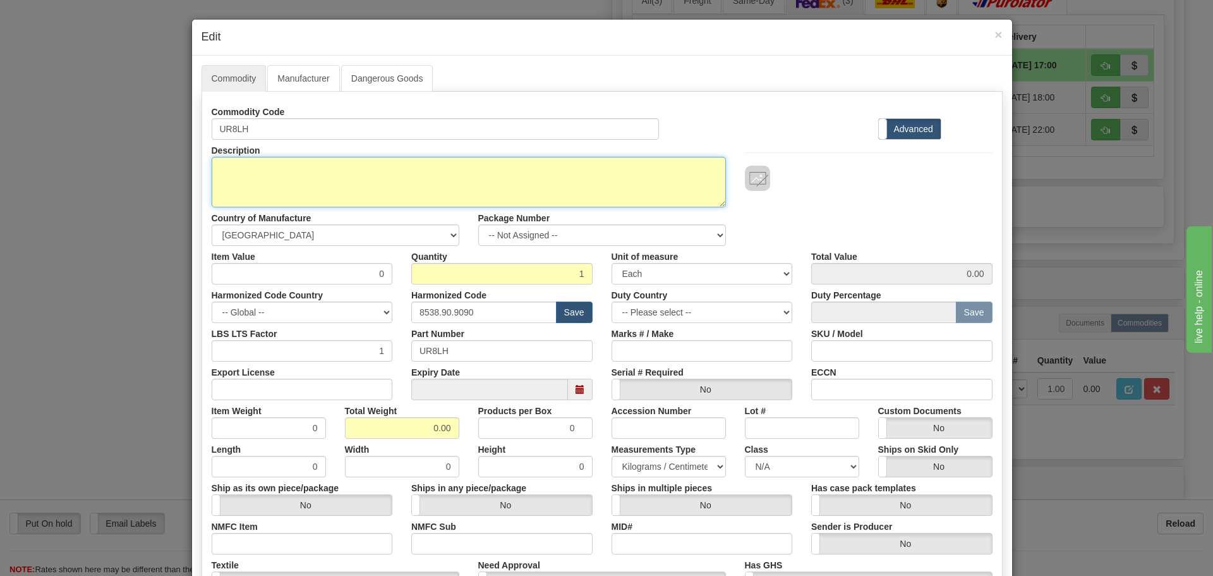
click at [372, 178] on textarea "UR8LH" at bounding box center [469, 182] width 514 height 51
paste textarea "UR CT/VT Module"
type textarea "UR CT/VT Module"
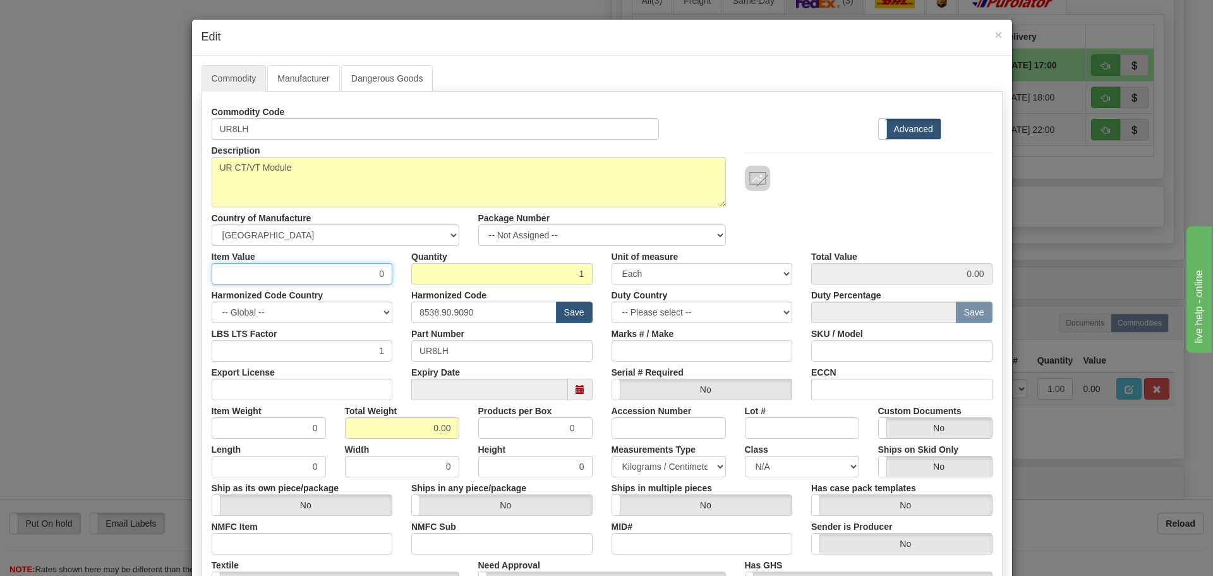
drag, startPoint x: 378, startPoint y: 277, endPoint x: 388, endPoint y: 279, distance: 10.3
click at [388, 279] on div "Item Value 0" at bounding box center [302, 265] width 200 height 39
type input "75"
type input "75.00"
drag, startPoint x: 425, startPoint y: 321, endPoint x: 379, endPoint y: 325, distance: 46.3
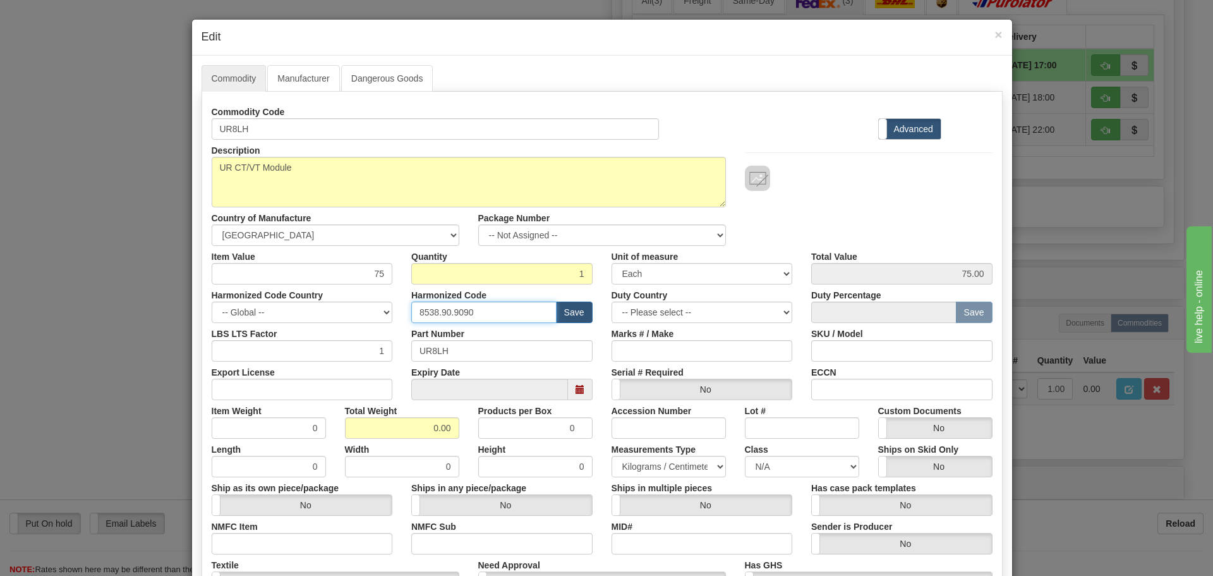
click at [379, 325] on div "Commodity Code UR8LH Standard Advanced Description UR8LH Country of Manufacture…" at bounding box center [602, 366] width 781 height 530
click at [438, 315] on input "text" at bounding box center [483, 311] width 145 height 21
type input "8537.10.9070"
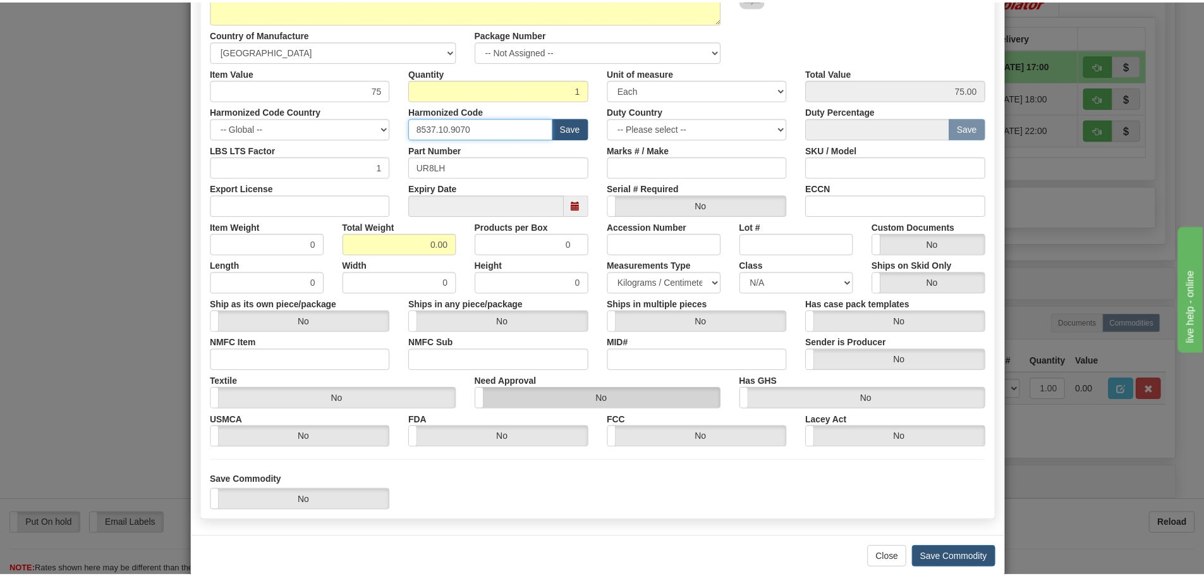
scroll to position [205, 0]
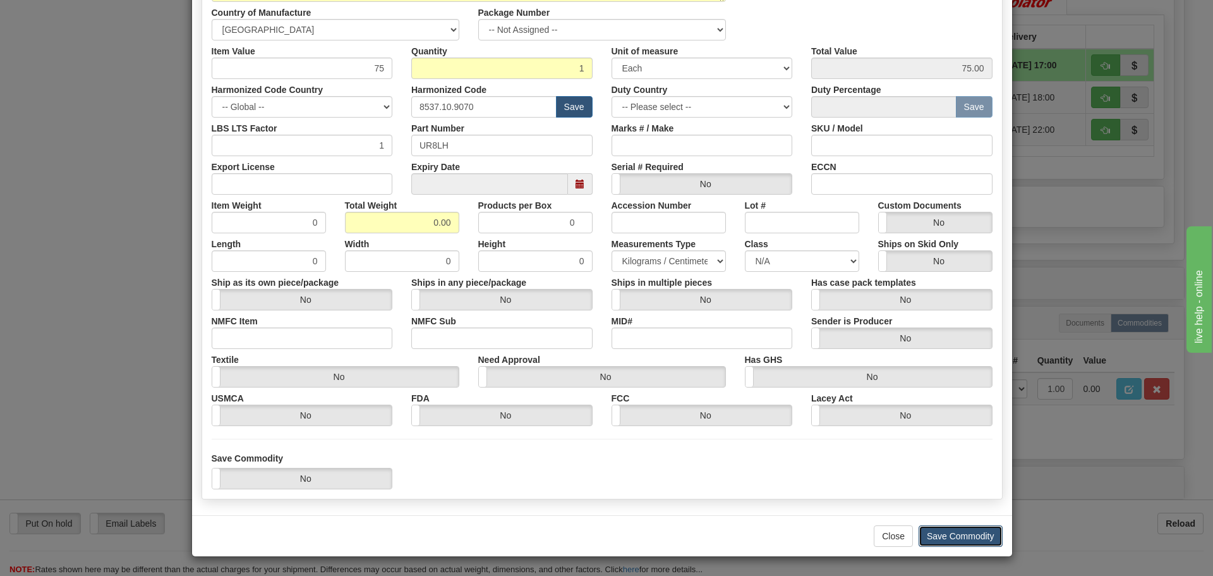
click at [976, 538] on button "Save Commodity" at bounding box center [961, 535] width 84 height 21
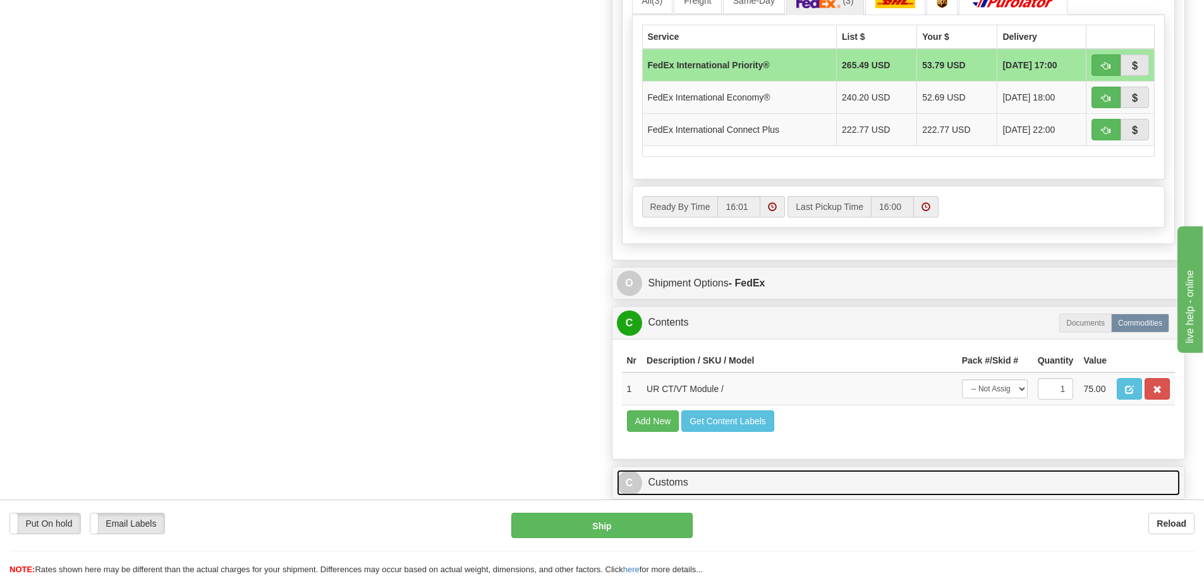
click at [794, 480] on link "C Customs" at bounding box center [899, 483] width 564 height 26
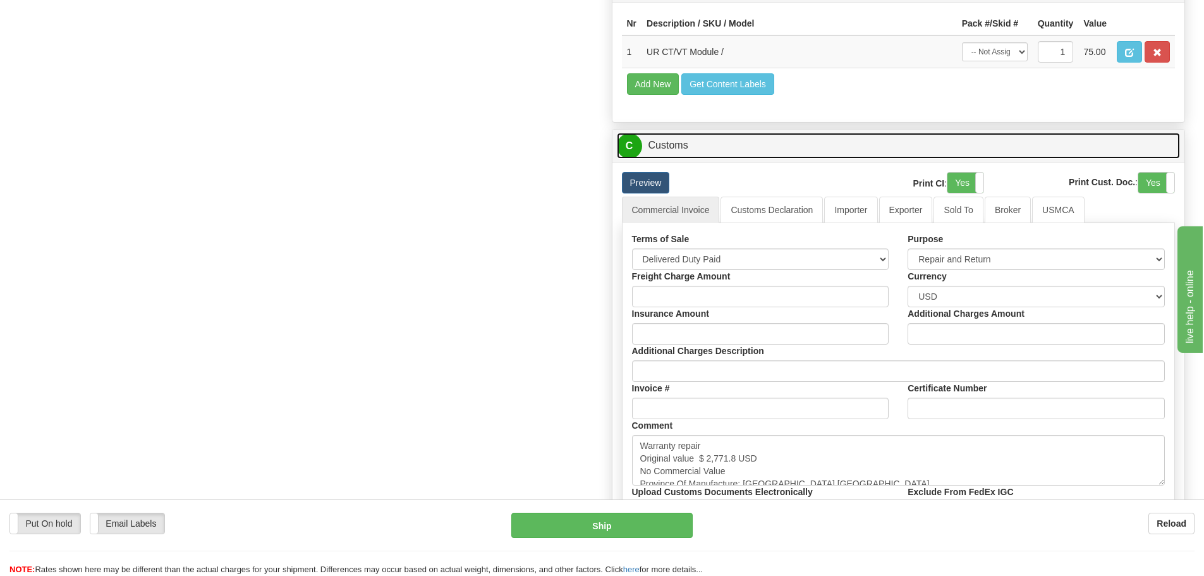
scroll to position [1201, 0]
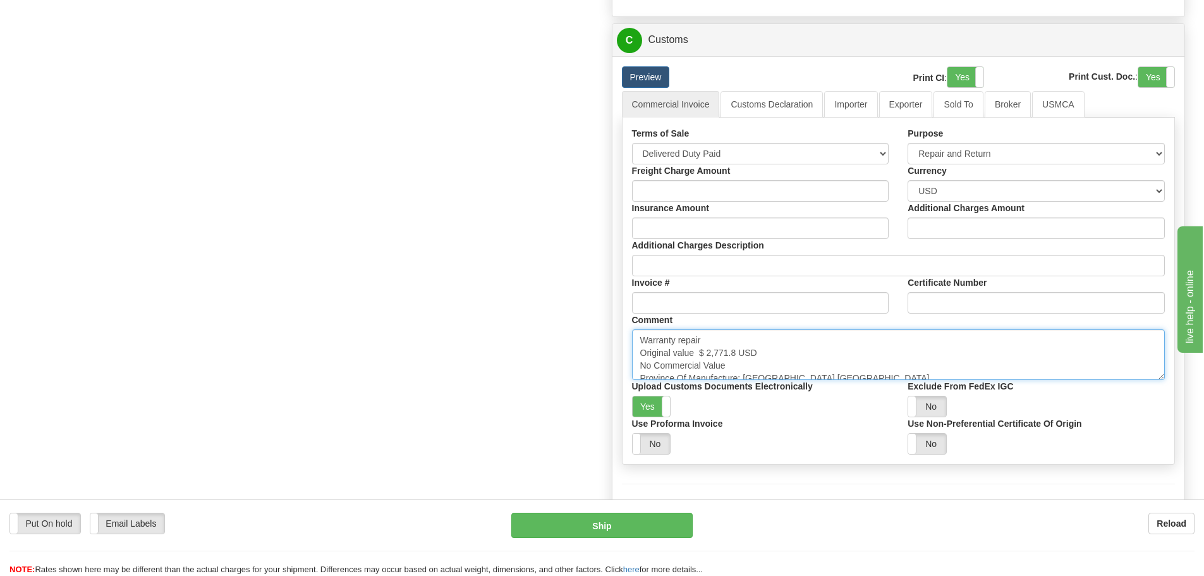
click at [757, 370] on textarea "Warranty repair Original value $ 2,771.8 USD No Commercial Value Province Of Ma…" at bounding box center [898, 354] width 533 height 51
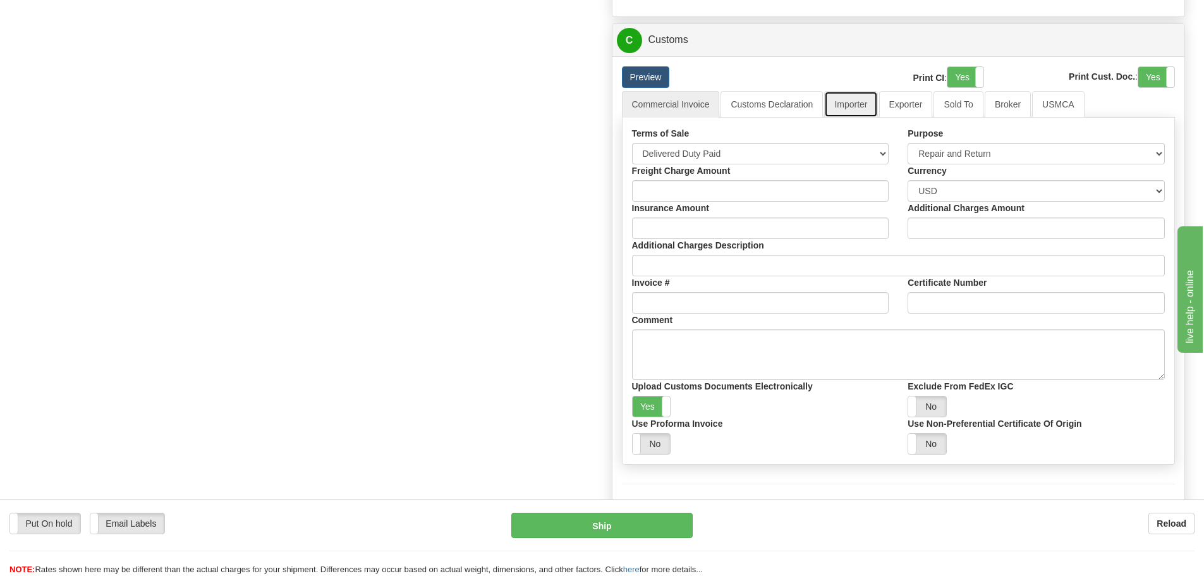
click at [836, 112] on link "Importer" at bounding box center [850, 104] width 53 height 27
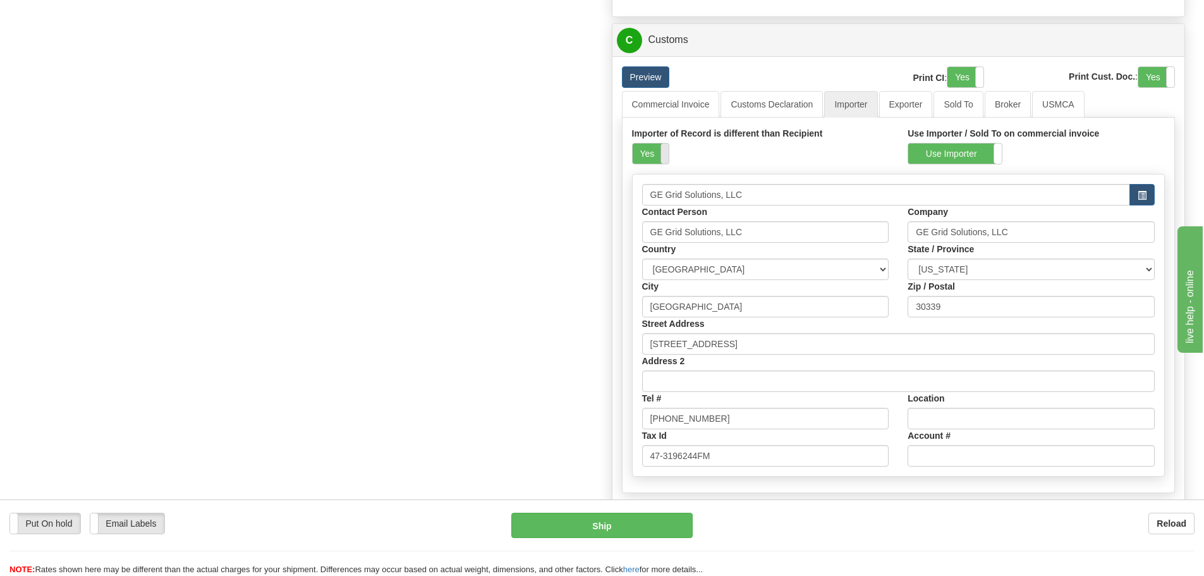
click at [653, 157] on label "Yes" at bounding box center [651, 153] width 36 height 20
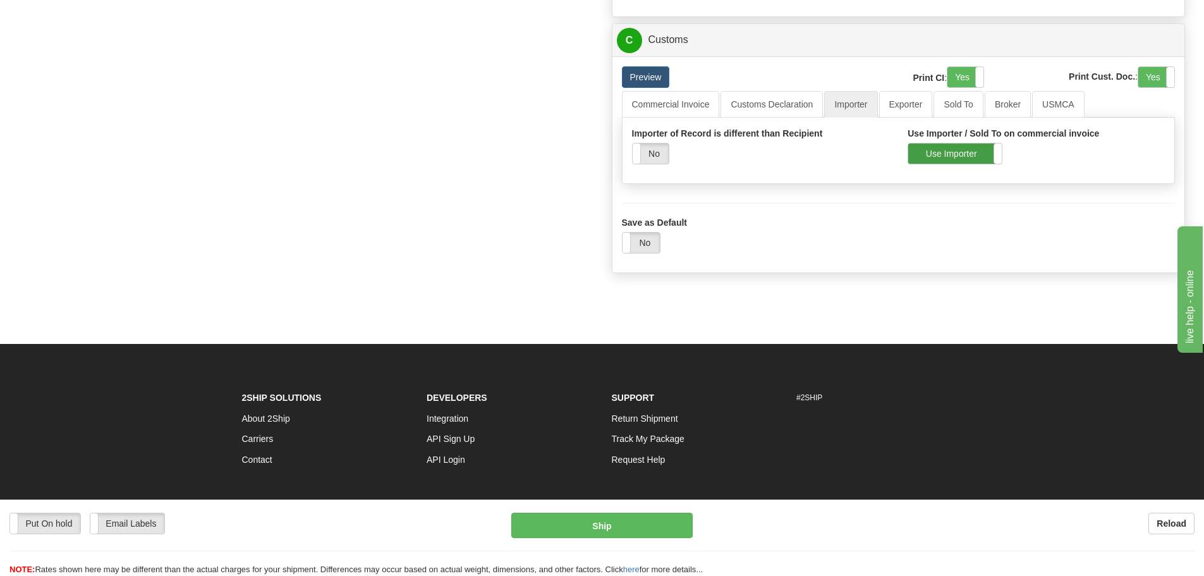
click at [934, 152] on label "Use Importer" at bounding box center [955, 153] width 94 height 20
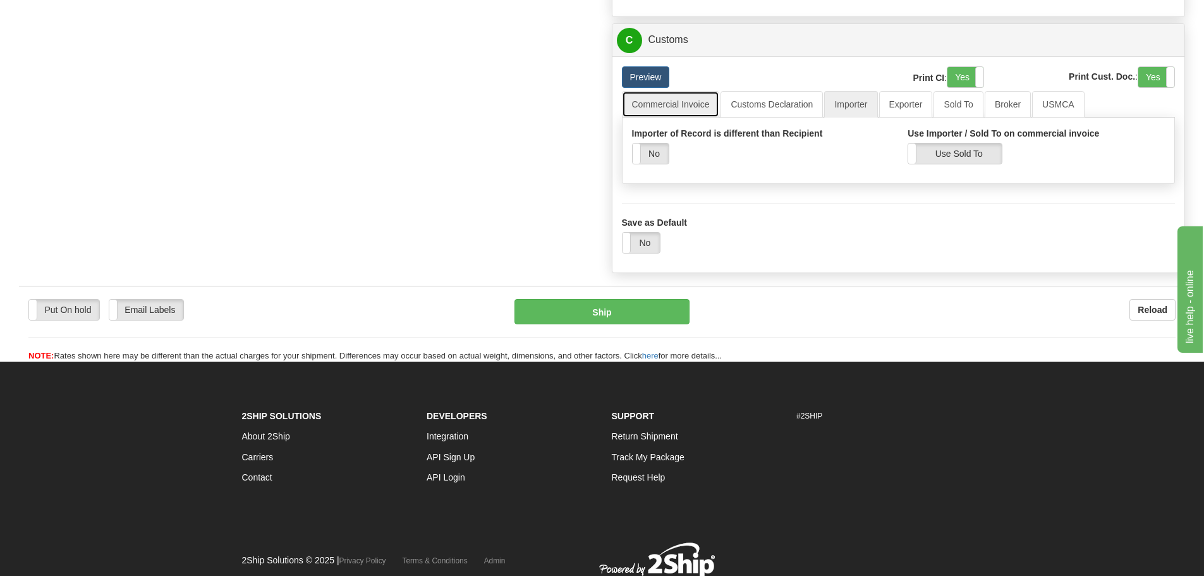
click at [683, 112] on link "Commercial Invoice" at bounding box center [671, 104] width 98 height 27
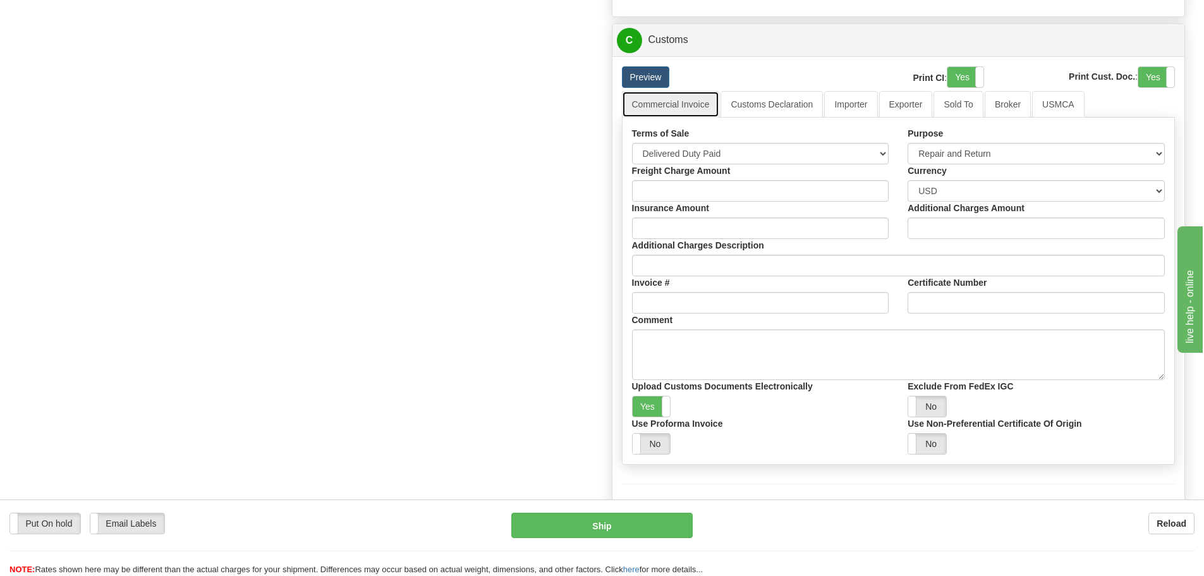
click at [681, 106] on link "Commercial Invoice" at bounding box center [671, 104] width 98 height 27
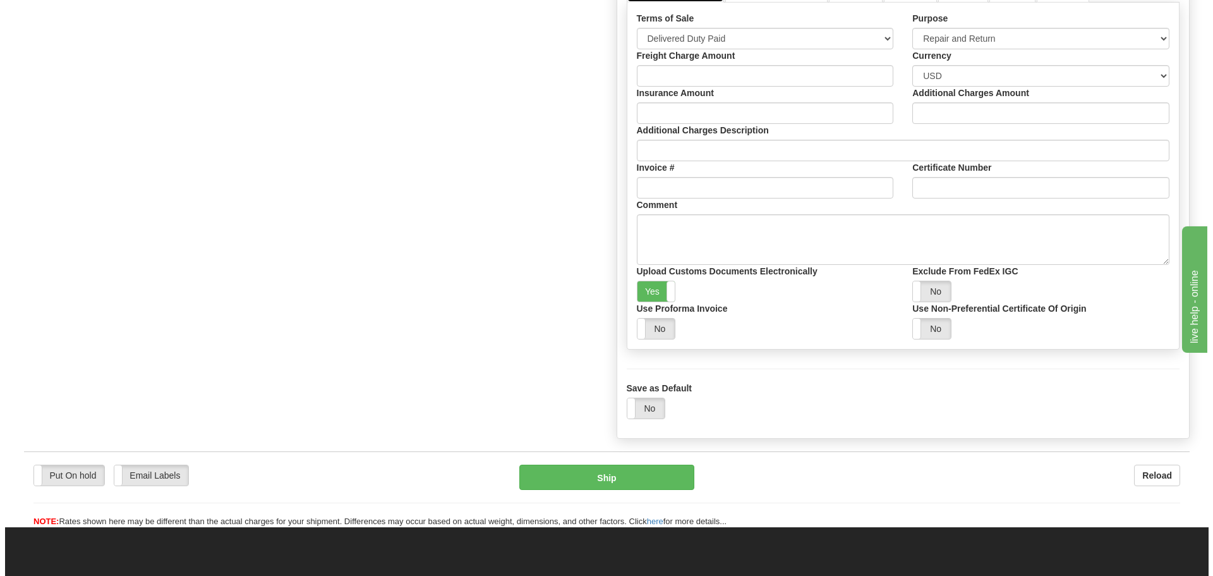
scroll to position [1327, 0]
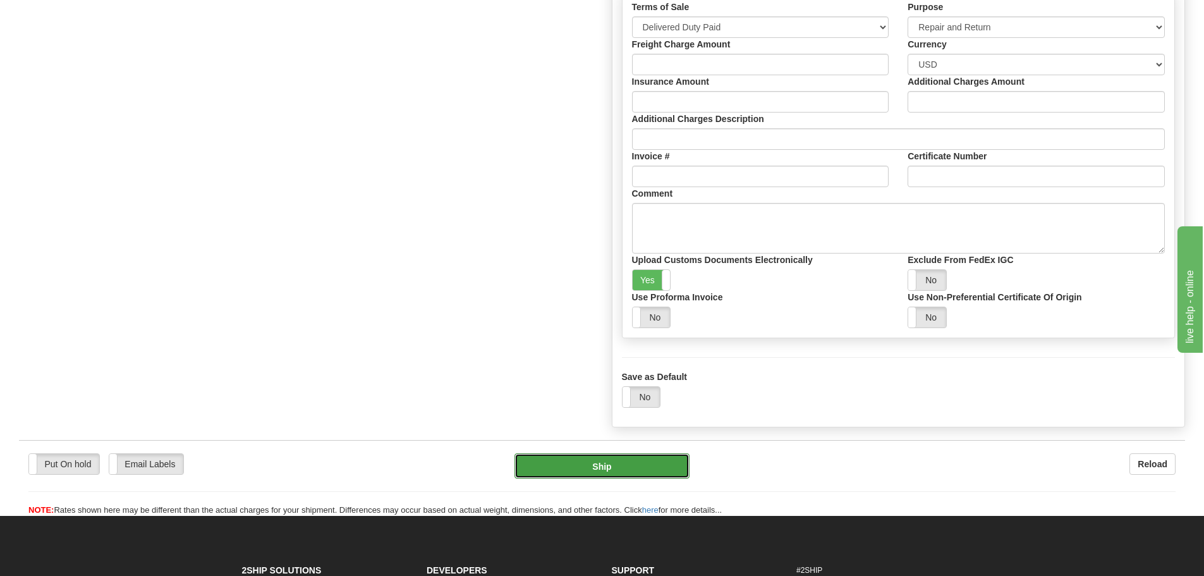
click at [564, 463] on button "Ship" at bounding box center [601, 465] width 175 height 25
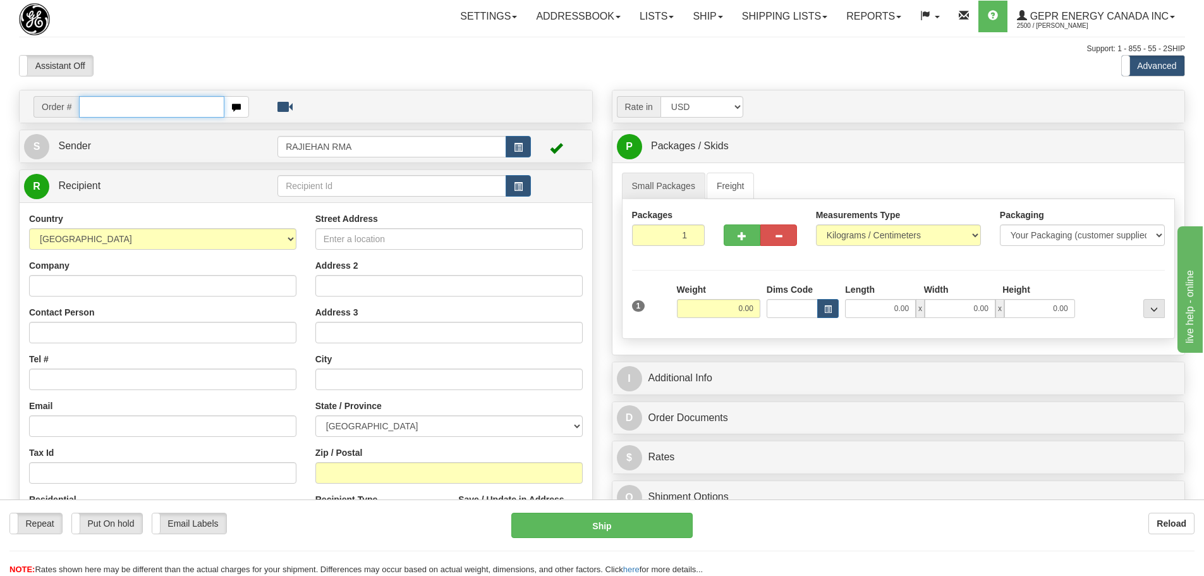
click at [120, 100] on input "text" at bounding box center [151, 106] width 145 height 21
paste input "86688357"
type input "86688357"
click at [161, 52] on body "Training Course Close Toggle navigation Settings Shipping Preferences New Recip…" at bounding box center [602, 288] width 1204 height 576
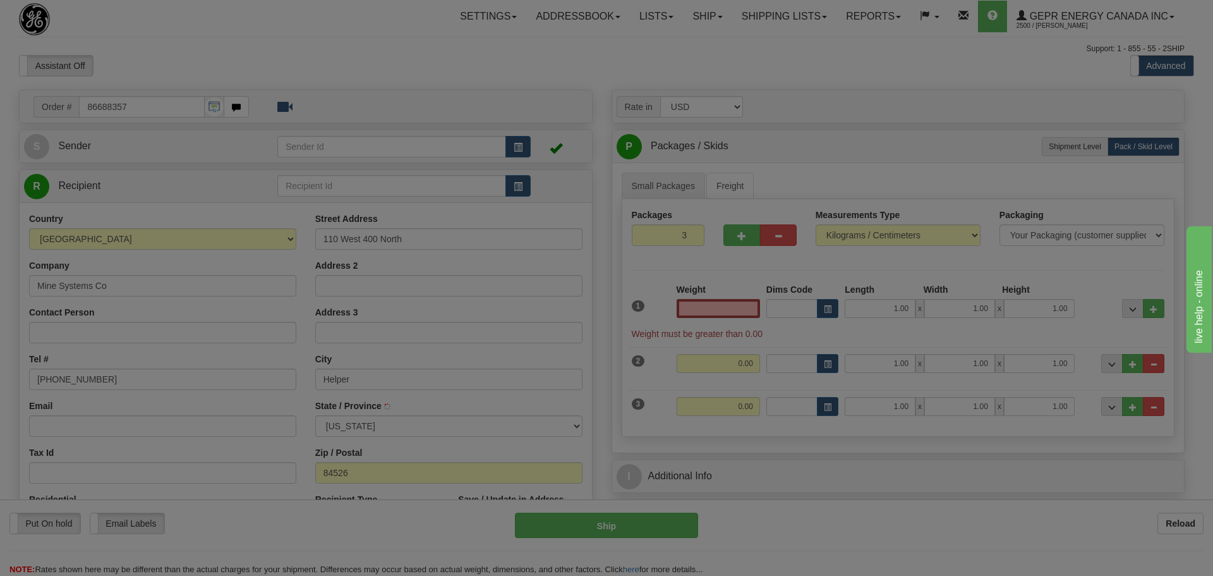
type input "HELPER"
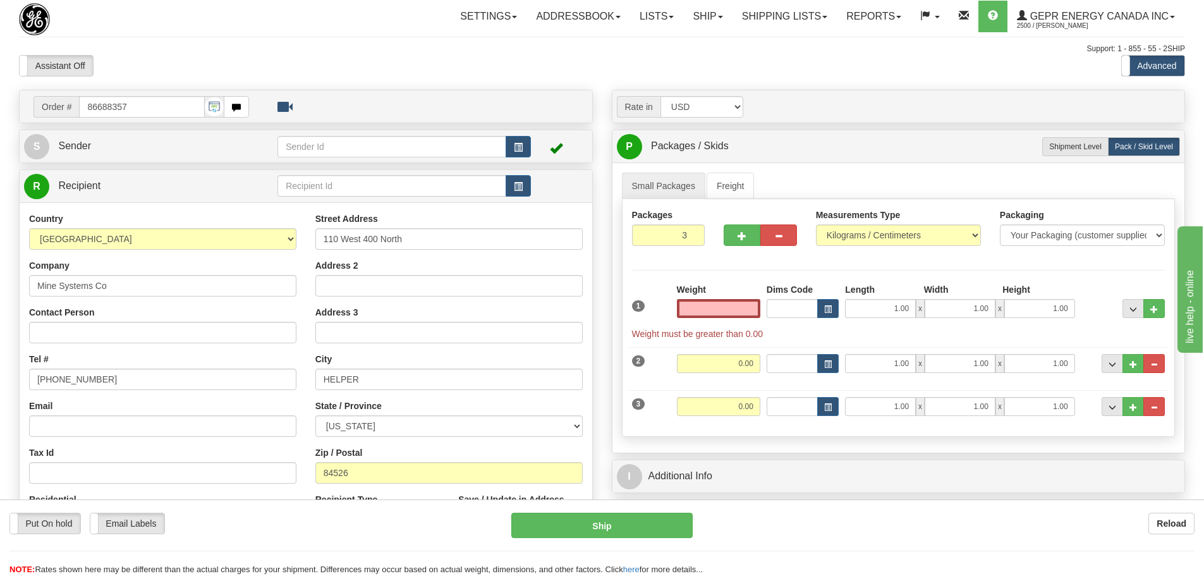
type input "0.00"
click at [529, 148] on button "button" at bounding box center [518, 146] width 25 height 21
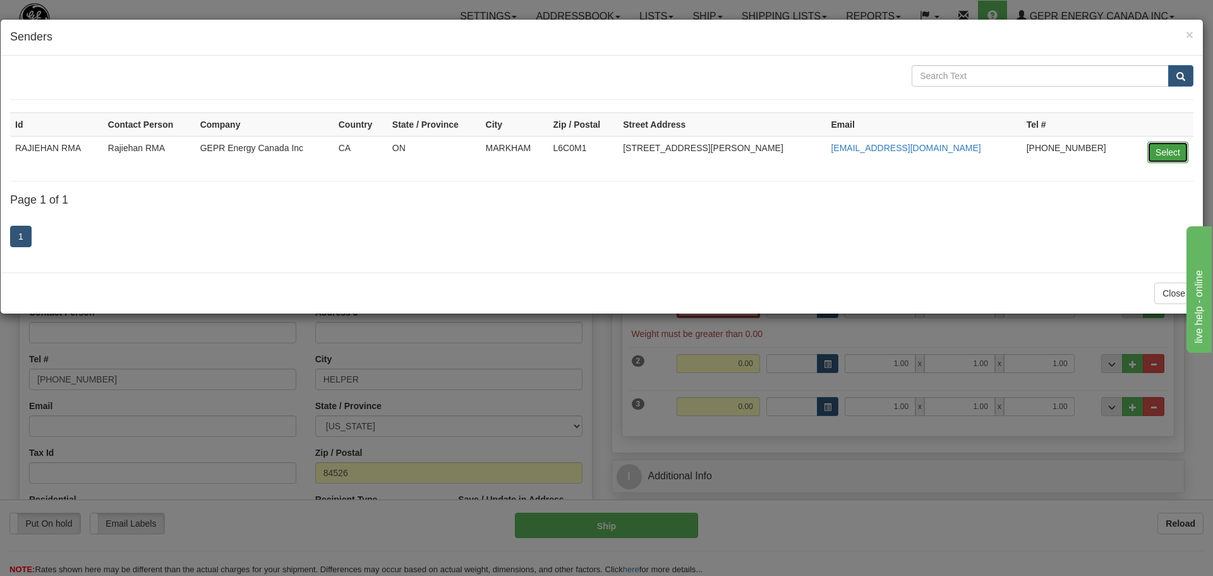
click at [1165, 155] on button "Select" at bounding box center [1168, 152] width 41 height 21
type input "RAJIEHAN RMA"
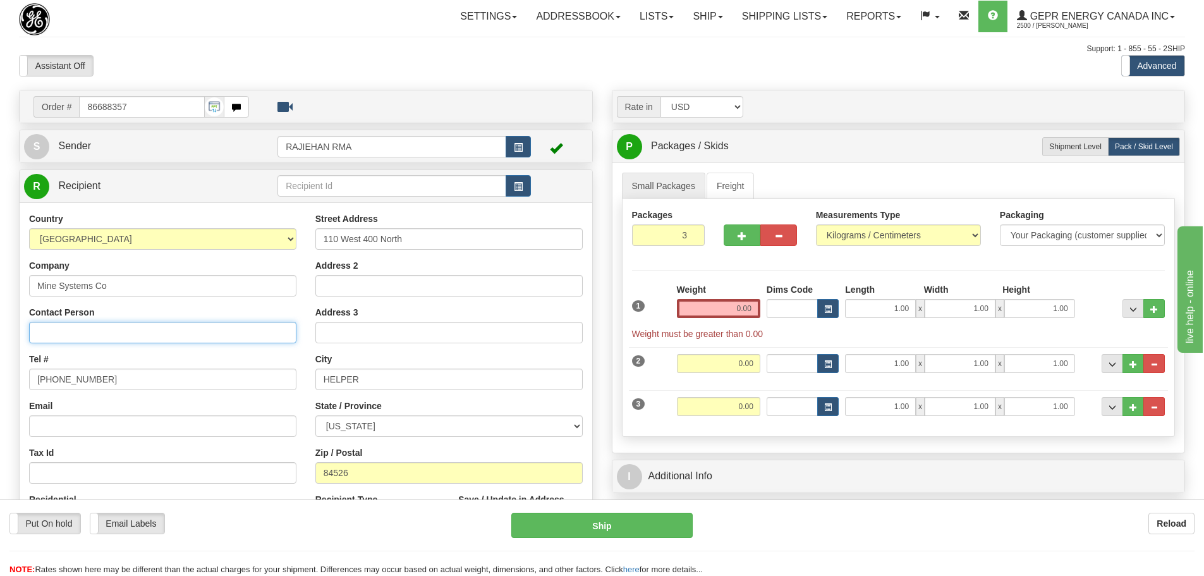
click at [106, 331] on input "Contact Person" at bounding box center [162, 332] width 267 height 21
paste input "Cyndi Dayley"
type input "Cyndi Dayley"
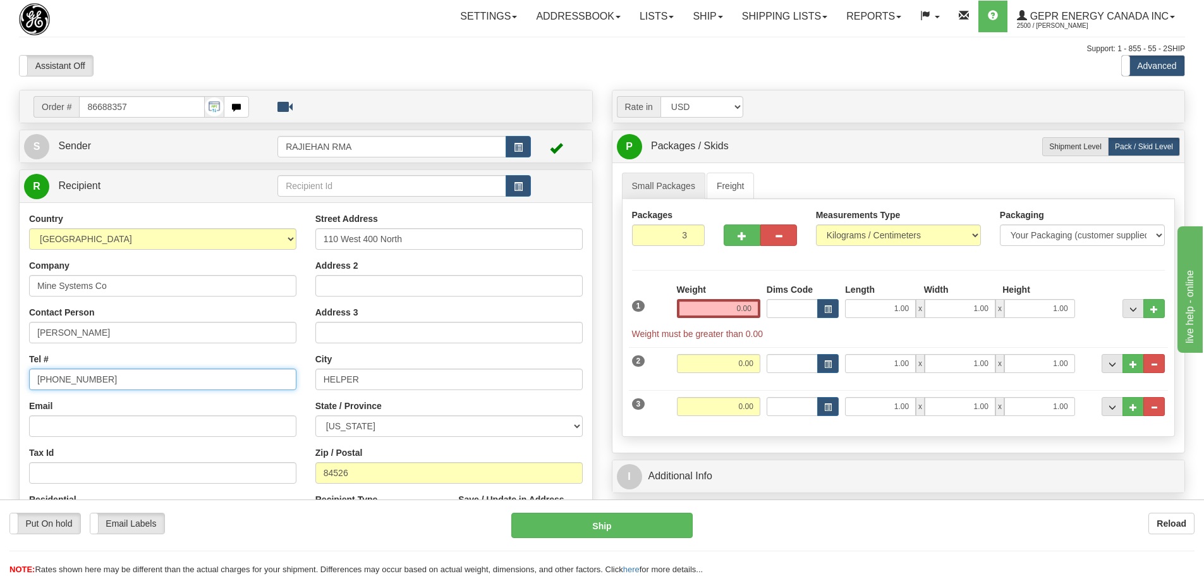
drag, startPoint x: 102, startPoint y: 380, endPoint x: 3, endPoint y: 379, distance: 98.6
click at [4, 380] on div "Toggle navigation Settings Shipping Preferences Fields Preferences New" at bounding box center [602, 381] width 1204 height 762
paste input "435-472-3700"
type input "435-472-3700"
click at [11, 344] on div "Order # 86688357 S" at bounding box center [305, 369] width 593 height 558
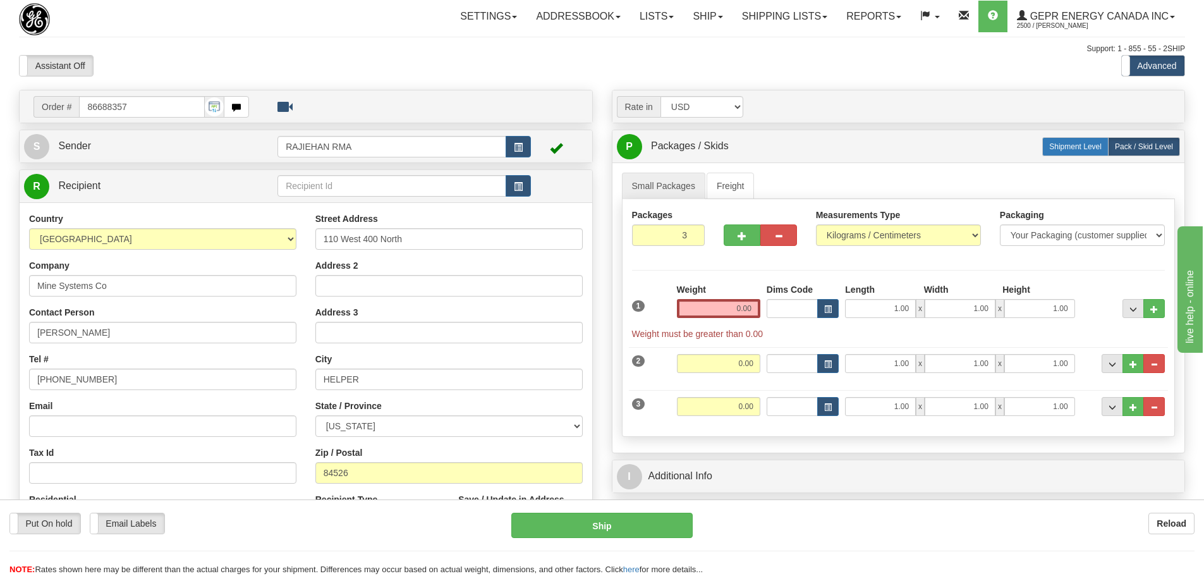
click at [1059, 151] on label "Shipment Level Shipm." at bounding box center [1075, 146] width 66 height 19
radio input "true"
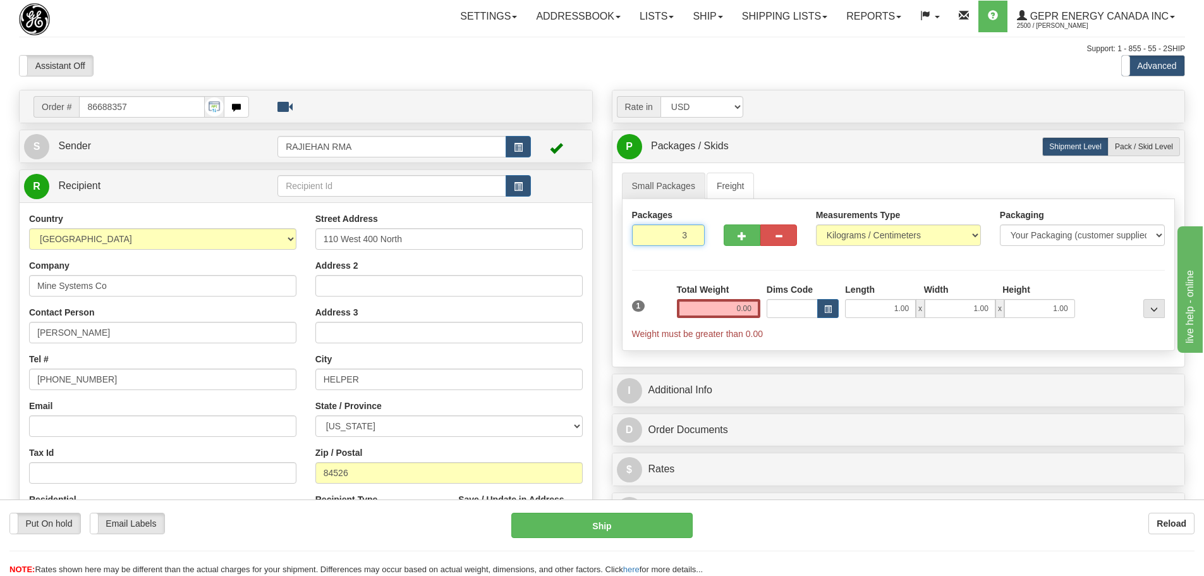
drag, startPoint x: 676, startPoint y: 236, endPoint x: 696, endPoint y: 233, distance: 19.8
click at [696, 235] on input "3" at bounding box center [668, 234] width 73 height 21
click at [692, 305] on input "0.00" at bounding box center [718, 308] width 83 height 19
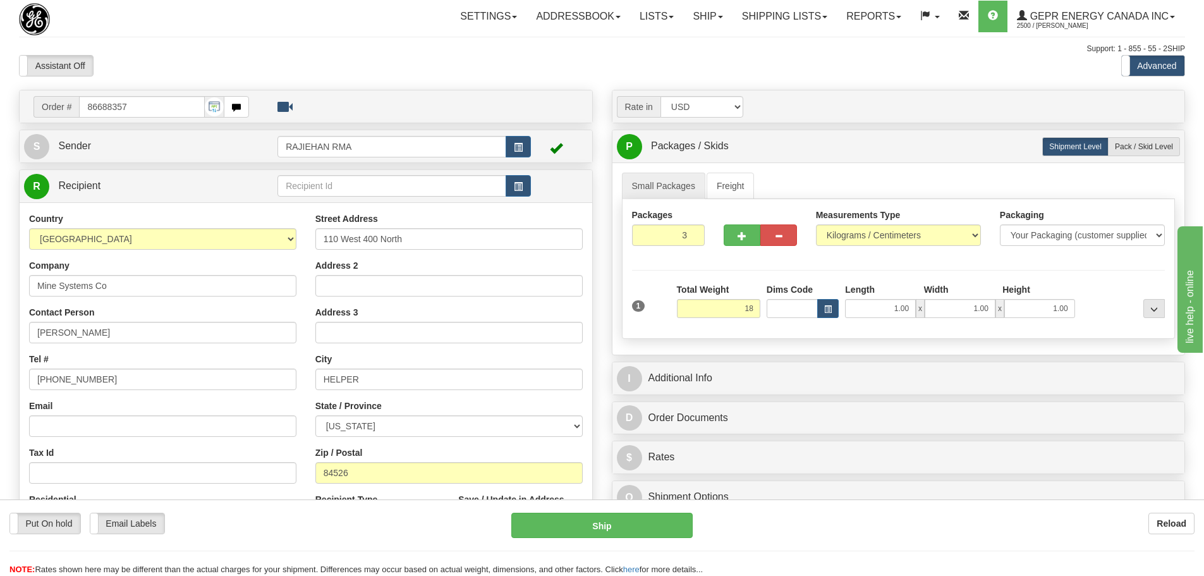
type input "18.00"
click at [712, 267] on div "Packages 3 1 Measurements Type" at bounding box center [899, 269] width 554 height 140
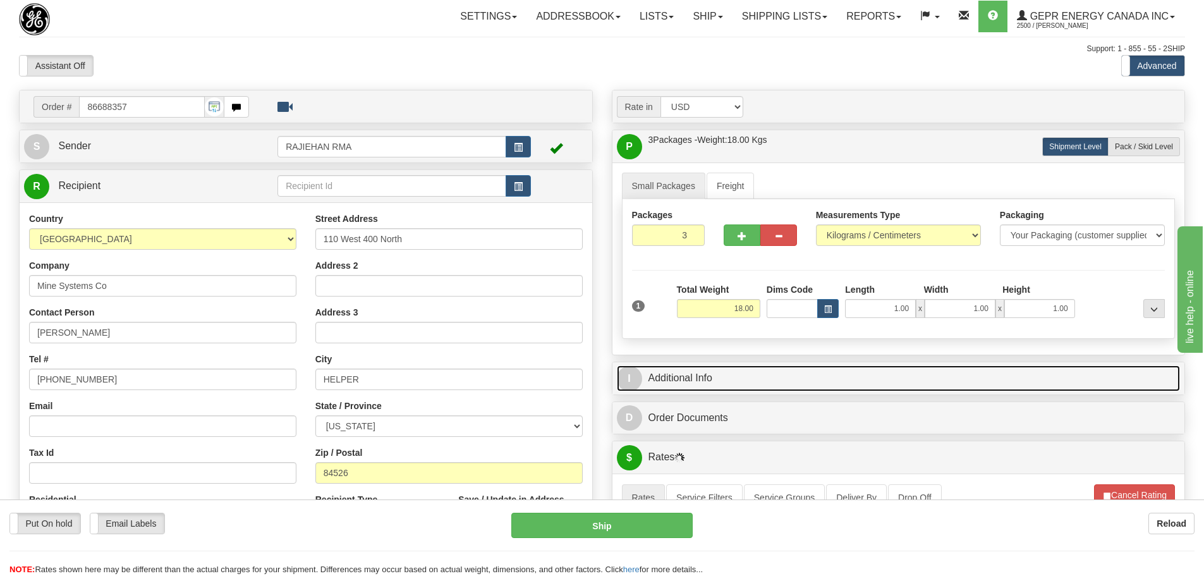
click at [716, 386] on link "I Additional Info" at bounding box center [899, 378] width 564 height 26
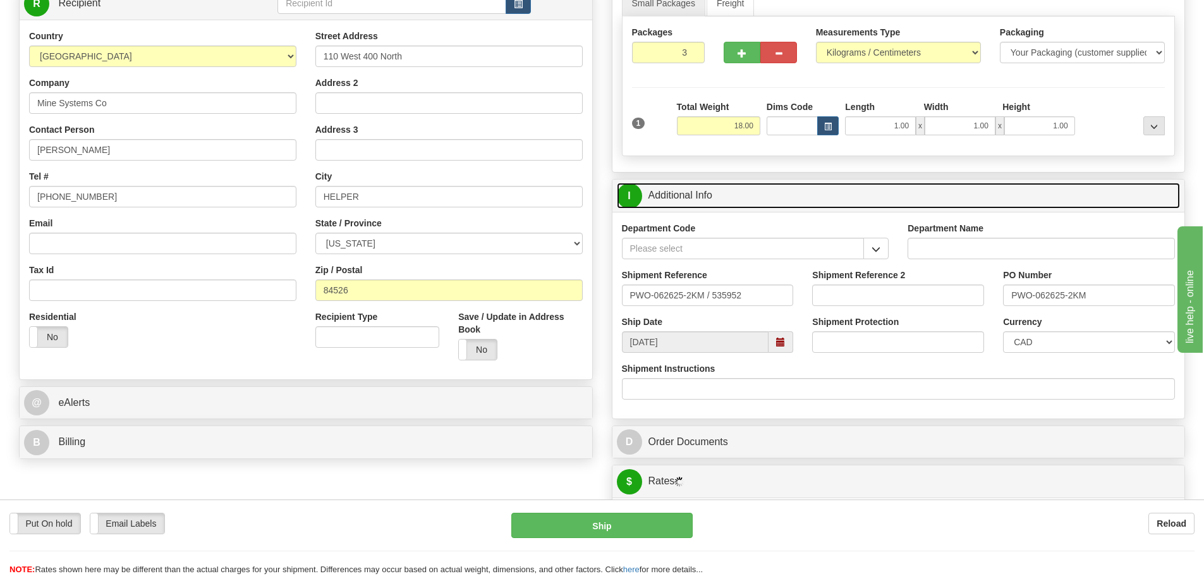
scroll to position [190, 0]
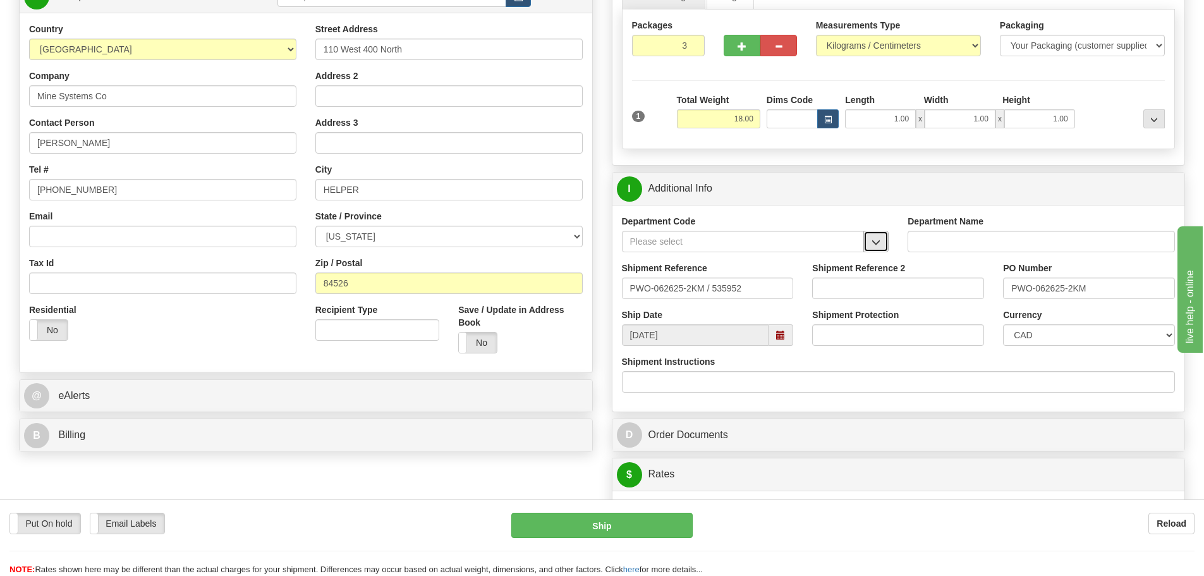
click at [863, 240] on button "button" at bounding box center [875, 241] width 25 height 21
click at [831, 258] on div "SER" at bounding box center [740, 261] width 230 height 14
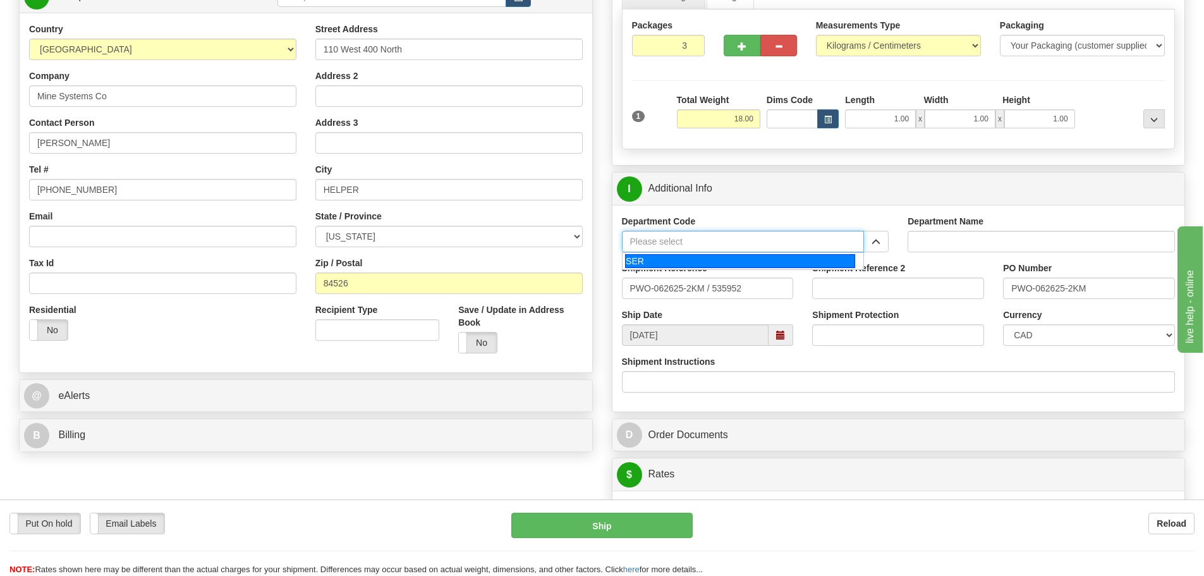
type input "SER"
type input "SERVICE DEPARTMENT"
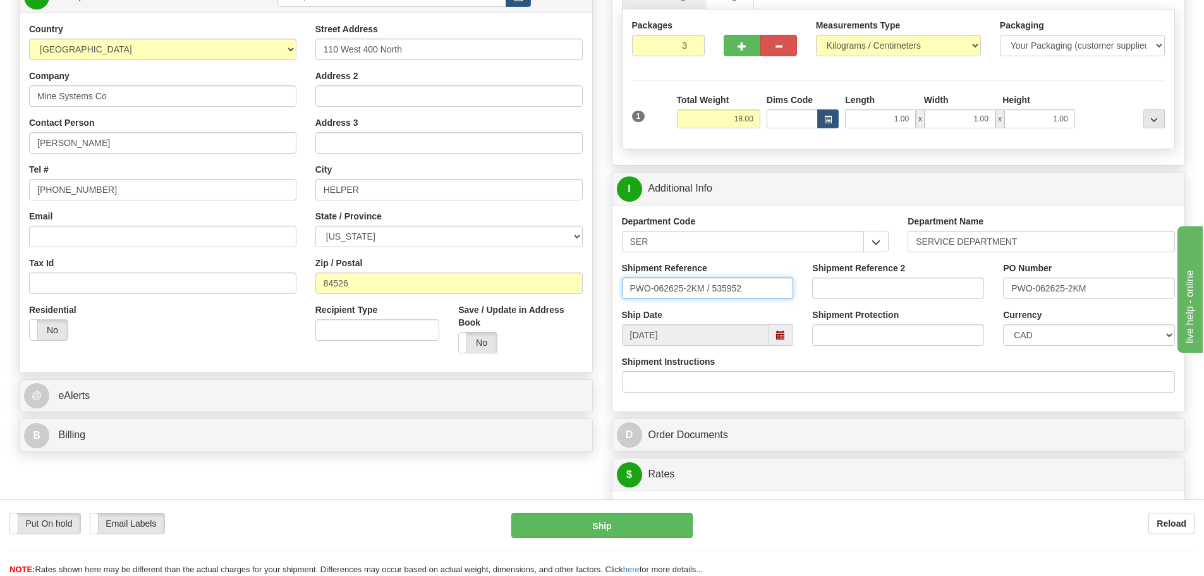
drag, startPoint x: 772, startPoint y: 284, endPoint x: 509, endPoint y: 319, distance: 264.5
paste input "LSN-44329"
click at [704, 286] on input "LSN-44329 RMA" at bounding box center [708, 287] width 172 height 21
paste input "5399004612"
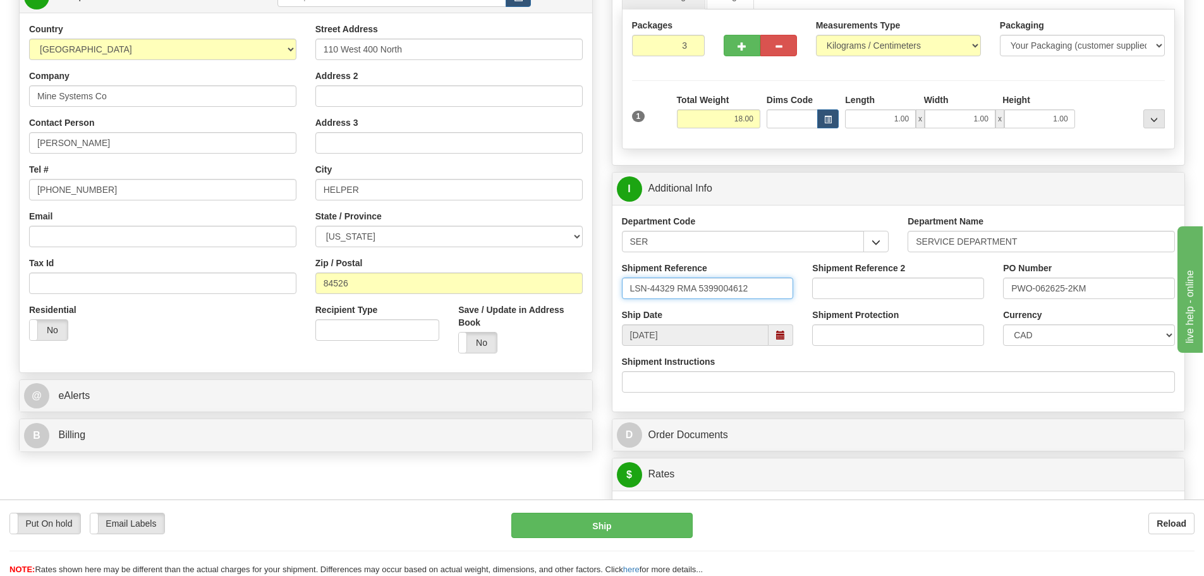
type input "LSN-44329 RMA 5399004612"
drag, startPoint x: 1107, startPoint y: 286, endPoint x: 894, endPoint y: 315, distance: 215.5
click at [877, 313] on div "Department Code SER SER Department Name SERVICE DEPARTMENT Shipment Reference L…" at bounding box center [898, 308] width 573 height 207
paste input "4201987785"
type input "4201987785"
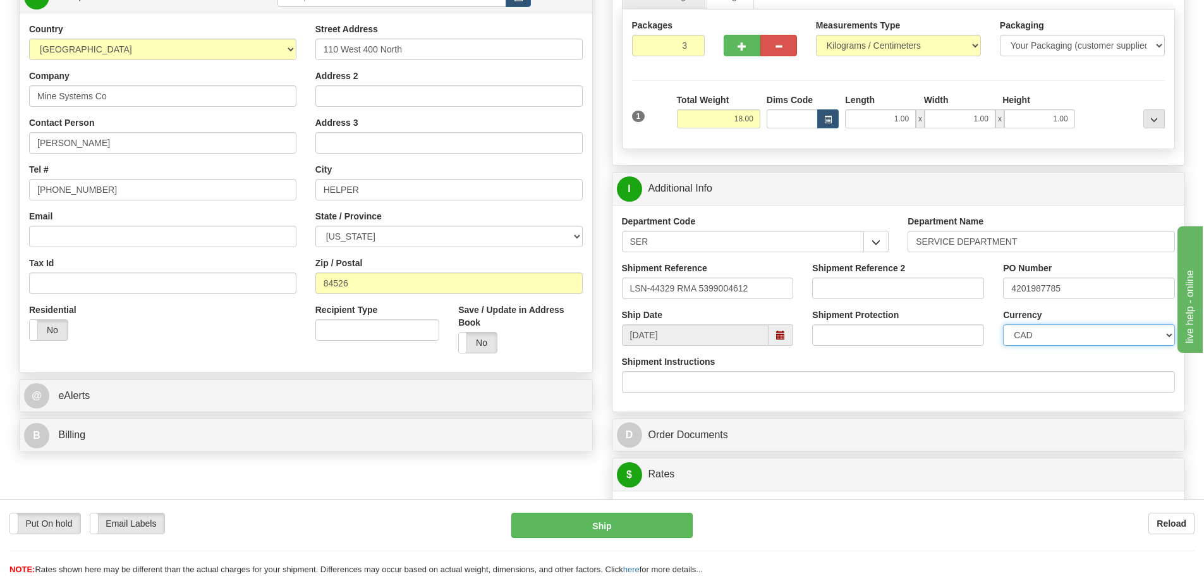
click at [1019, 332] on select "CAD USD EUR ZAR RON ANG ARN AUD AUS AWG BBD BFR BGN BHD BMD BND BRC BRL CHP CKZ…" at bounding box center [1089, 334] width 172 height 21
select select "1"
click at [1003, 324] on select "CAD USD EUR ZAR RON ANG ARN AUD AUS AWG BBD BFR BGN BHD BMD BND BRC BRL CHP CKZ…" at bounding box center [1089, 334] width 172 height 21
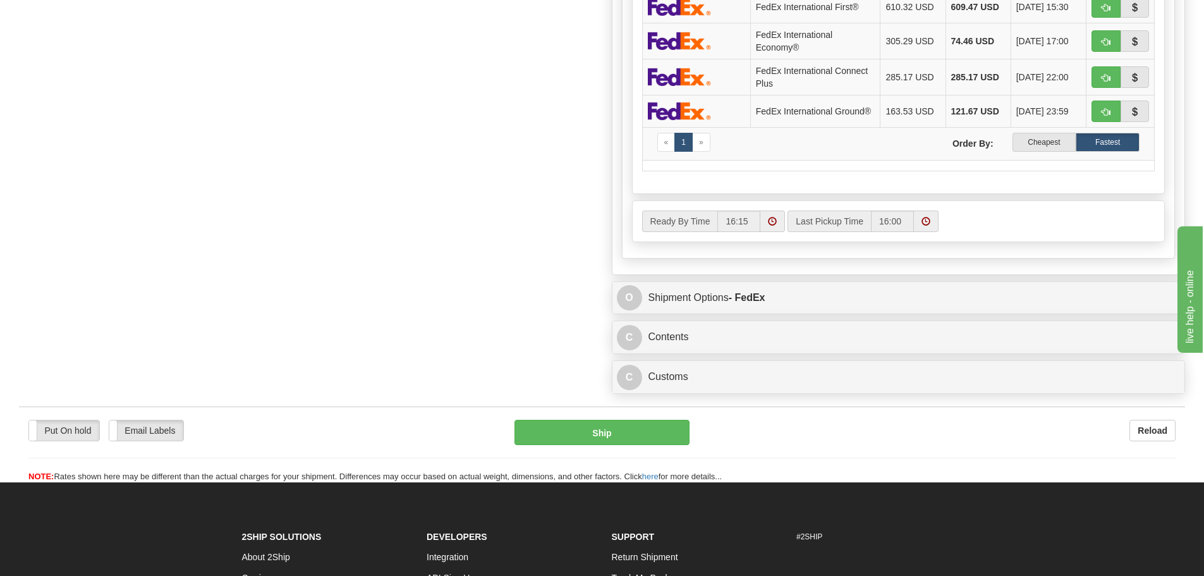
scroll to position [885, 0]
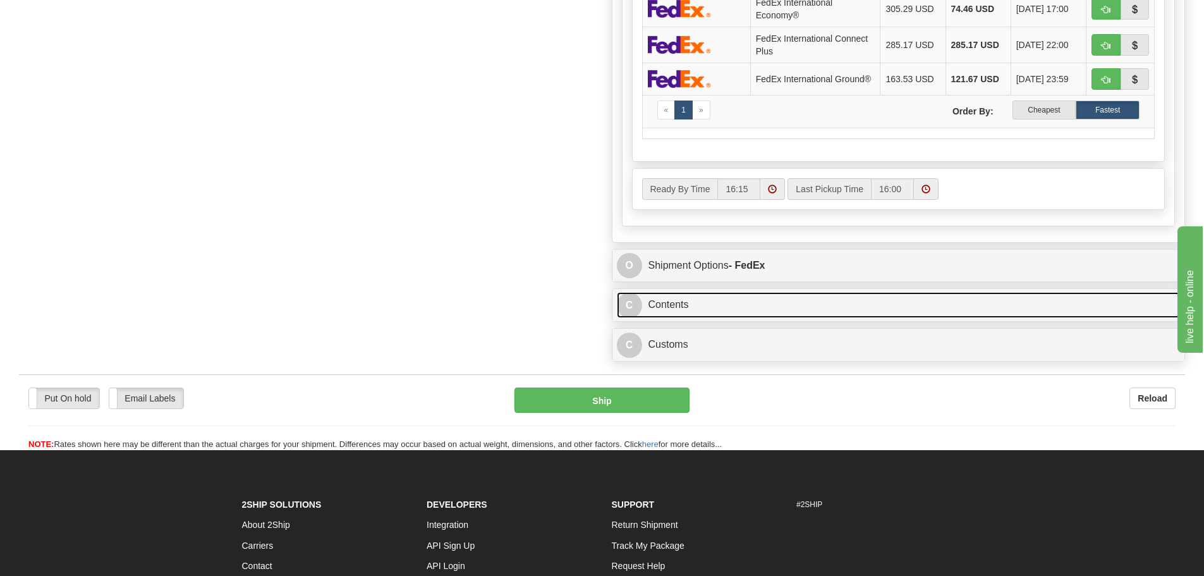
click at [701, 303] on link "C Contents" at bounding box center [899, 305] width 564 height 26
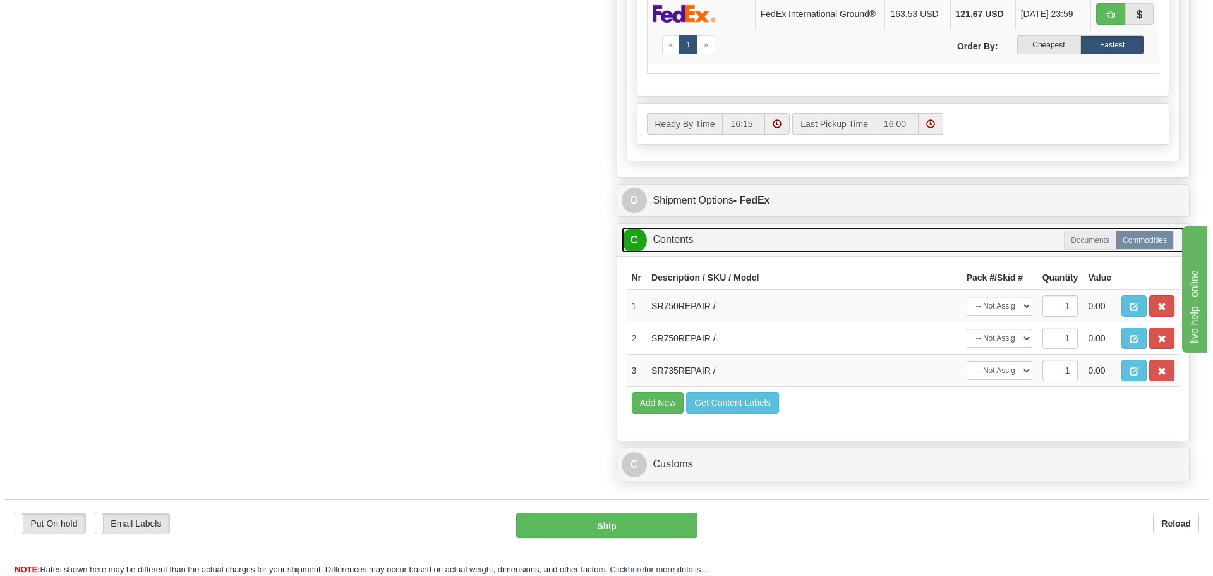
scroll to position [1011, 0]
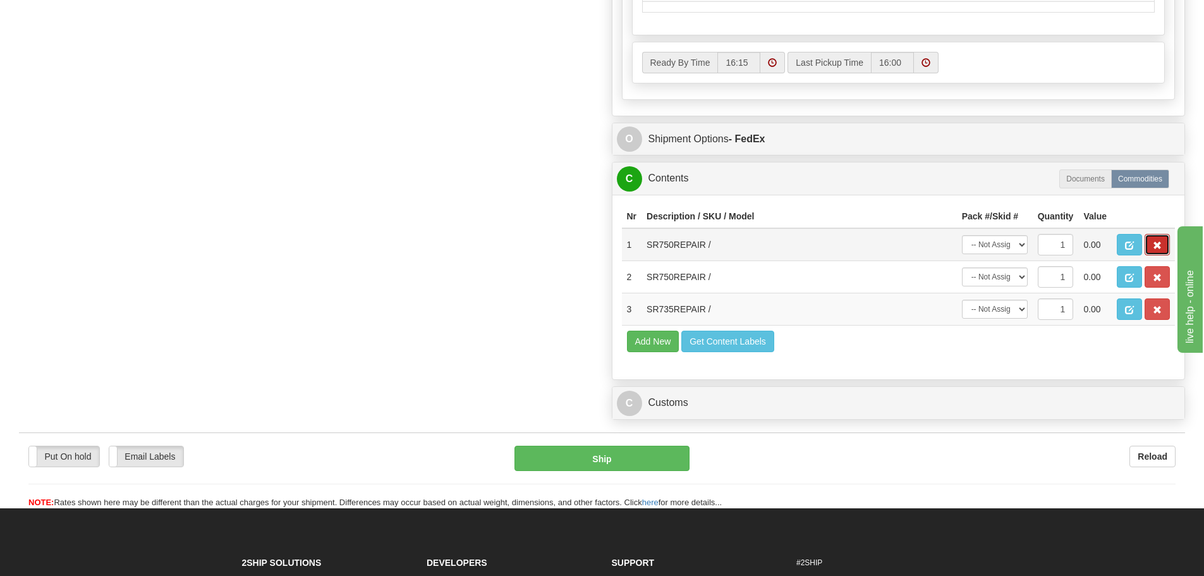
click at [1162, 252] on button "button" at bounding box center [1156, 244] width 25 height 21
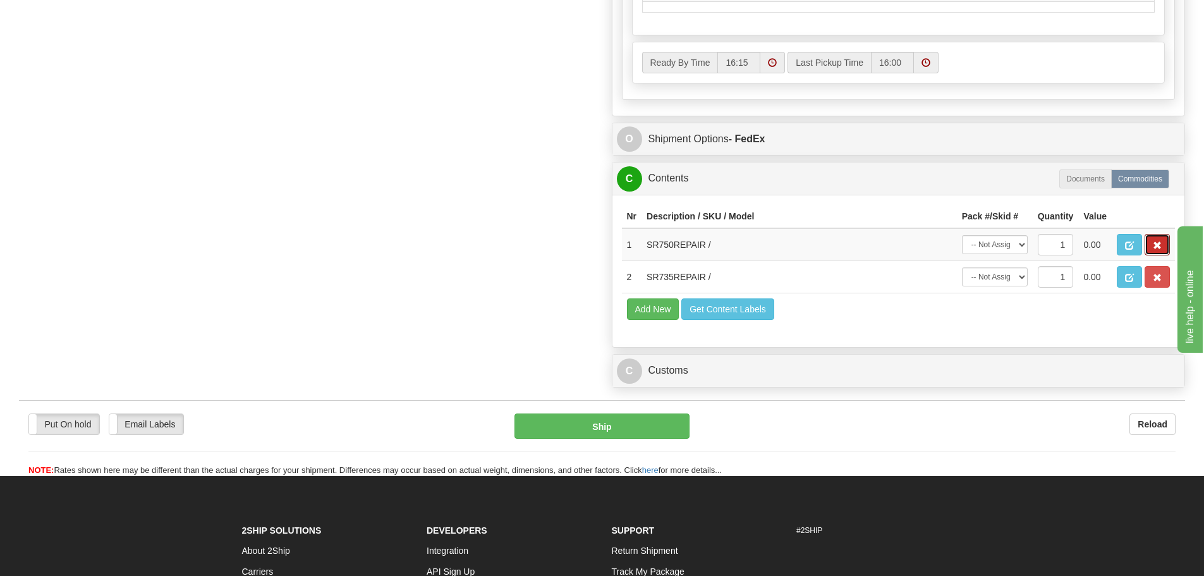
click at [1162, 252] on button "button" at bounding box center [1156, 244] width 25 height 21
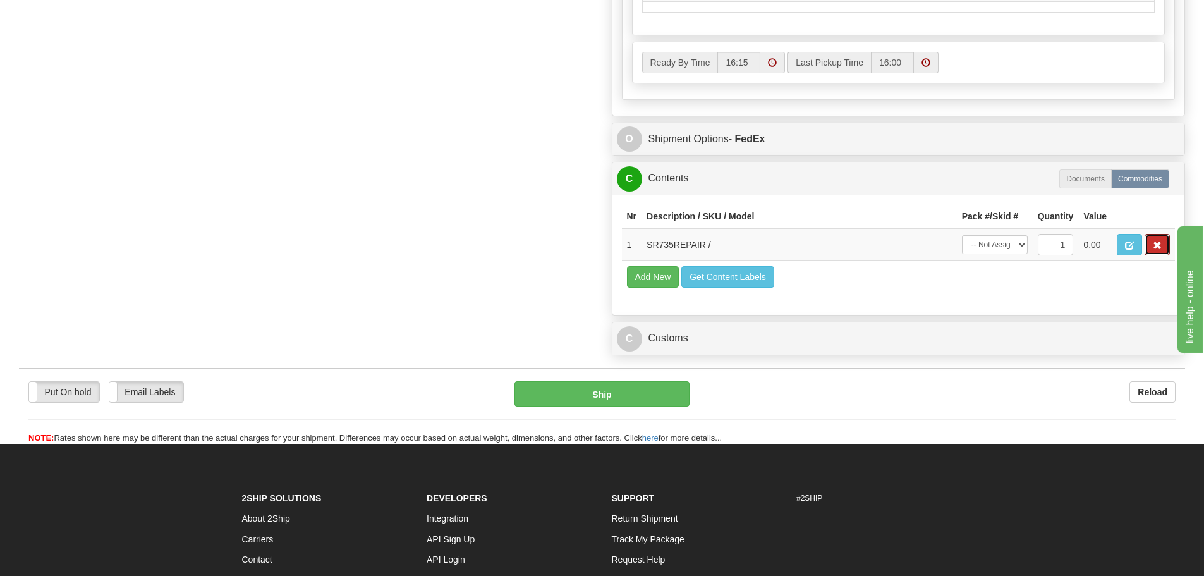
click at [1162, 252] on button "button" at bounding box center [1156, 244] width 25 height 21
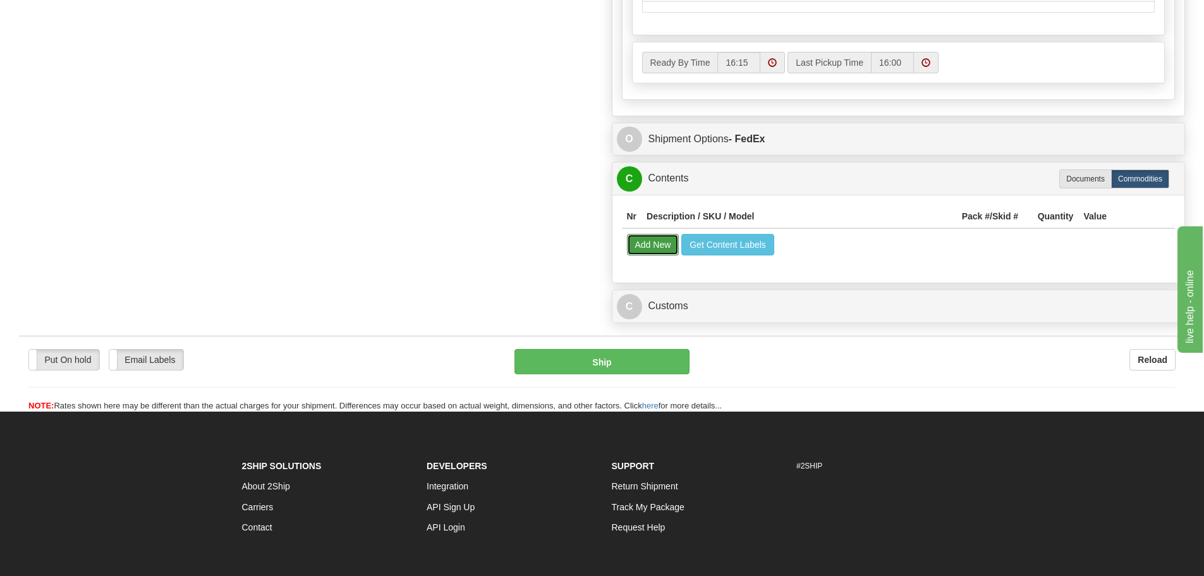
click at [659, 255] on button "Add New" at bounding box center [653, 244] width 52 height 21
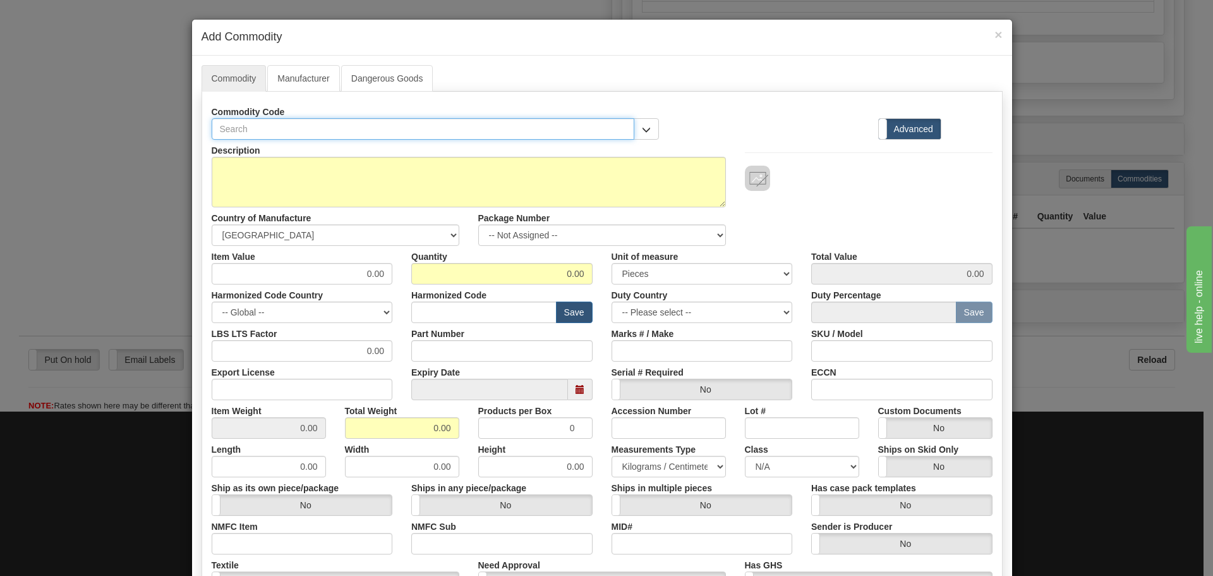
click at [435, 135] on input "text" at bounding box center [423, 128] width 423 height 21
paste input "750-P5-G5-S5-HI-A20-R-E;"
type input "750-P5-G5-S5-HI-A20-R-E"
click at [465, 348] on input "Part Number" at bounding box center [501, 350] width 181 height 21
paste input "750-P5-G5-S5-HI-A20-R-E"
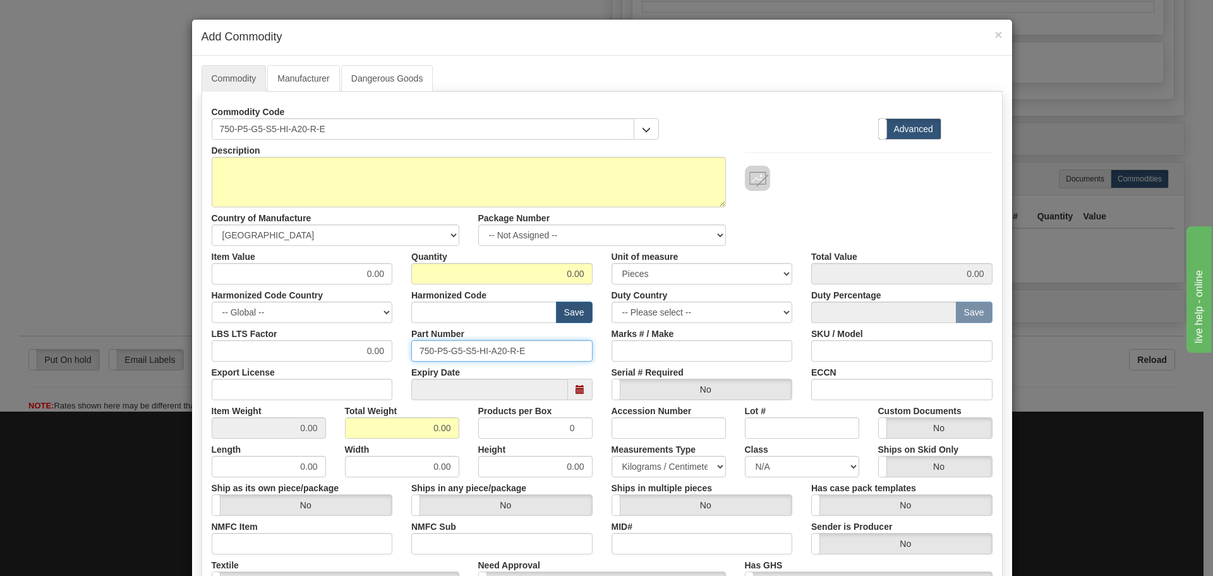
type input "750-P5-G5-S5-HI-A20-R-E"
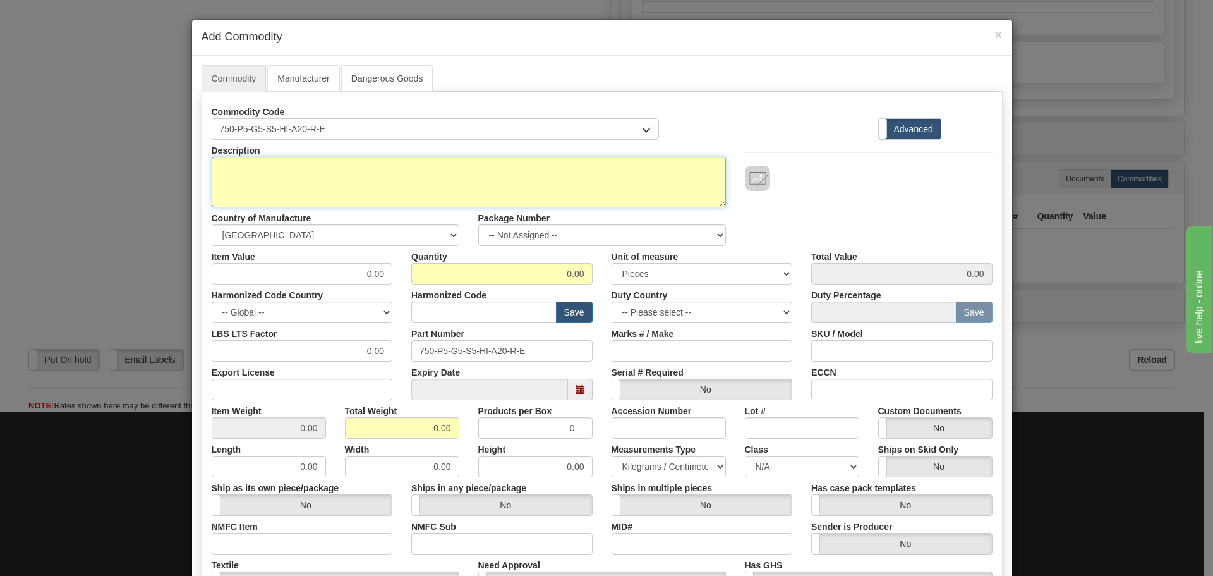
click at [331, 160] on textarea "Description" at bounding box center [469, 182] width 514 height 51
click at [329, 162] on textarea "Description" at bounding box center [469, 182] width 514 height 51
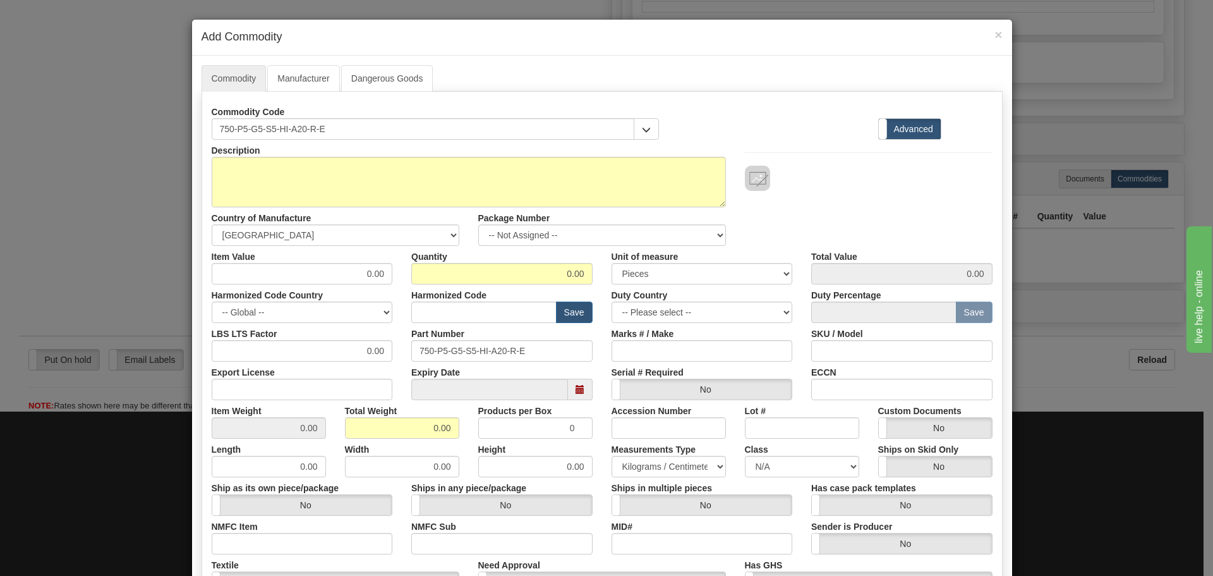
drag, startPoint x: 443, startPoint y: 109, endPoint x: 439, endPoint y: 117, distance: 8.8
click at [439, 117] on div "Commodity Code 750-P5-G5-S5-HI-A20-R-E" at bounding box center [436, 120] width 448 height 39
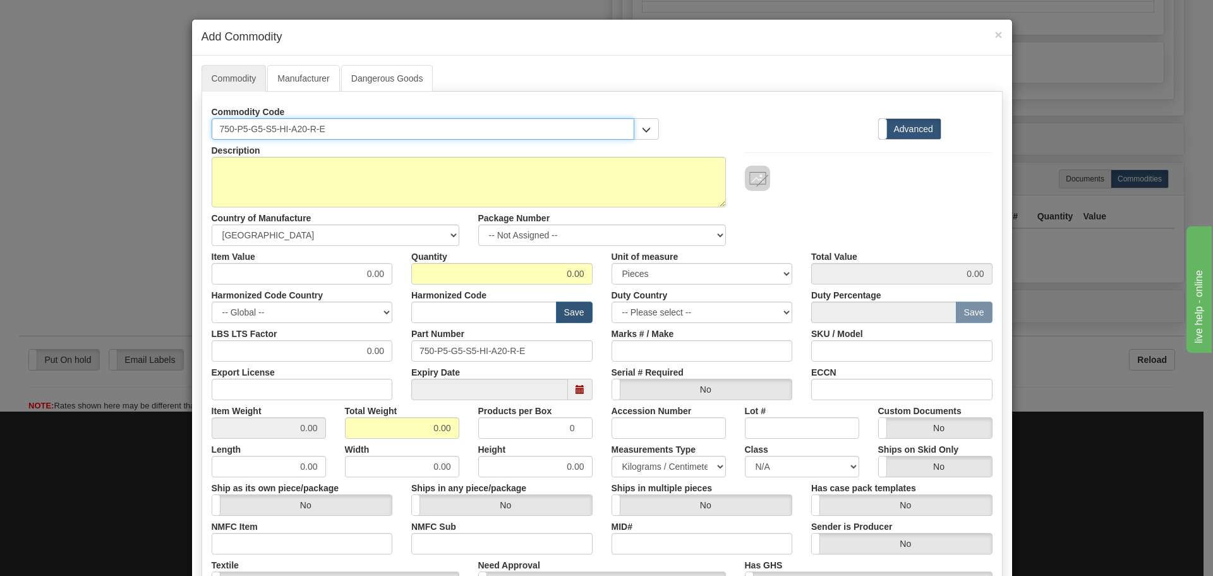
drag, startPoint x: 434, startPoint y: 127, endPoint x: 104, endPoint y: 161, distance: 332.2
click at [104, 161] on div "× Add Commodity Commodity Manufacturer Dangerous Goods Commodity Code 750-P5-G5…" at bounding box center [606, 288] width 1213 height 576
paste input "P5G5S5HIA20R"
type input "750P5G5S5HIA20RE"
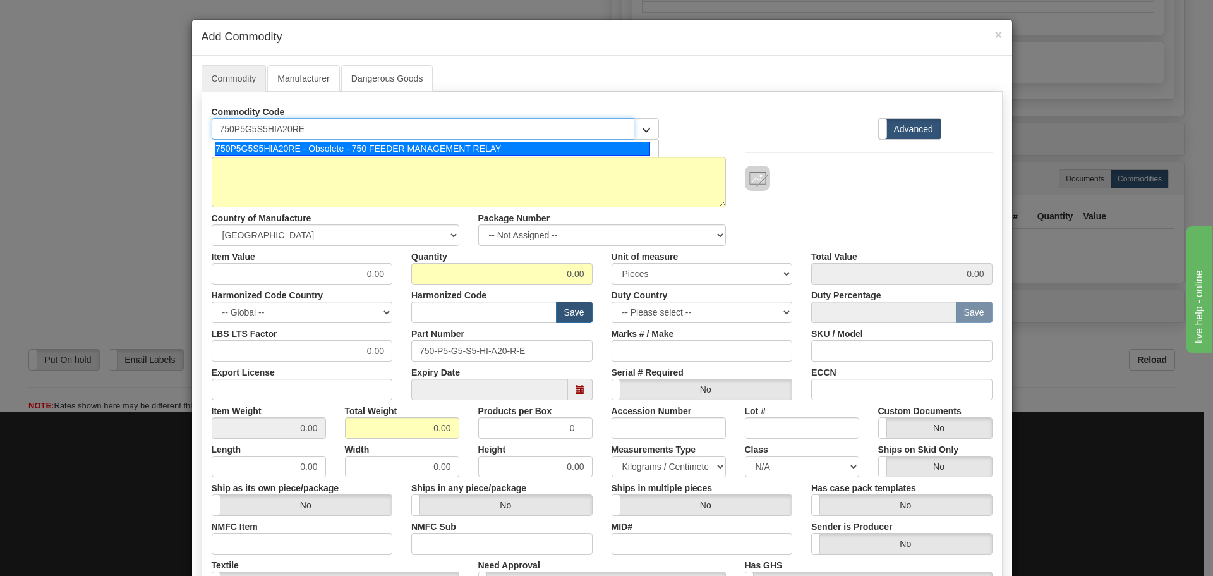
click at [404, 152] on div "750P5G5S5HIA20RE - Obsolete - 750 FEEDER MANAGEMENT RELAY" at bounding box center [432, 149] width 435 height 14
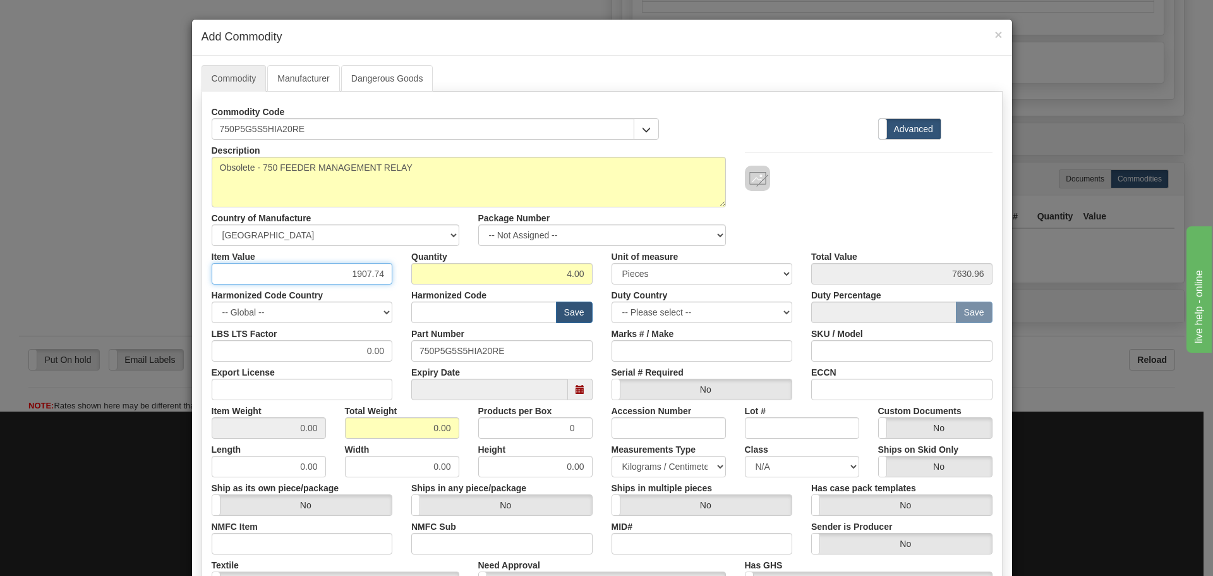
drag, startPoint x: 347, startPoint y: 279, endPoint x: 405, endPoint y: 278, distance: 58.2
click at [405, 278] on div "Item Value 1907.74 Quantity 4.00 Unit of measure 3 Thousand Square Inches Adjus…" at bounding box center [602, 265] width 800 height 39
click at [341, 273] on input "1907.74" at bounding box center [302, 273] width 181 height 21
type input "1518.49"
type input "6073.96"
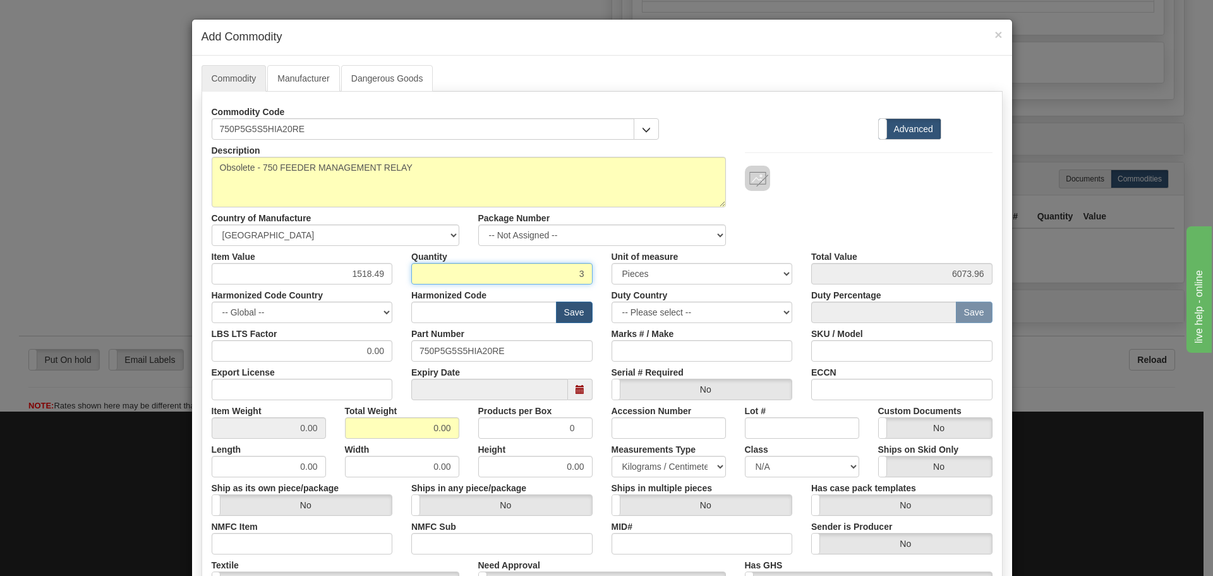
type input "3"
type input "4555.47"
click at [833, 173] on div at bounding box center [869, 178] width 248 height 25
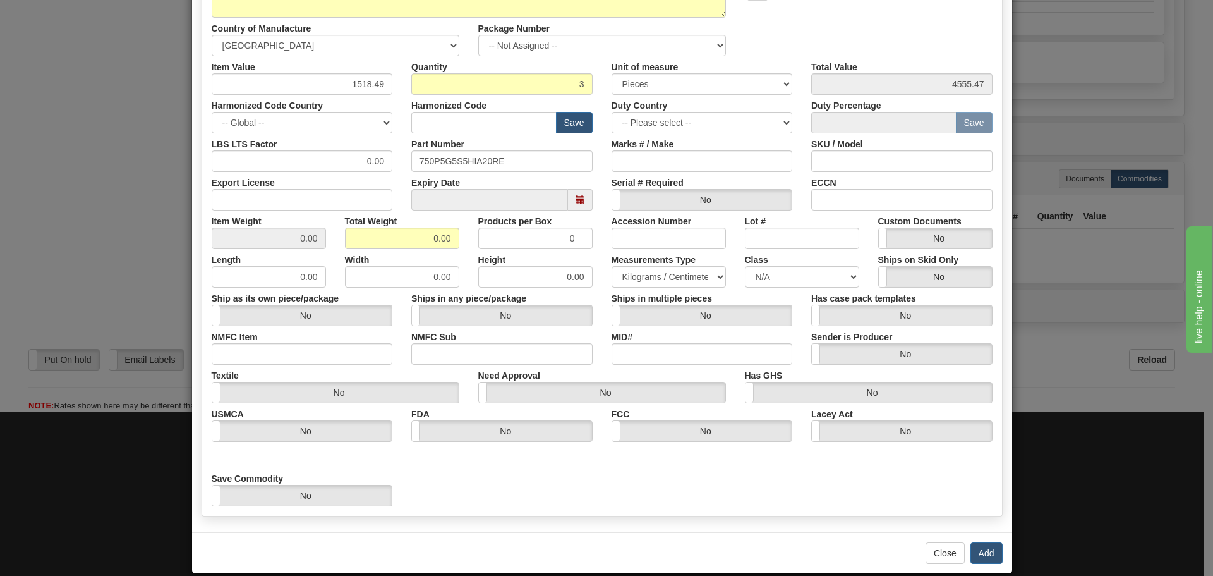
scroll to position [207, 0]
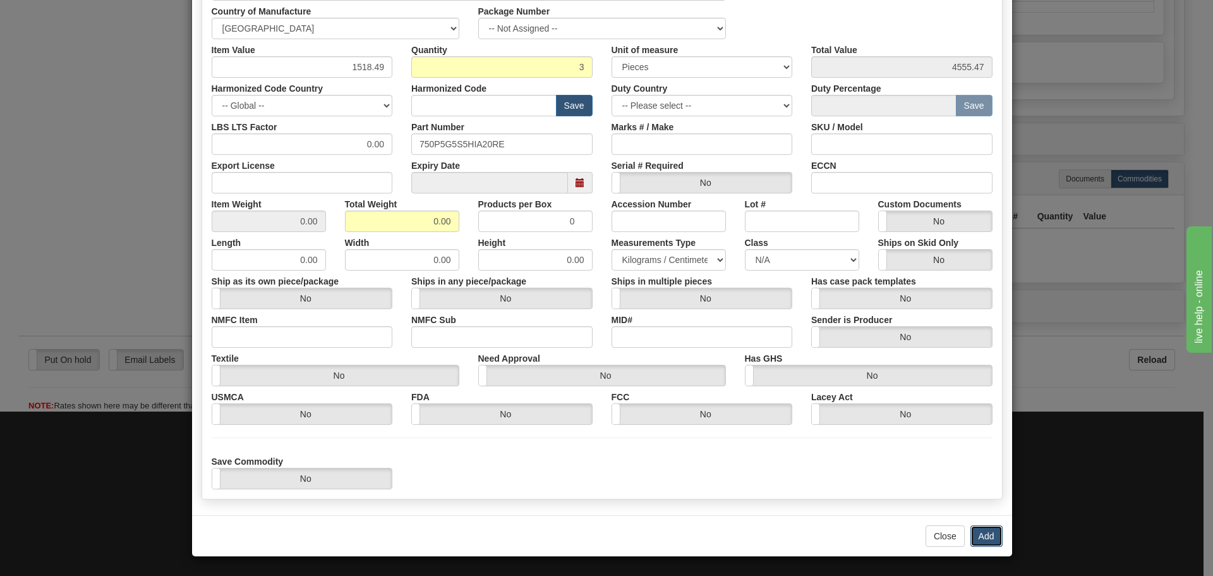
click at [977, 538] on button "Add" at bounding box center [987, 535] width 32 height 21
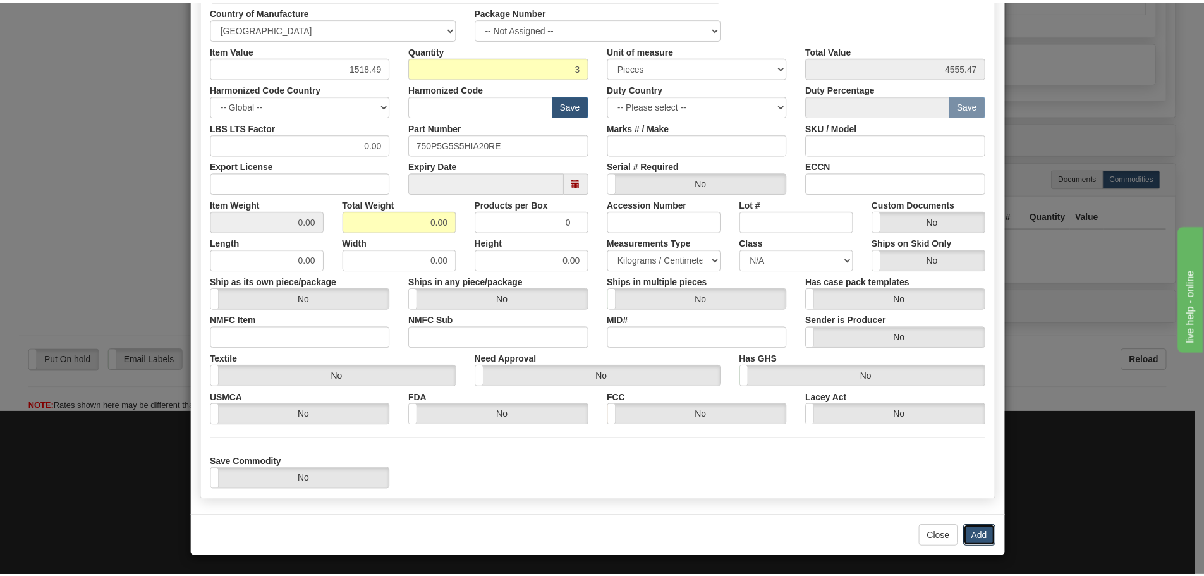
scroll to position [0, 0]
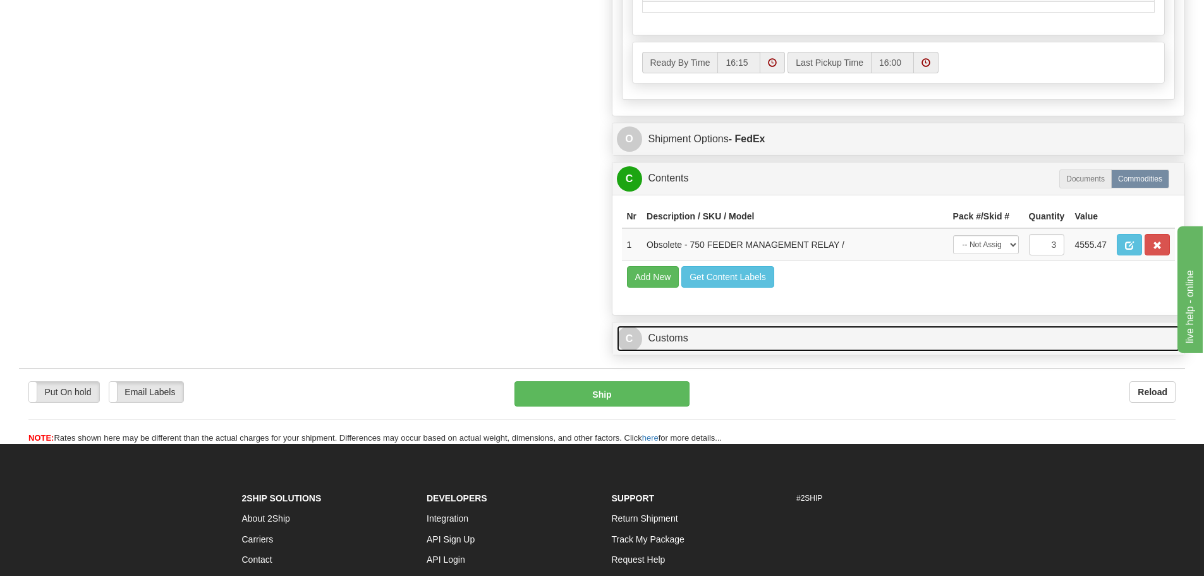
click at [794, 351] on link "C Customs" at bounding box center [899, 338] width 564 height 26
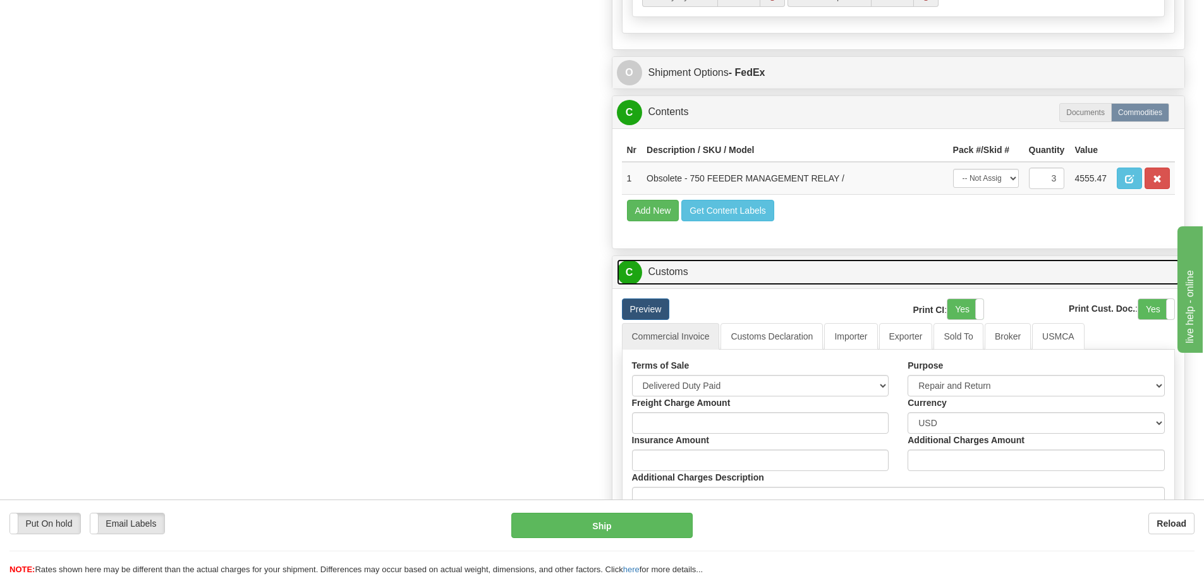
scroll to position [1264, 0]
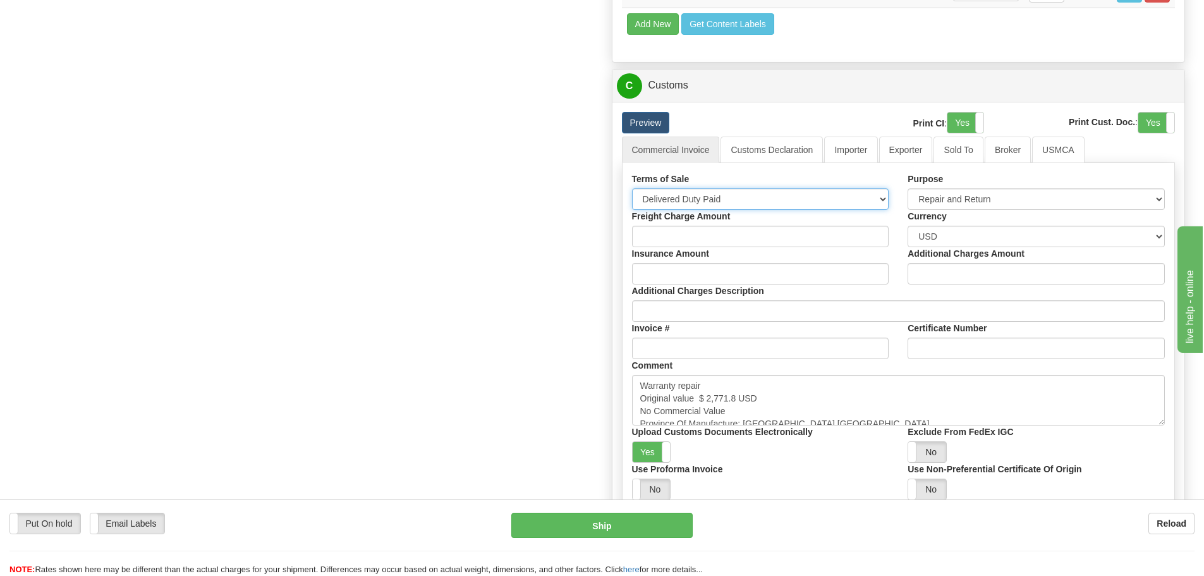
click at [736, 207] on select "Free Carrier Free On Board Ex Works Delivered Duty Unpaid Delivered Duty Paid C…" at bounding box center [760, 198] width 257 height 21
select select "7"
click at [632, 192] on select "Free Carrier Free On Board Ex Works Delivered Duty Unpaid Delivered Duty Paid C…" at bounding box center [760, 198] width 257 height 21
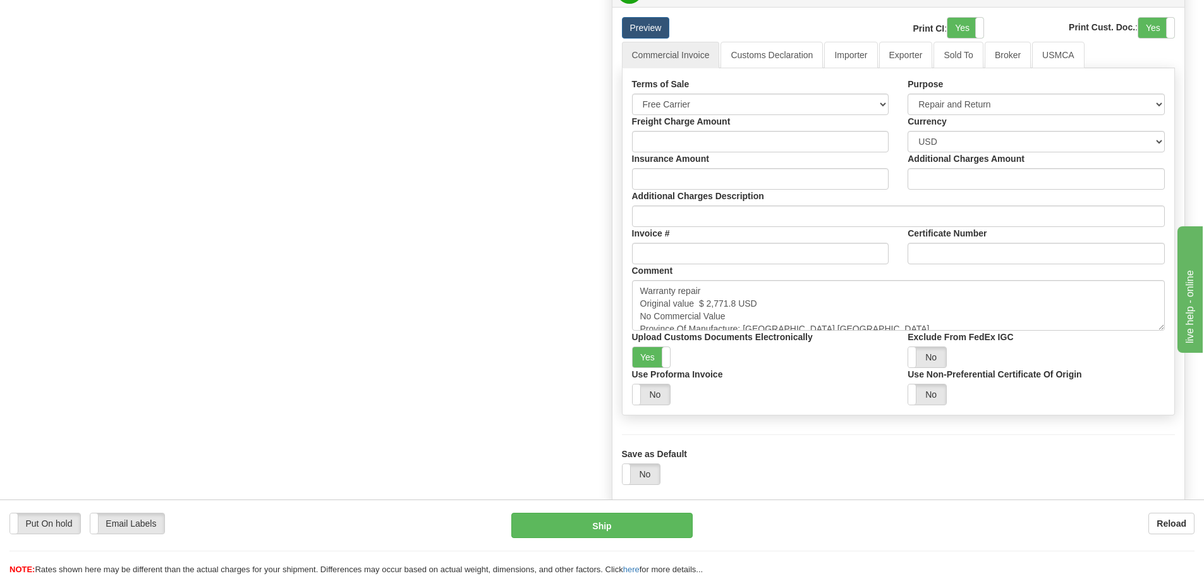
scroll to position [1390, 0]
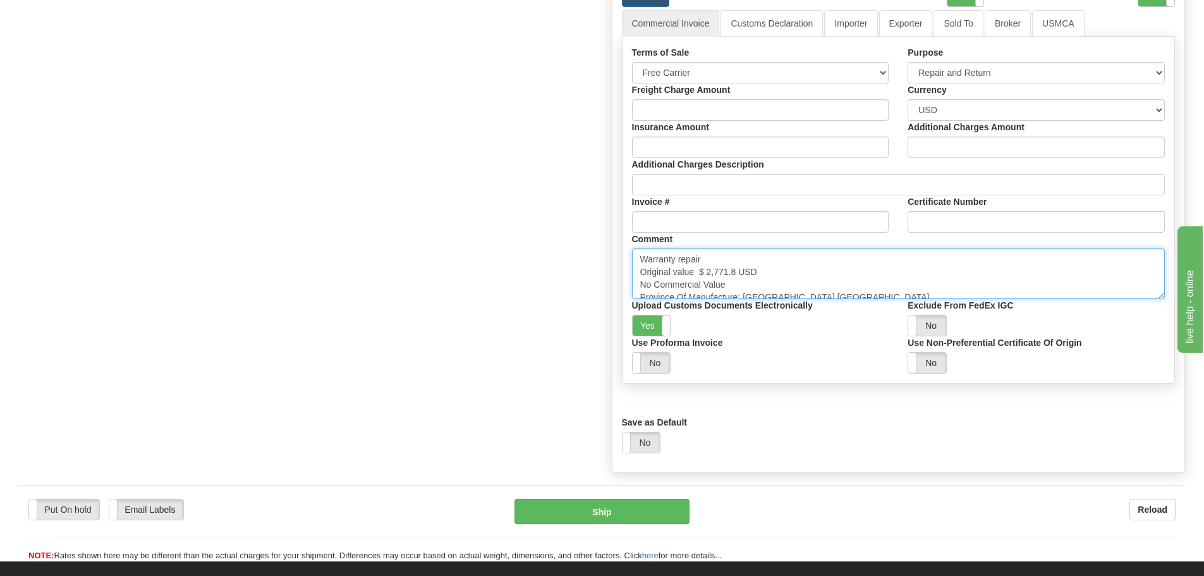
drag, startPoint x: 736, startPoint y: 285, endPoint x: 601, endPoint y: 256, distance: 138.3
paste textarea "Repair & return unit Original value USD No commercial value"
click at [696, 274] on textarea "Warranty repair Original value $ 2,771.8 USD No Commercial Value Province Of Ma…" at bounding box center [898, 273] width 533 height 51
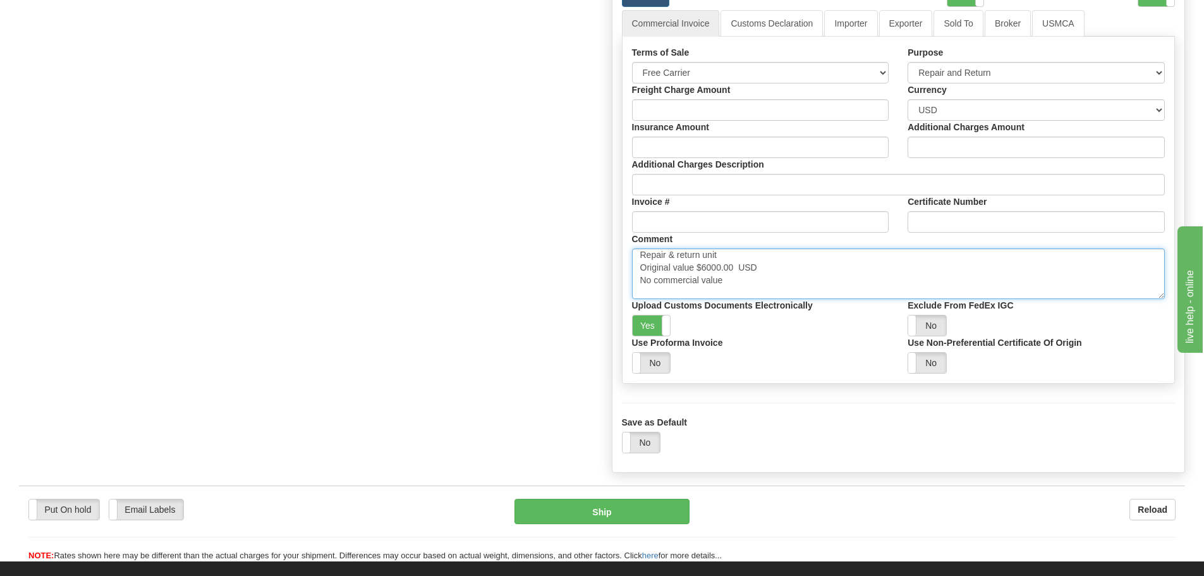
click at [761, 277] on textarea "Warranty repair Original value $ 2,771.8 USD No Commercial Value Province Of Ma…" at bounding box center [898, 273] width 533 height 51
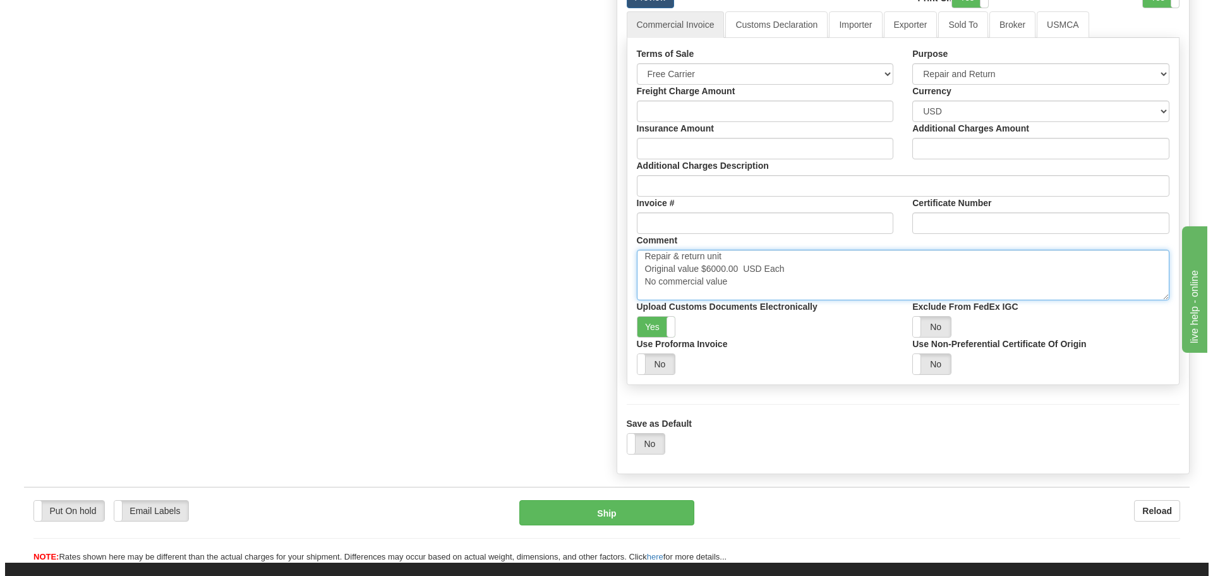
scroll to position [1390, 0]
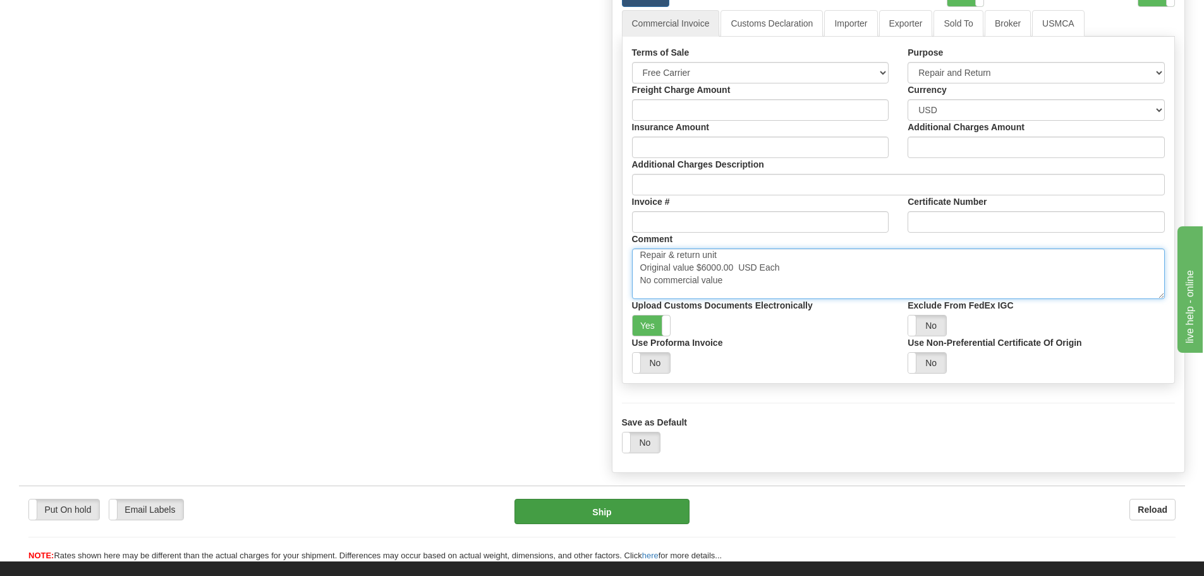
type textarea "Repair & return unit Original value $6000.00 USD Each No commercial value Provi…"
click at [635, 503] on button "Ship" at bounding box center [601, 511] width 175 height 25
type input "01"
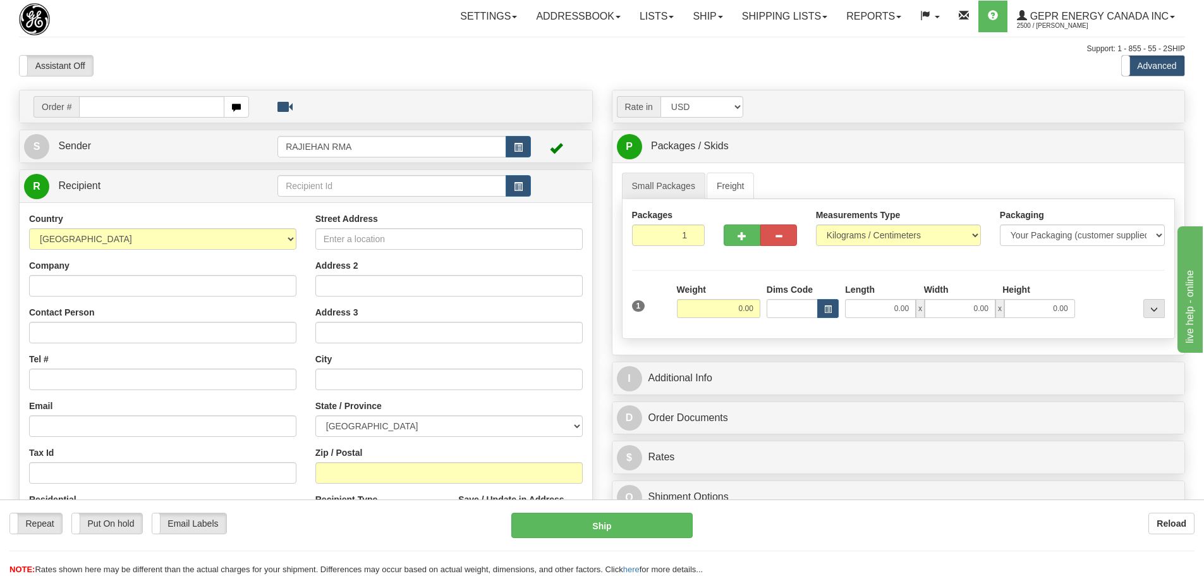
click at [386, 61] on div "Assistant On Assistant Off Do a return Do a return" at bounding box center [256, 65] width 494 height 21
